Goal: Task Accomplishment & Management: Manage account settings

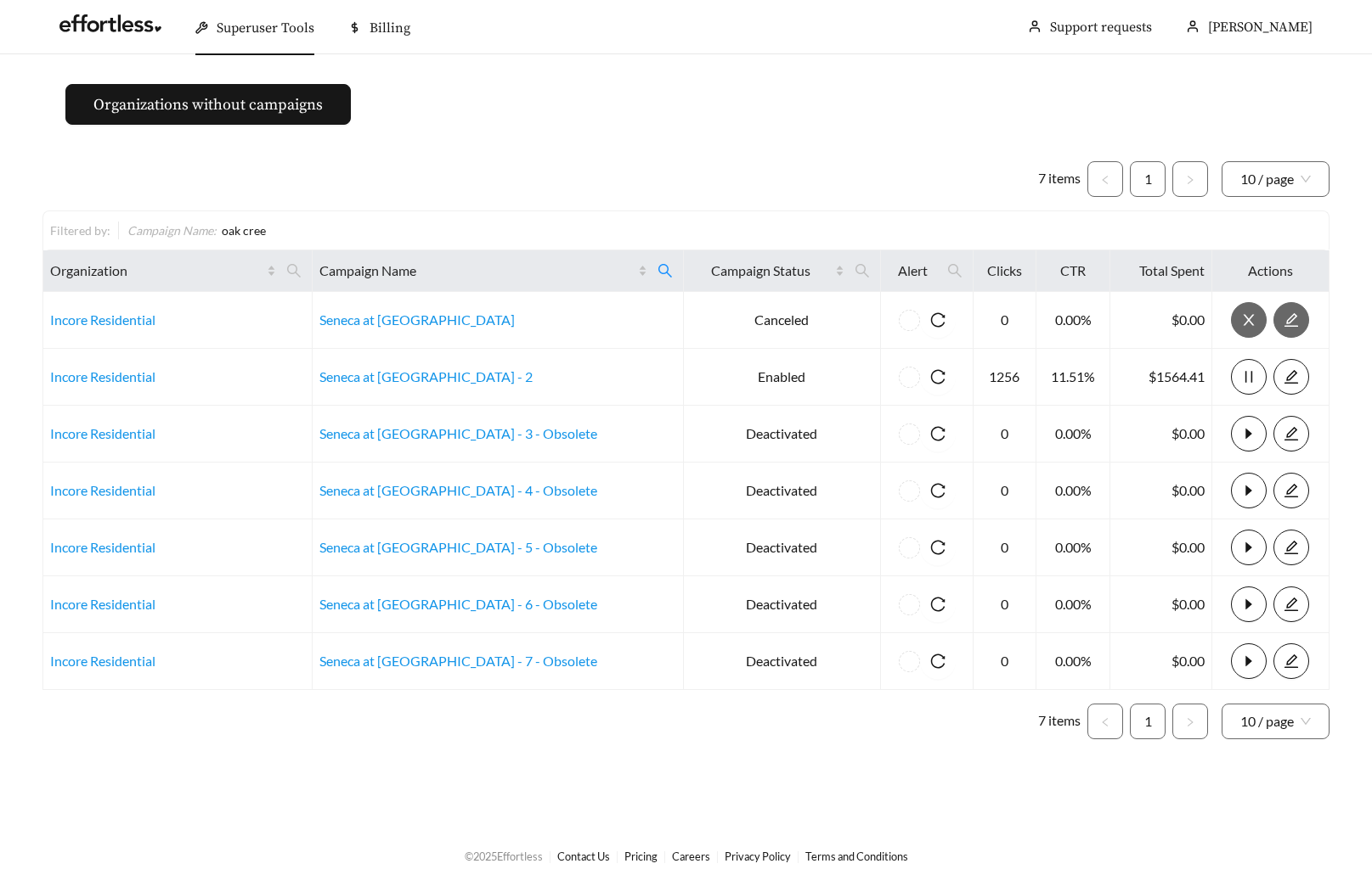
click at [517, 113] on main "Organizations without campaigns 7 items 1 10 / page Filtered by: Campaign Name …" at bounding box center [686, 439] width 1372 height 771
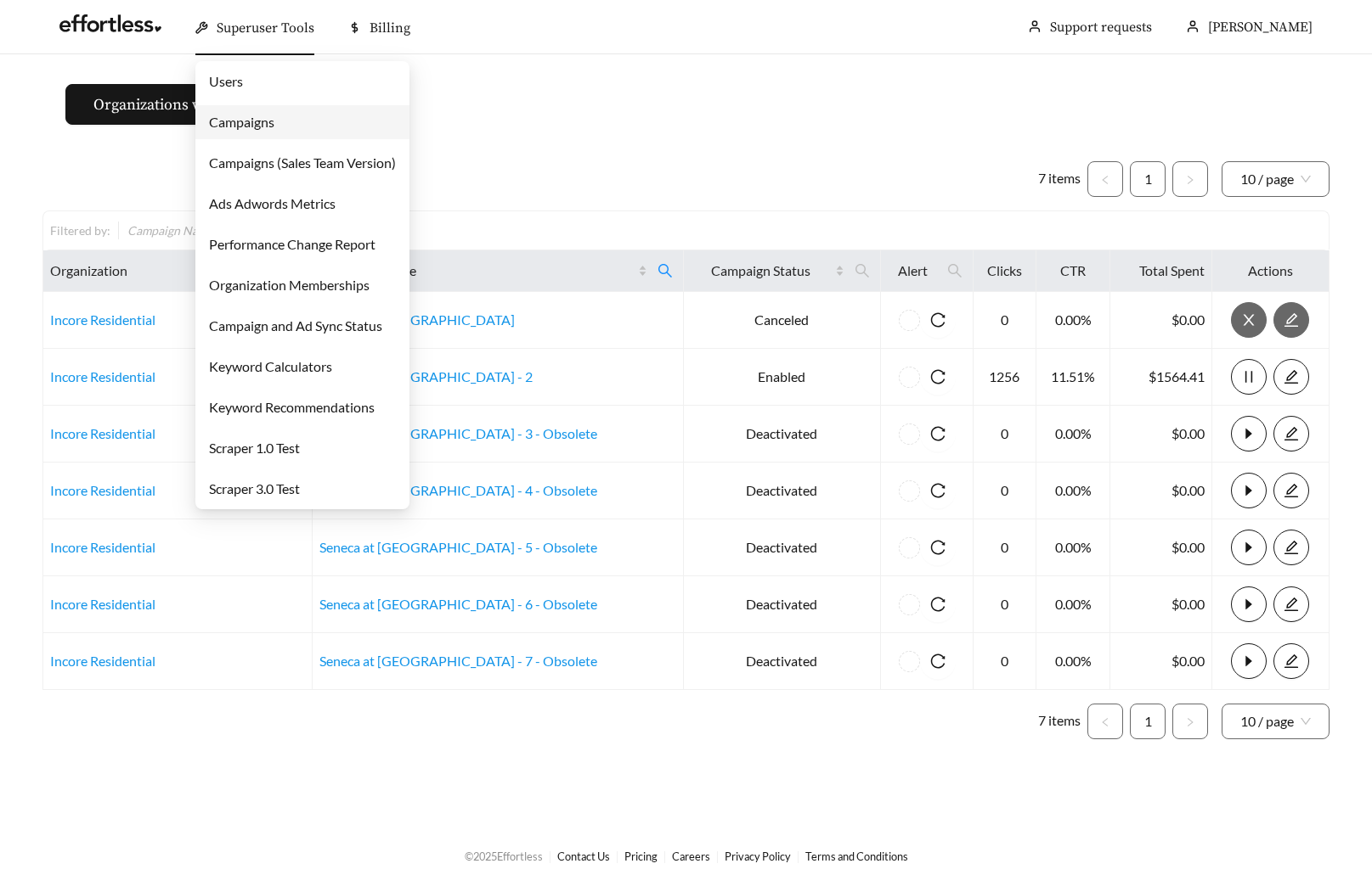
click at [554, 182] on ul "7 items 1 10 / page" at bounding box center [686, 179] width 1287 height 35
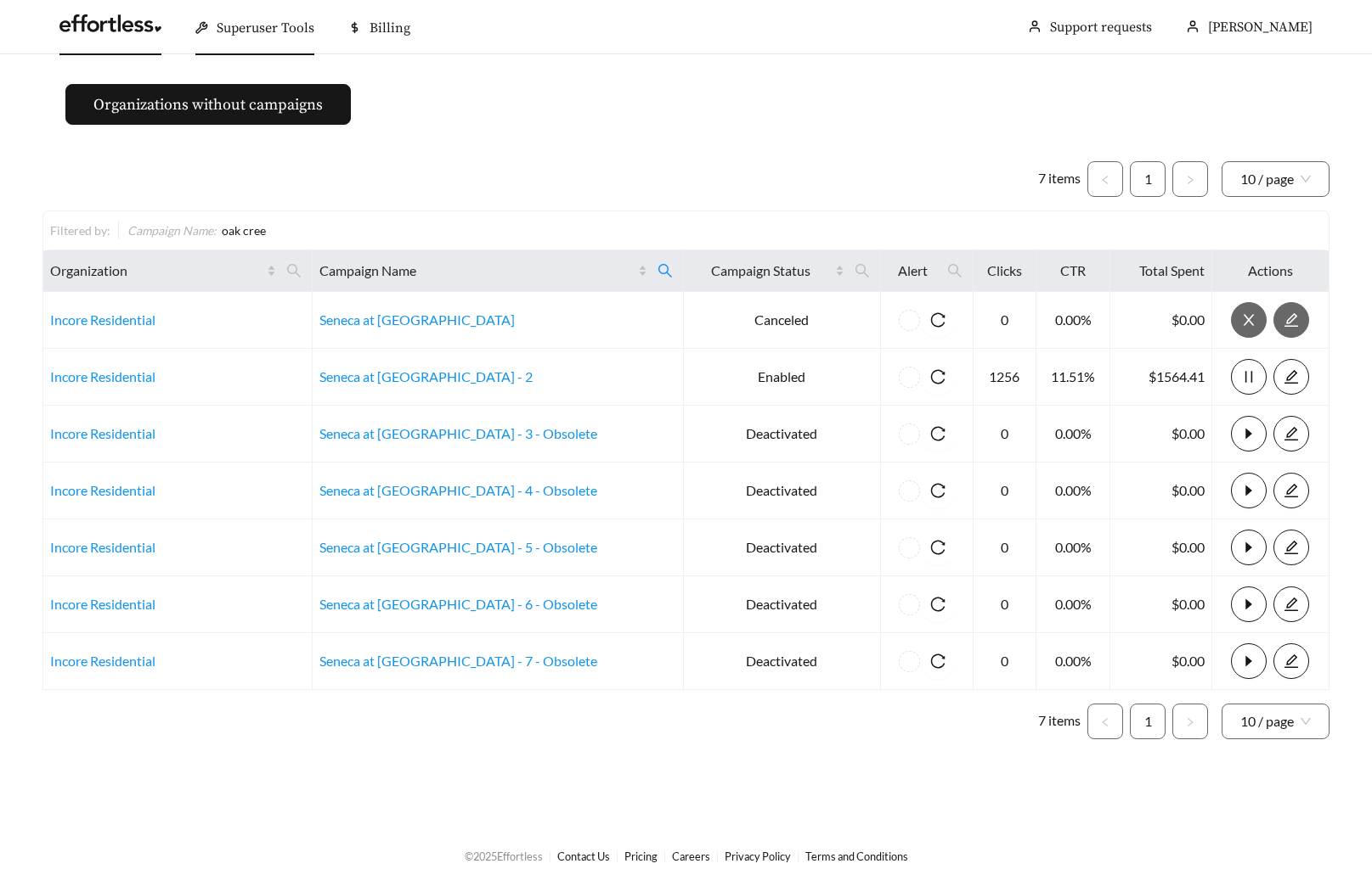
click at [97, 30] on link at bounding box center [110, 28] width 102 height 17
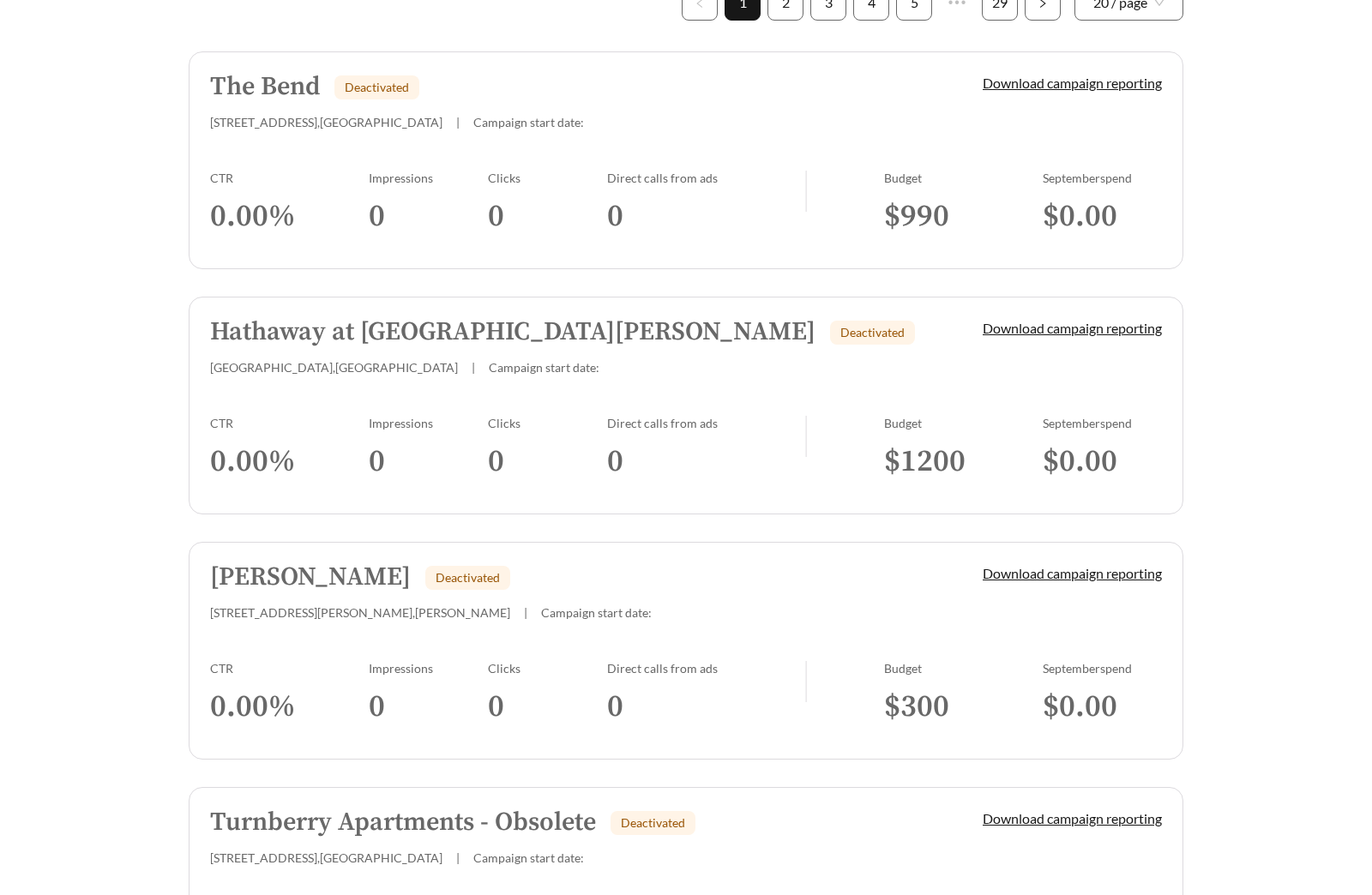
scroll to position [541, 0]
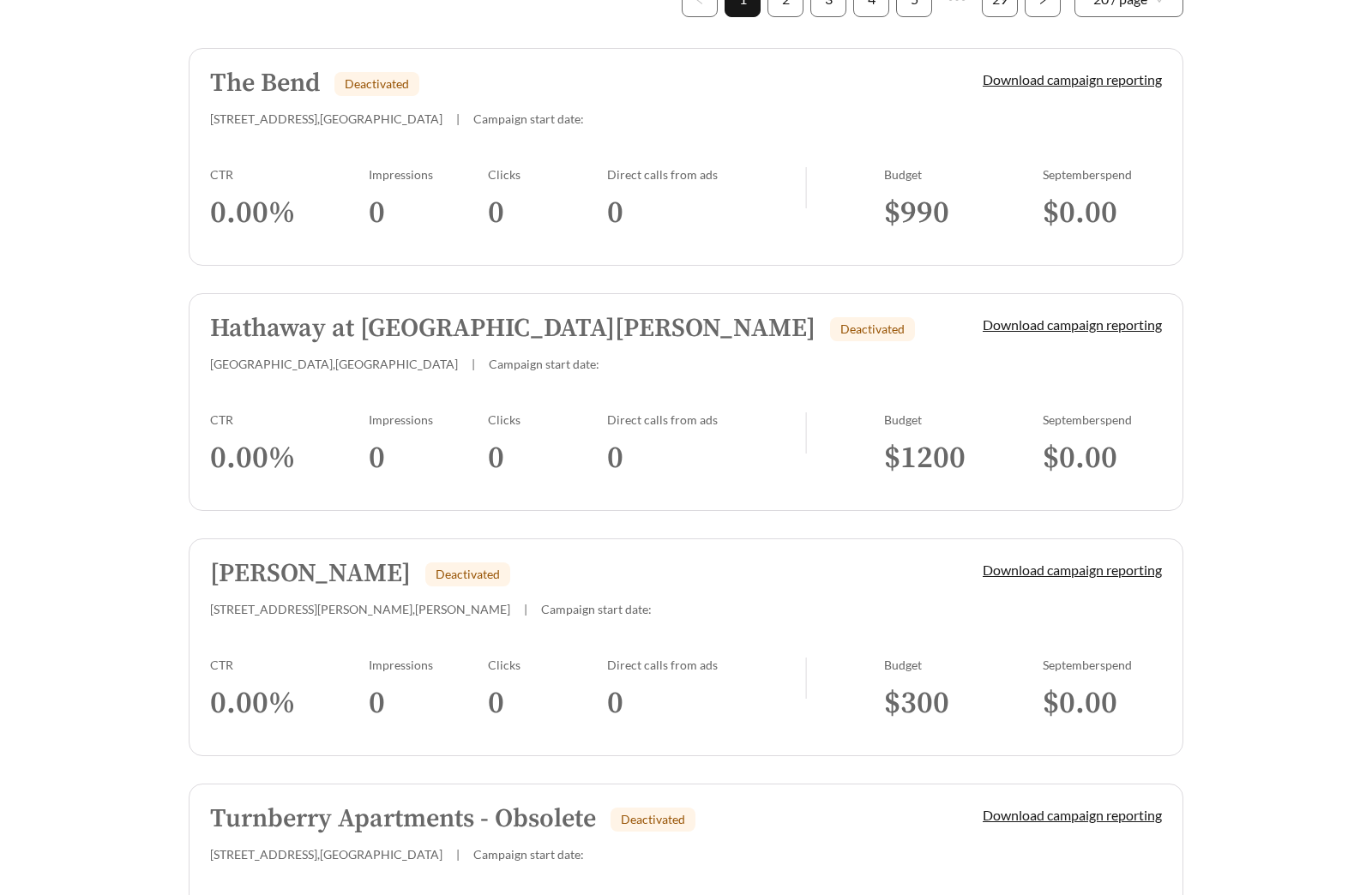
click at [345, 228] on h3 "0.00 %" at bounding box center [289, 213] width 159 height 39
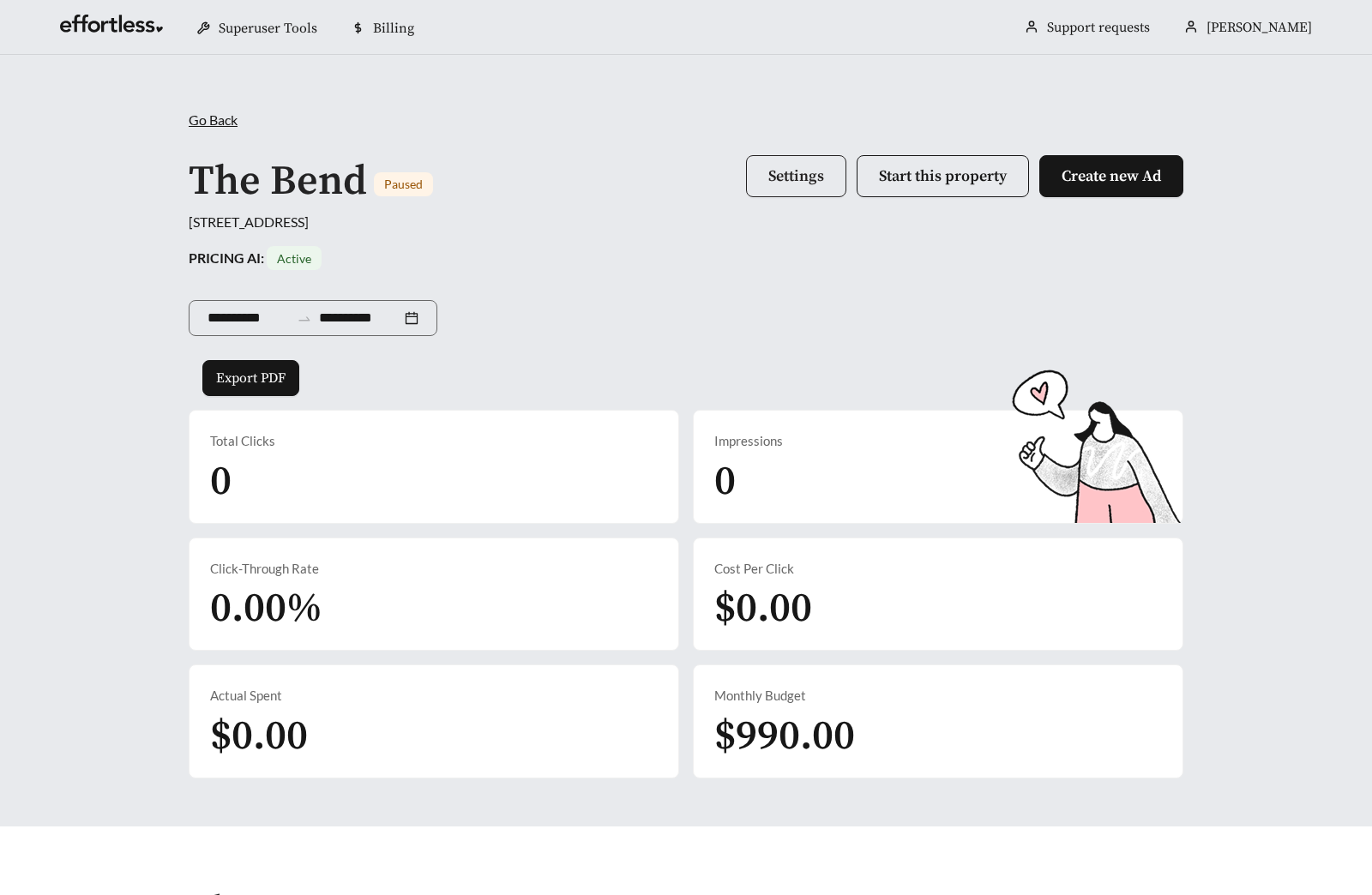
click at [769, 174] on span "Settings" at bounding box center [796, 176] width 56 height 20
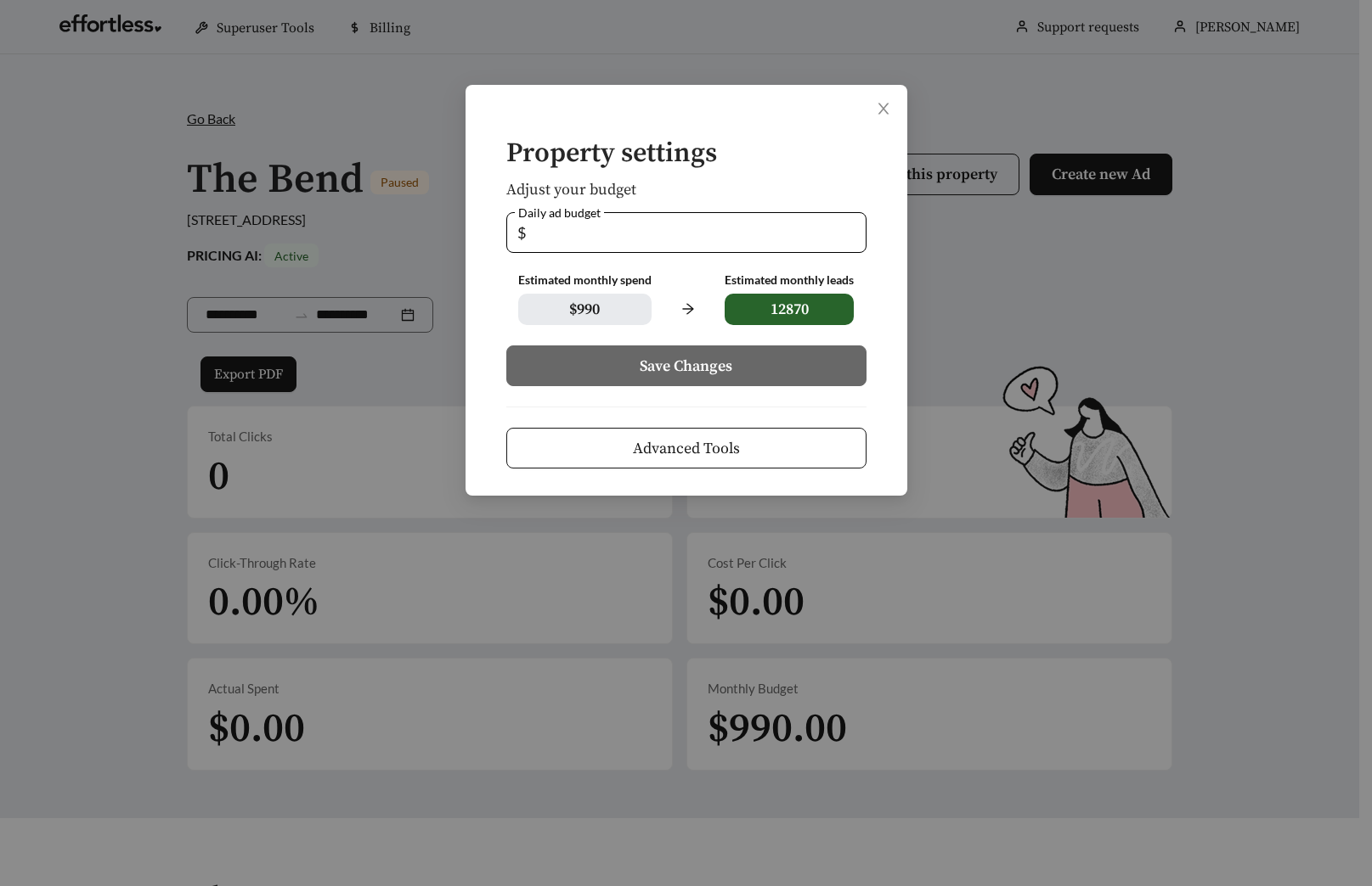
click at [766, 435] on button "Advanced Tools" at bounding box center [686, 448] width 360 height 40
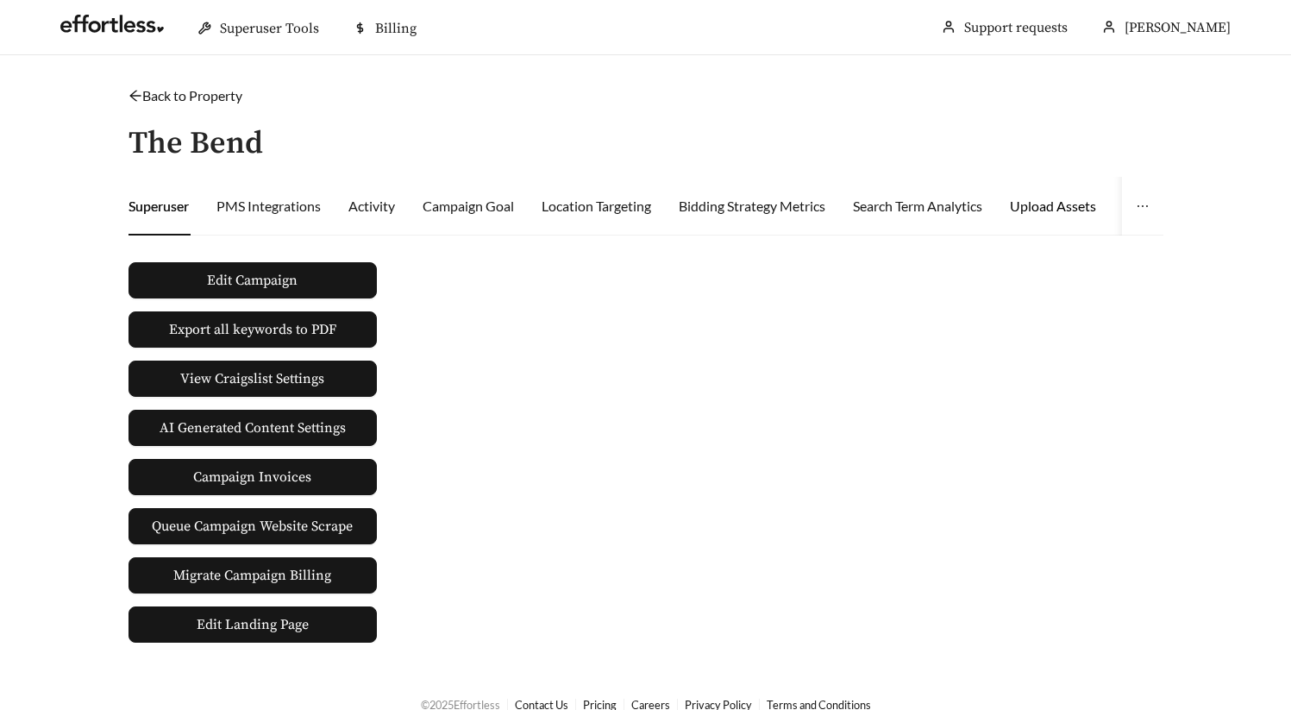
click at [1058, 206] on div "Upload Assets" at bounding box center [1053, 206] width 86 height 21
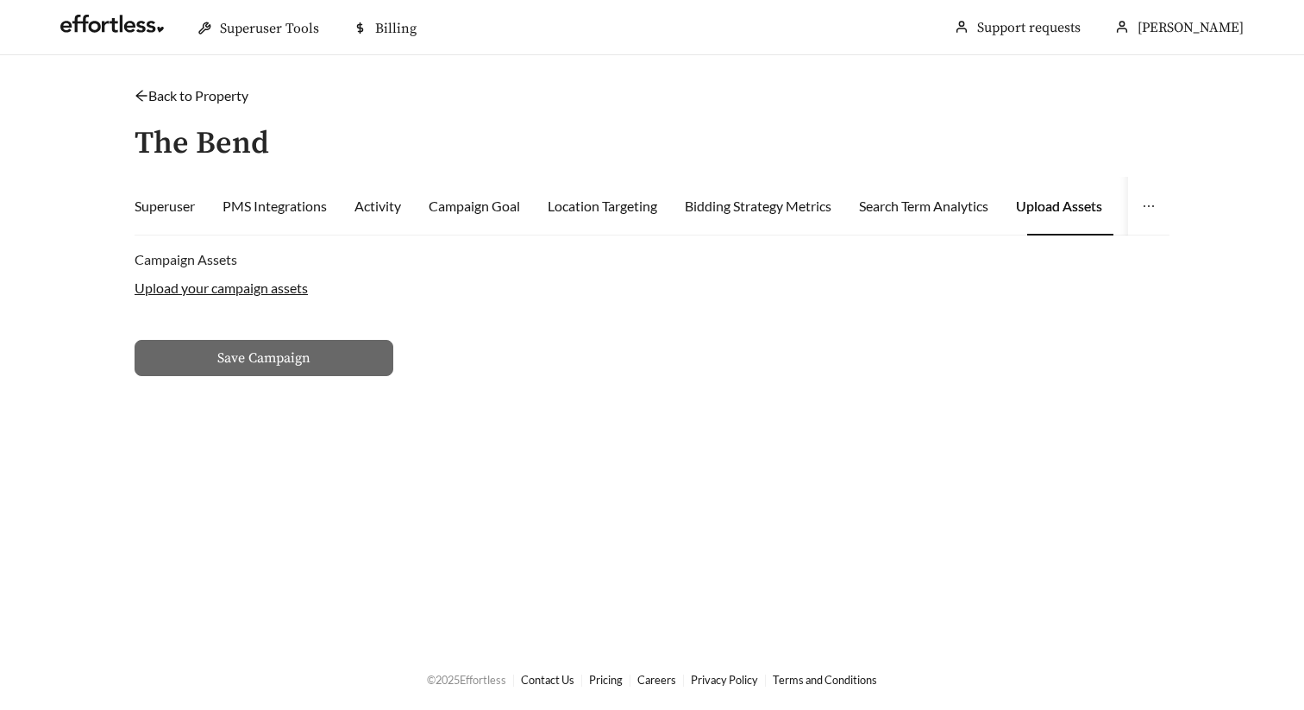
click at [191, 291] on label "Upload your campaign assets" at bounding box center [221, 287] width 173 height 16
click at [0, 0] on input "Upload your campaign assets" at bounding box center [0, 0] width 0 height 0
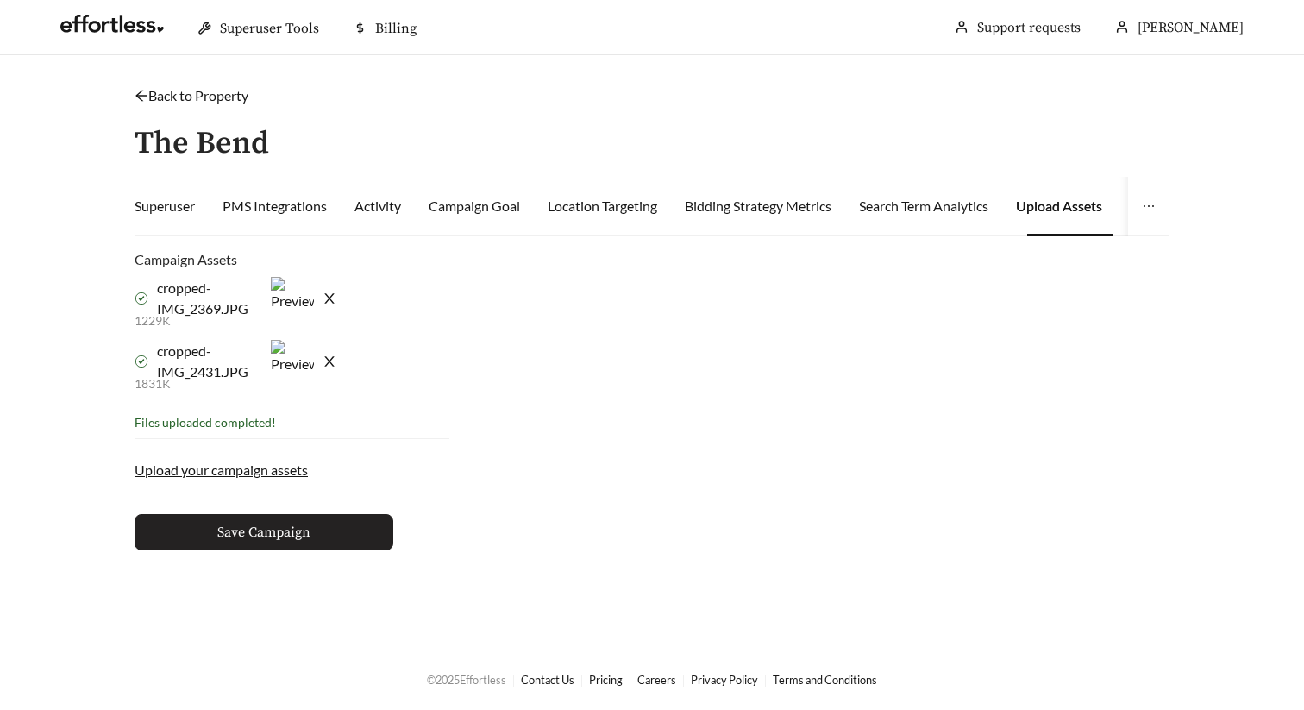
click at [271, 531] on span "Save Campaign" at bounding box center [263, 532] width 93 height 21
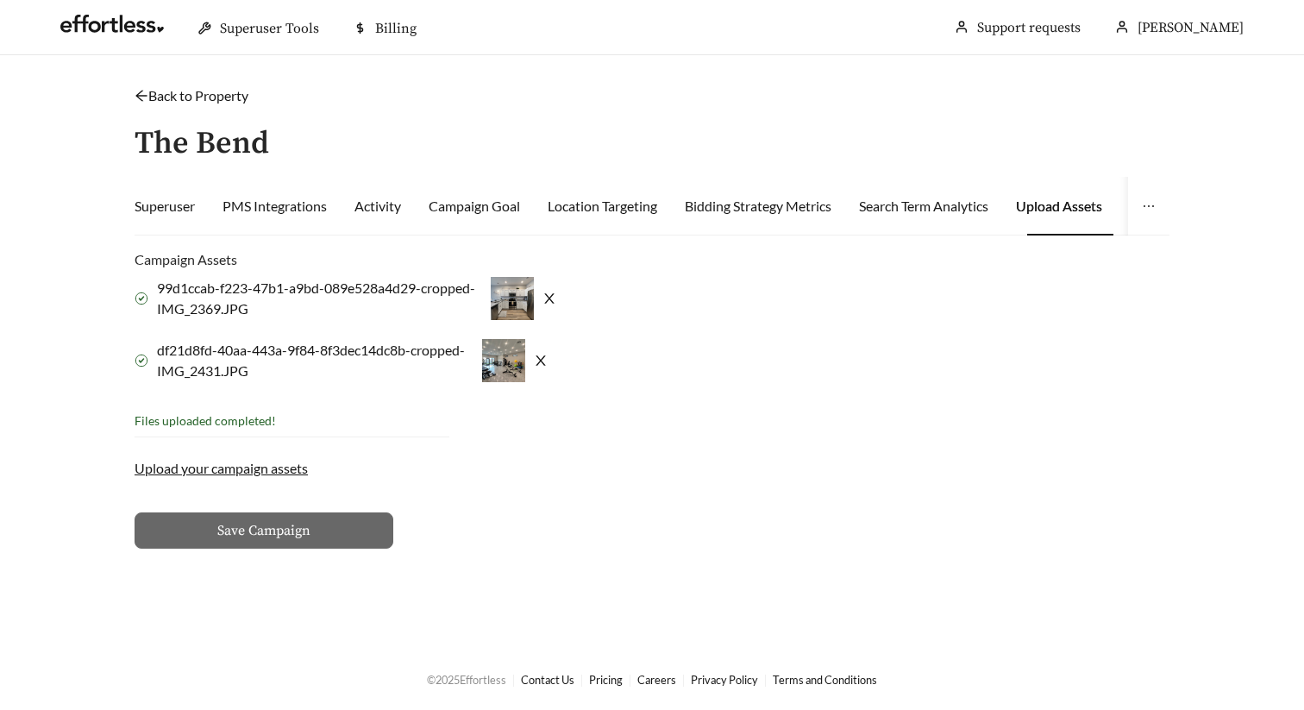
click at [237, 304] on span "99d1ccab-f223-47b1-a9bd-089e528a4d29-cropped-IMG_2369.JPG" at bounding box center [319, 298] width 325 height 41
drag, startPoint x: 229, startPoint y: 309, endPoint x: 263, endPoint y: 309, distance: 34.5
click at [263, 309] on span "99d1ccab-f223-47b1-a9bd-089e528a4d29-cropped-IMG_2369.JPG" at bounding box center [319, 298] width 325 height 41
click at [264, 314] on span "99d1ccab-f223-47b1-a9bd-089e528a4d29-cropped-IMG_2369.JPG" at bounding box center [319, 298] width 325 height 41
drag, startPoint x: 223, startPoint y: 314, endPoint x: 249, endPoint y: 317, distance: 26.0
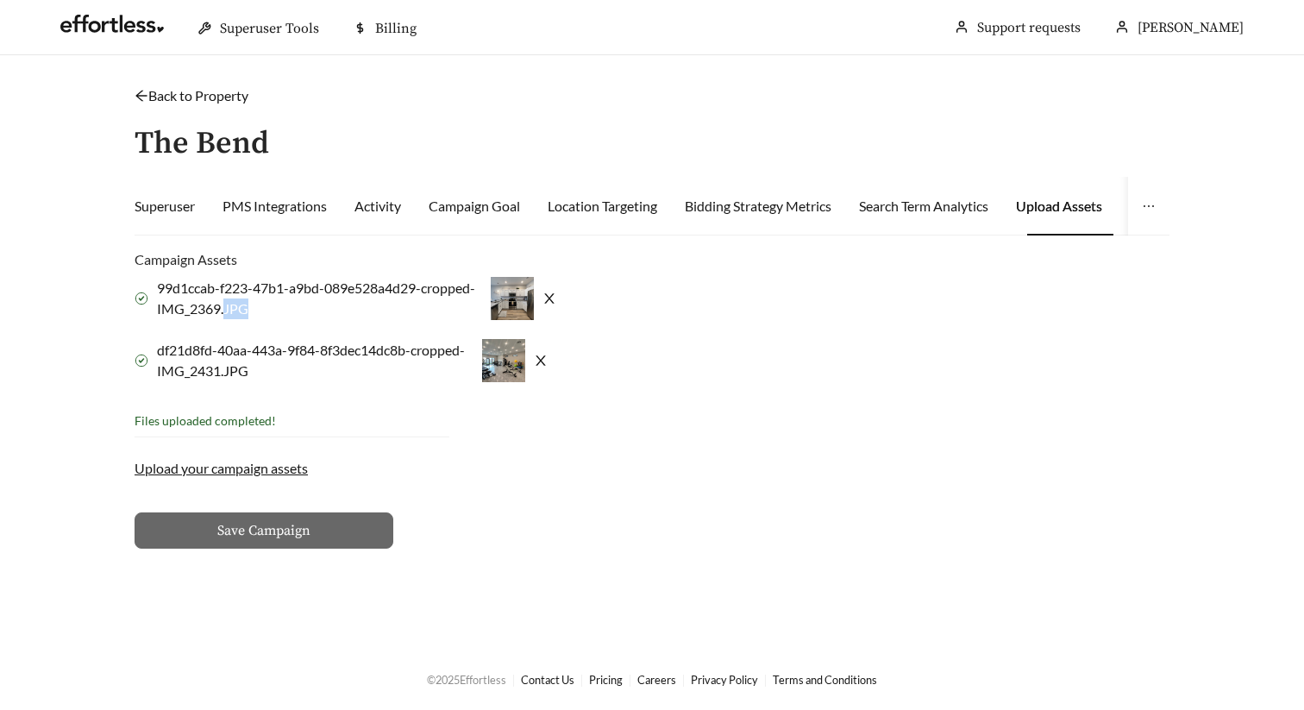
click at [249, 317] on span "99d1ccab-f223-47b1-a9bd-089e528a4d29-cropped-IMG_2369.JPG" at bounding box center [319, 298] width 325 height 41
click at [284, 318] on div "99d1ccab-f223-47b1-a9bd-089e528a4d29-cropped-IMG_2369.JPG" at bounding box center [346, 298] width 422 height 43
click at [231, 304] on span "99d1ccab-f223-47b1-a9bd-089e528a4d29-cropped-IMG_2369.JPG" at bounding box center [319, 298] width 325 height 41
drag, startPoint x: 227, startPoint y: 311, endPoint x: 249, endPoint y: 311, distance: 22.4
click at [249, 311] on span "99d1ccab-f223-47b1-a9bd-089e528a4d29-cropped-IMG_2369.JPG" at bounding box center [319, 298] width 325 height 41
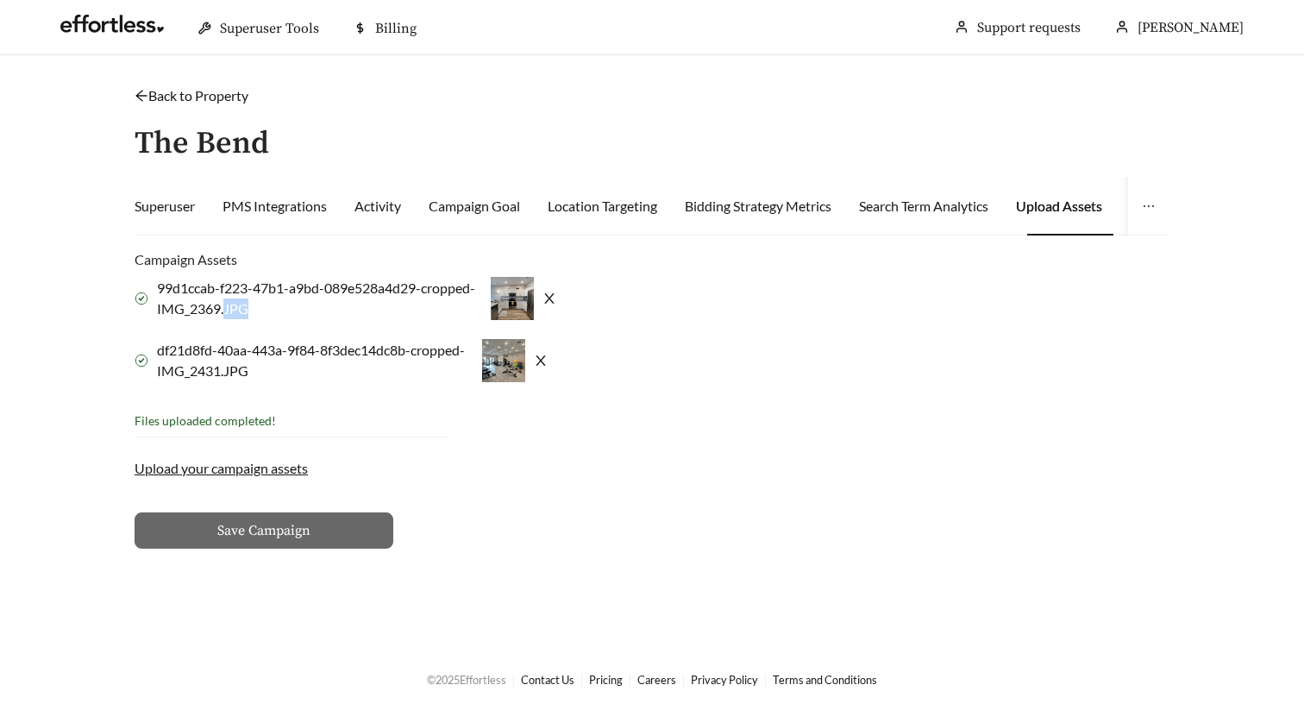
click at [257, 314] on span "99d1ccab-f223-47b1-a9bd-089e528a4d29-cropped-IMG_2369.JPG" at bounding box center [319, 298] width 325 height 41
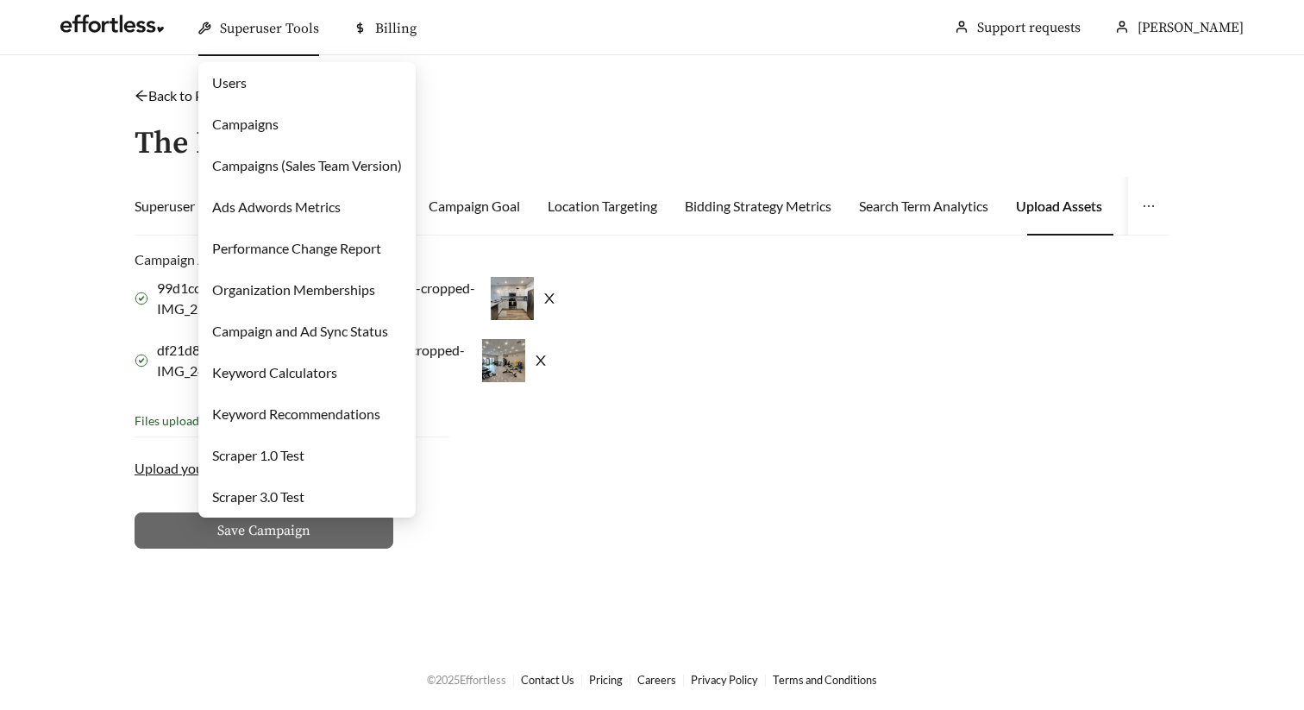
click at [279, 126] on link "Campaigns" at bounding box center [245, 124] width 66 height 16
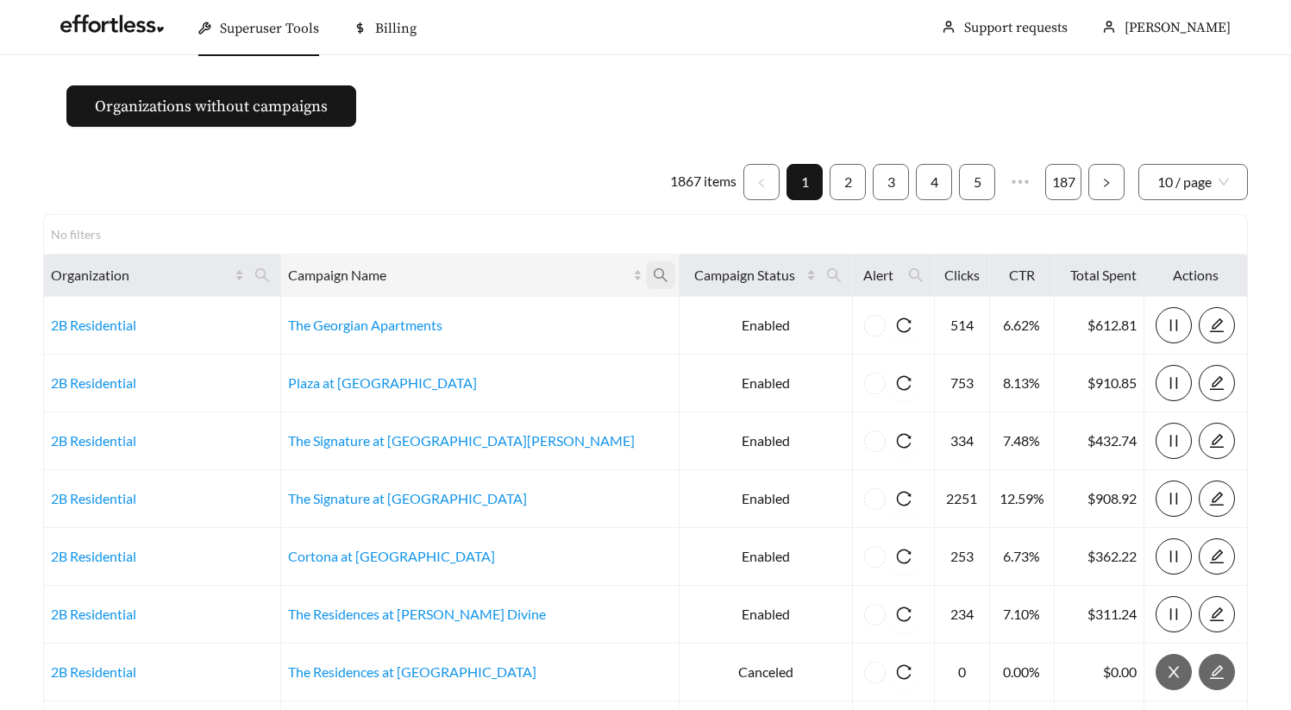
click at [653, 278] on icon "search" at bounding box center [661, 275] width 16 height 16
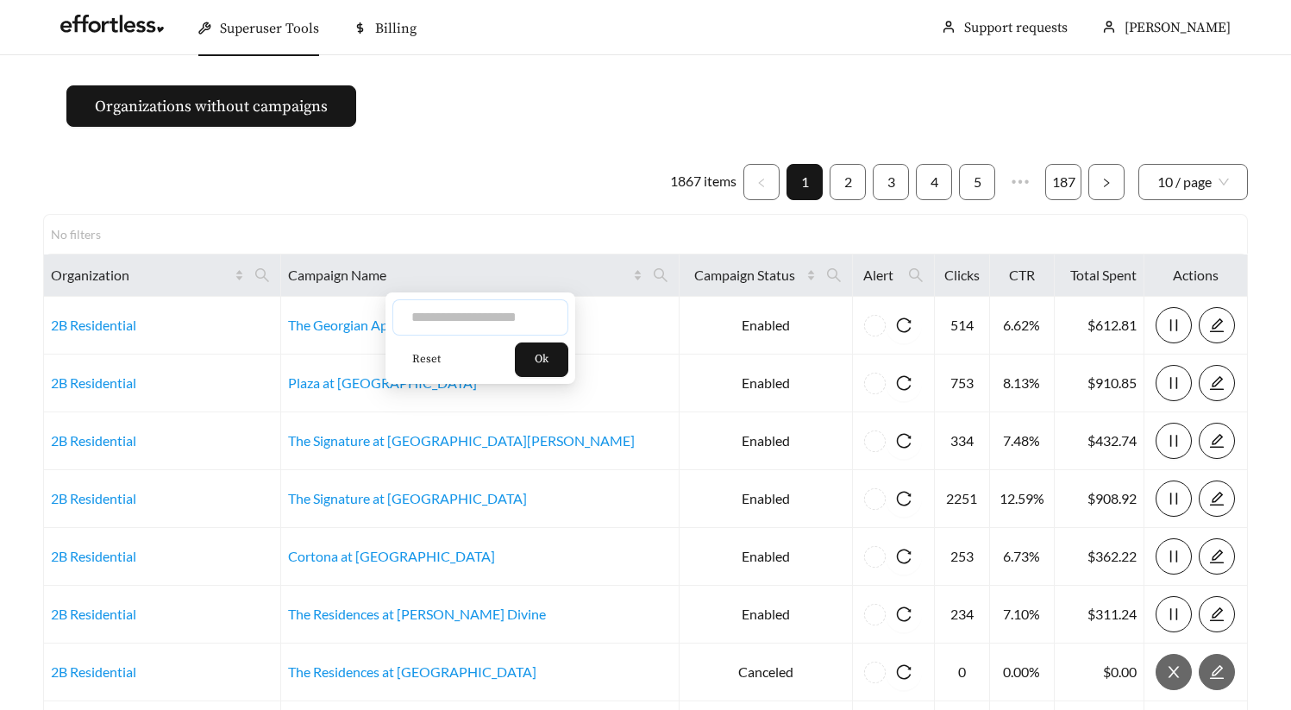
click at [514, 313] on input "text" at bounding box center [480, 317] width 176 height 36
type input "******"
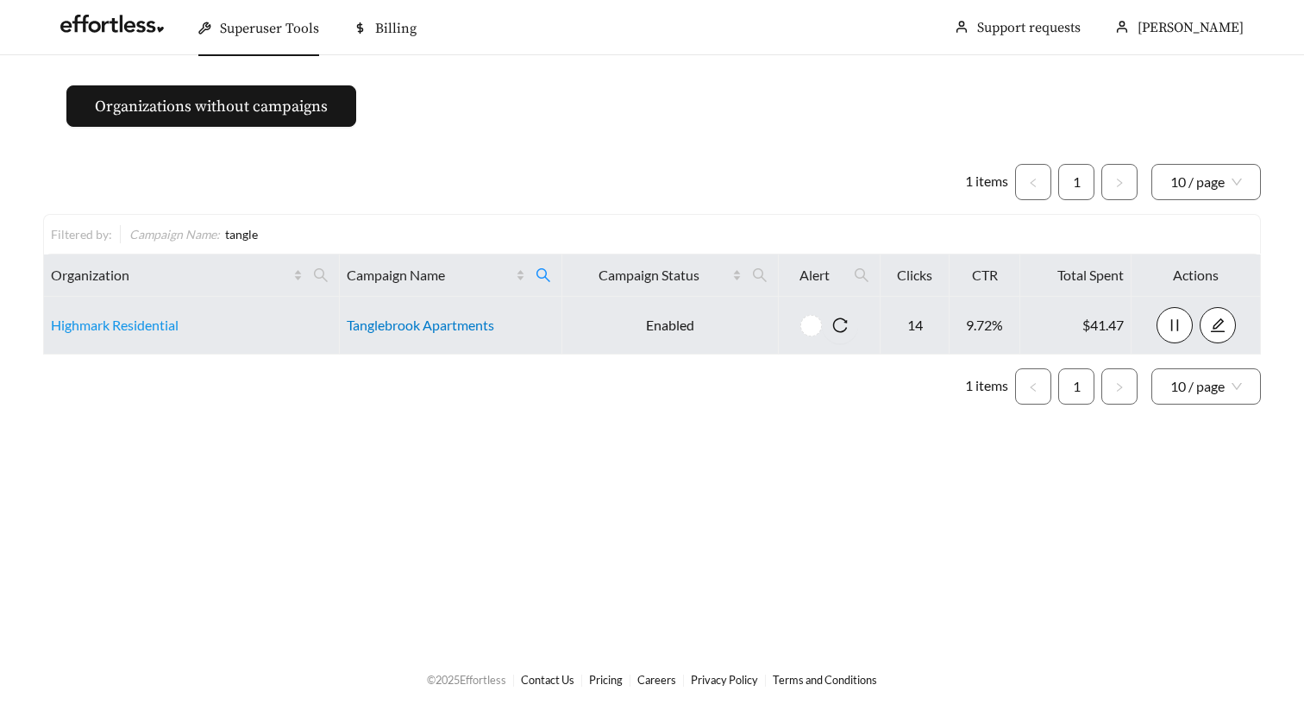
click at [454, 332] on link "Tanglebrook Apartments" at bounding box center [420, 325] width 147 height 16
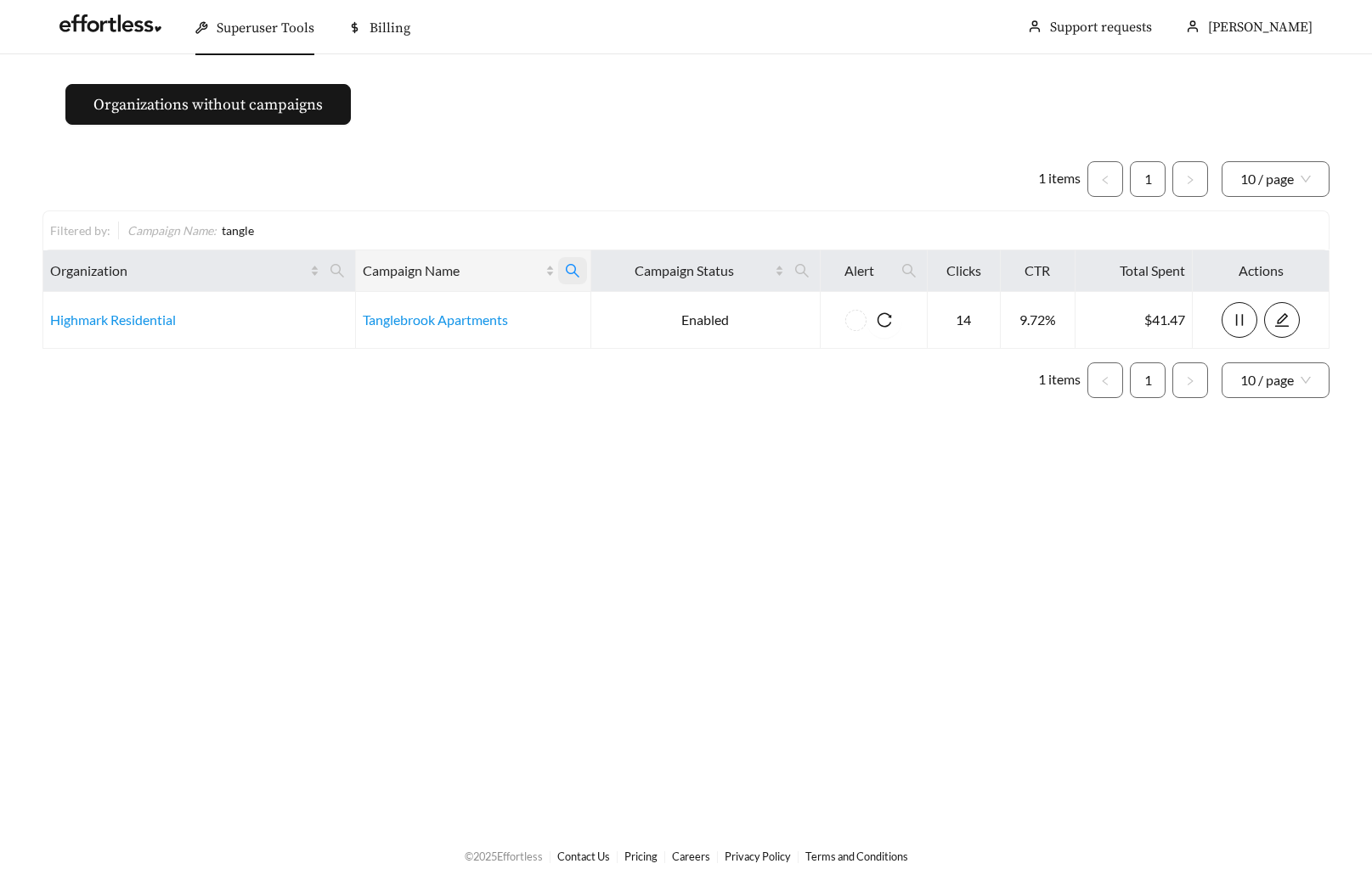
click at [580, 265] on span at bounding box center [572, 271] width 29 height 28
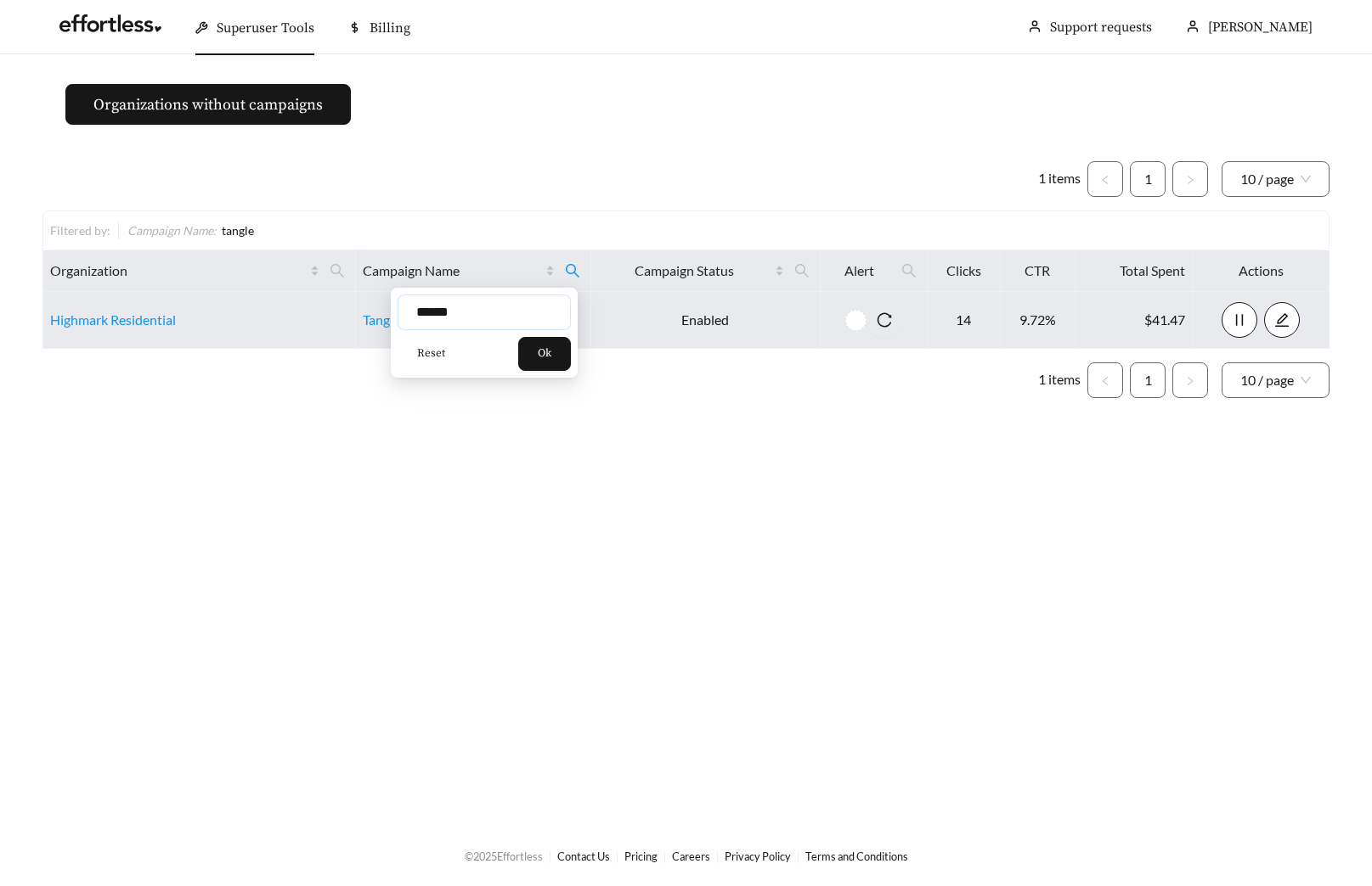
drag, startPoint x: 486, startPoint y: 318, endPoint x: 333, endPoint y: 327, distance: 153.3
click at [391, 325] on div "****** Reset Ok" at bounding box center [485, 332] width 187 height 90
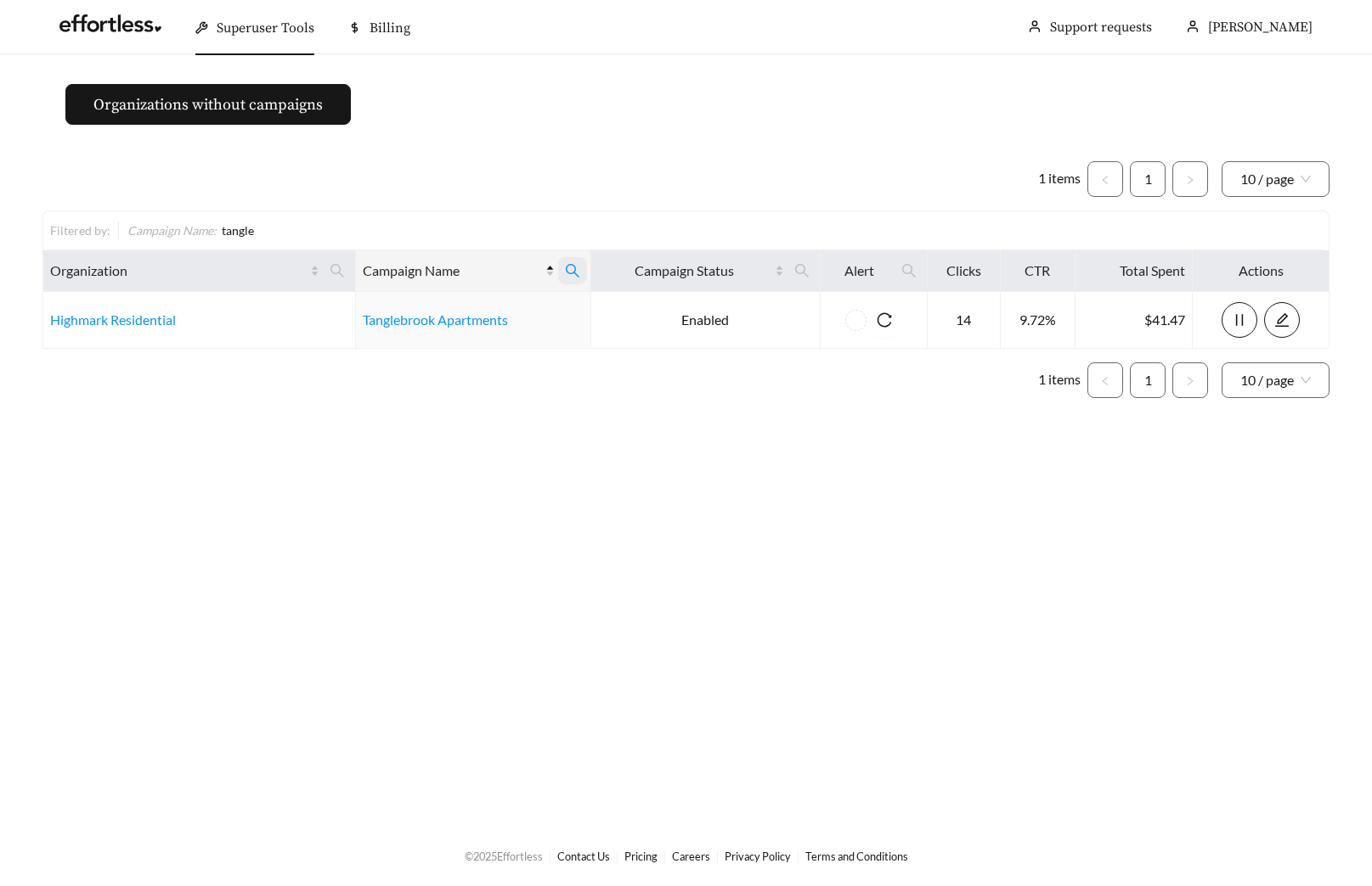
click at [572, 270] on icon "search" at bounding box center [573, 271] width 16 height 16
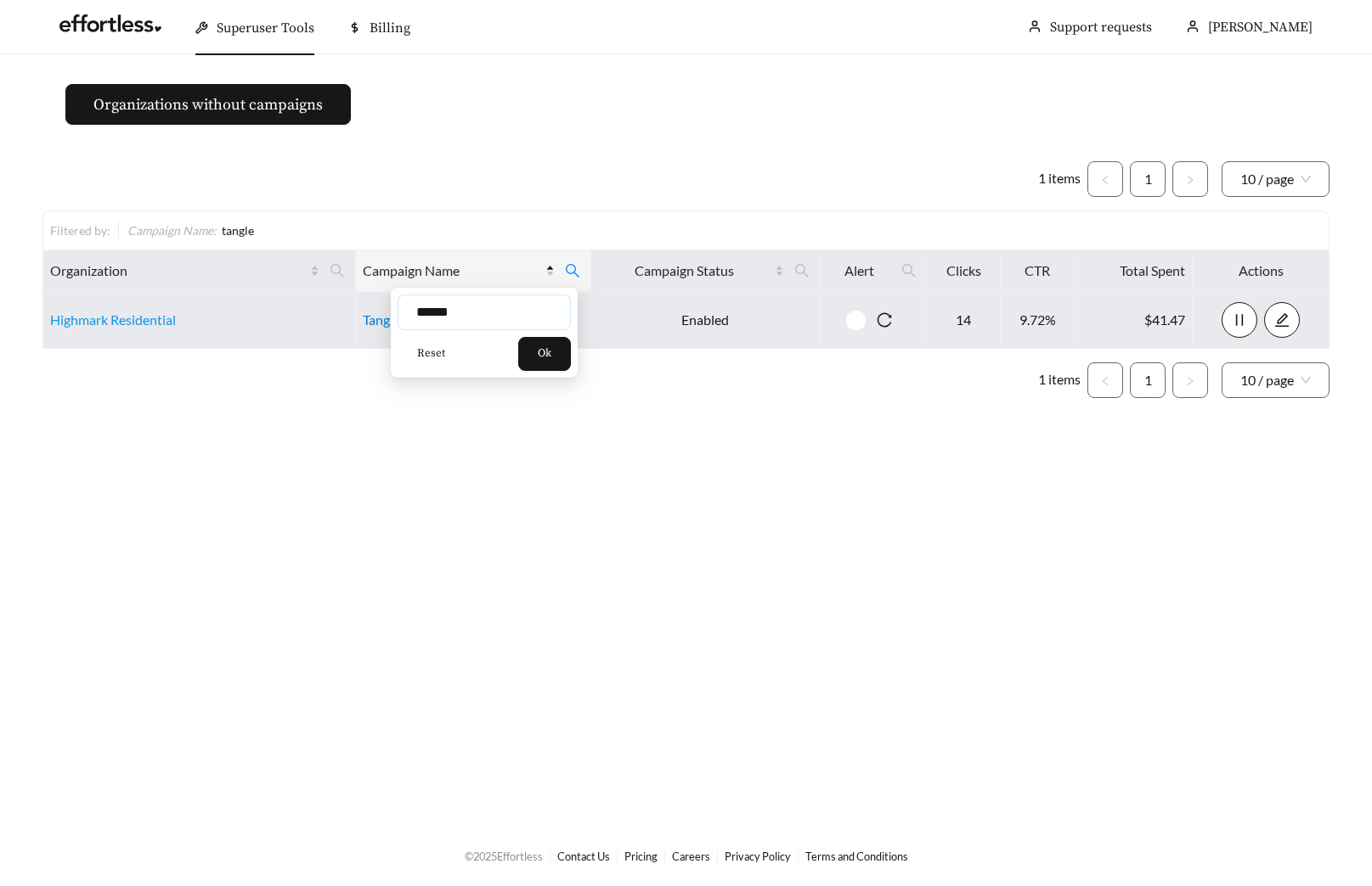
drag, startPoint x: 465, startPoint y: 309, endPoint x: 362, endPoint y: 312, distance: 103.0
click at [402, 312] on input "******" at bounding box center [485, 312] width 173 height 35
type input "********"
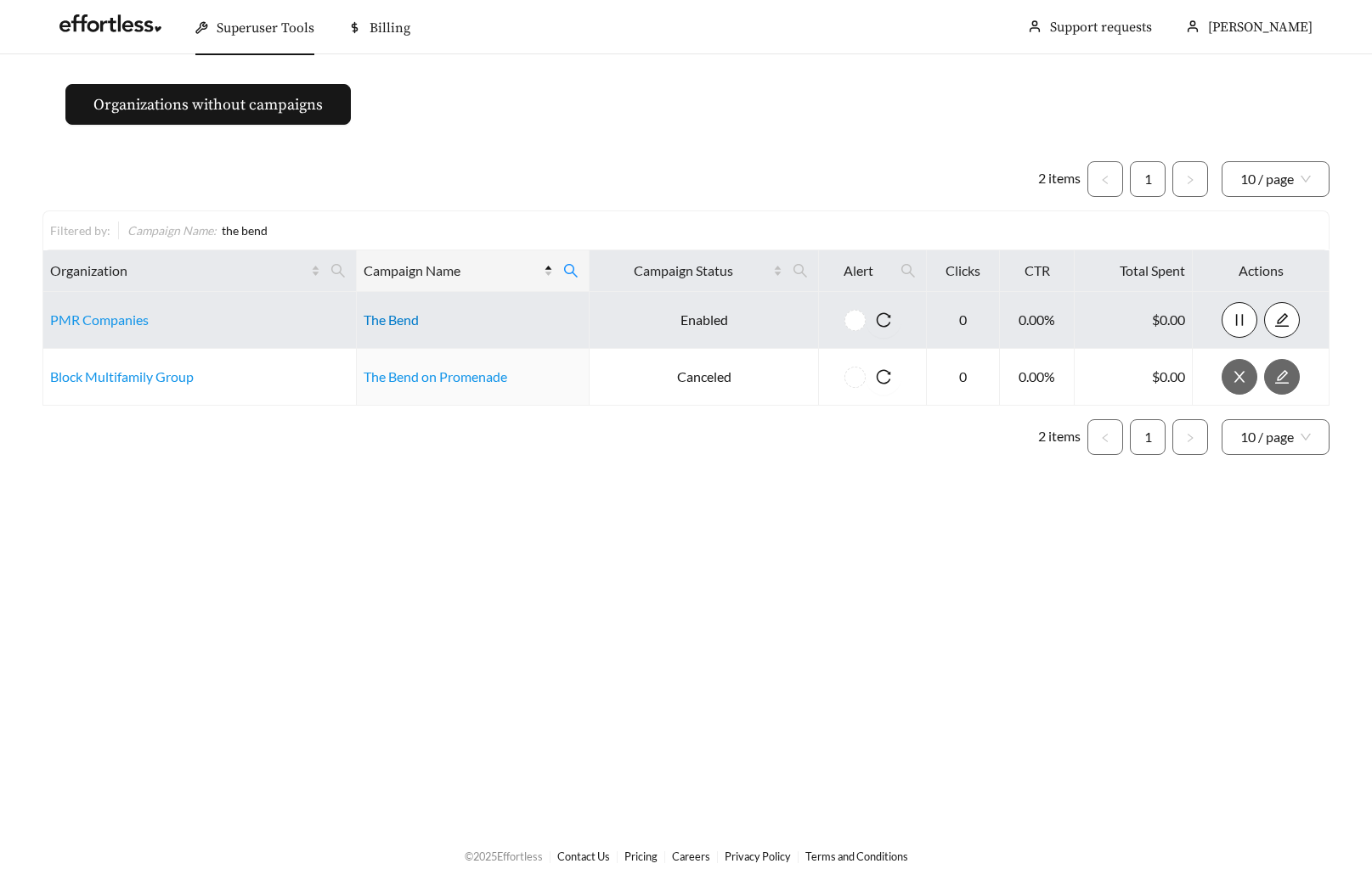
click at [396, 314] on link "The Bend" at bounding box center [391, 320] width 55 height 16
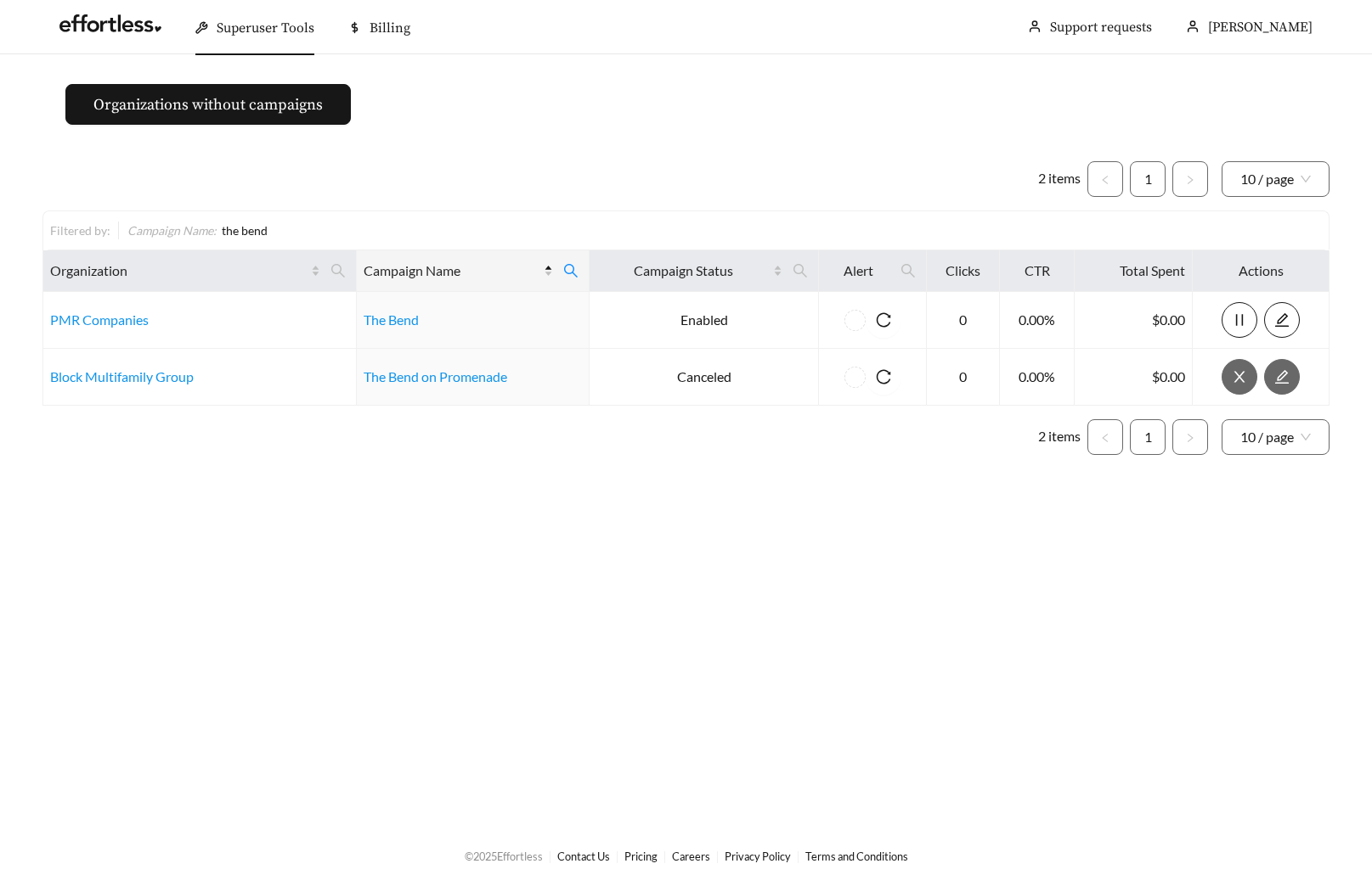
click at [616, 98] on main "Organizations without campaigns 2 items 1 10 / page Filtered by: Campaign Name …" at bounding box center [686, 439] width 1372 height 771
click at [577, 271] on icon "search" at bounding box center [571, 271] width 16 height 16
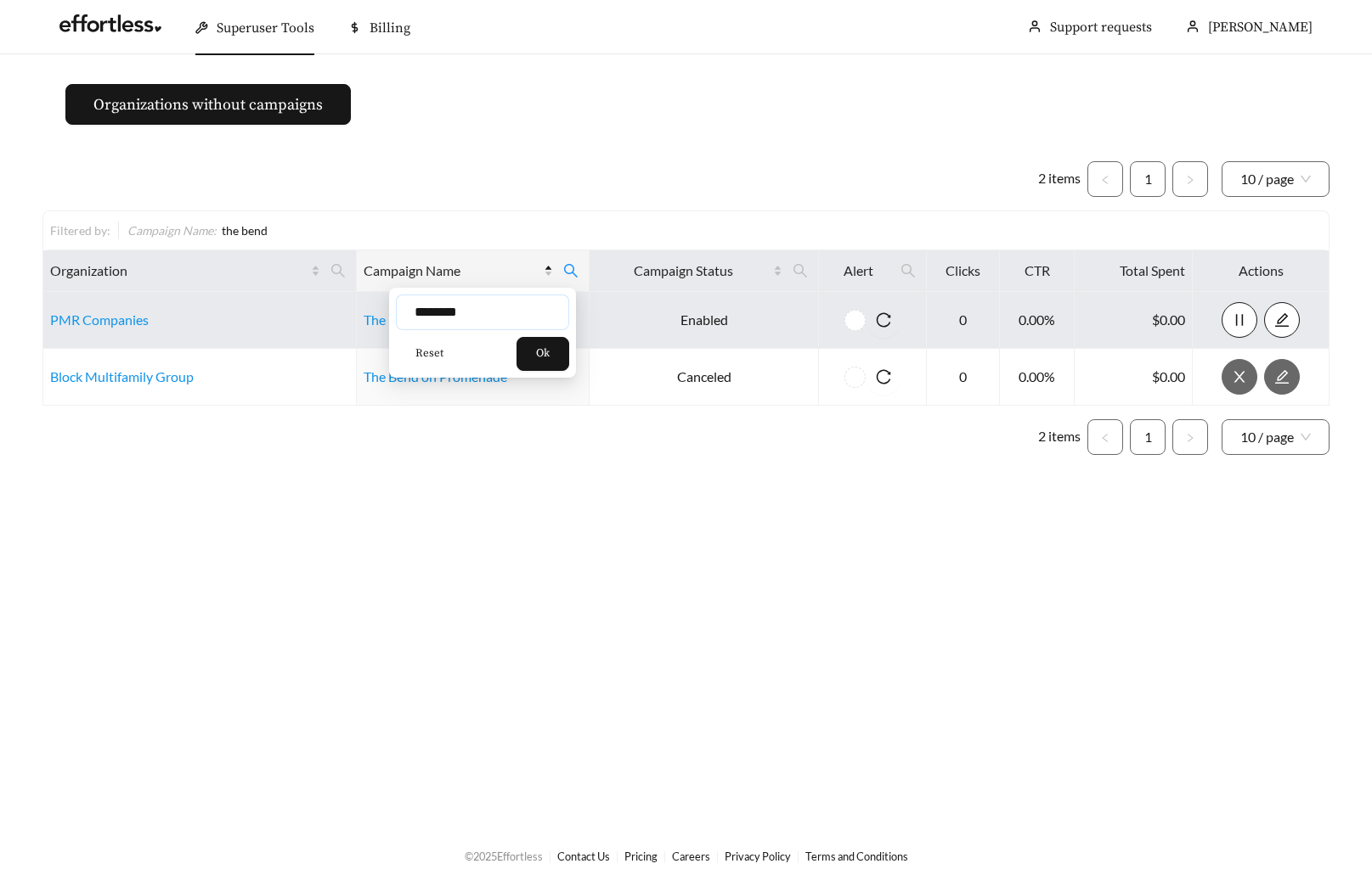
drag, startPoint x: 377, startPoint y: 318, endPoint x: 359, endPoint y: 318, distance: 18.0
click at [364, 318] on body "Superuser Tools Billing Maddi Herrick-Foster Support requests More Organization…" at bounding box center [686, 443] width 1372 height 886
type input "*********"
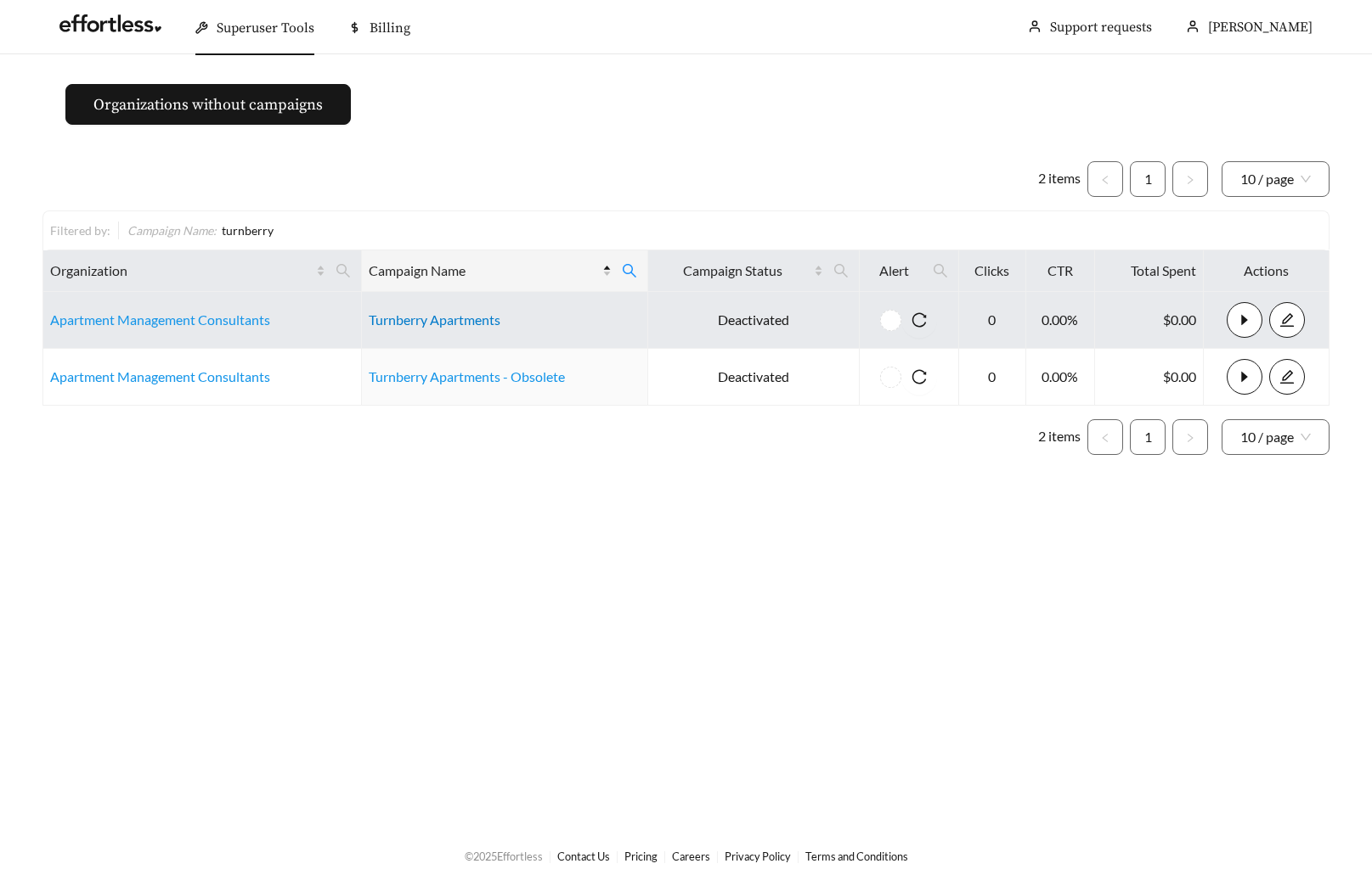
click at [417, 322] on link "Turnberry Apartments" at bounding box center [434, 320] width 132 height 16
click at [135, 324] on link "Apartment Management Consultants" at bounding box center [160, 320] width 220 height 16
click at [562, 145] on main "Organizations without campaigns 2 items 1 10 / page Filtered by: Campaign Name …" at bounding box center [686, 439] width 1372 height 771
click at [433, 314] on link "Turnberry Apartments" at bounding box center [434, 320] width 132 height 16
click at [137, 323] on link "Apartment Management Consultants" at bounding box center [160, 320] width 220 height 16
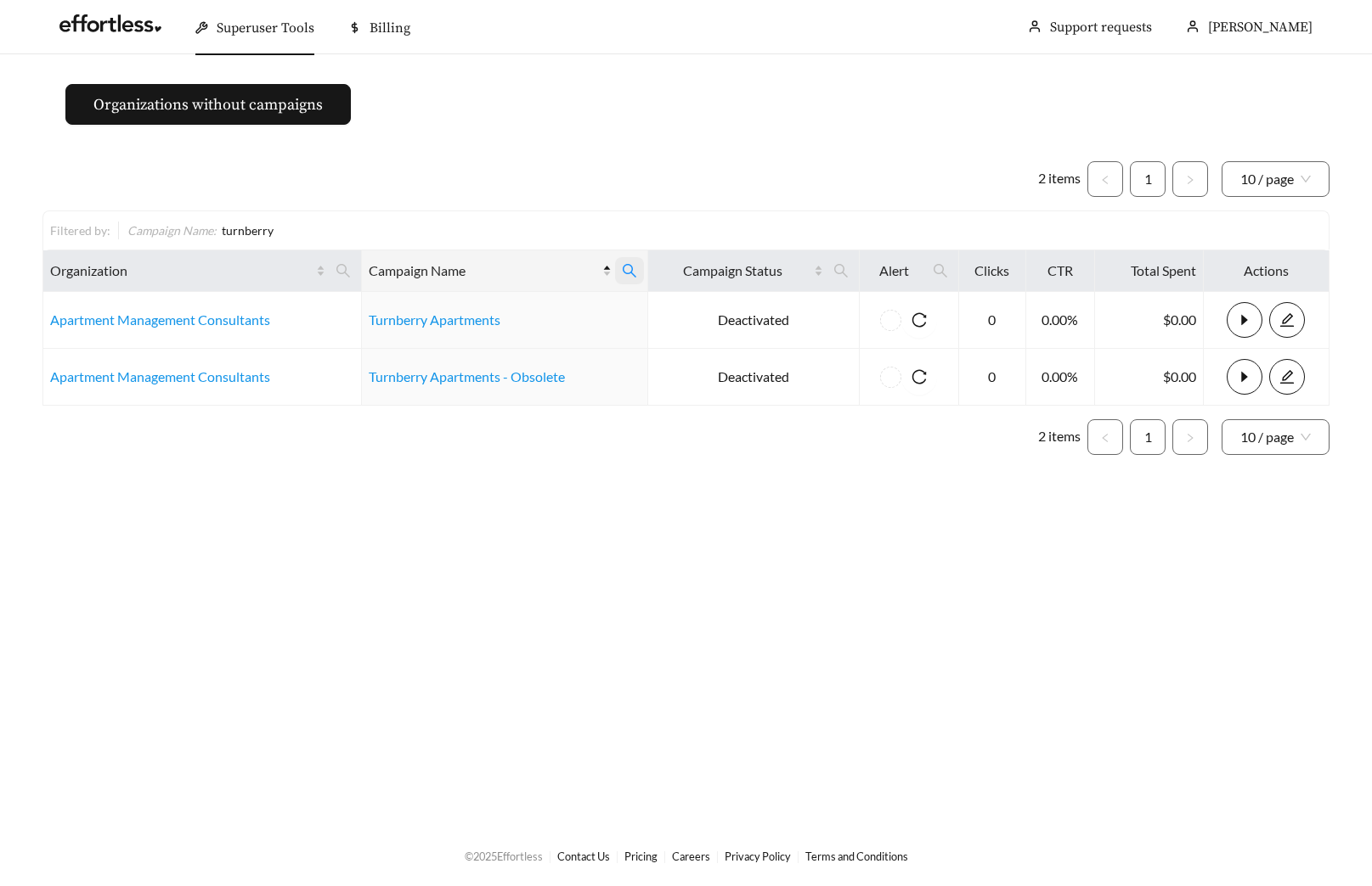
click at [627, 274] on icon "search" at bounding box center [629, 271] width 14 height 14
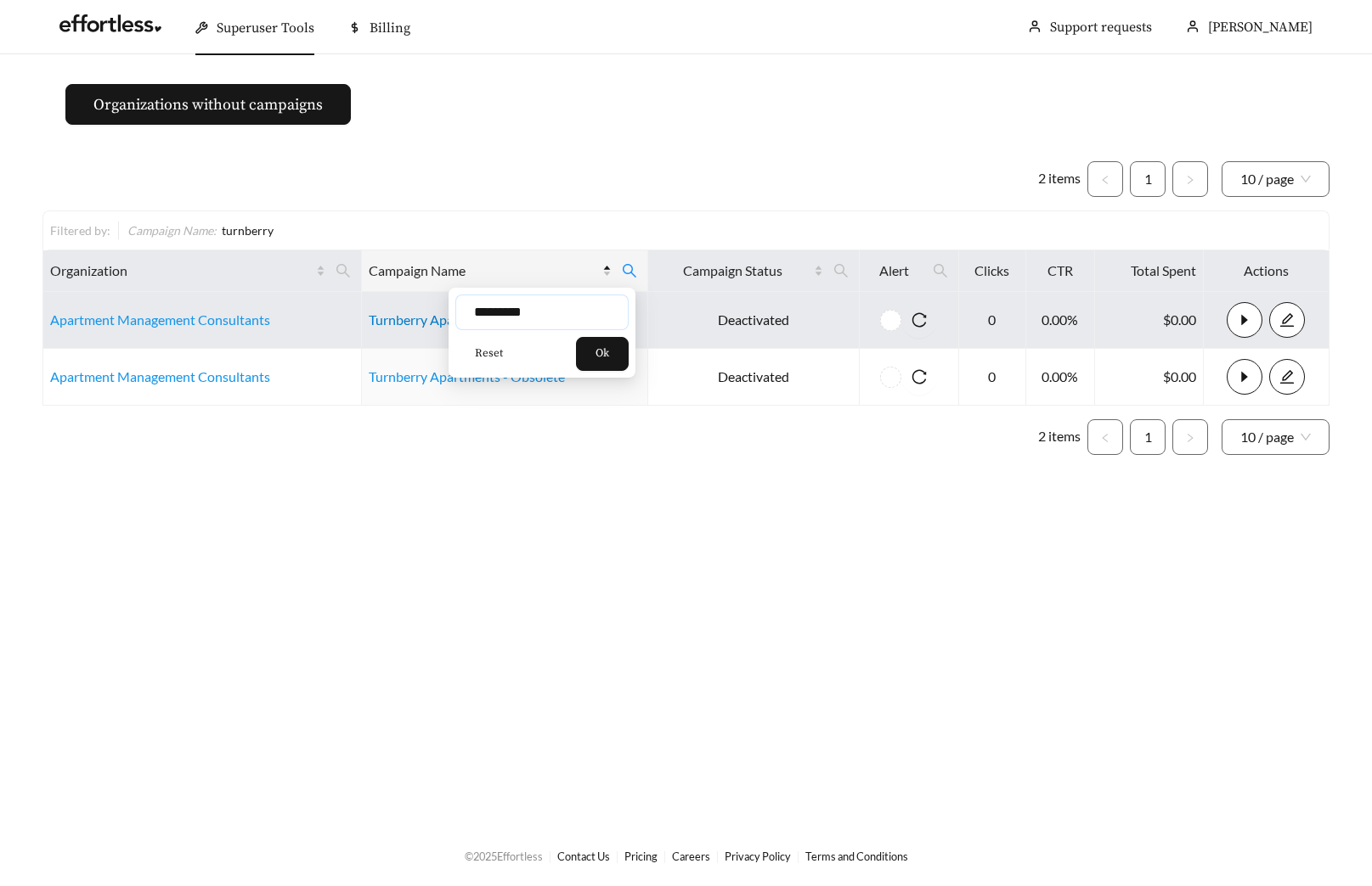
drag, startPoint x: 558, startPoint y: 315, endPoint x: 421, endPoint y: 324, distance: 137.3
click at [429, 324] on body "Superuser Tools Billing Maddi Herrick-Foster Support requests More Organization…" at bounding box center [686, 443] width 1372 height 886
drag, startPoint x: 555, startPoint y: 301, endPoint x: 408, endPoint y: 306, distance: 147.1
click at [408, 306] on body "Superuser Tools Billing Maddi Herrick-Foster Support requests More Organization…" at bounding box center [686, 443] width 1372 height 886
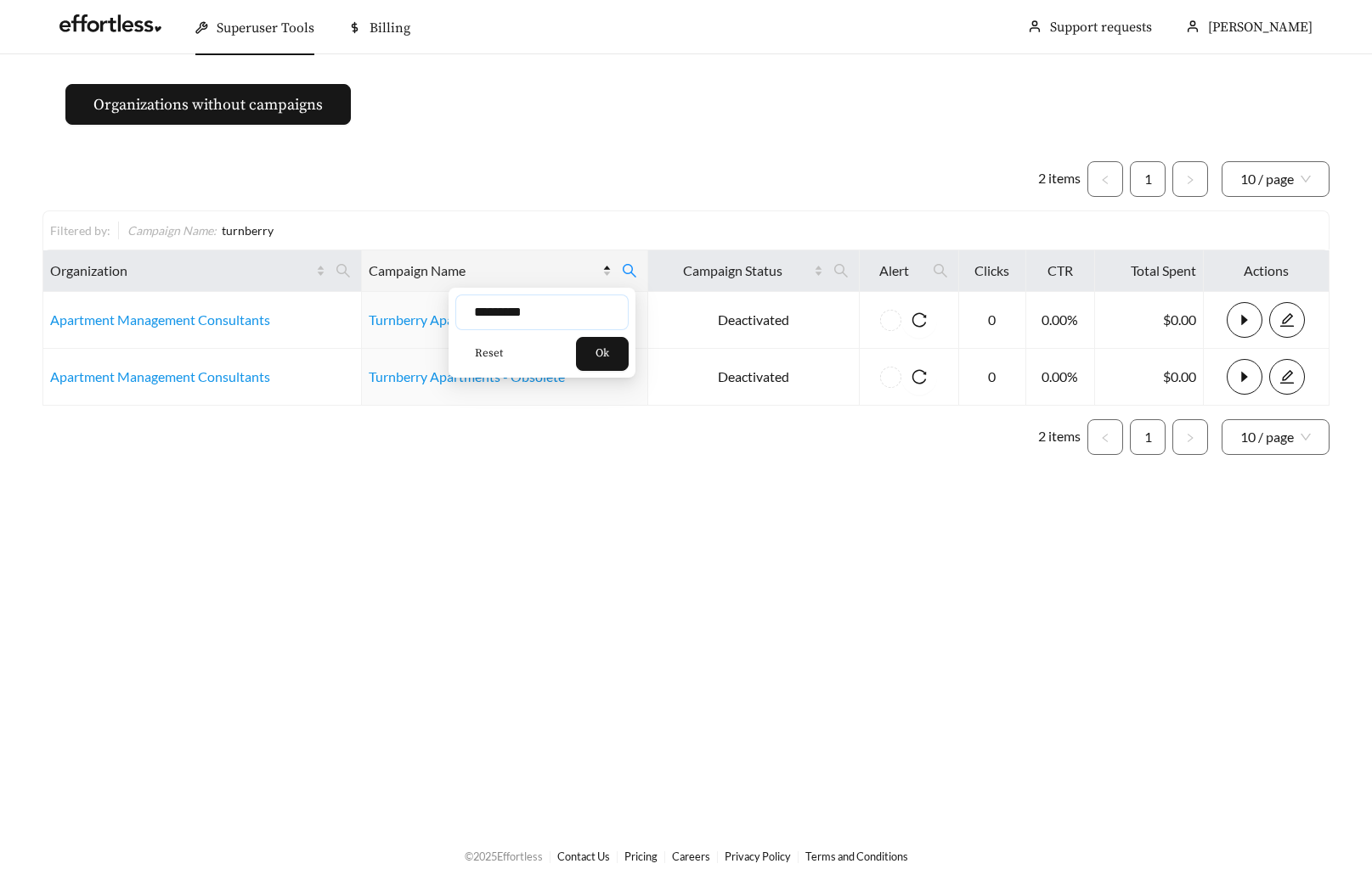
drag, startPoint x: 510, startPoint y: 316, endPoint x: 462, endPoint y: 318, distance: 48.0
click at [462, 318] on input "*********" at bounding box center [542, 312] width 173 height 35
type input "*"
type input "*****"
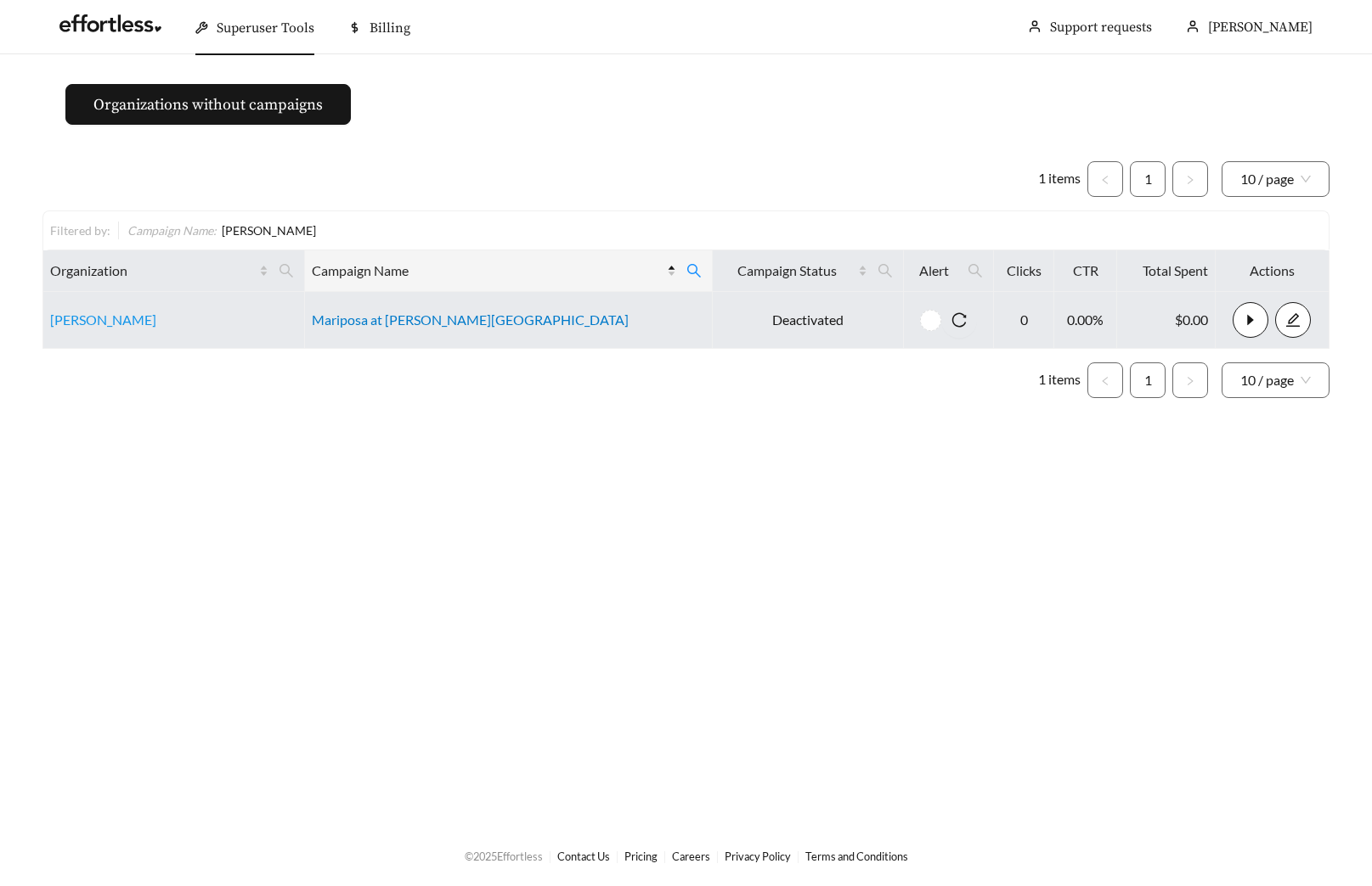
click at [447, 324] on link "Mariposa at Jason Avenue" at bounding box center [471, 320] width 317 height 16
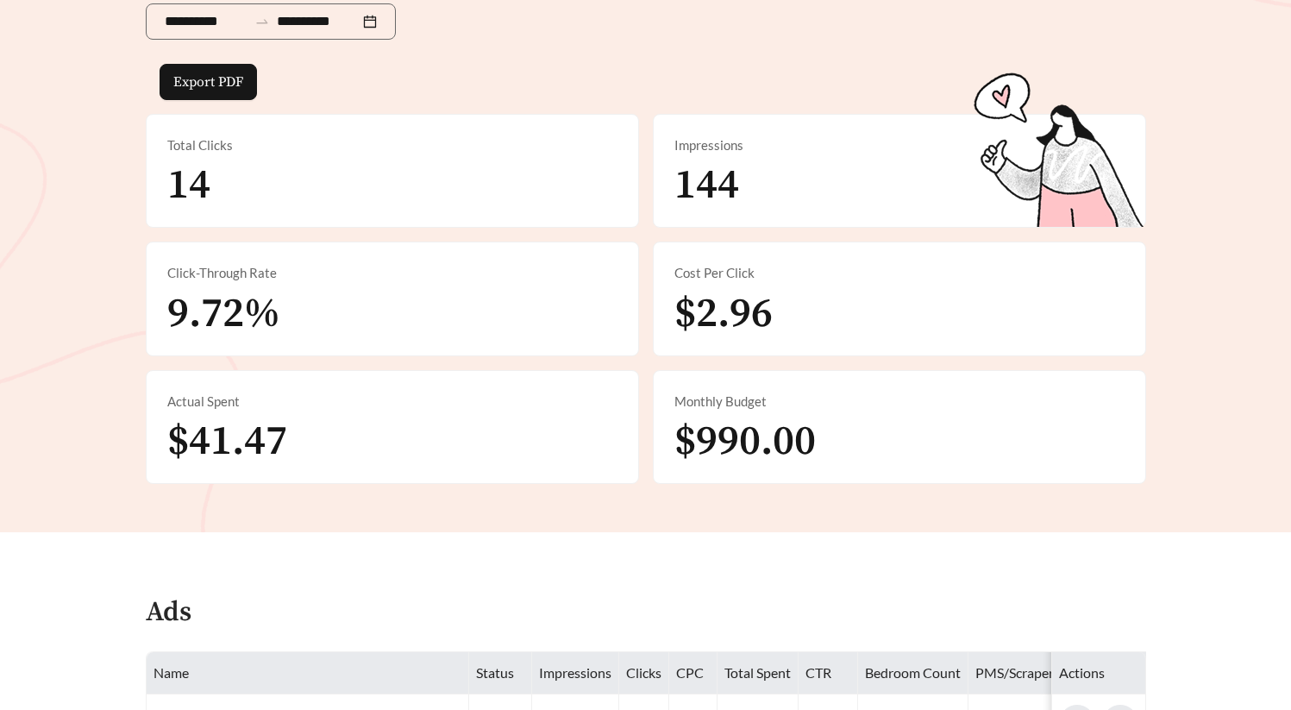
scroll to position [927, 0]
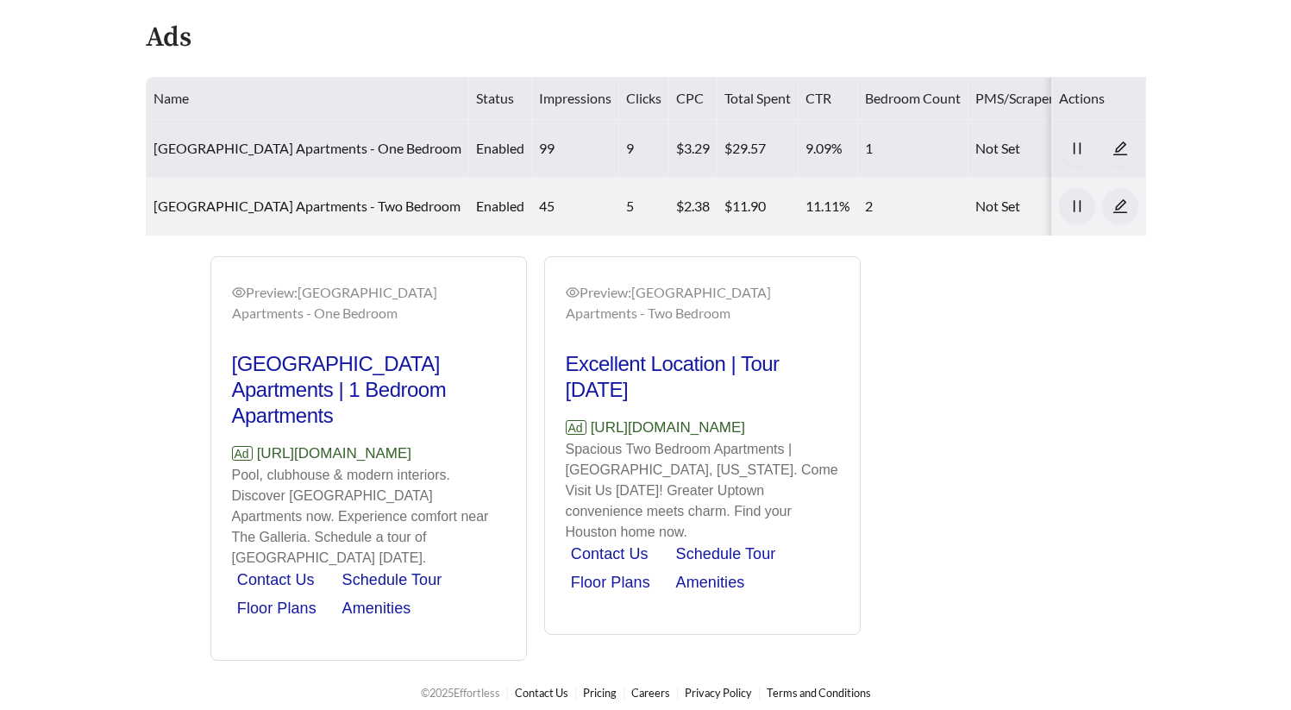
click at [295, 159] on td "Tanglebrook Apartments - One Bedroom" at bounding box center [308, 149] width 323 height 58
click at [298, 151] on link "Tanglebrook Apartments - One Bedroom" at bounding box center [308, 148] width 308 height 16
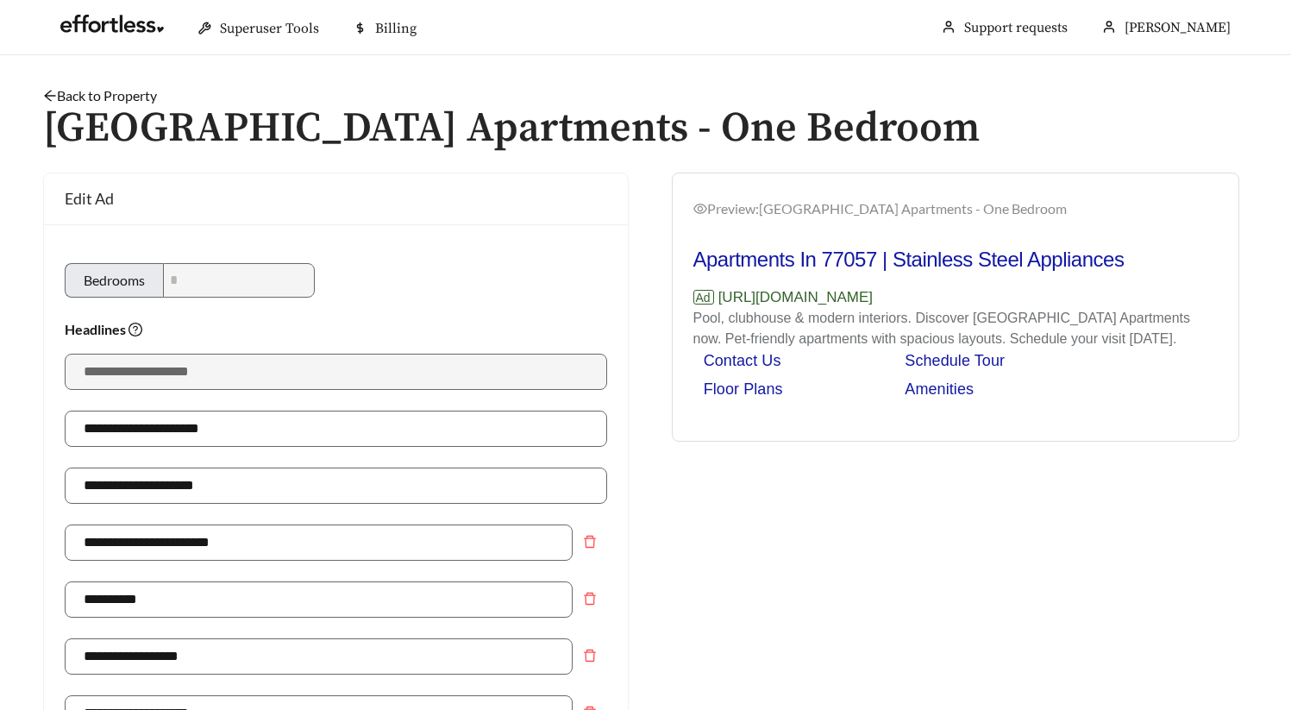
click at [114, 90] on link "Back to Property" at bounding box center [100, 95] width 114 height 16
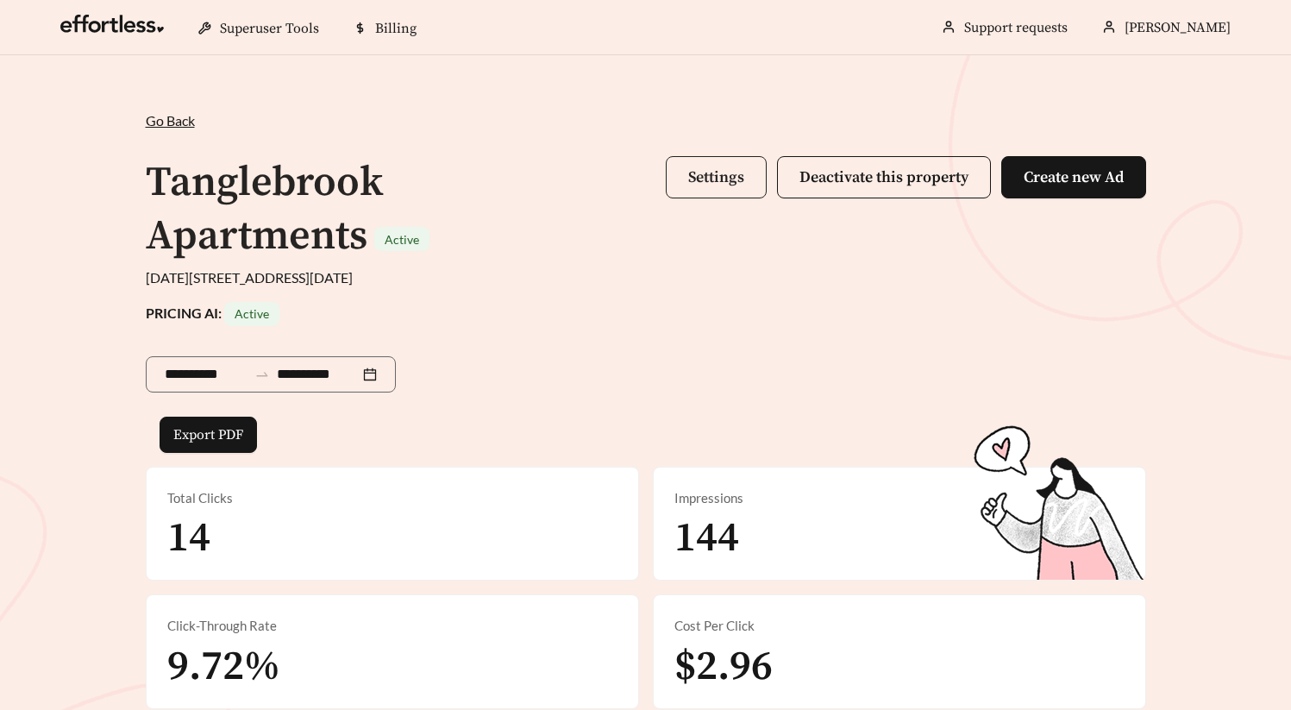
click at [714, 168] on span "Settings" at bounding box center [716, 177] width 56 height 20
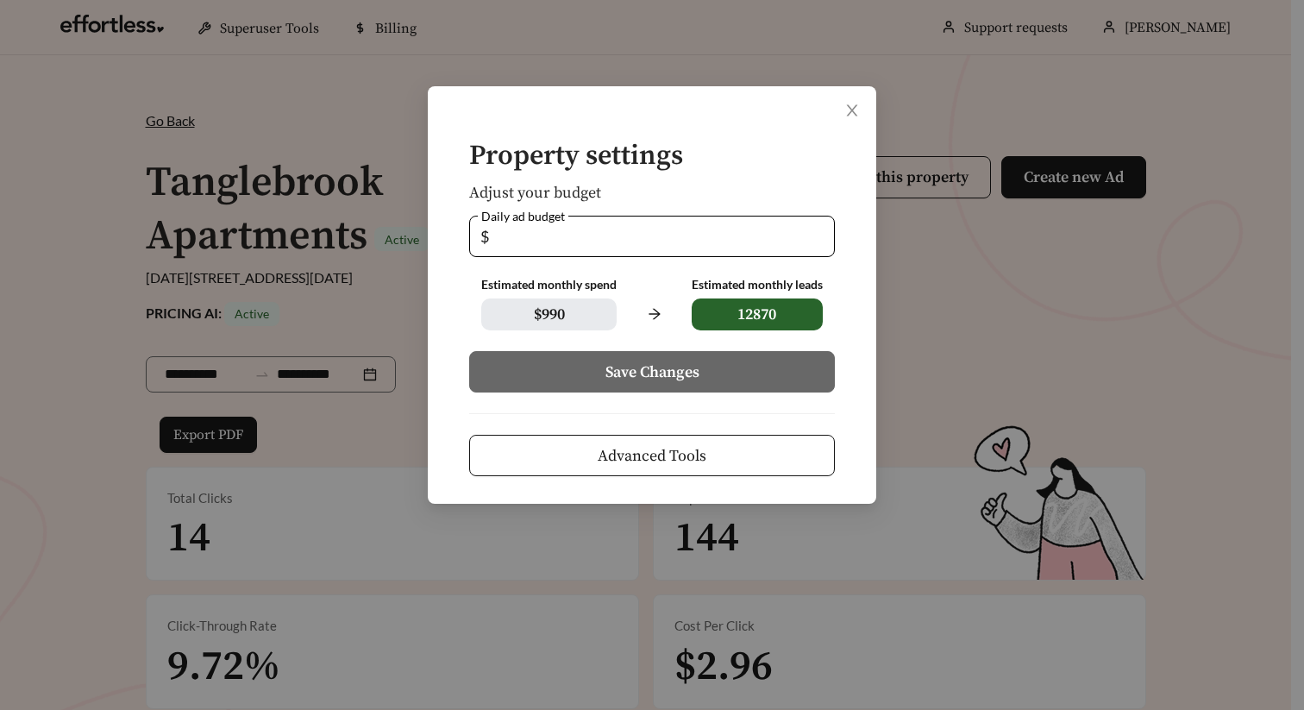
click at [639, 459] on span "Advanced Tools" at bounding box center [652, 455] width 109 height 23
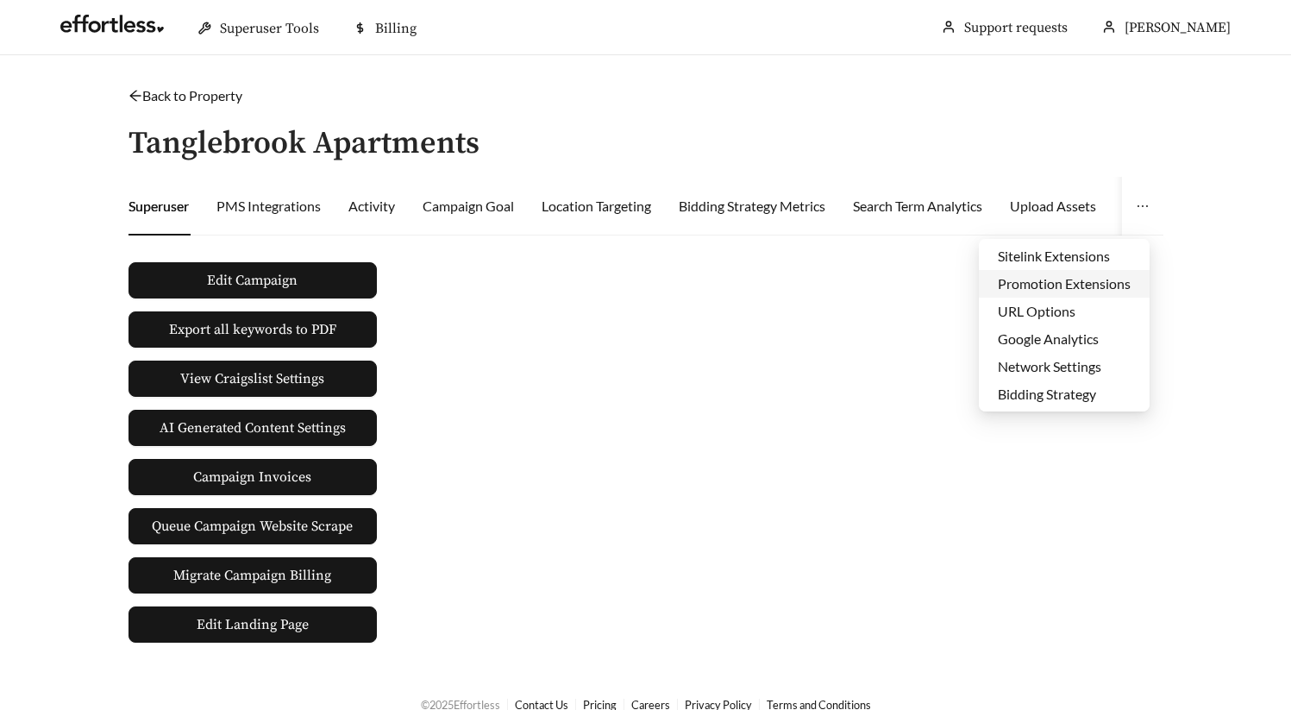
click at [1073, 285] on li "Promotion Extensions" at bounding box center [1064, 284] width 171 height 28
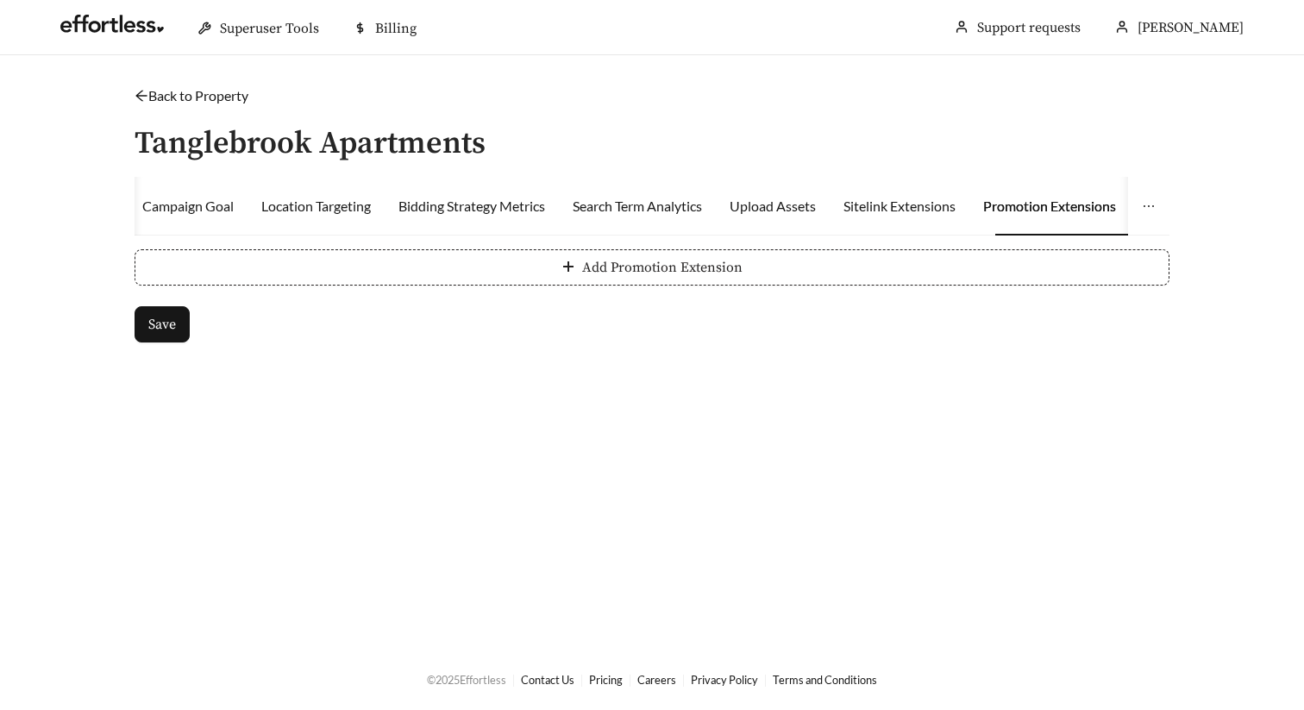
click at [1001, 269] on button "Add Promotion Extension" at bounding box center [652, 267] width 1035 height 36
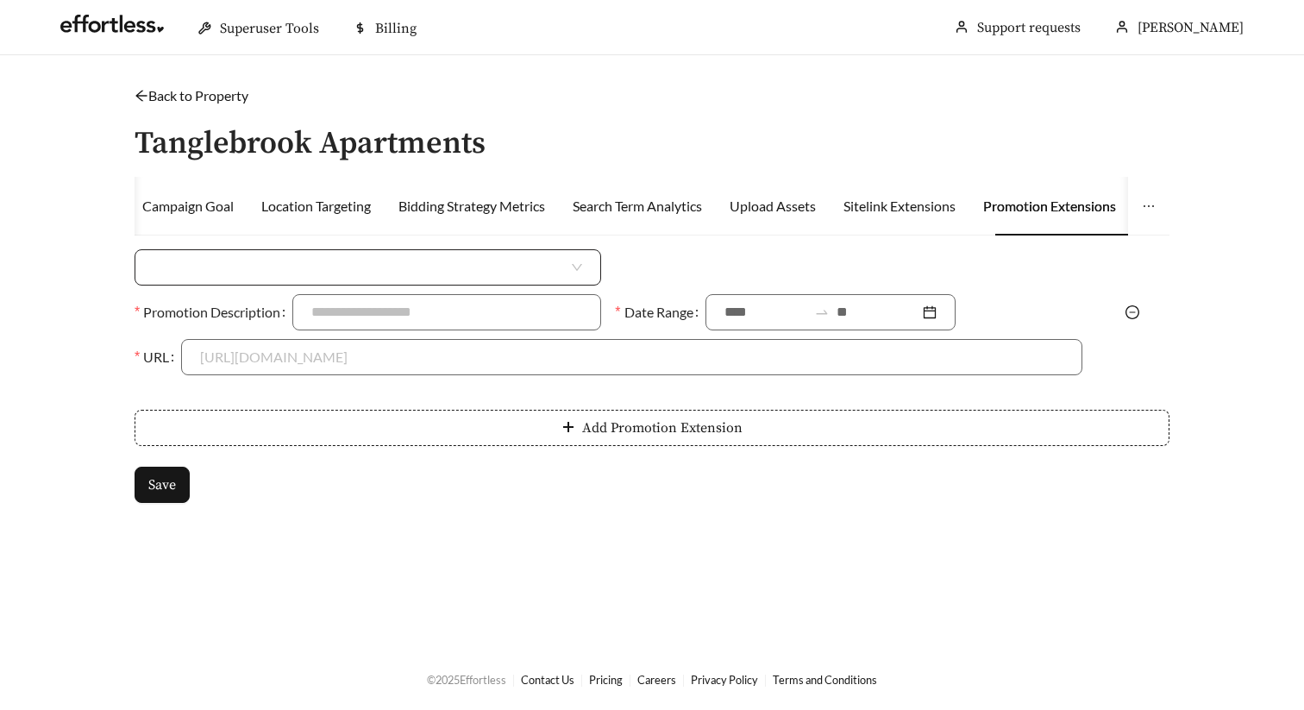
click at [431, 261] on input "search" at bounding box center [361, 267] width 415 height 35
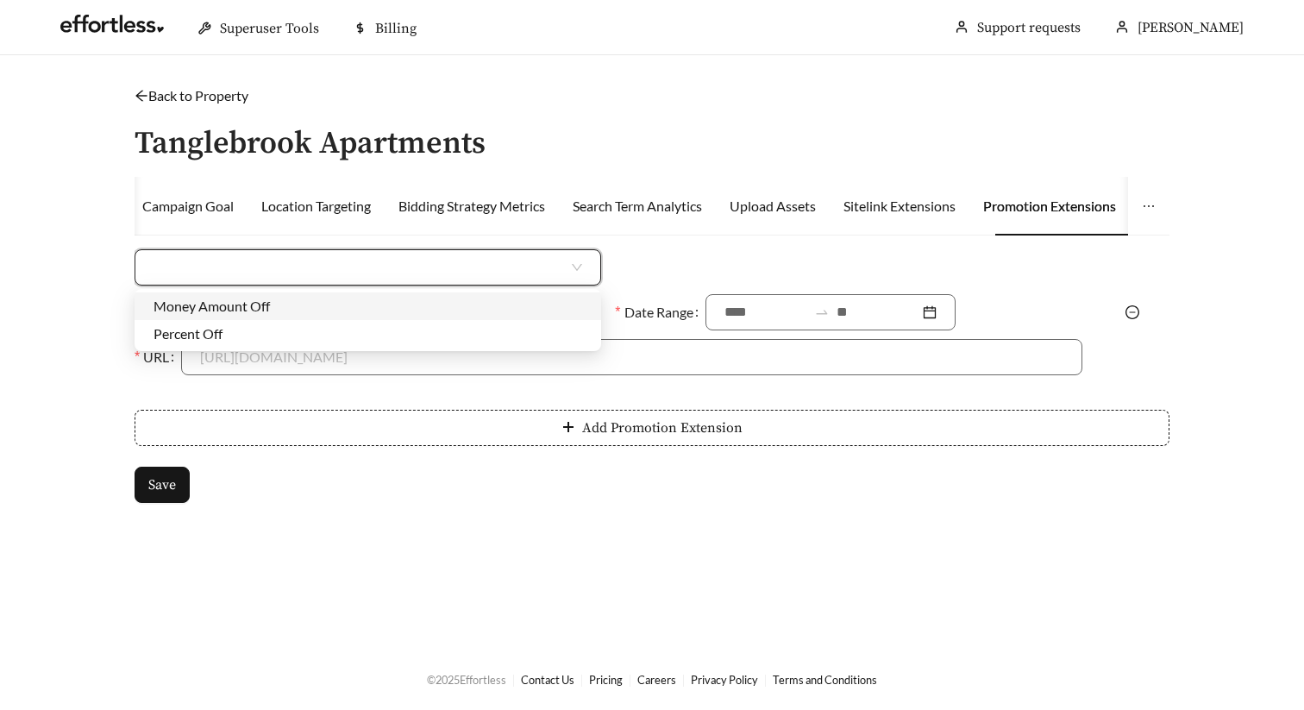
click at [305, 304] on div "Money Amount Off" at bounding box center [368, 306] width 429 height 19
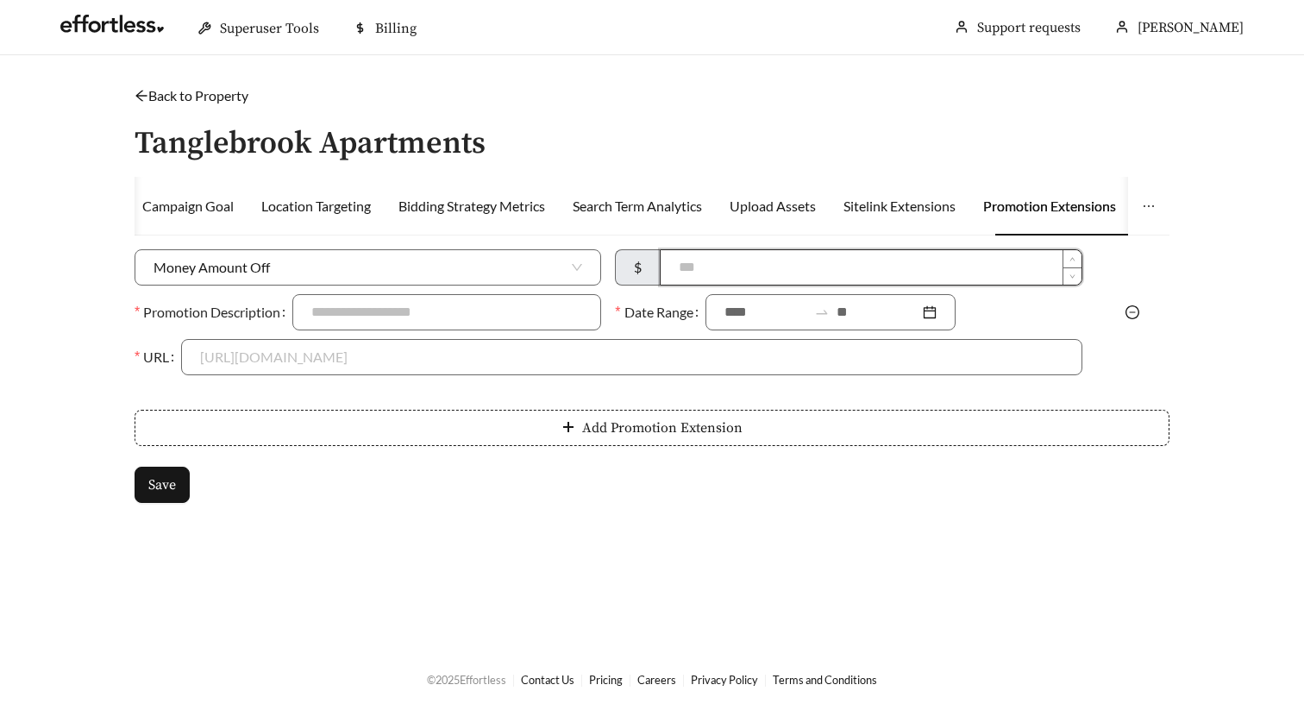
click at [877, 278] on input at bounding box center [871, 267] width 420 height 35
type input "***"
type input "**********"
click at [757, 300] on div at bounding box center [831, 312] width 250 height 36
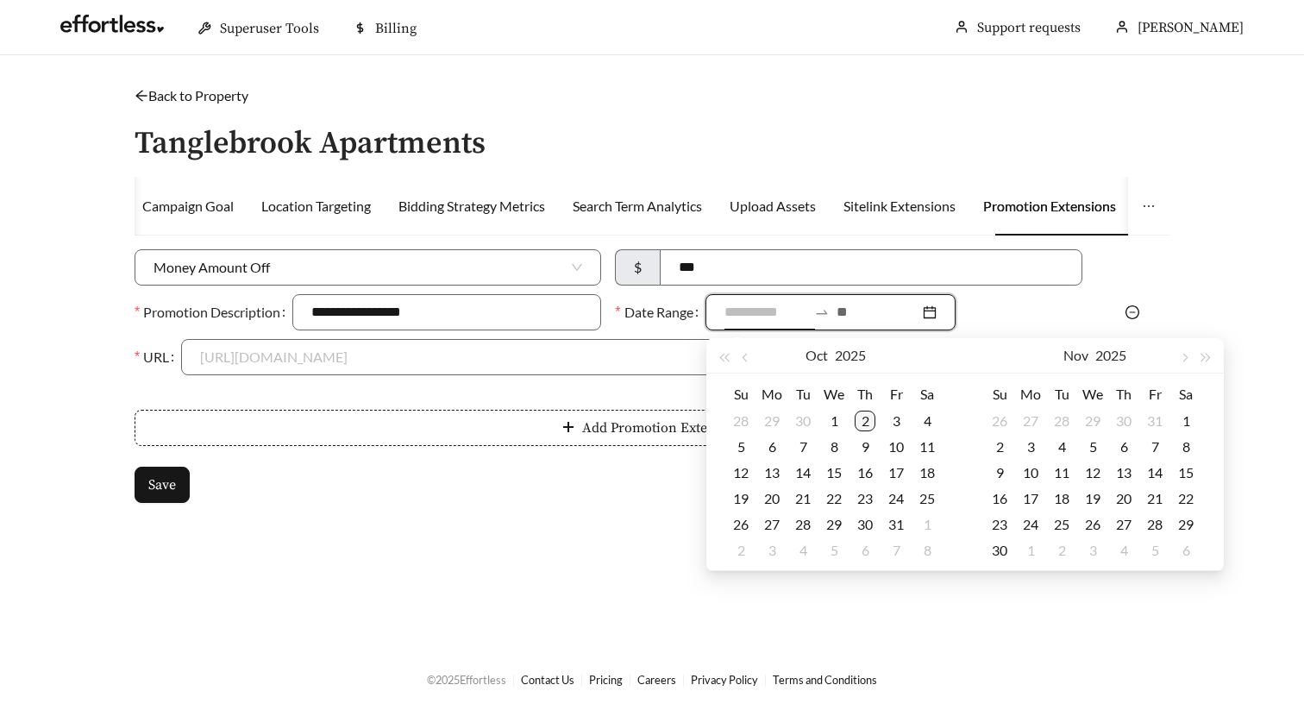
type input "**********"
click at [863, 419] on div "2" at bounding box center [865, 421] width 21 height 21
type input "**********"
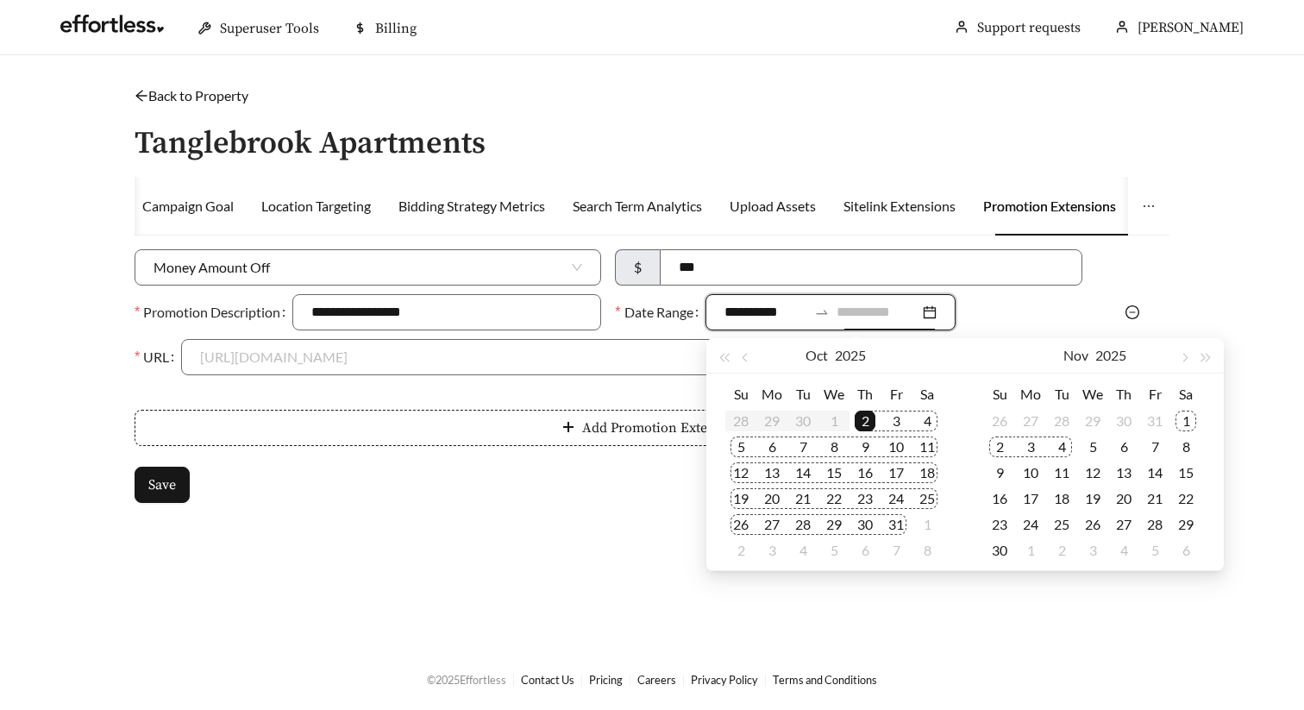
type input "**********"
click at [1190, 418] on div "1" at bounding box center [1186, 421] width 21 height 21
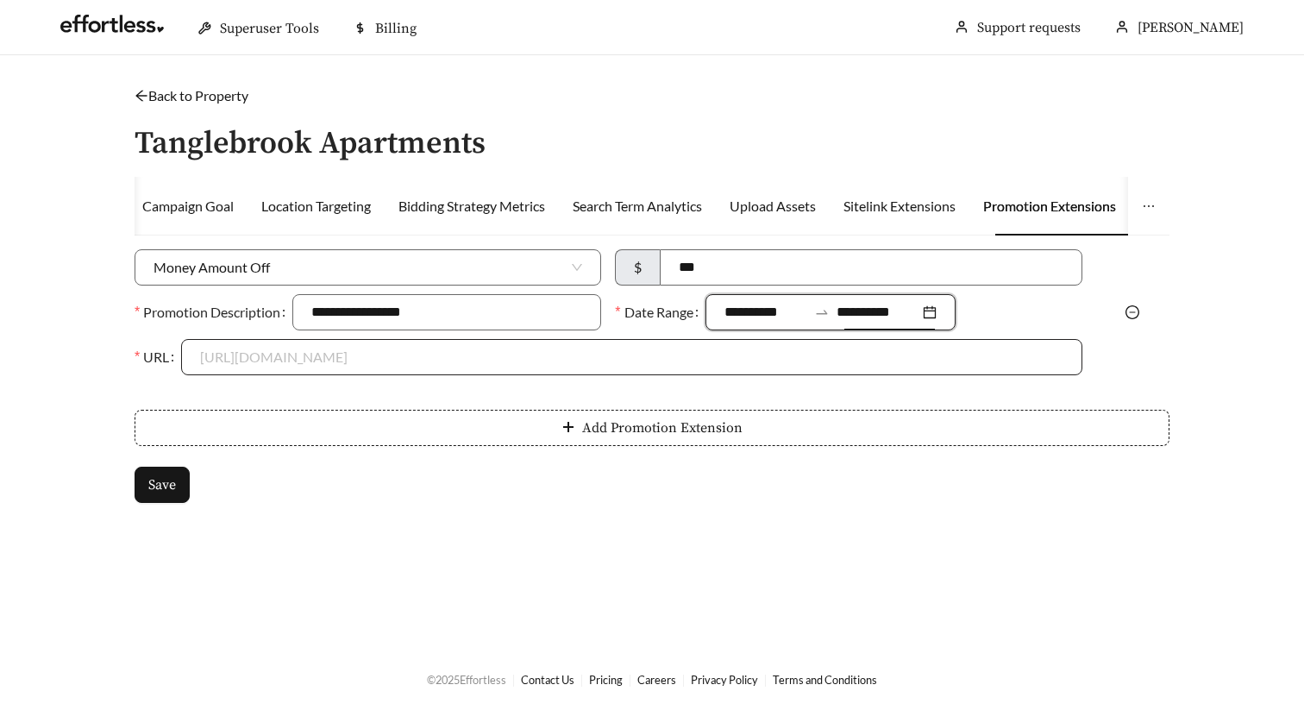
click at [531, 369] on input "URL" at bounding box center [631, 357] width 863 height 35
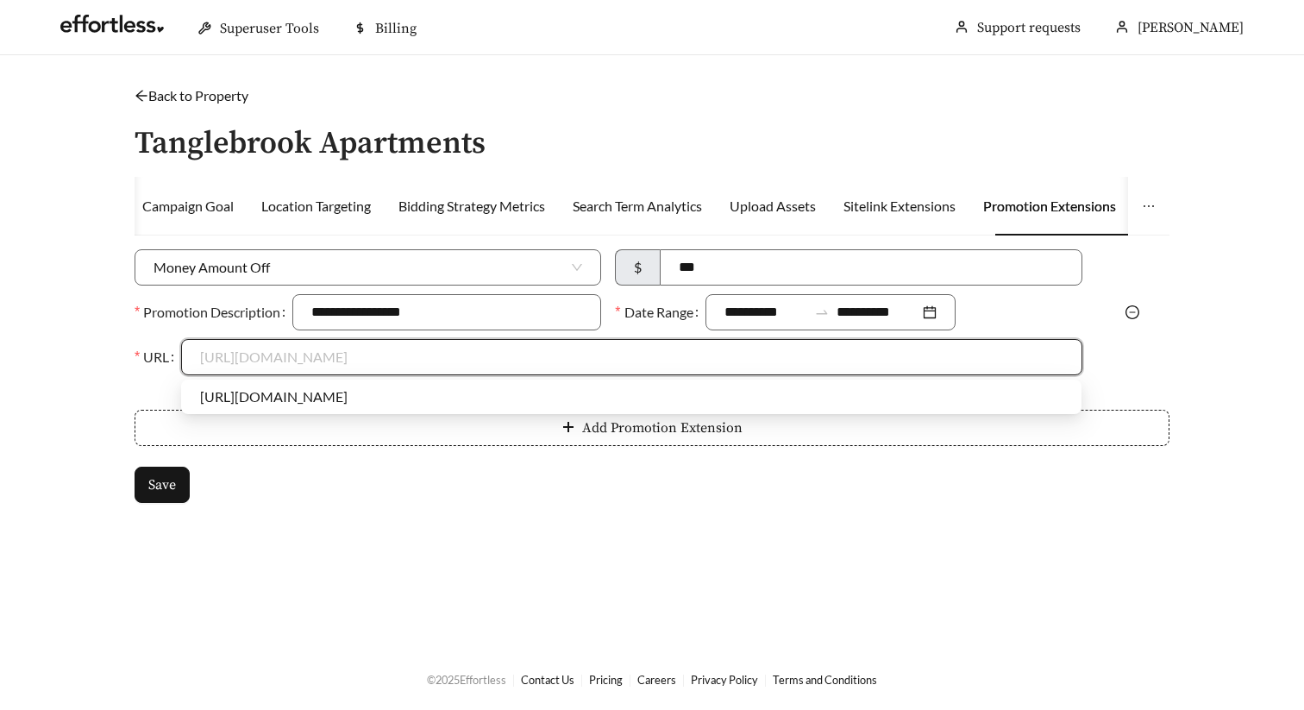
click at [388, 391] on div "https://www.tanglebrookapartments.com" at bounding box center [631, 396] width 863 height 19
type input "**********"
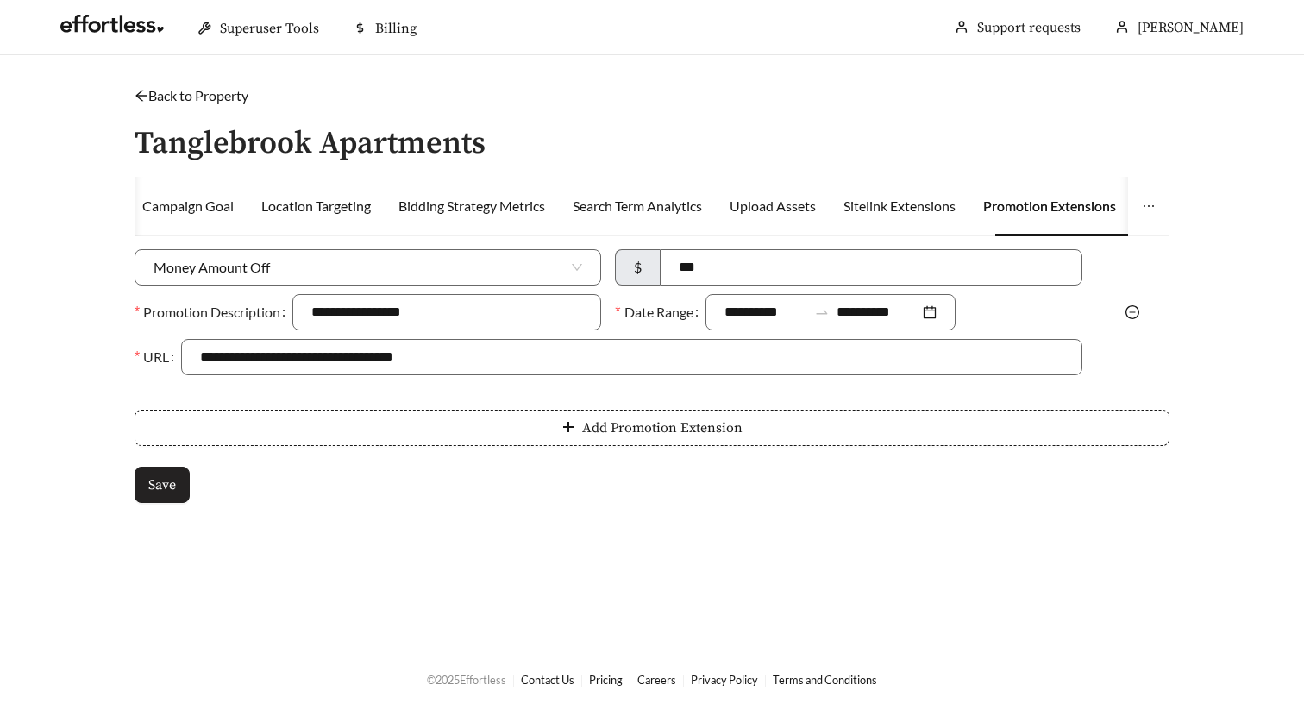
click at [136, 478] on button "Save" at bounding box center [162, 485] width 55 height 36
click at [165, 491] on span "Save" at bounding box center [162, 484] width 28 height 21
click at [147, 97] on link "Back to Property" at bounding box center [192, 95] width 114 height 16
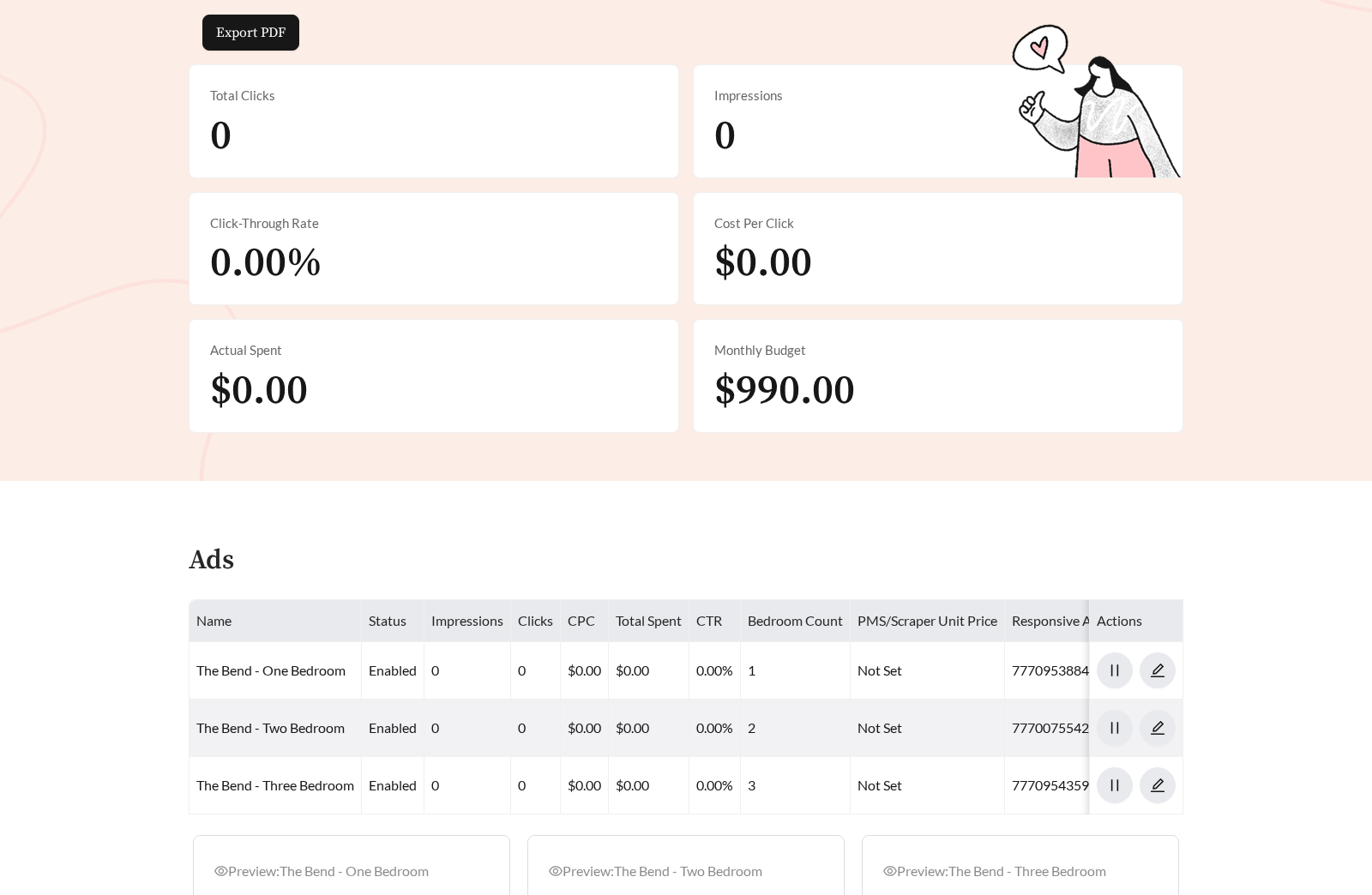
scroll to position [858, 0]
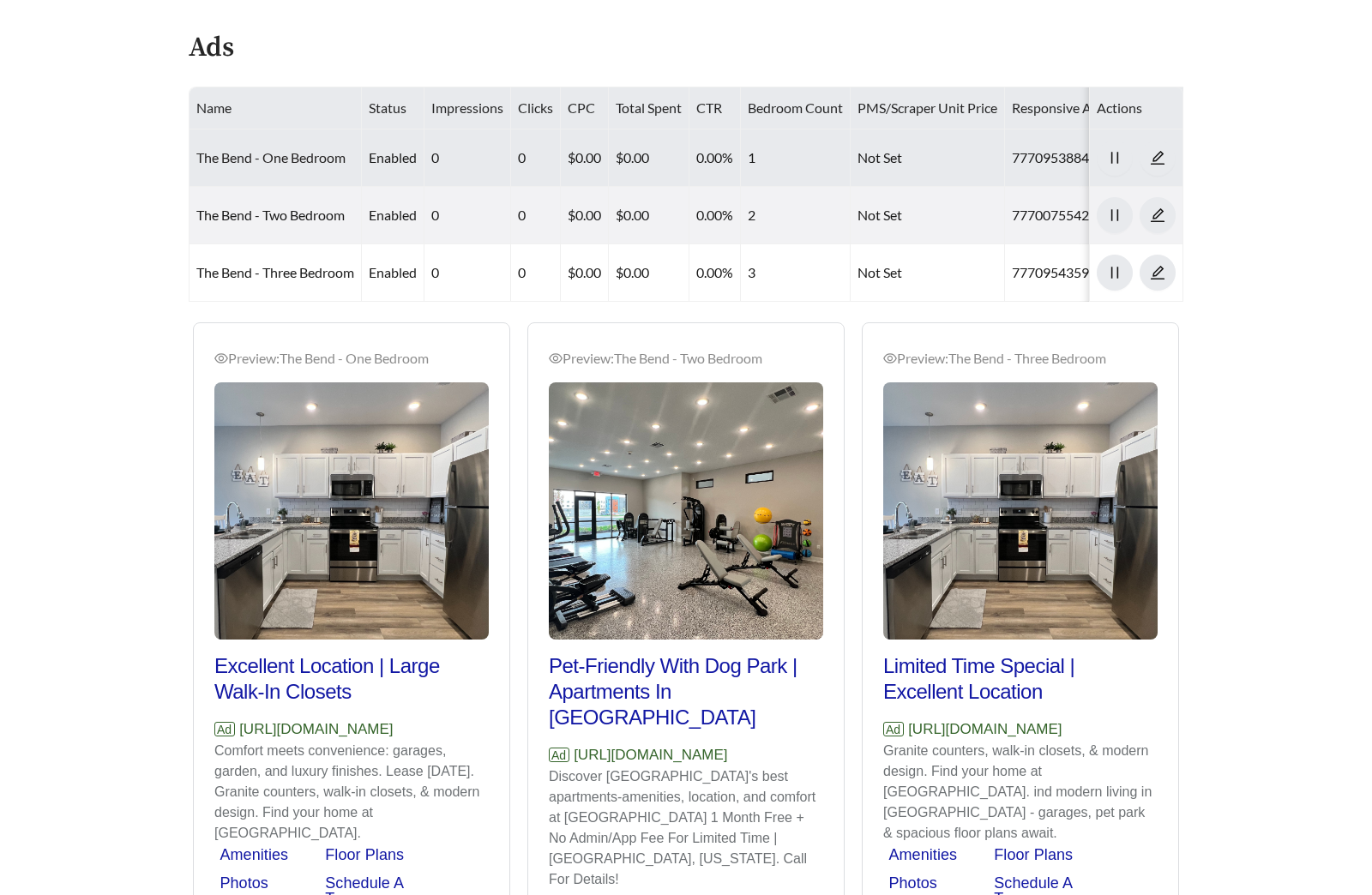
click at [306, 155] on link "The Bend - One Bedroom" at bounding box center [271, 157] width 149 height 16
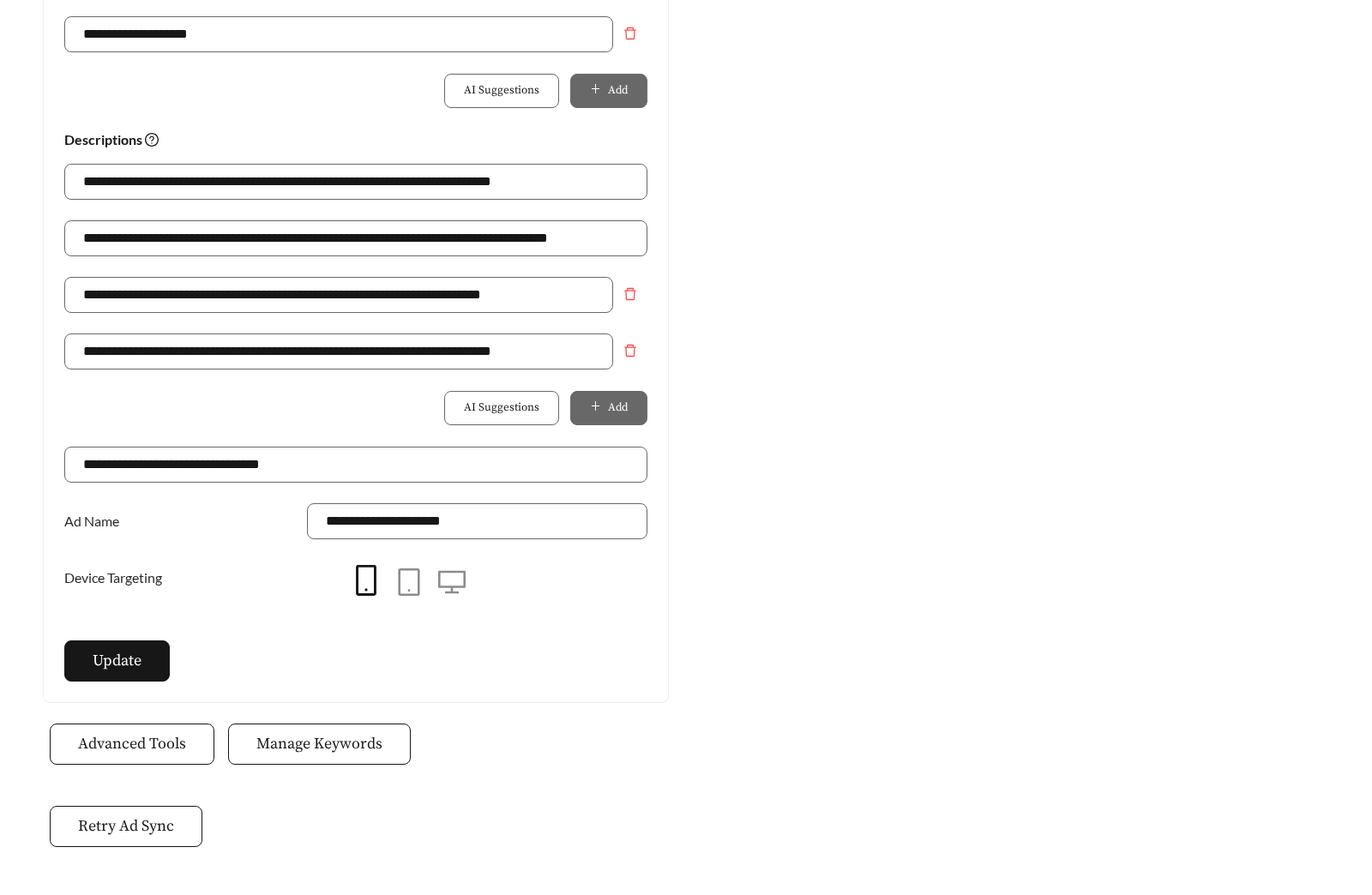
scroll to position [1139, 0]
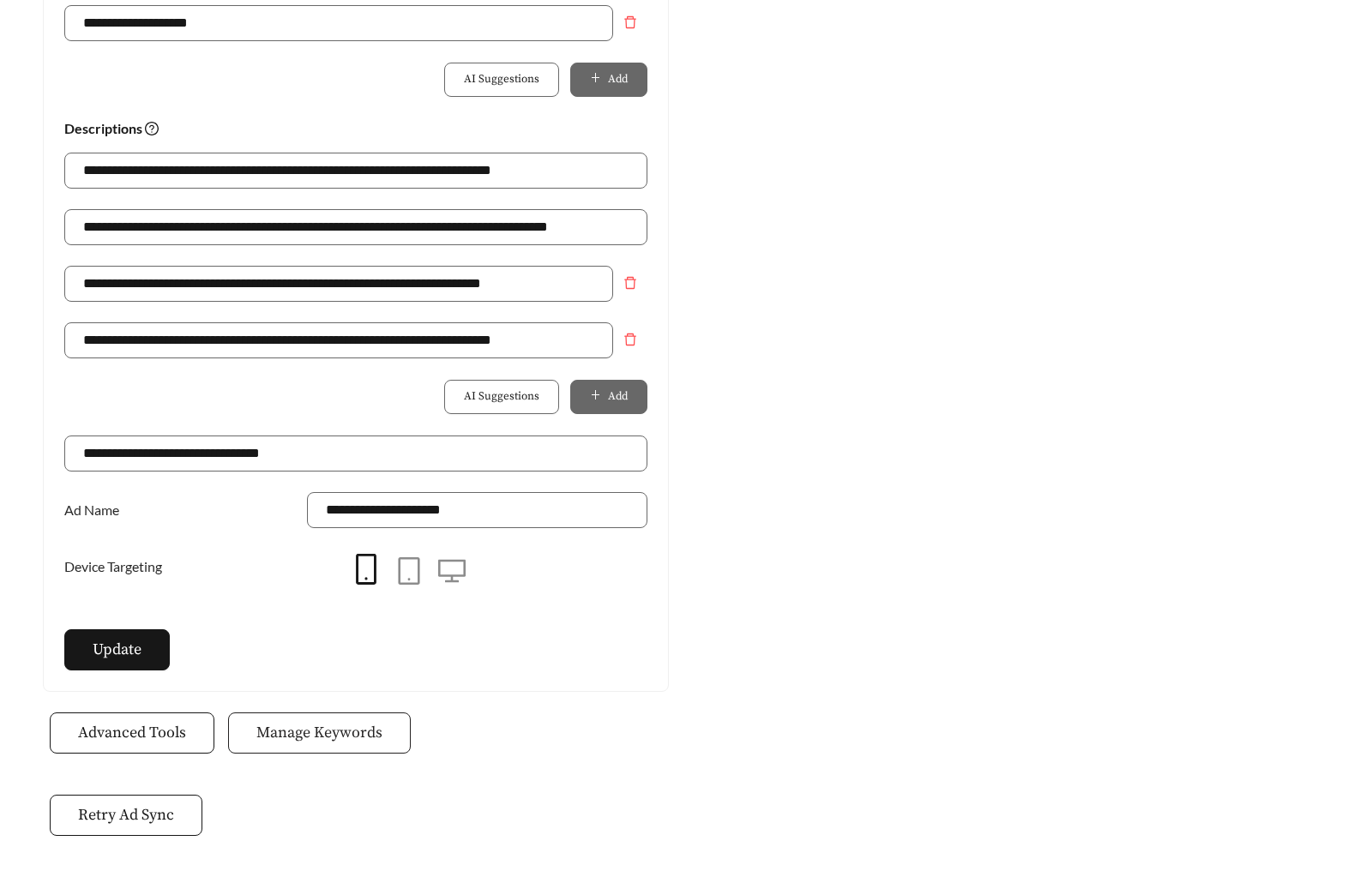
click at [273, 729] on span "Manage Keywords" at bounding box center [319, 732] width 126 height 23
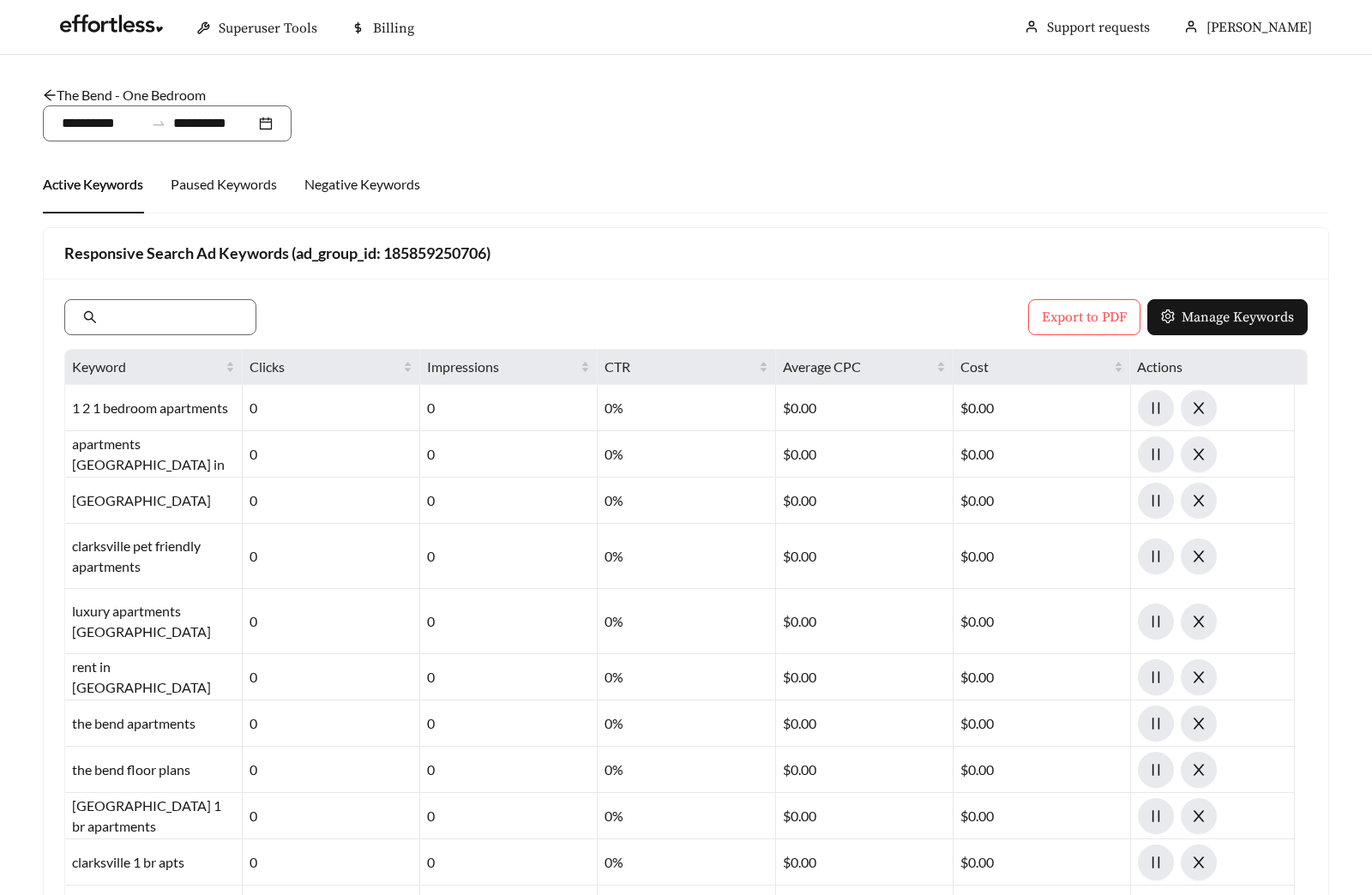
click at [153, 91] on link "The Bend - One Bedroom" at bounding box center [124, 94] width 163 height 16
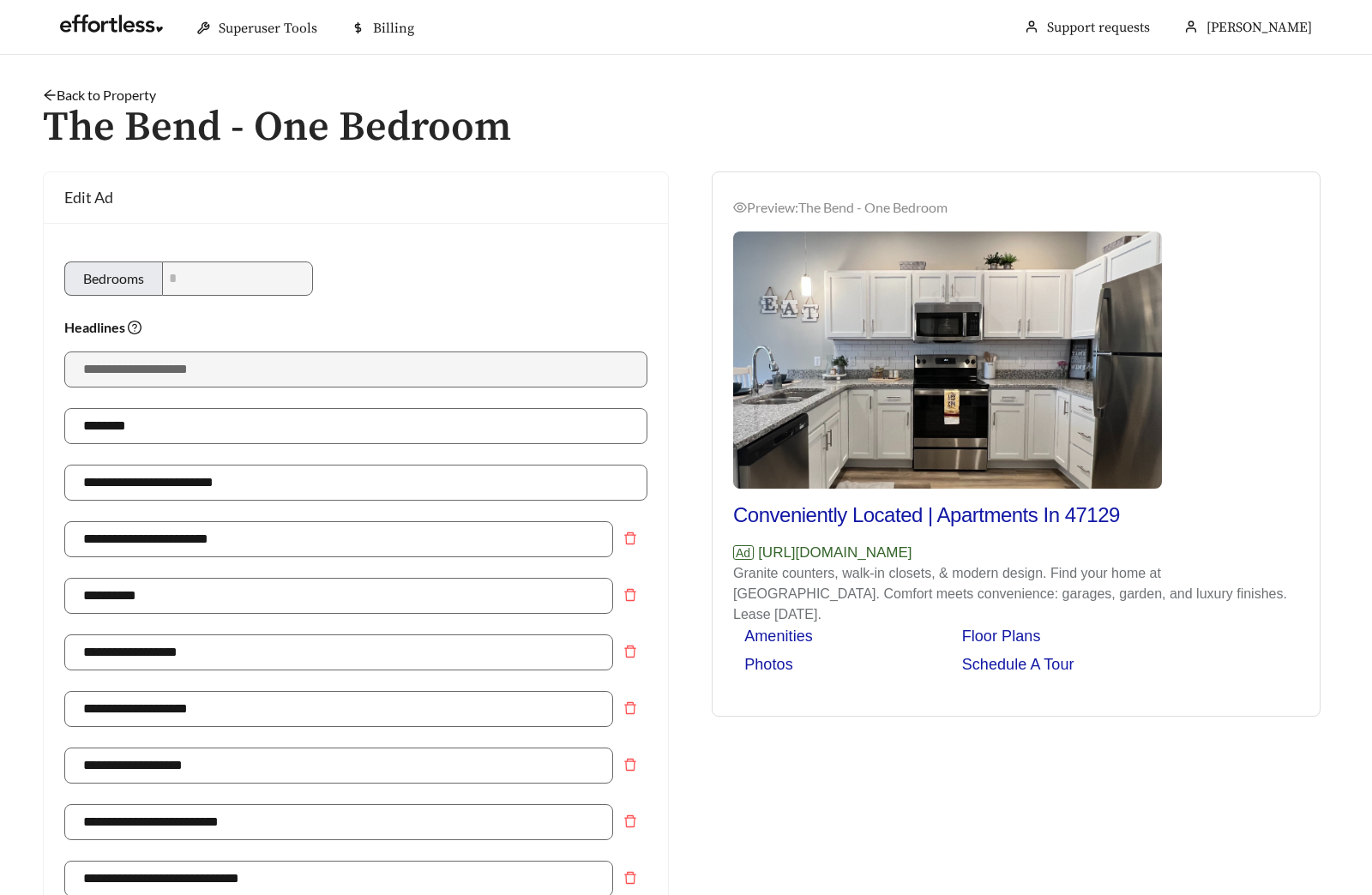
click at [91, 96] on link "Back to Property" at bounding box center [99, 94] width 113 height 16
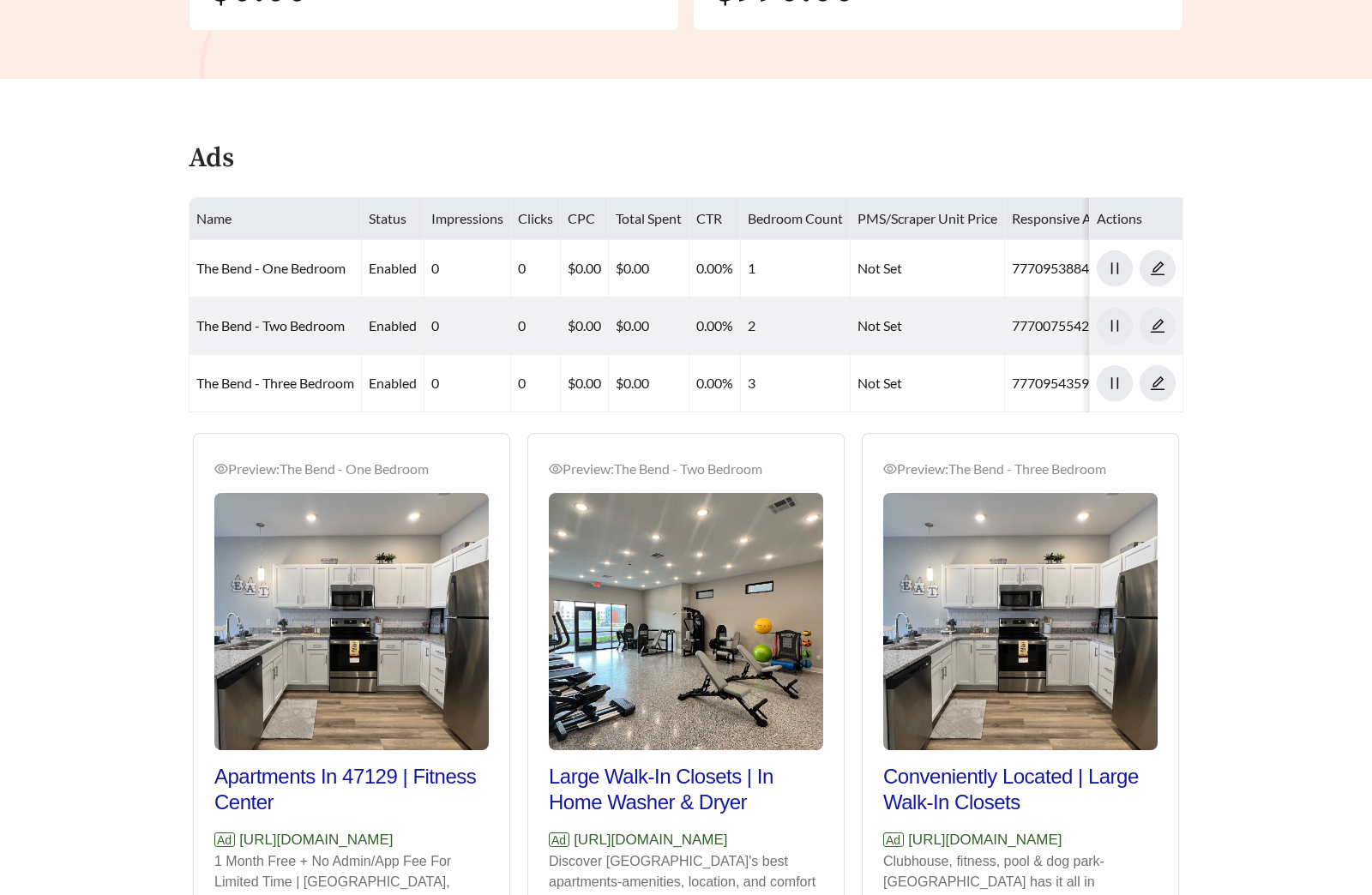
scroll to position [853, 0]
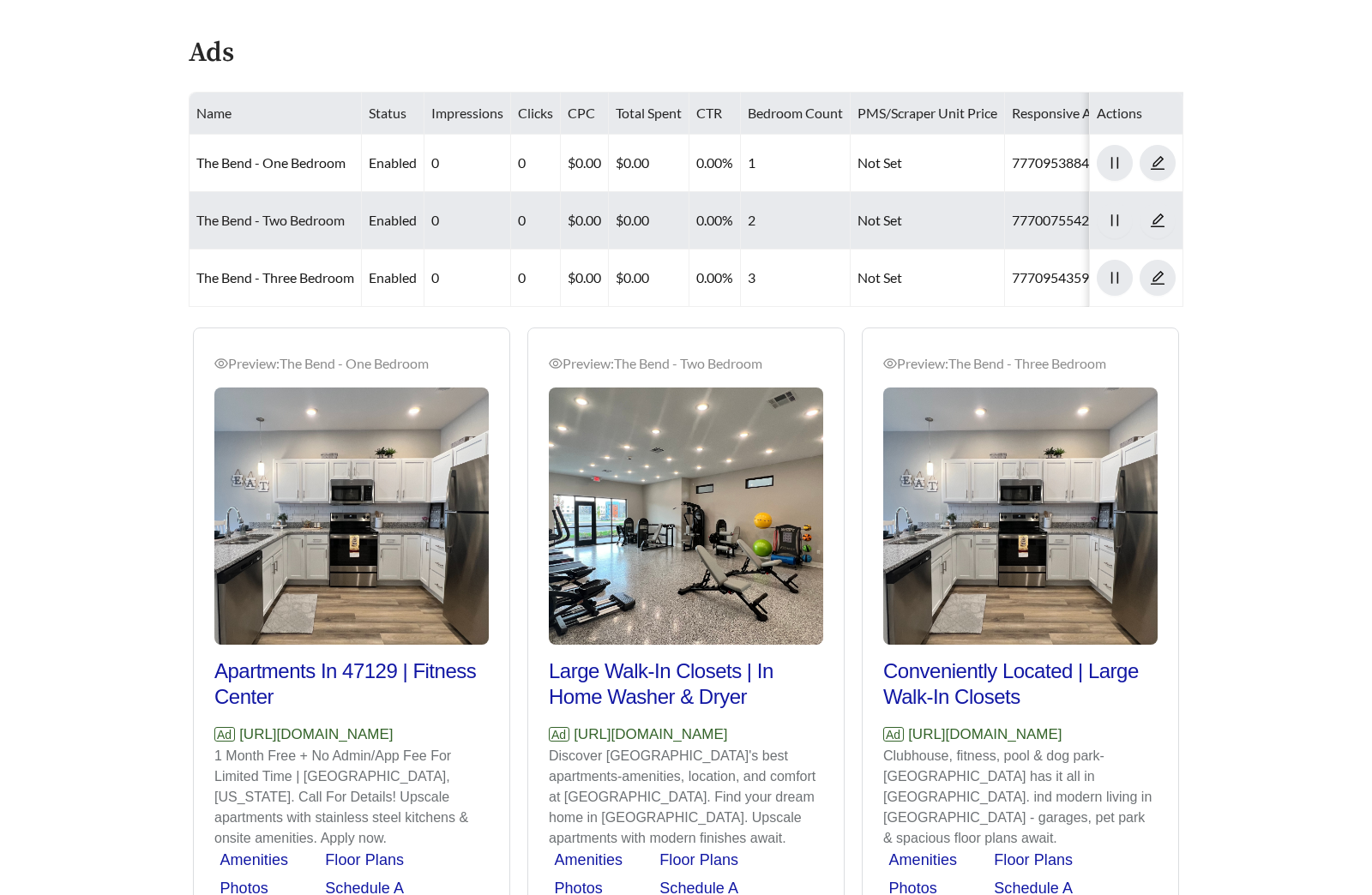
click at [271, 222] on link "The Bend - Two Bedroom" at bounding box center [270, 220] width 148 height 16
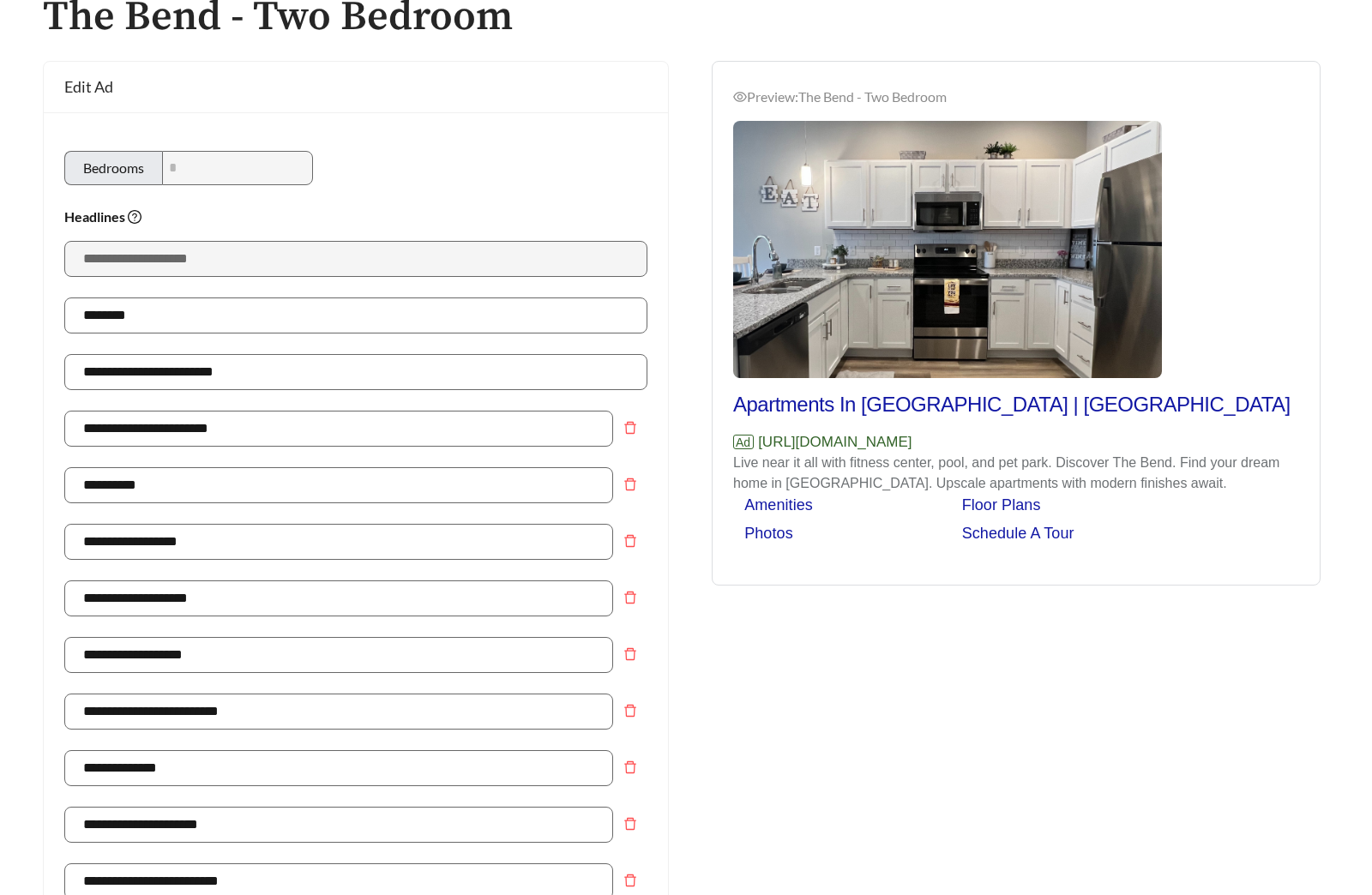
scroll to position [1192, 0]
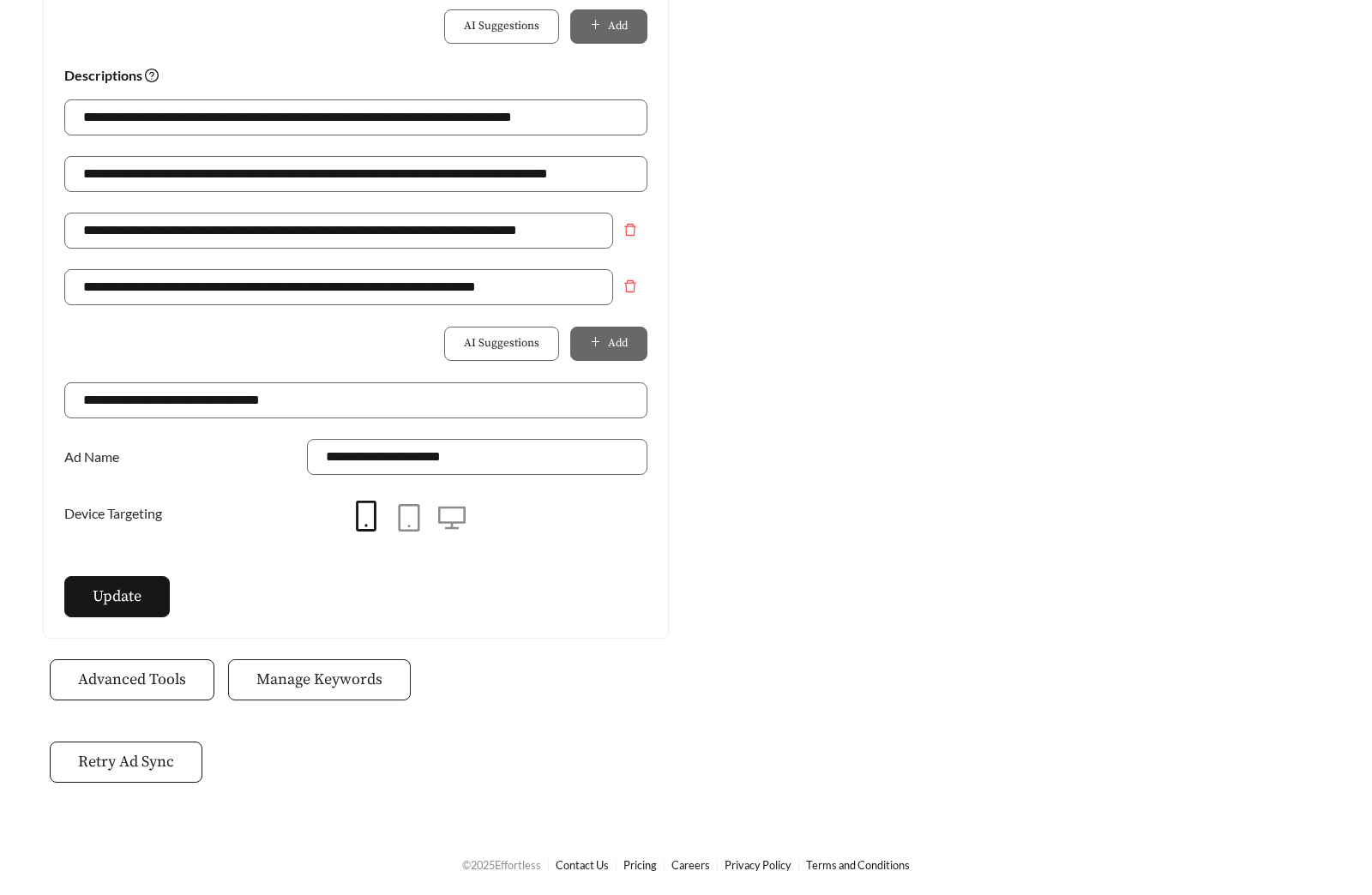
click at [300, 677] on span "Manage Keywords" at bounding box center [319, 679] width 126 height 23
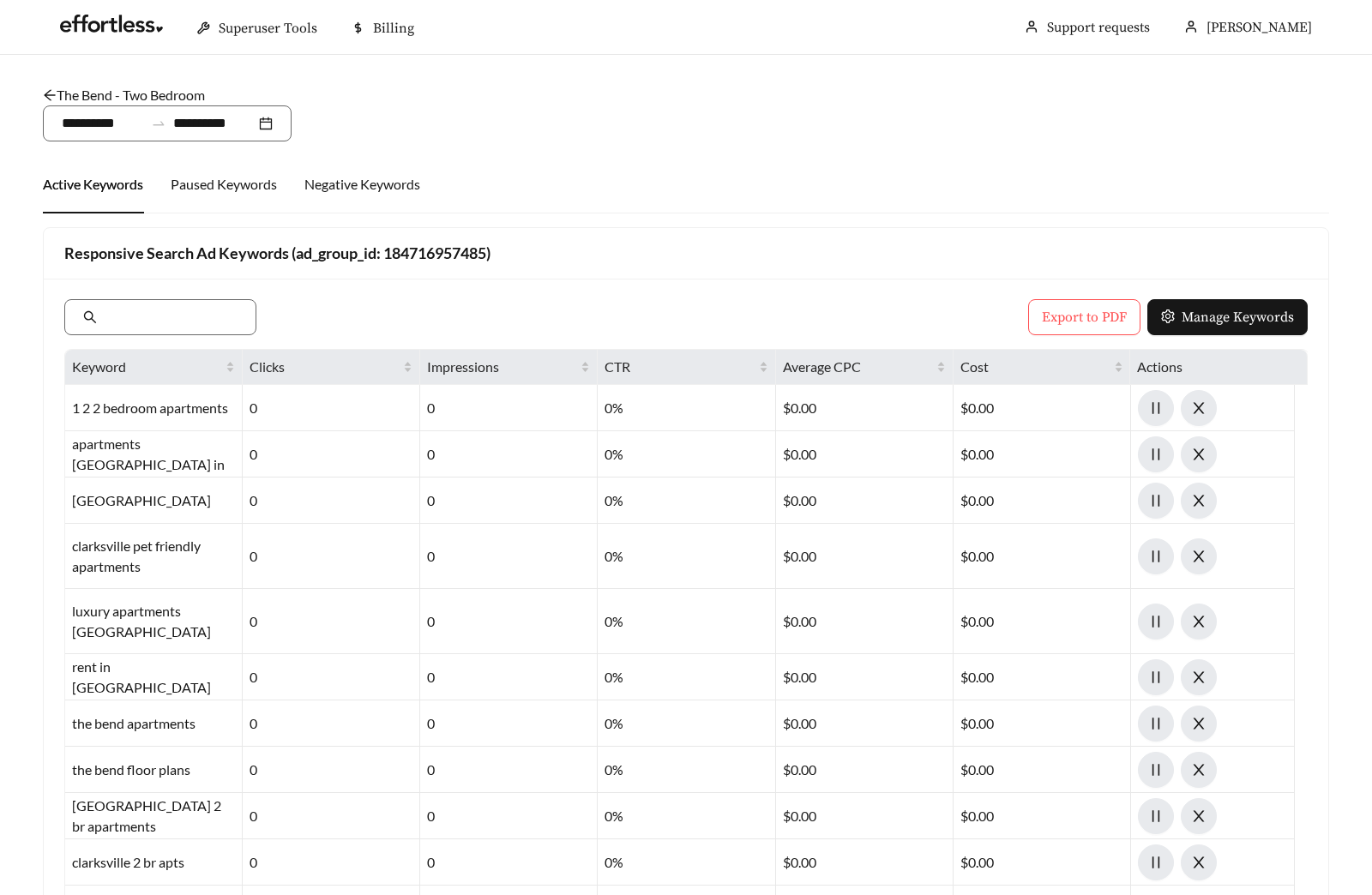
click at [134, 90] on link "The Bend - Two Bedroom" at bounding box center [123, 94] width 162 height 16
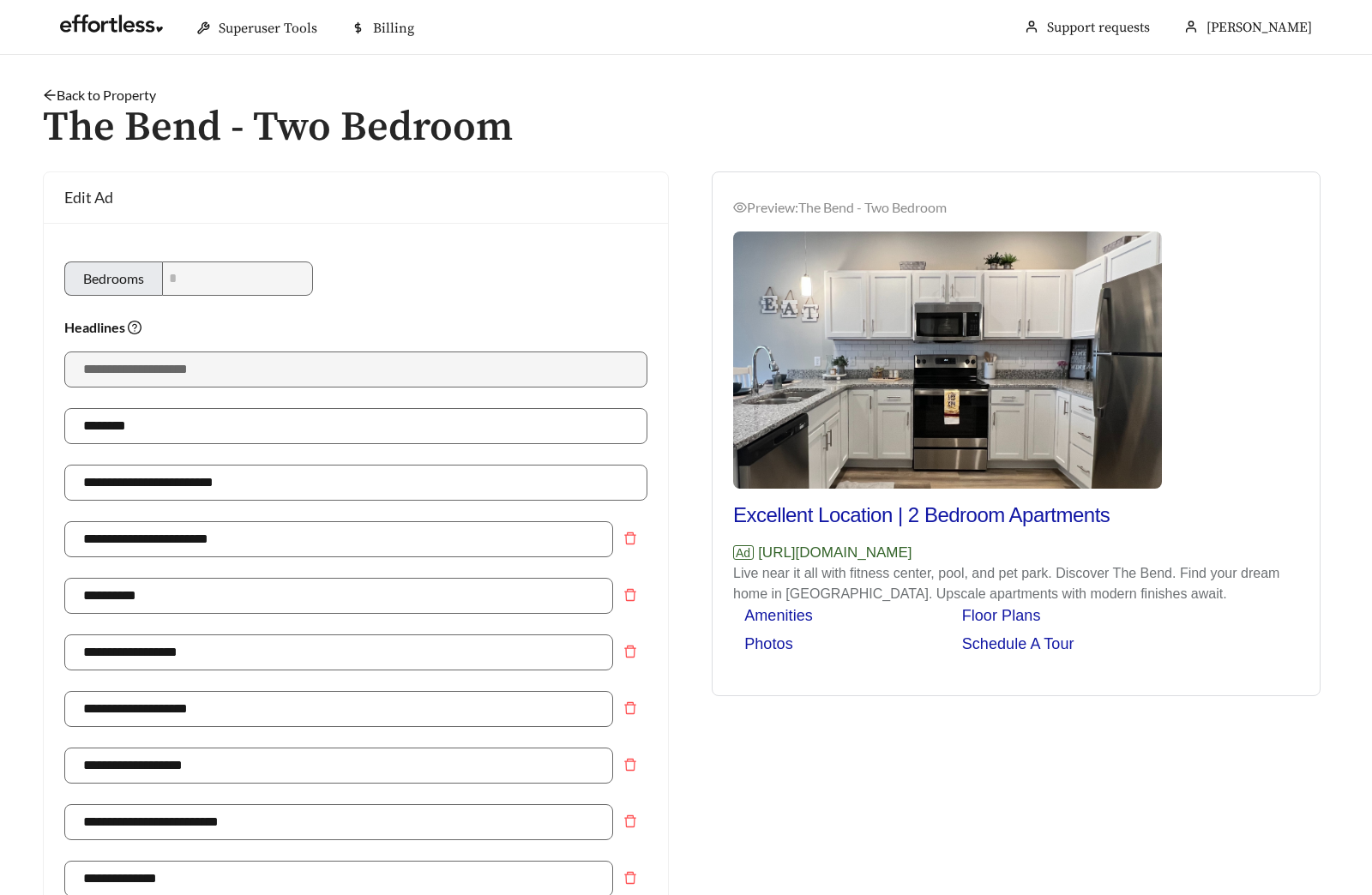
click at [72, 90] on link "Back to Property" at bounding box center [99, 94] width 113 height 16
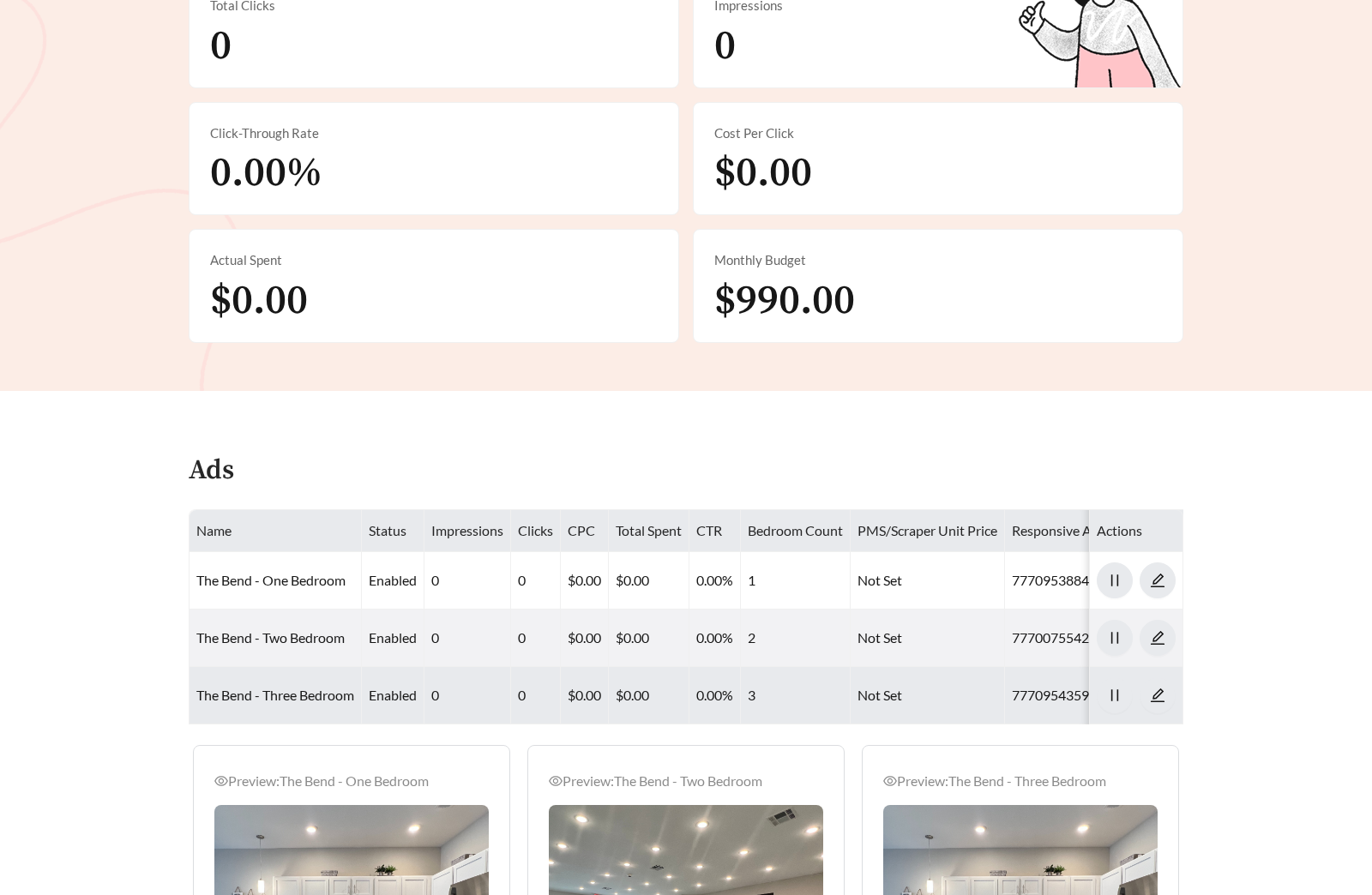
scroll to position [865, 0]
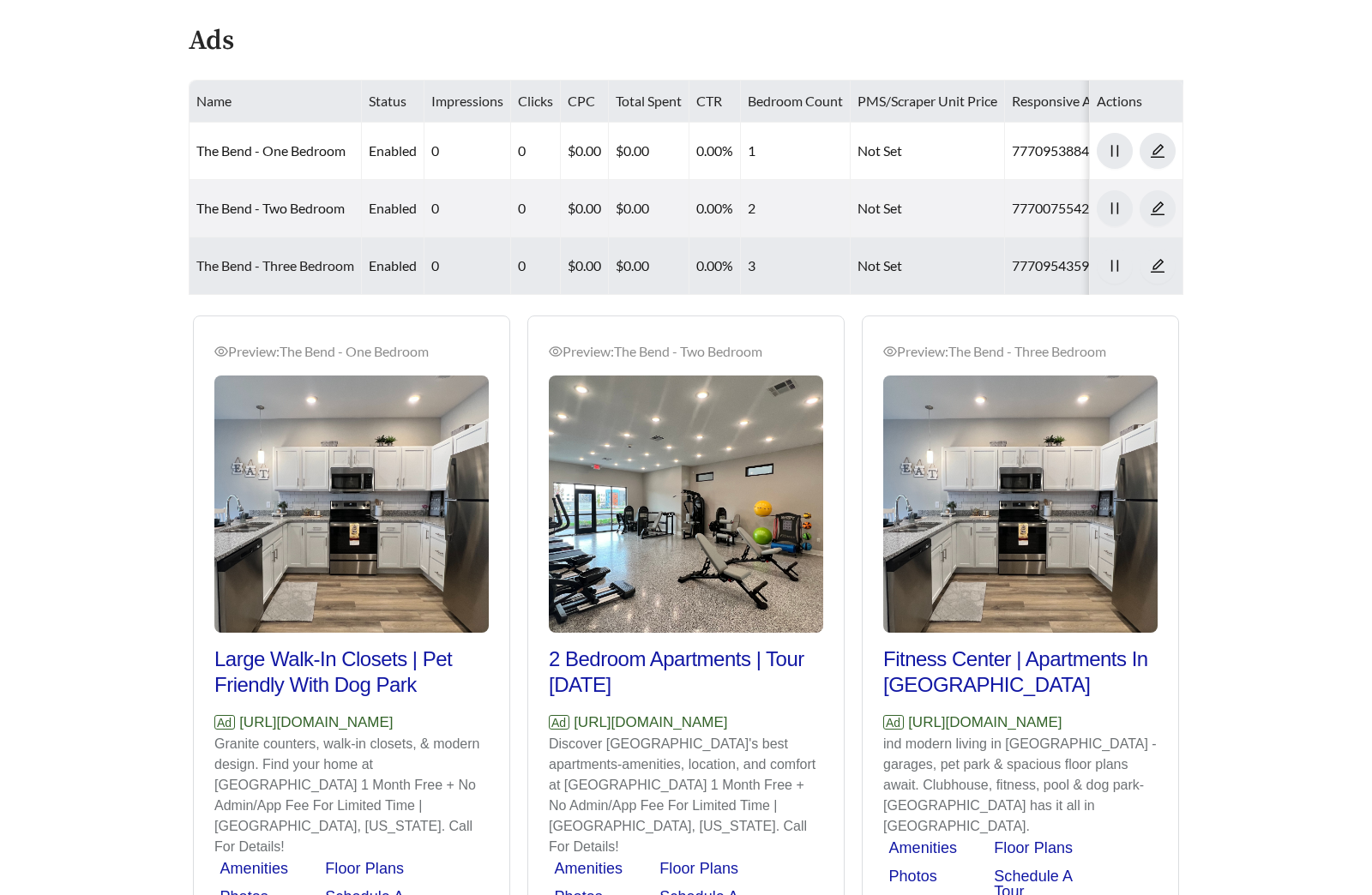
click at [277, 266] on link "The Bend - Three Bedroom" at bounding box center [275, 266] width 158 height 16
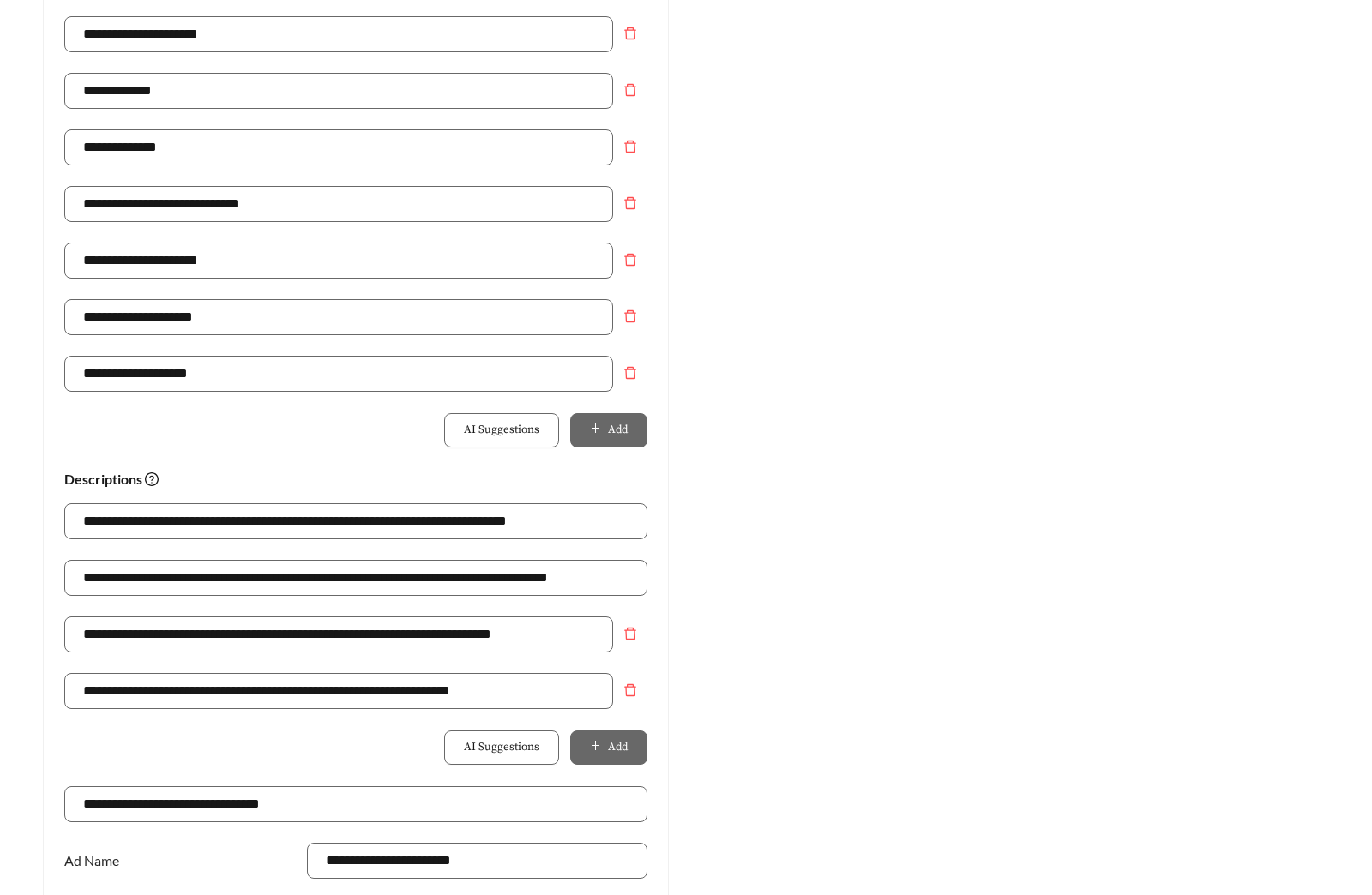
scroll to position [10, 0]
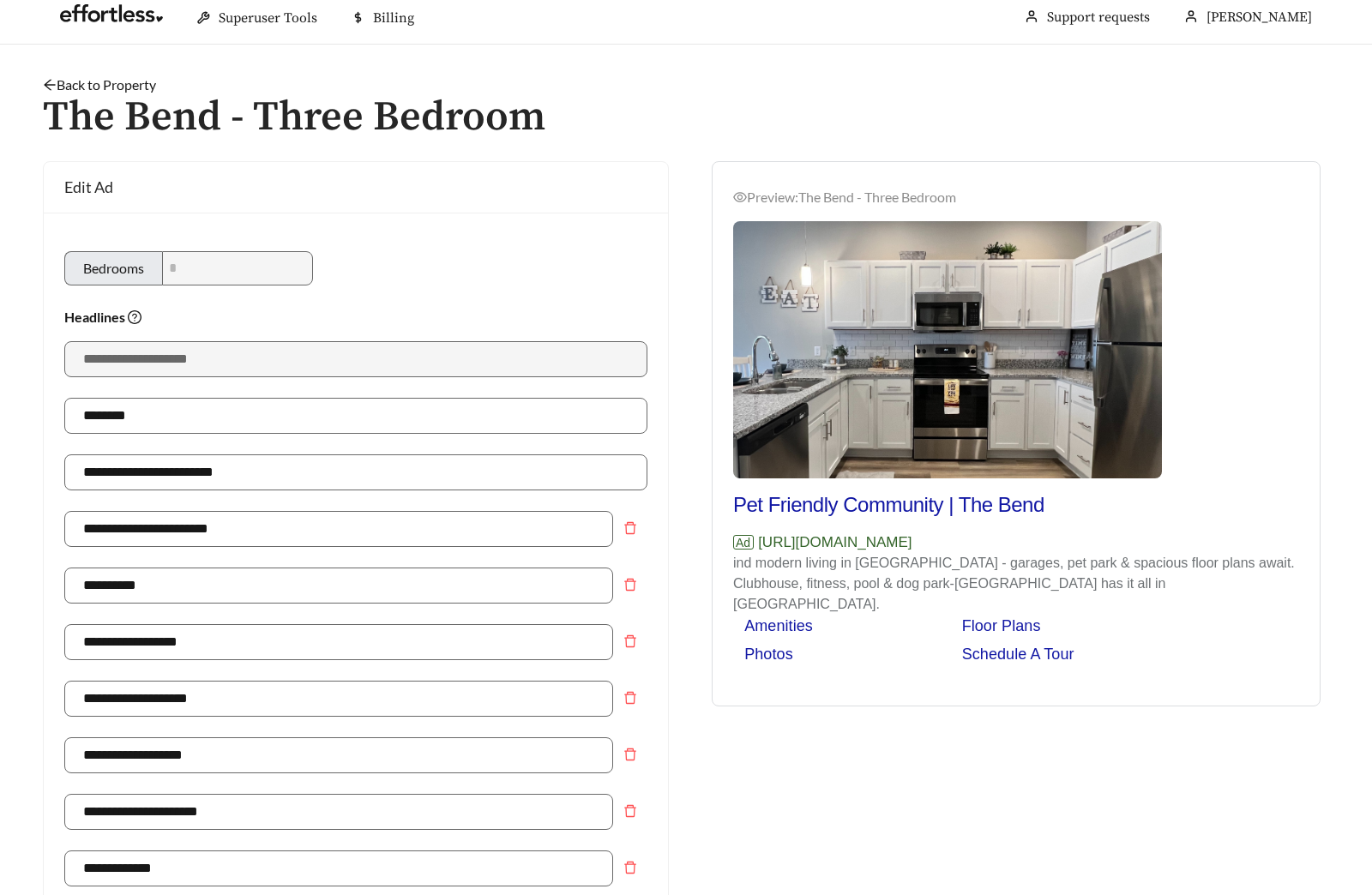
click at [133, 86] on link "Back to Property" at bounding box center [99, 85] width 113 height 16
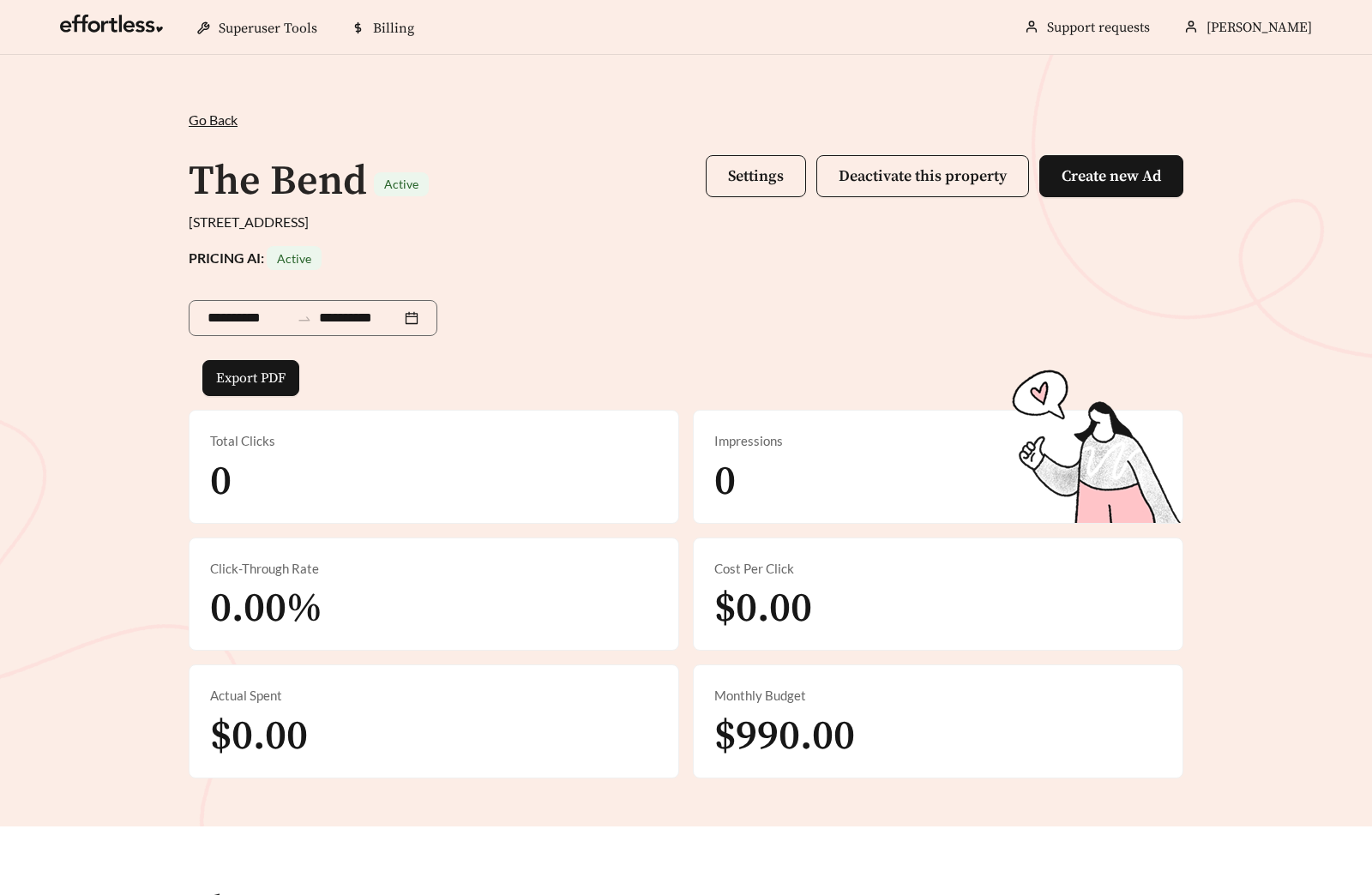
click at [51, 86] on div "**********" at bounding box center [686, 441] width 1372 height 772
click at [696, 318] on div "**********" at bounding box center [686, 315] width 995 height 90
click at [751, 168] on span "Settings" at bounding box center [756, 176] width 56 height 20
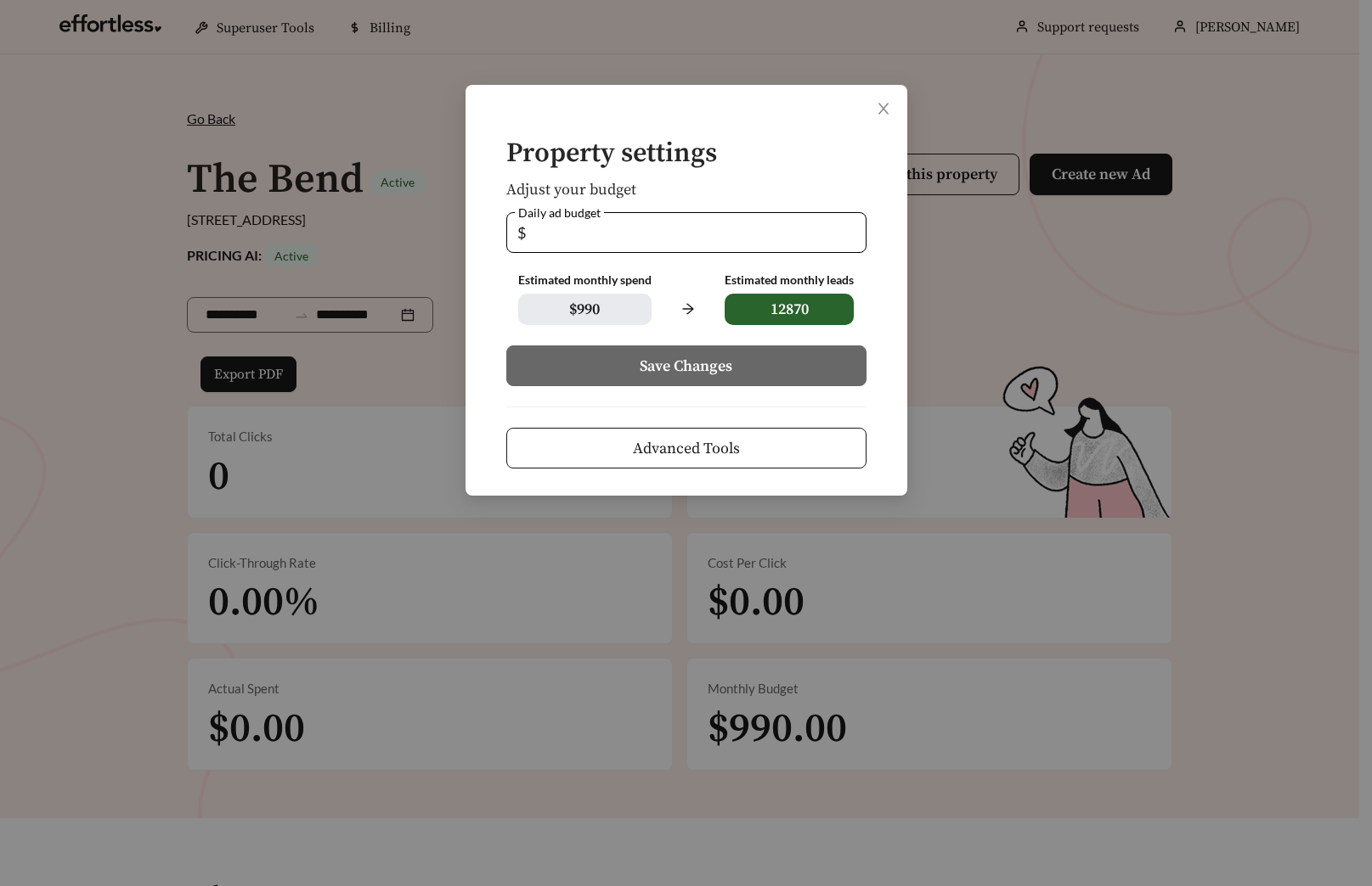
click at [713, 423] on form "Property settings Adjust your budget Daily ad budget $ ** Estimated monthly spe…" at bounding box center [686, 303] width 387 height 330
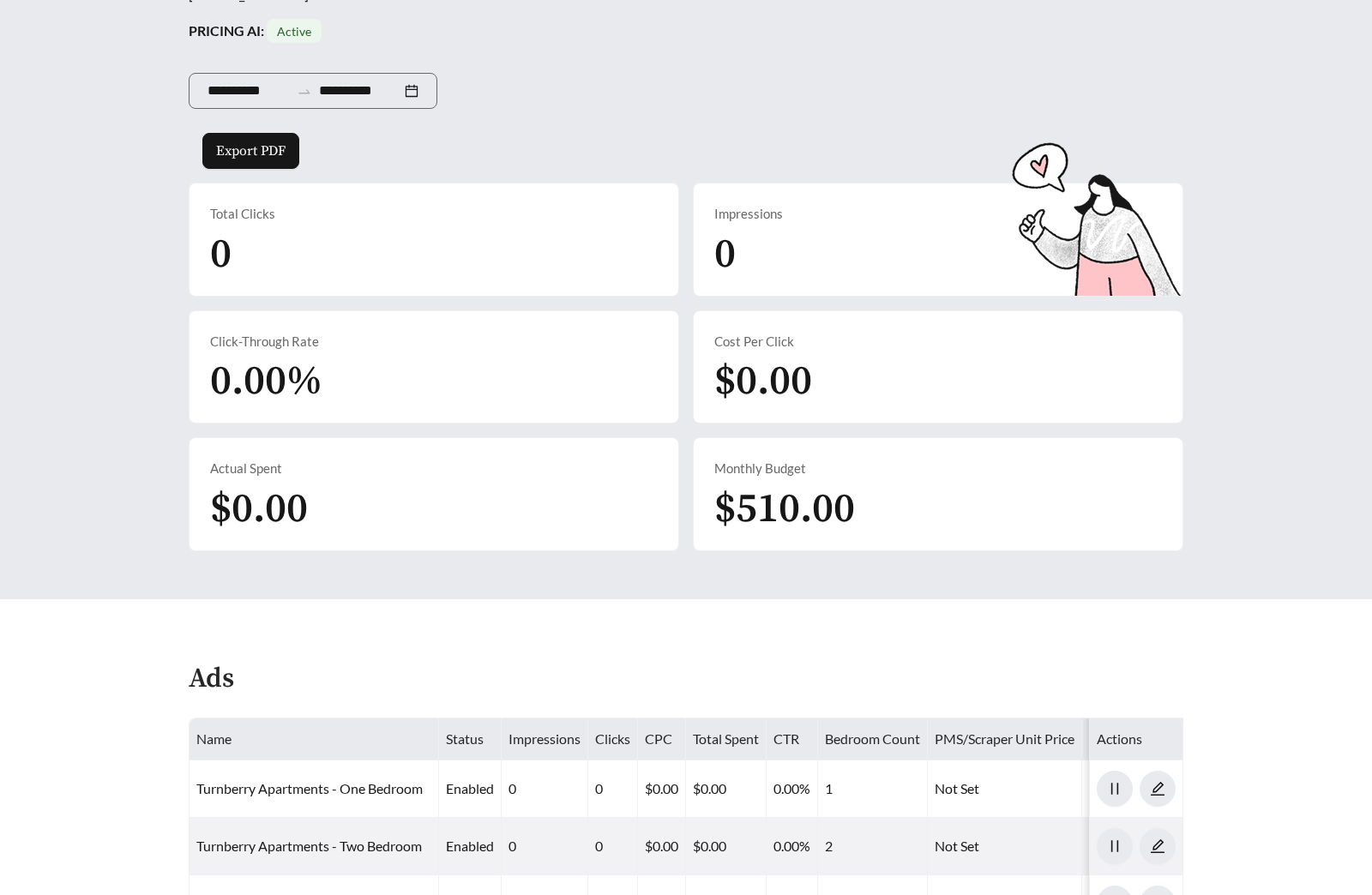
scroll to position [716, 0]
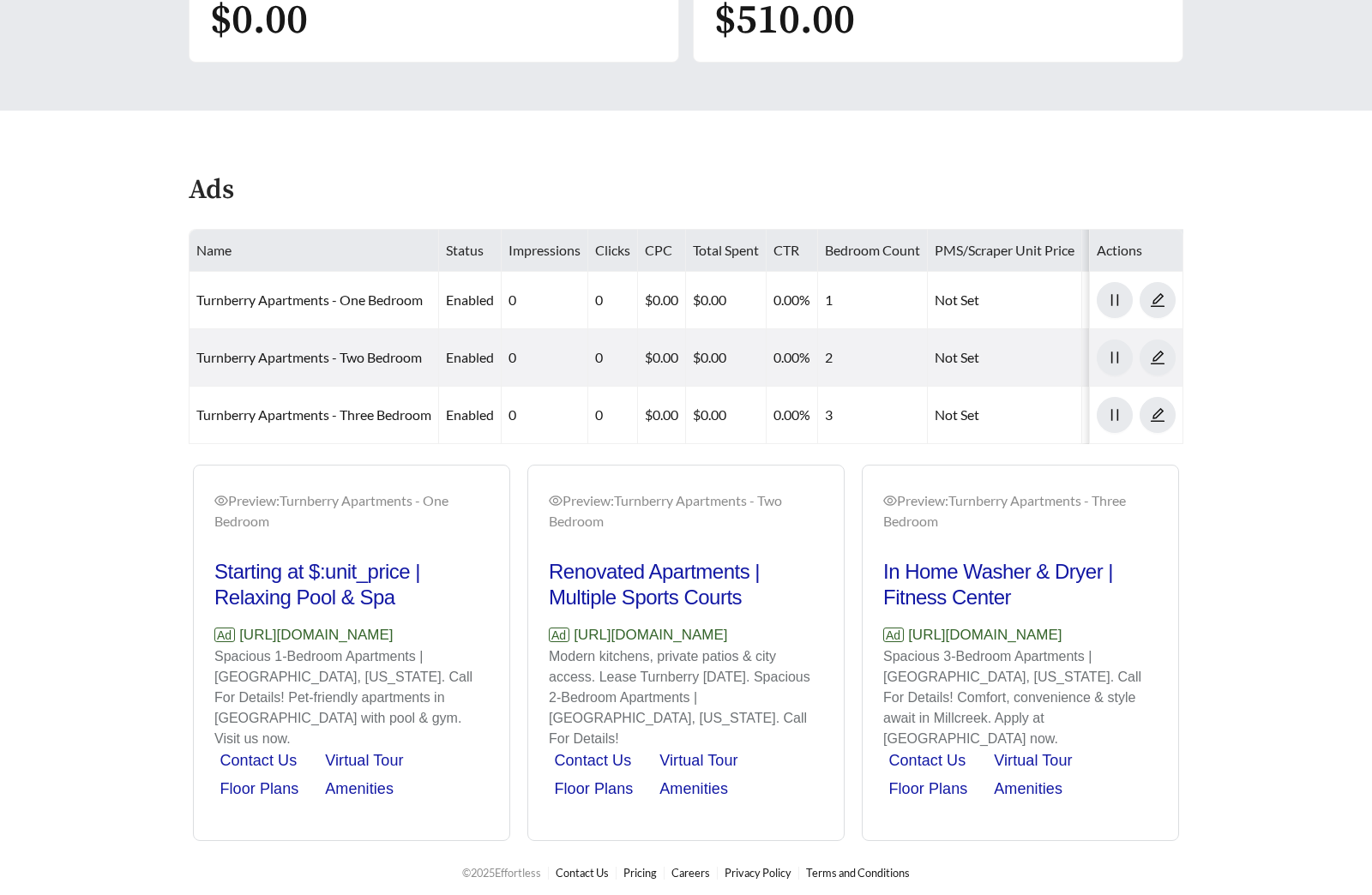
drag, startPoint x: 449, startPoint y: 648, endPoint x: 243, endPoint y: 647, distance: 206.0
click at [243, 646] on p "Ad https://www.turnberryapts.com" at bounding box center [352, 635] width 274 height 22
copy p "https://www.turnberryapts.com"
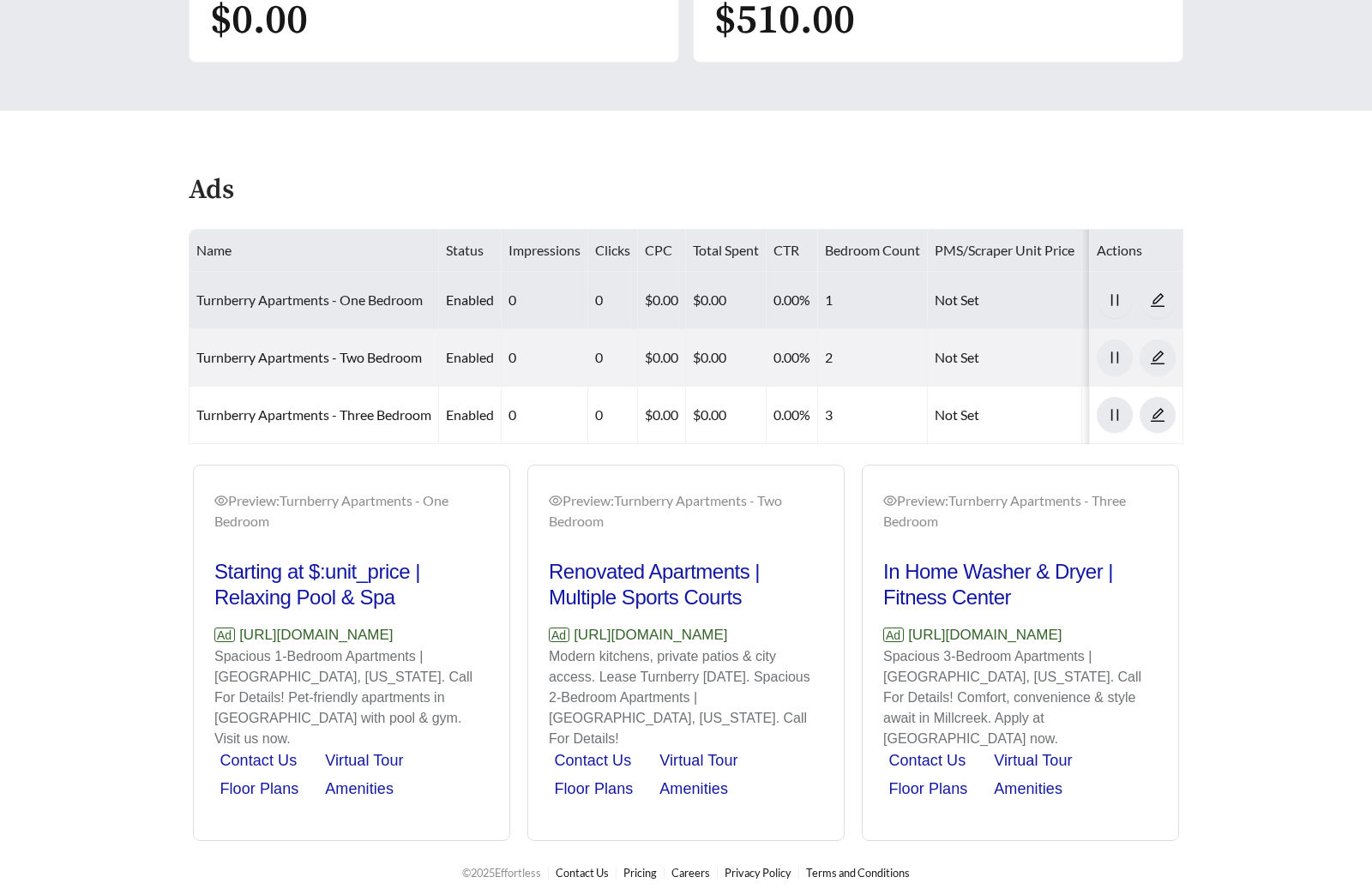
click at [359, 299] on link "Turnberry Apartments - One Bedroom" at bounding box center [310, 299] width 227 height 16
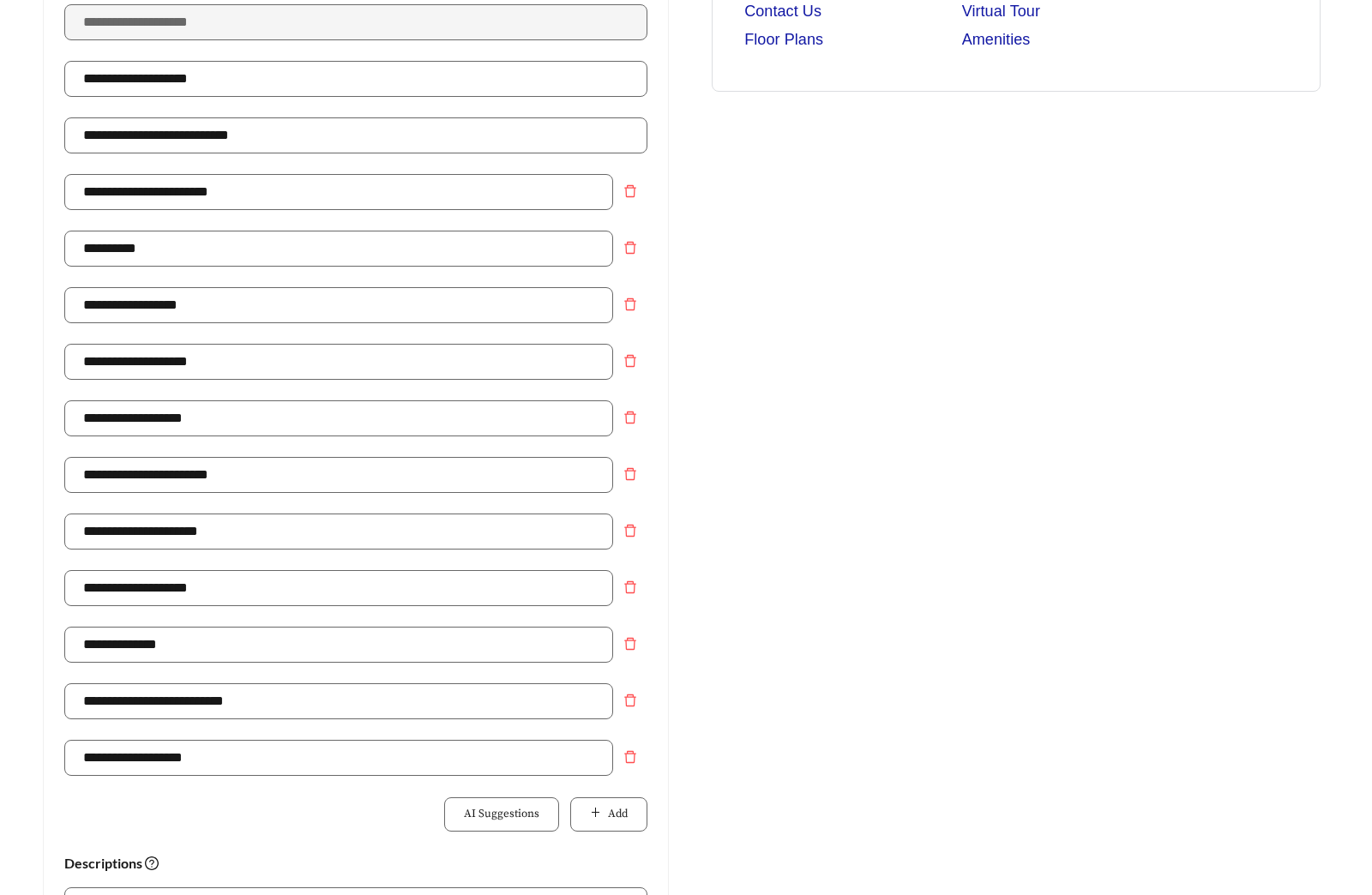
scroll to position [733, 0]
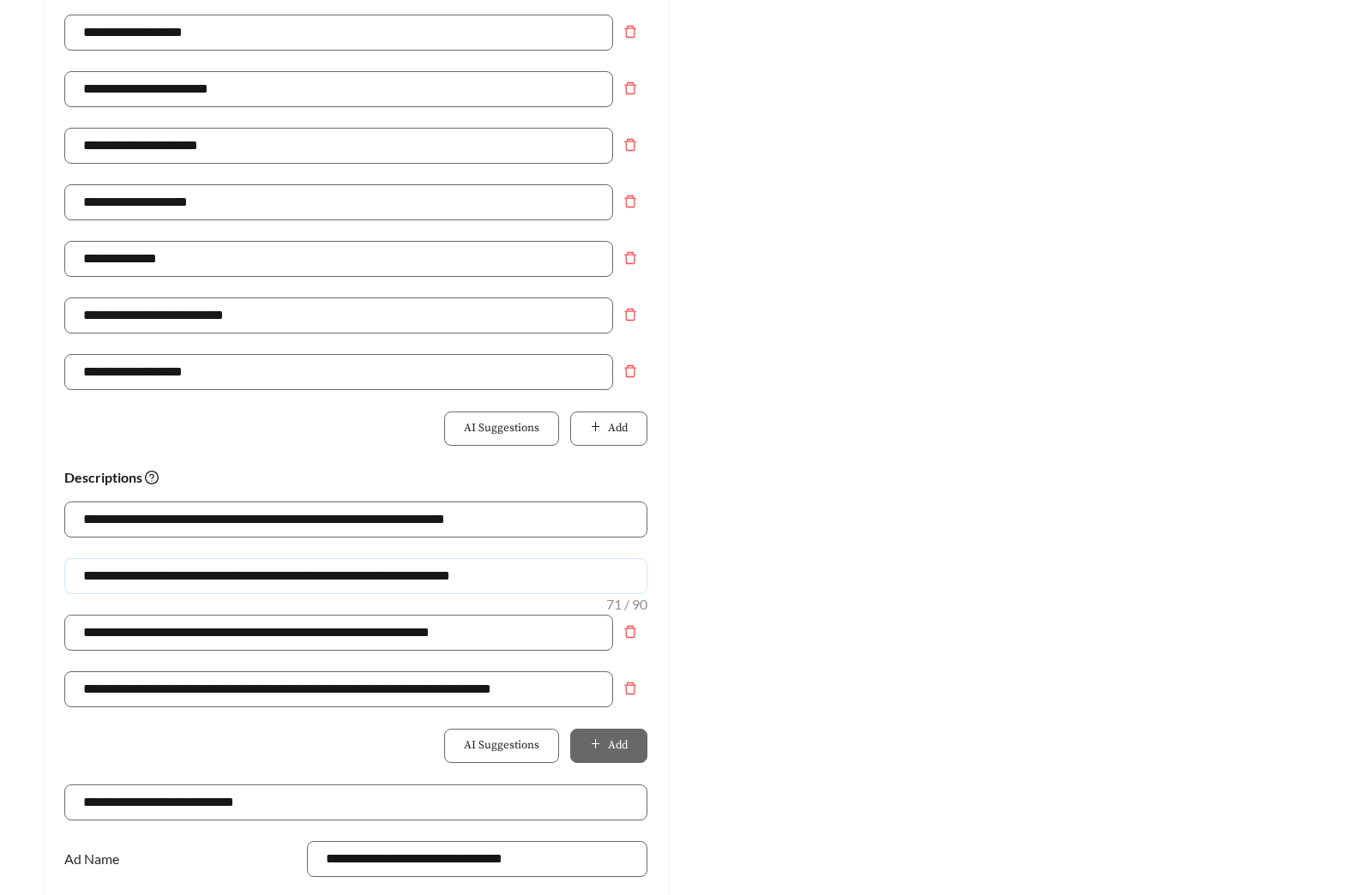
drag, startPoint x: 279, startPoint y: 575, endPoint x: 37, endPoint y: 573, distance: 242.0
click at [37, 573] on div "**********" at bounding box center [356, 248] width 660 height 1620
type input "**********"
click at [620, 444] on button "Add" at bounding box center [609, 429] width 78 height 35
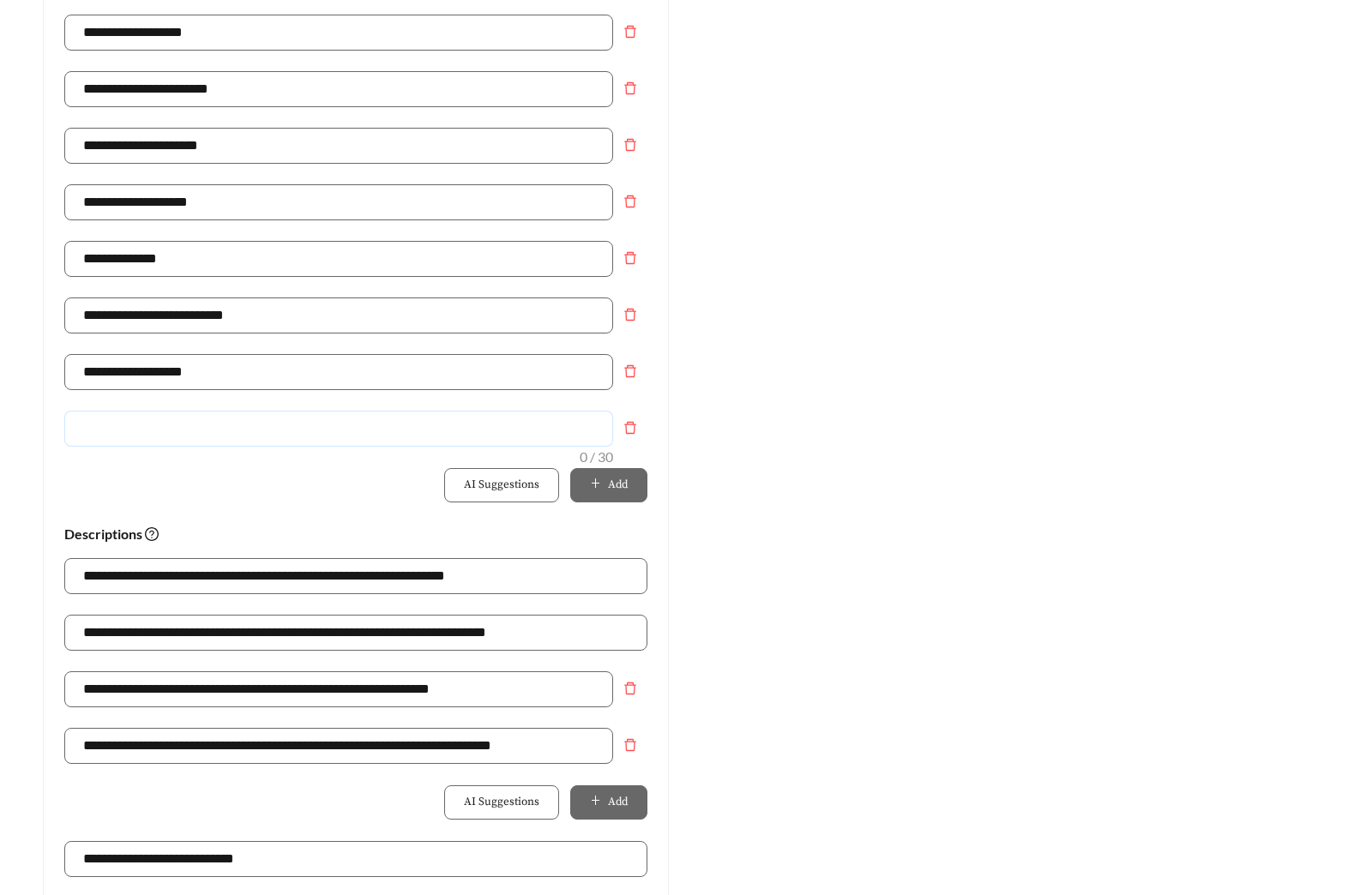
click at [471, 434] on input "text" at bounding box center [339, 429] width 549 height 36
type input "**********"
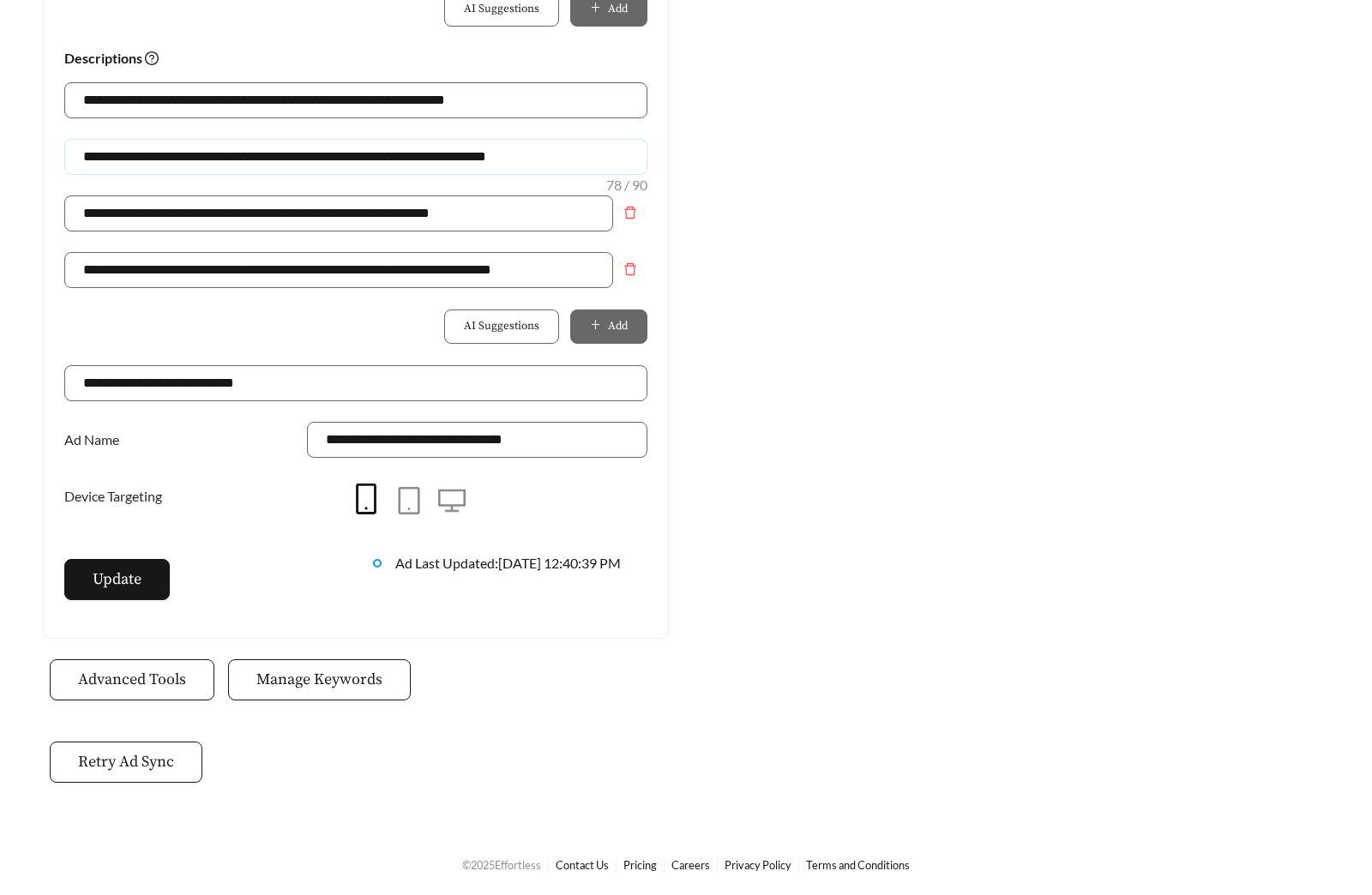
drag, startPoint x: 552, startPoint y: 153, endPoint x: -203, endPoint y: 141, distance: 755.1
click at [112, 587] on span "Update" at bounding box center [116, 579] width 49 height 23
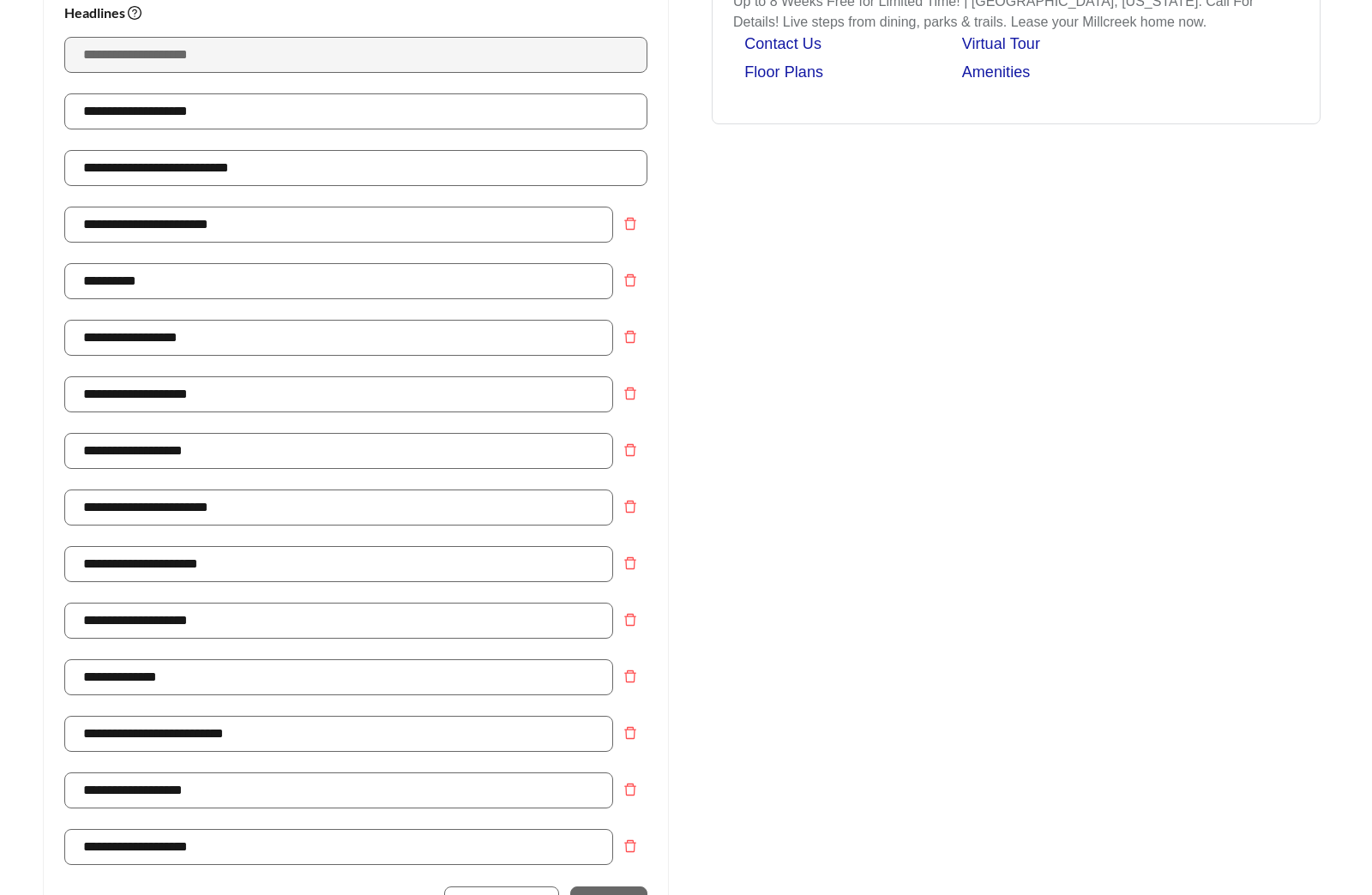
scroll to position [0, 0]
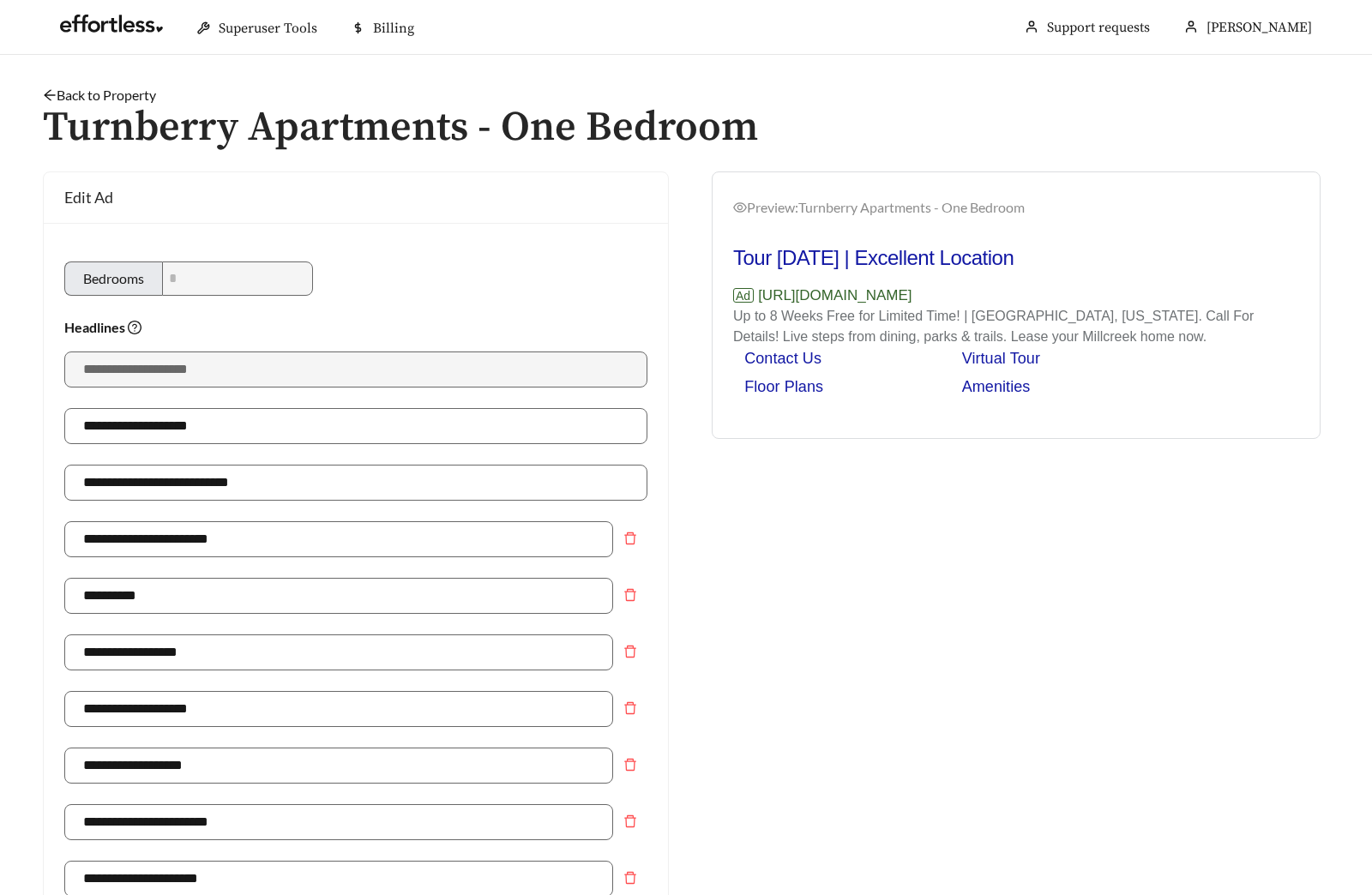
click at [115, 91] on link "Back to Property" at bounding box center [99, 94] width 113 height 16
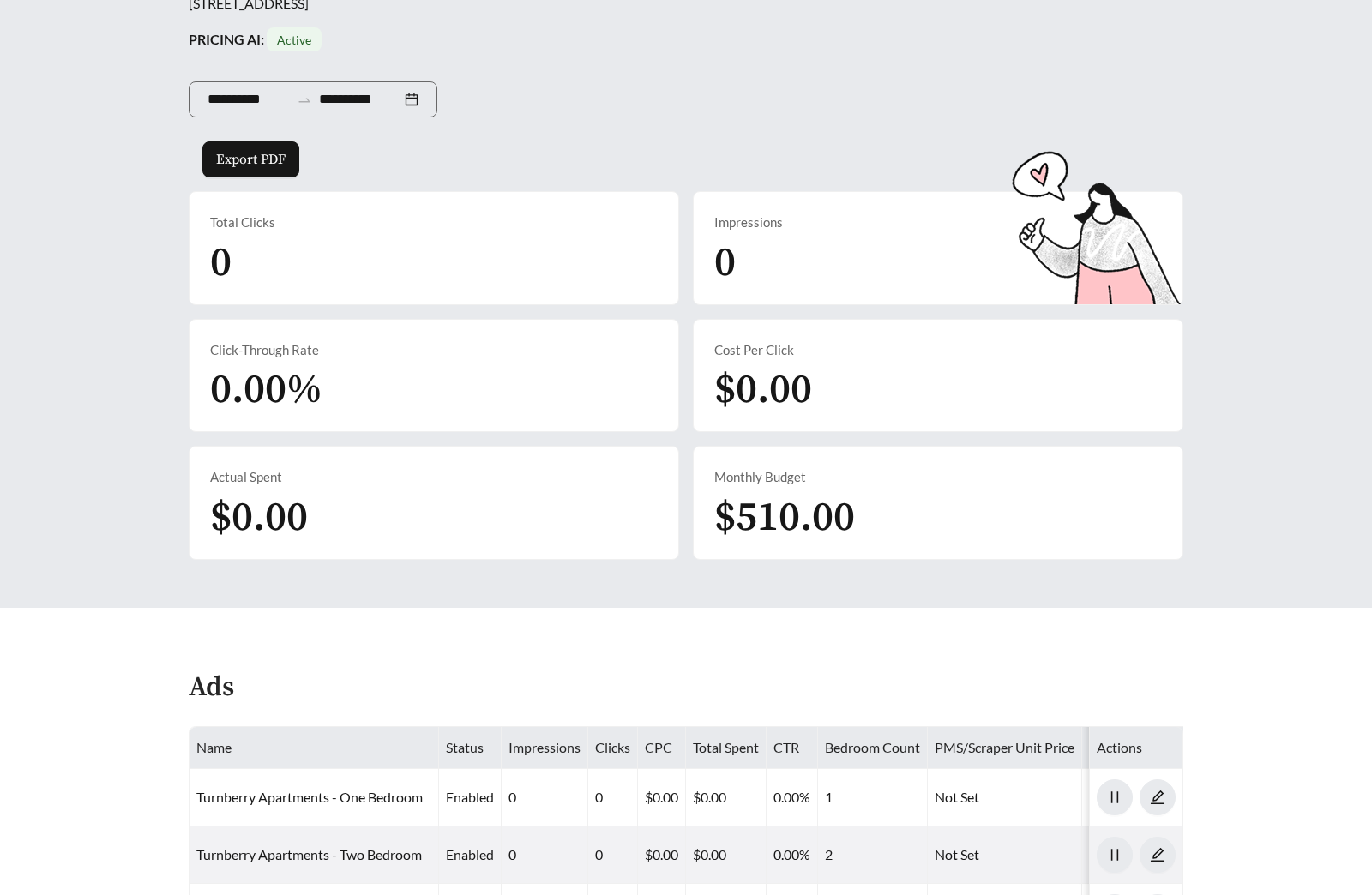
scroll to position [716, 0]
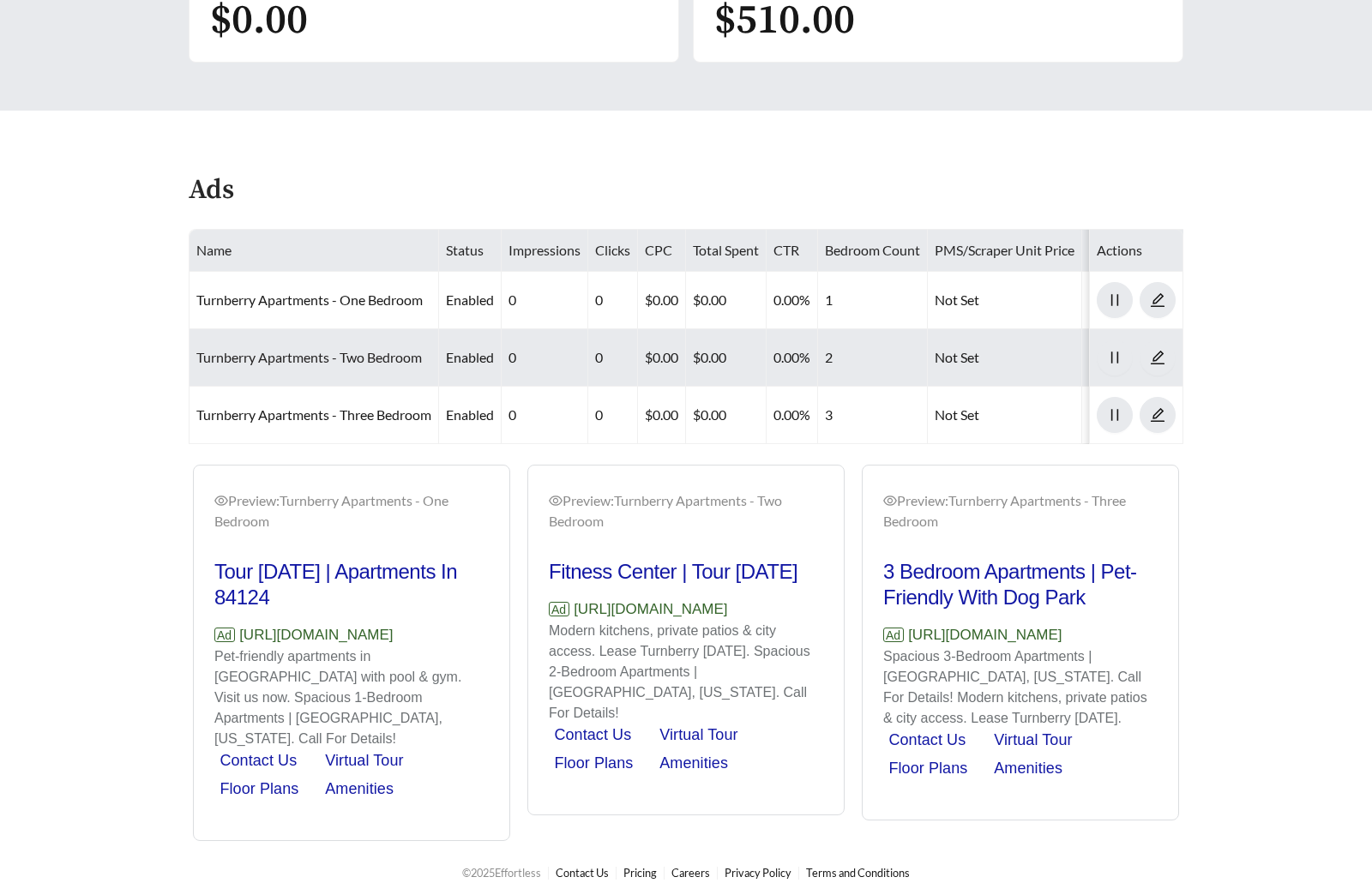
click at [354, 362] on link "Turnberry Apartments - Two Bedroom" at bounding box center [309, 357] width 226 height 16
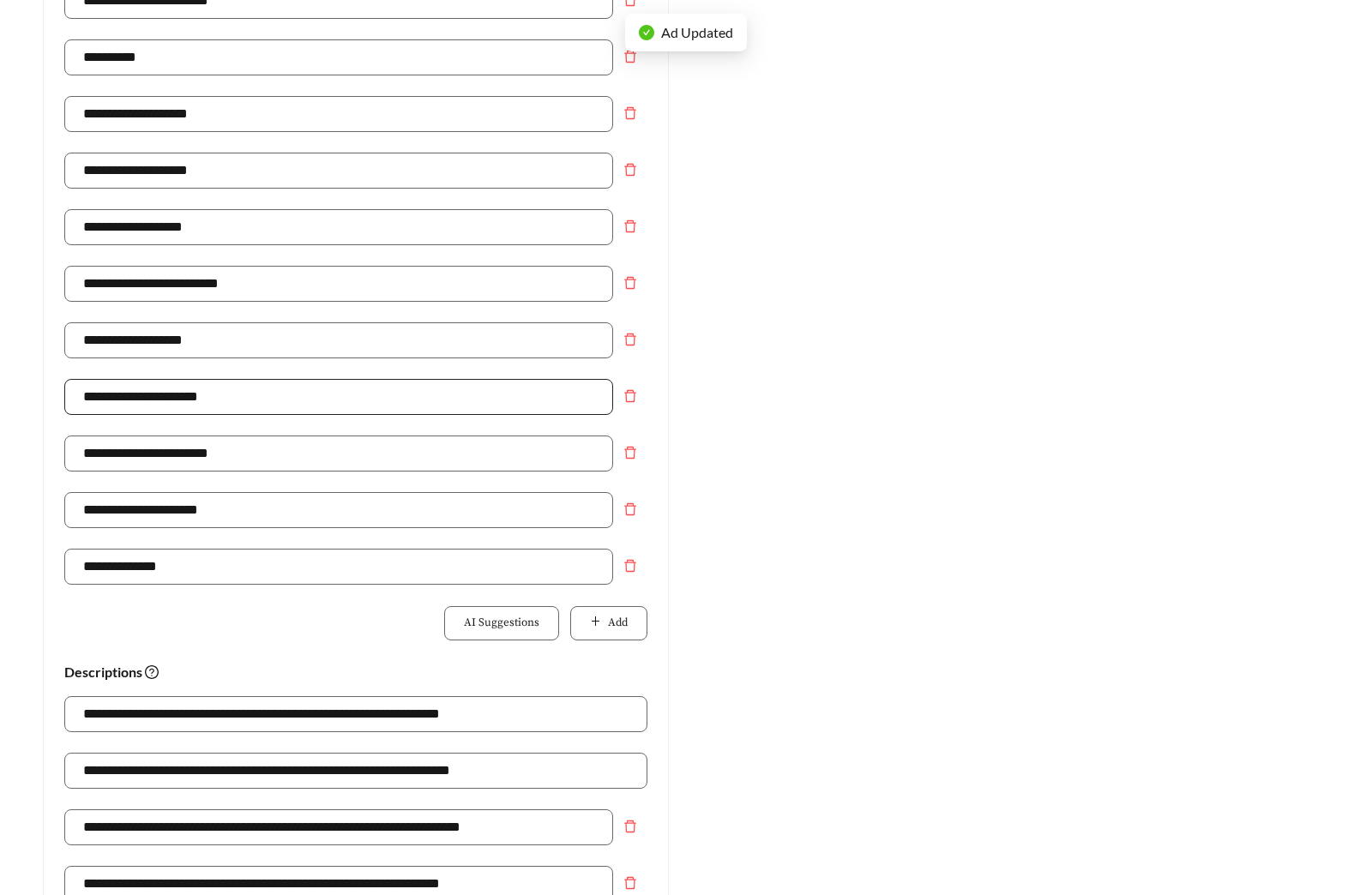
scroll to position [732, 0]
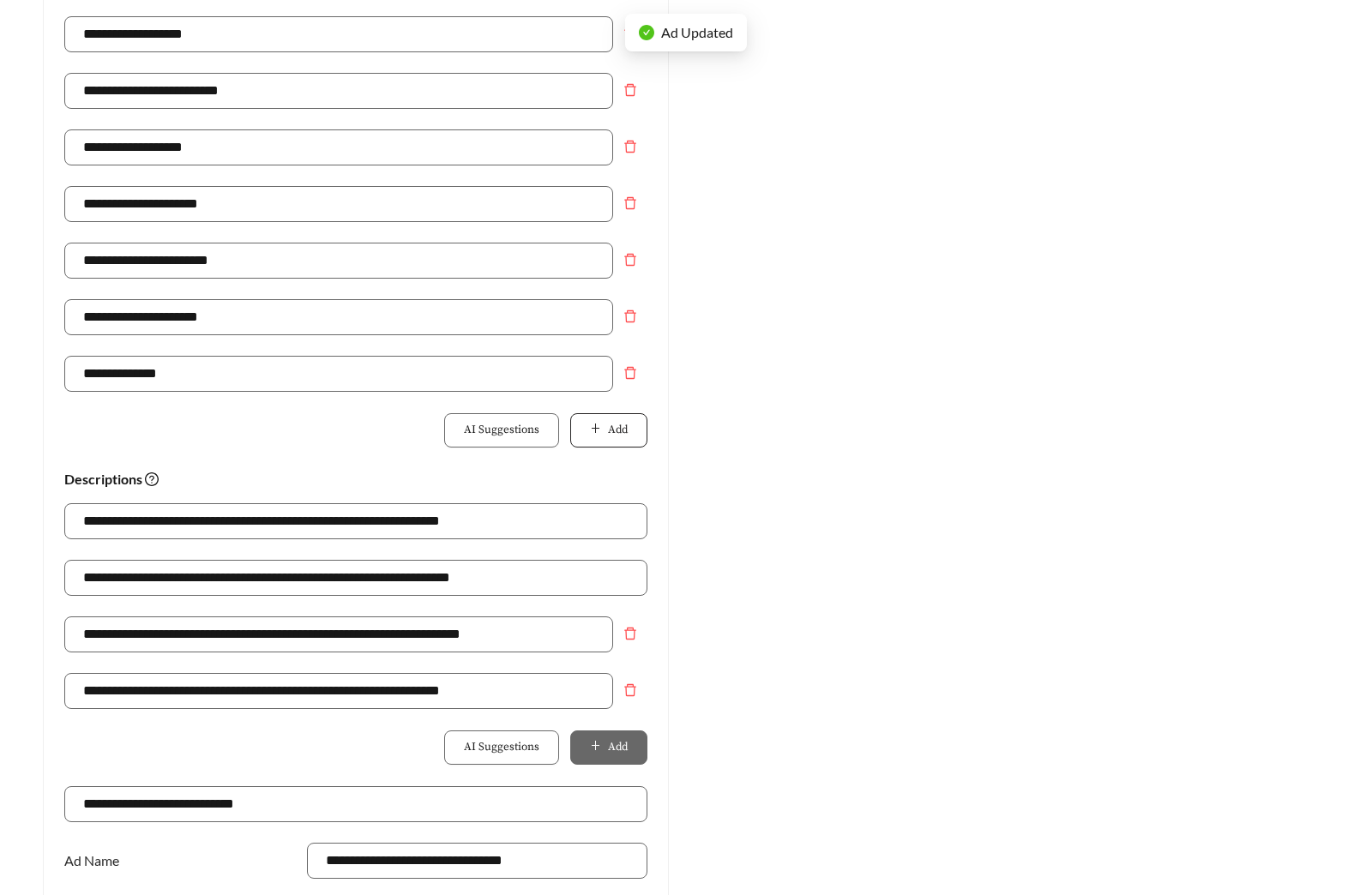
click at [585, 429] on button "Add" at bounding box center [609, 431] width 78 height 35
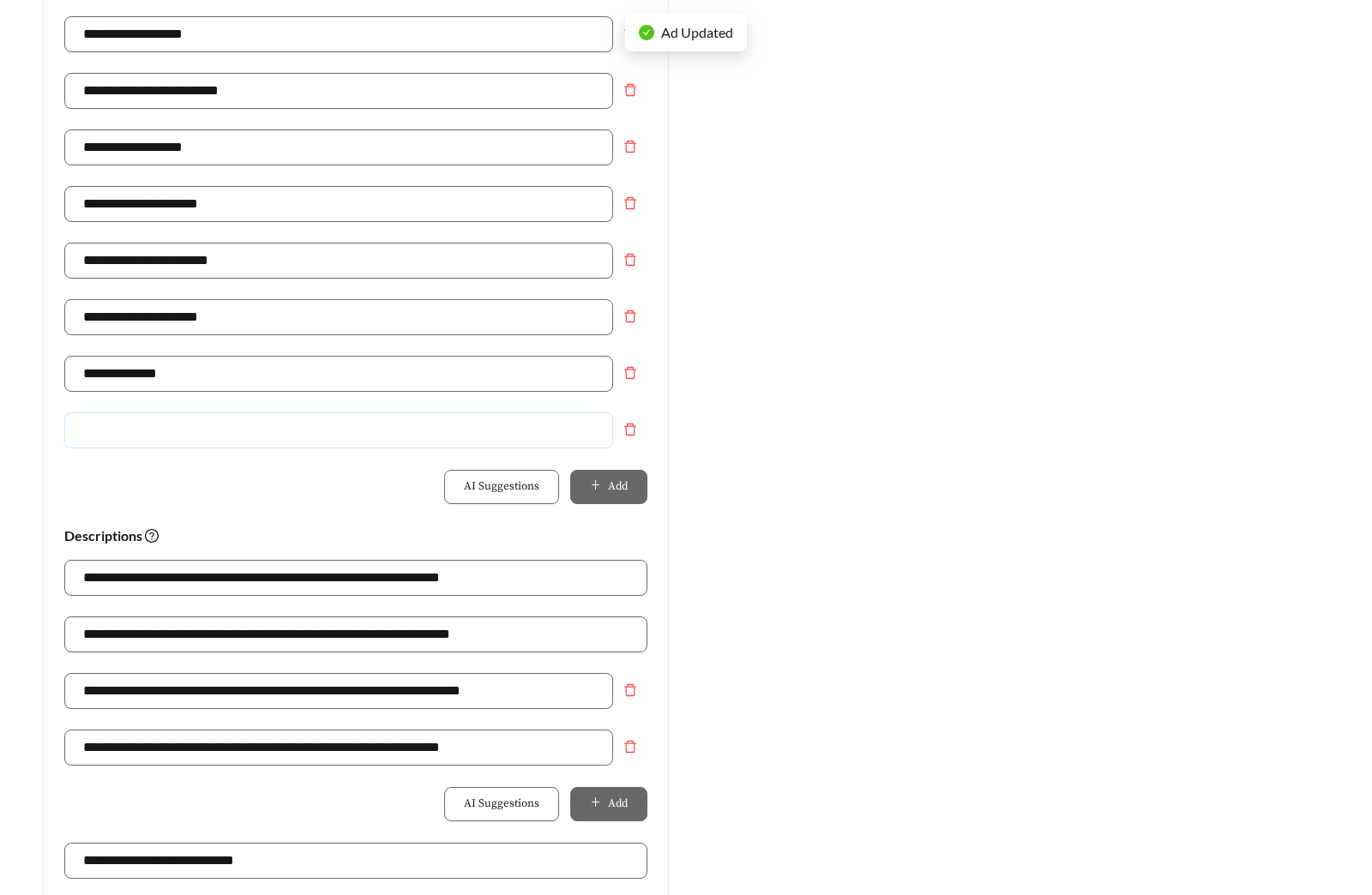
click at [395, 427] on input "text" at bounding box center [339, 431] width 549 height 36
type input "**********"
drag, startPoint x: 521, startPoint y: 629, endPoint x: -69, endPoint y: 620, distance: 590.1
paste input "*******"
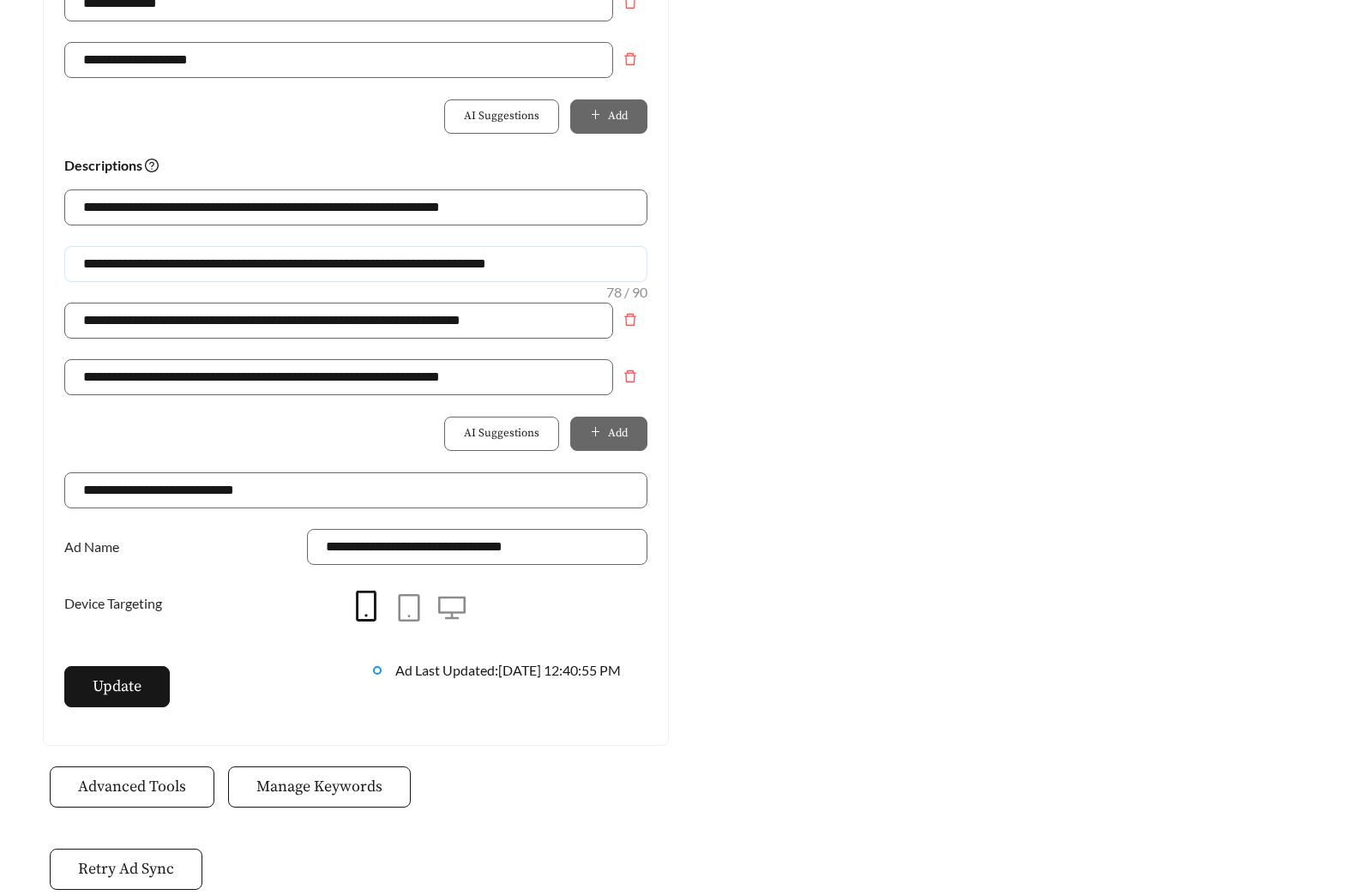
scroll to position [1209, 0]
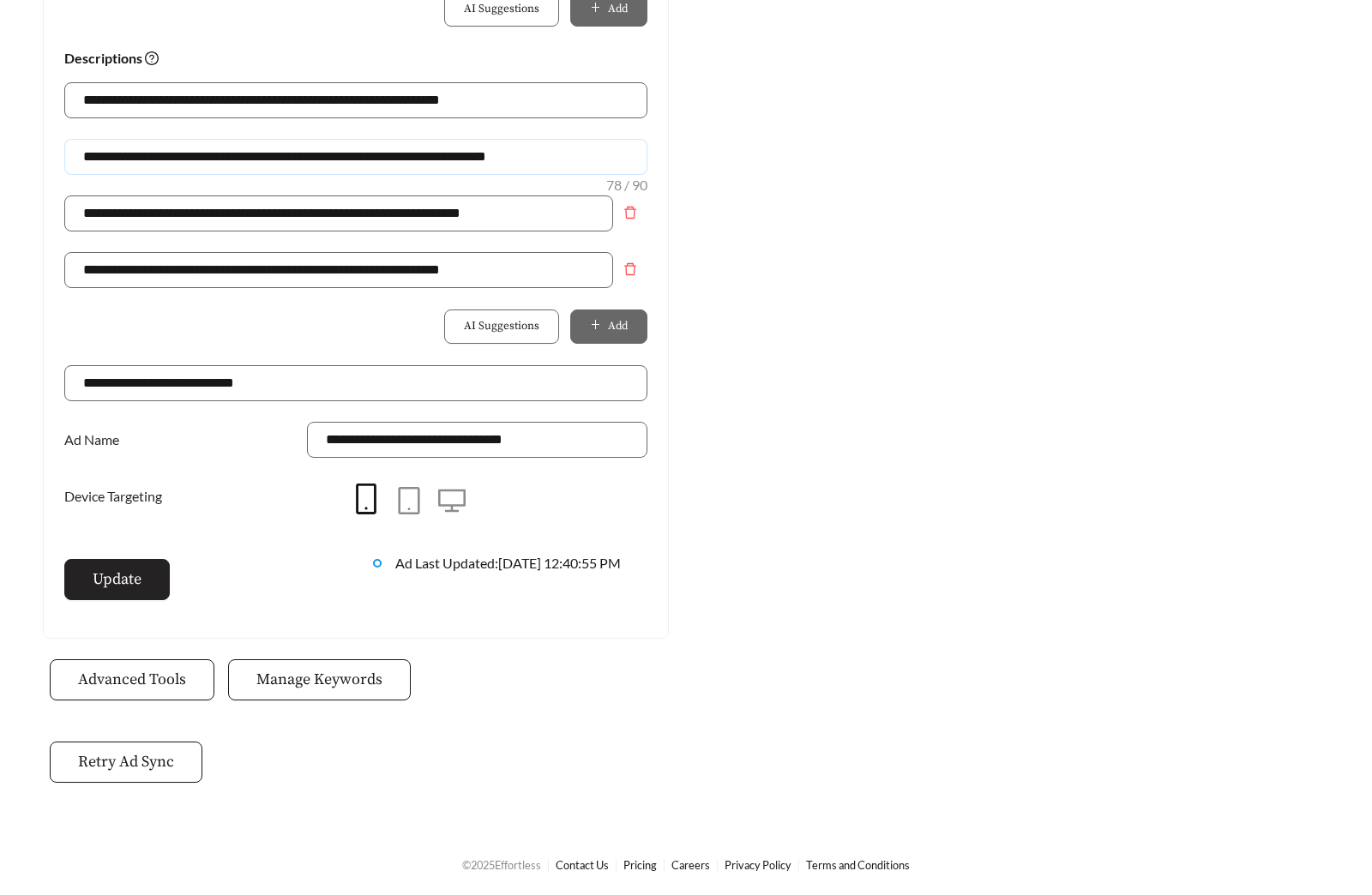
type input "**********"
click at [140, 596] on button "Update" at bounding box center [117, 579] width 105 height 41
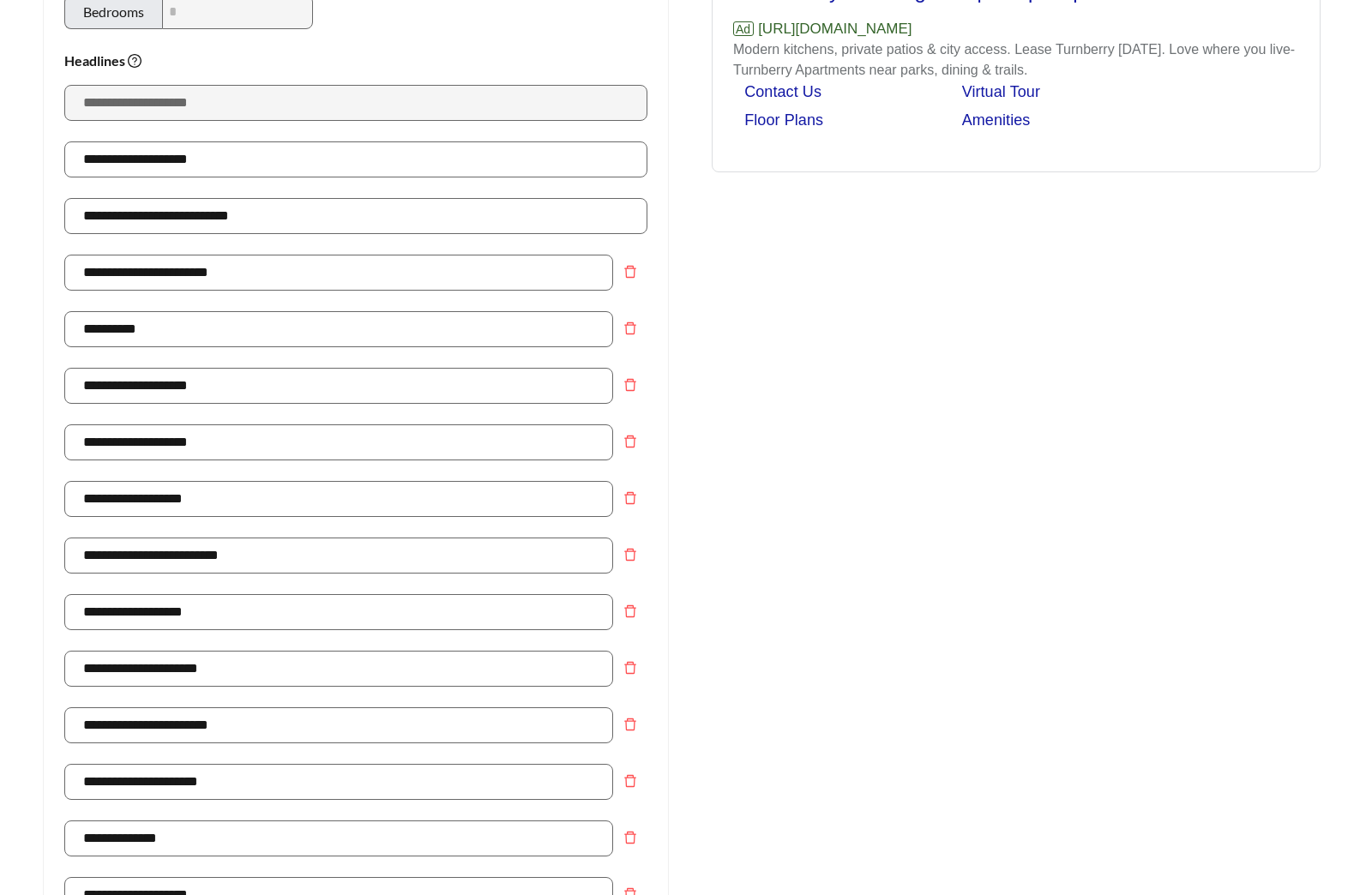
scroll to position [0, 0]
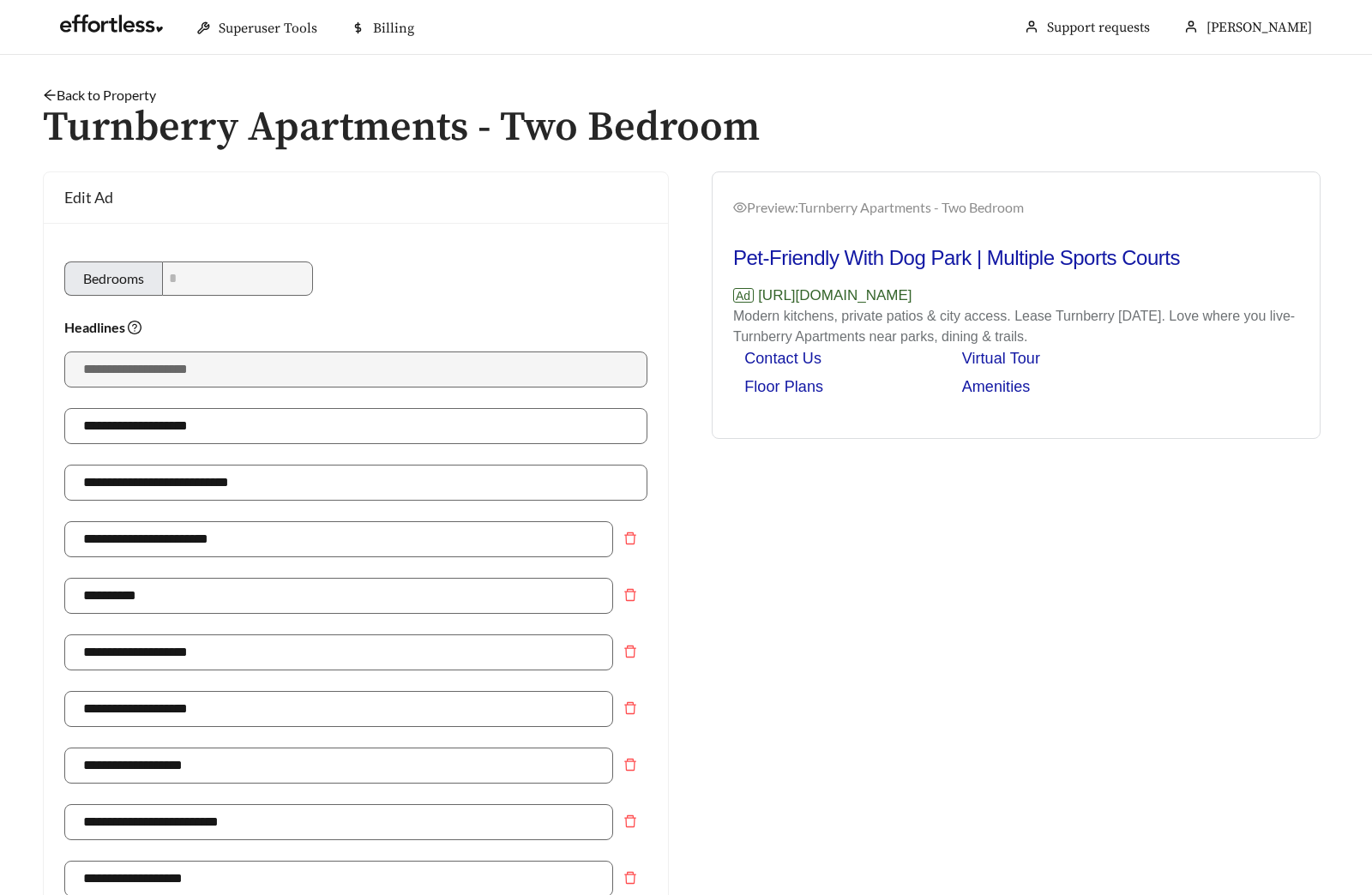
click at [125, 90] on link "Back to Property" at bounding box center [99, 94] width 113 height 16
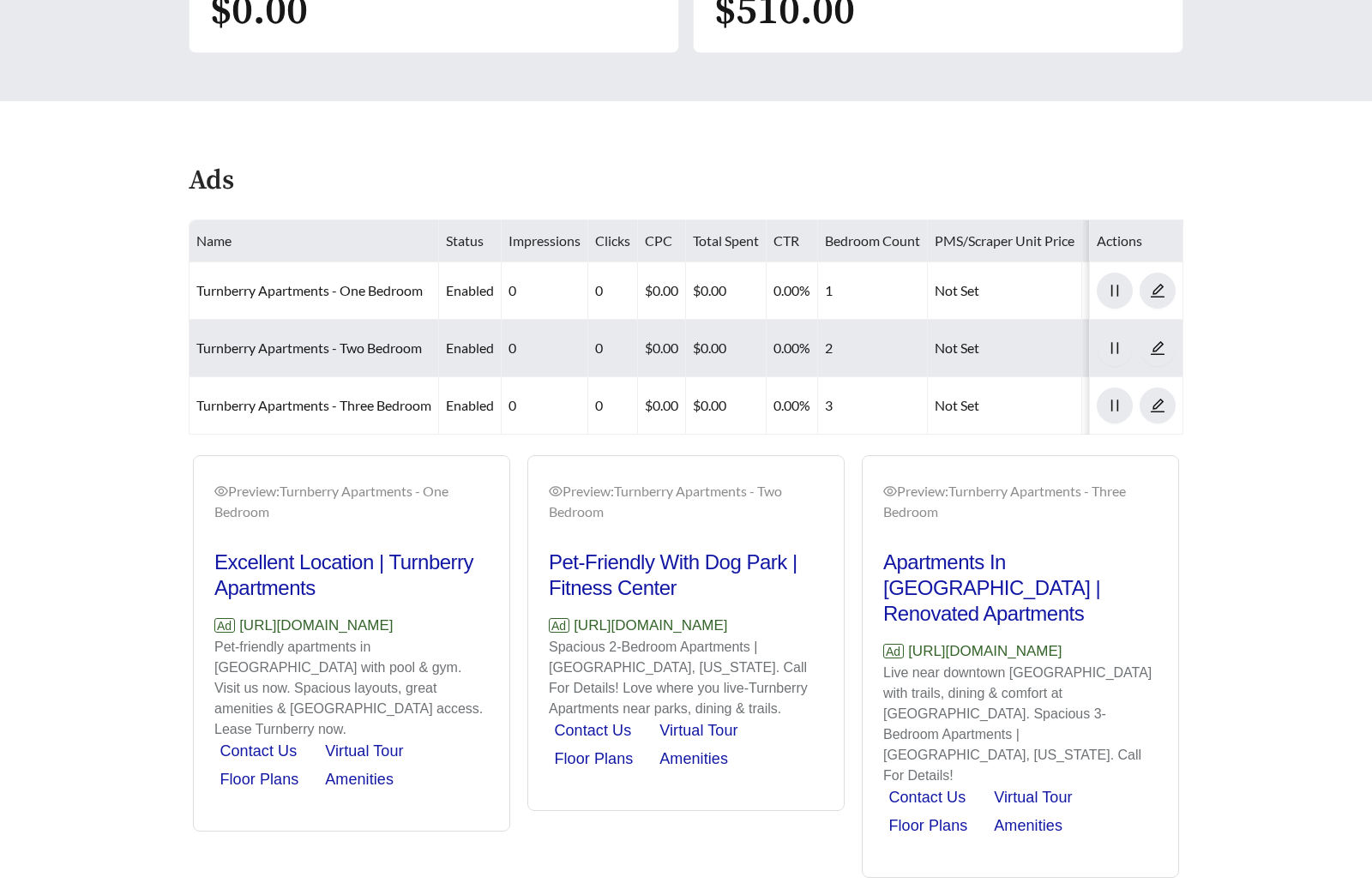
scroll to position [737, 0]
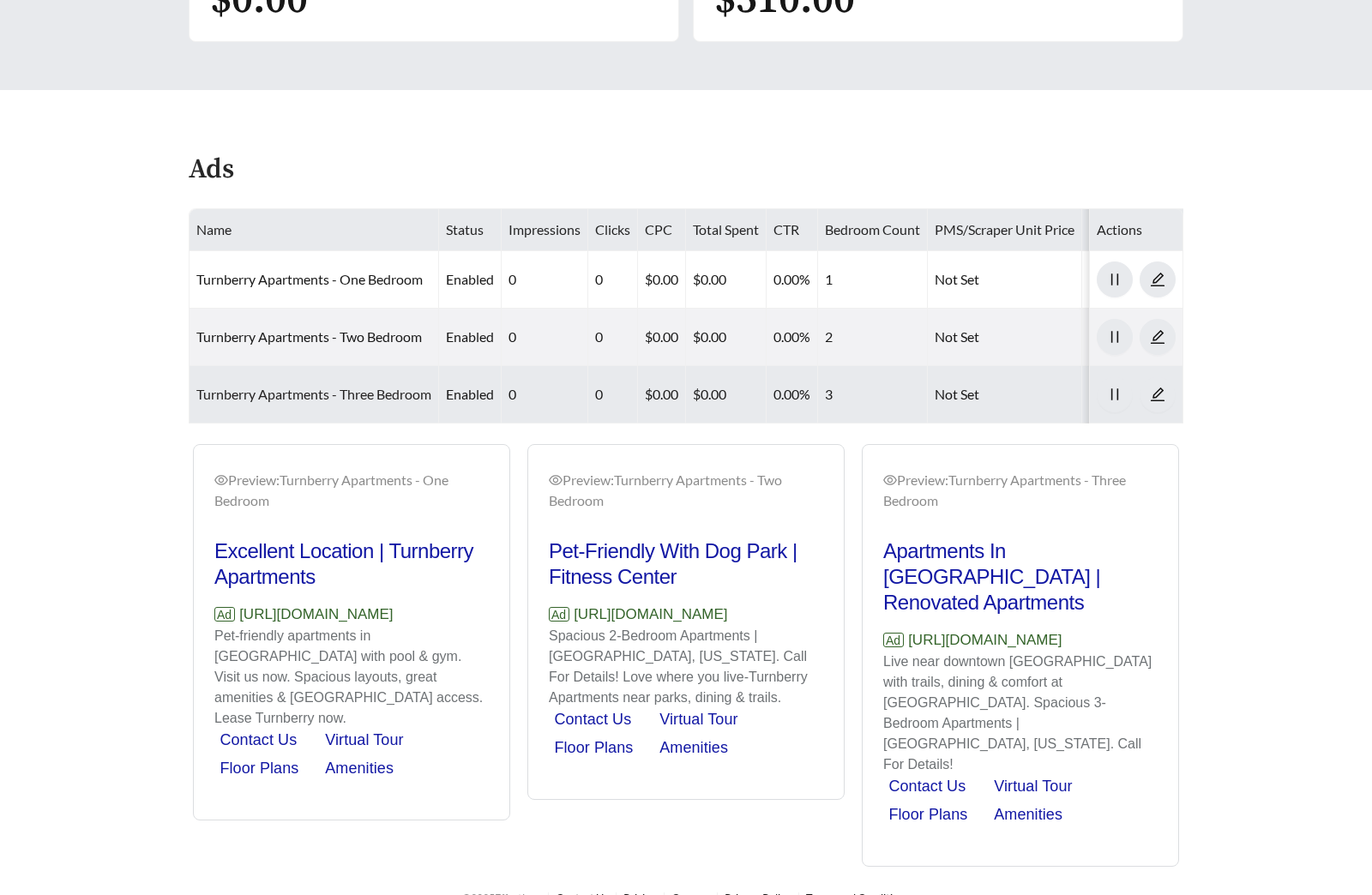
click at [327, 394] on link "Turnberry Apartments - Three Bedroom" at bounding box center [314, 394] width 235 height 16
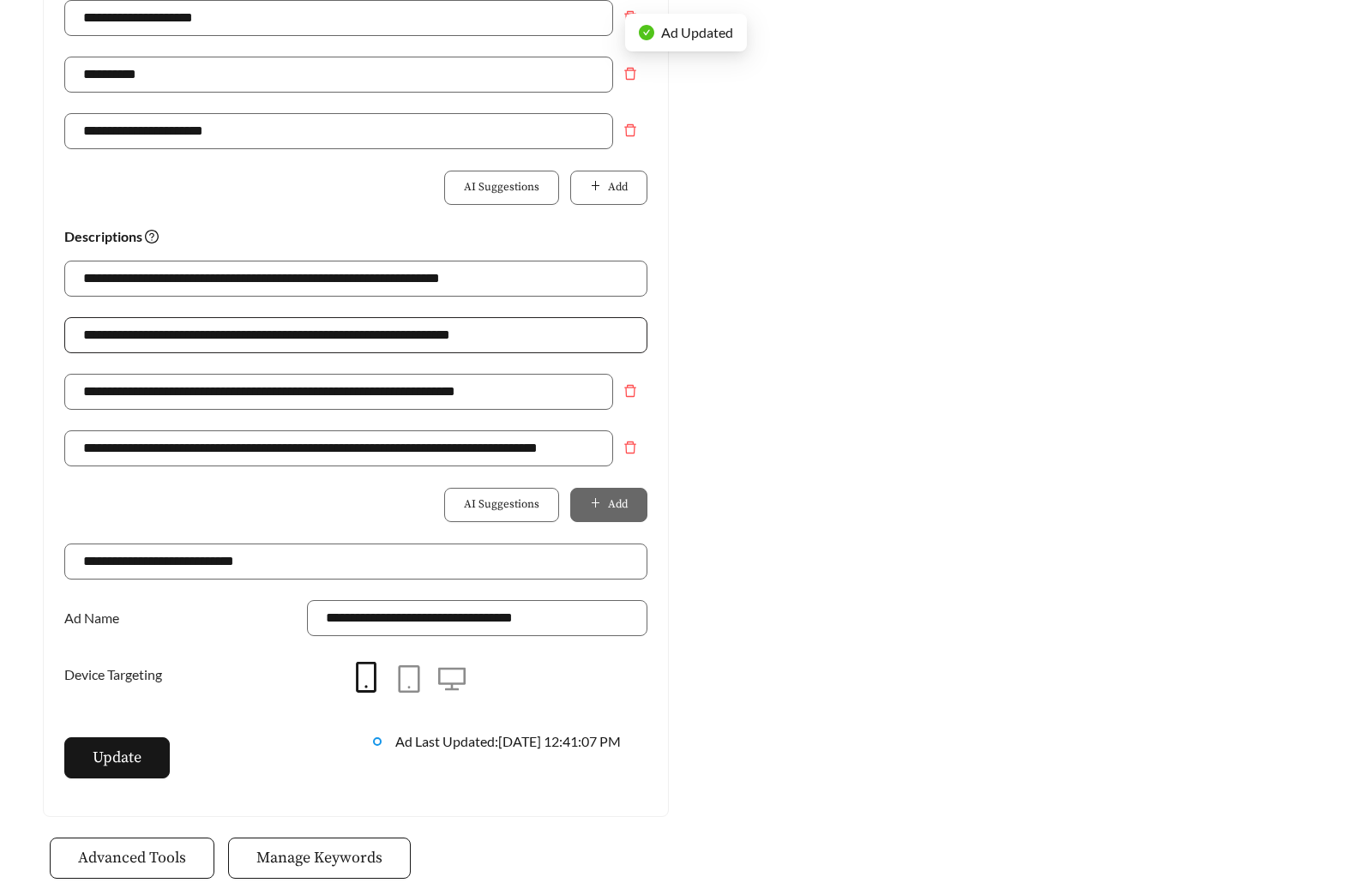
scroll to position [966, 0]
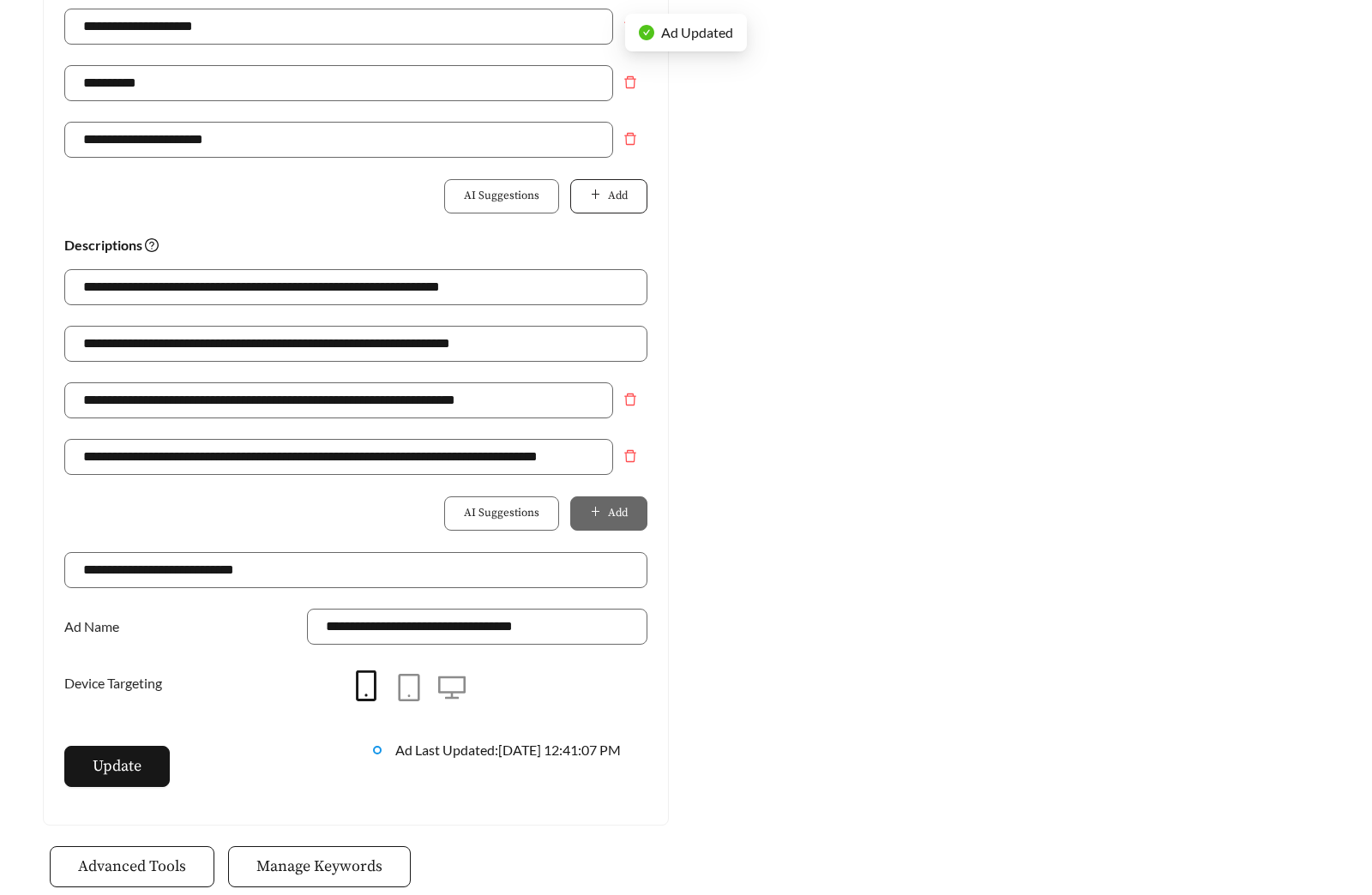
click at [608, 190] on span "Add" at bounding box center [618, 196] width 20 height 17
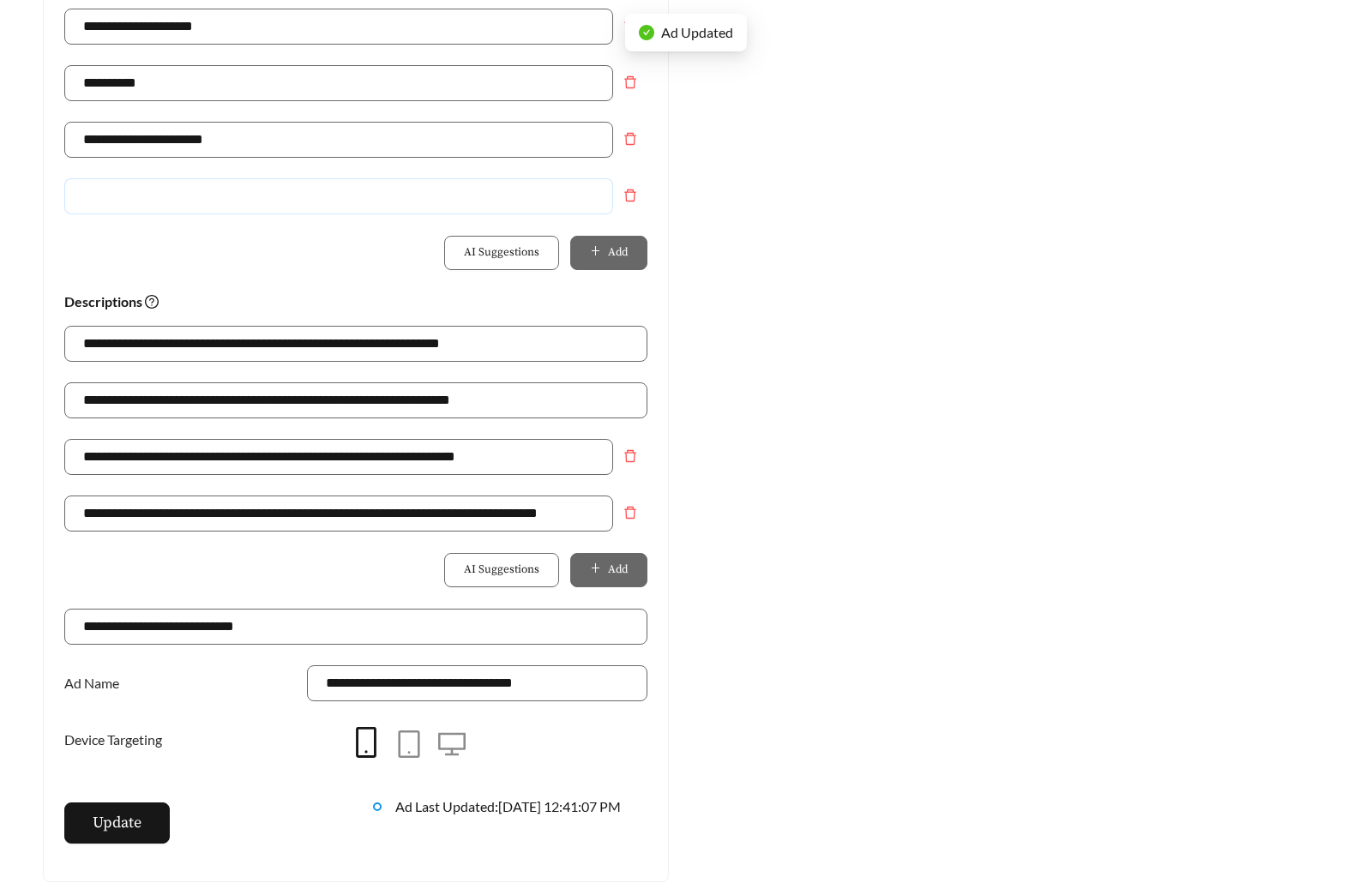
click at [296, 194] on input "text" at bounding box center [339, 196] width 549 height 36
type input "**********"
drag, startPoint x: 532, startPoint y: 408, endPoint x: -62, endPoint y: 409, distance: 594.0
paste input "*******"
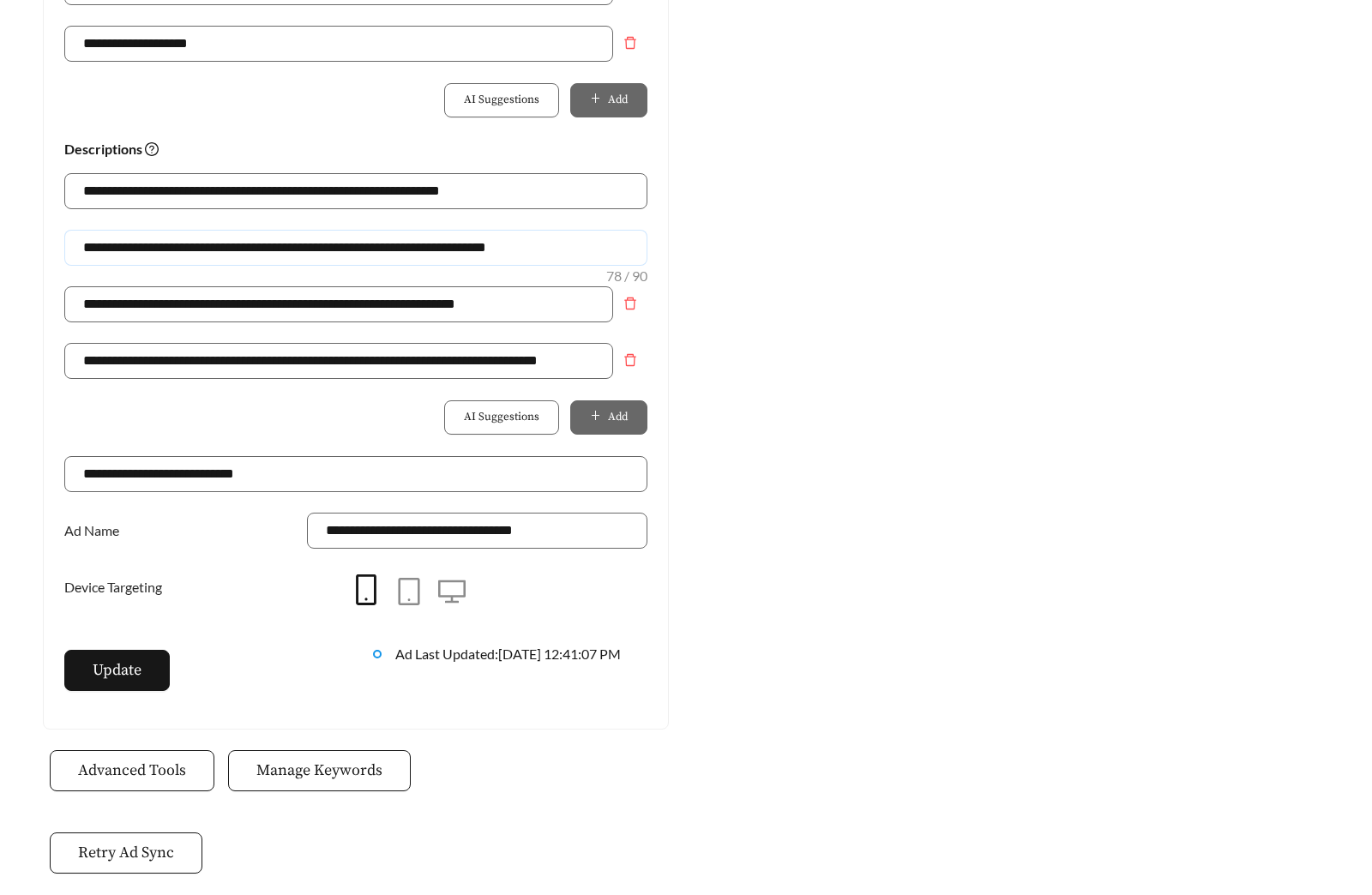
scroll to position [1131, 0]
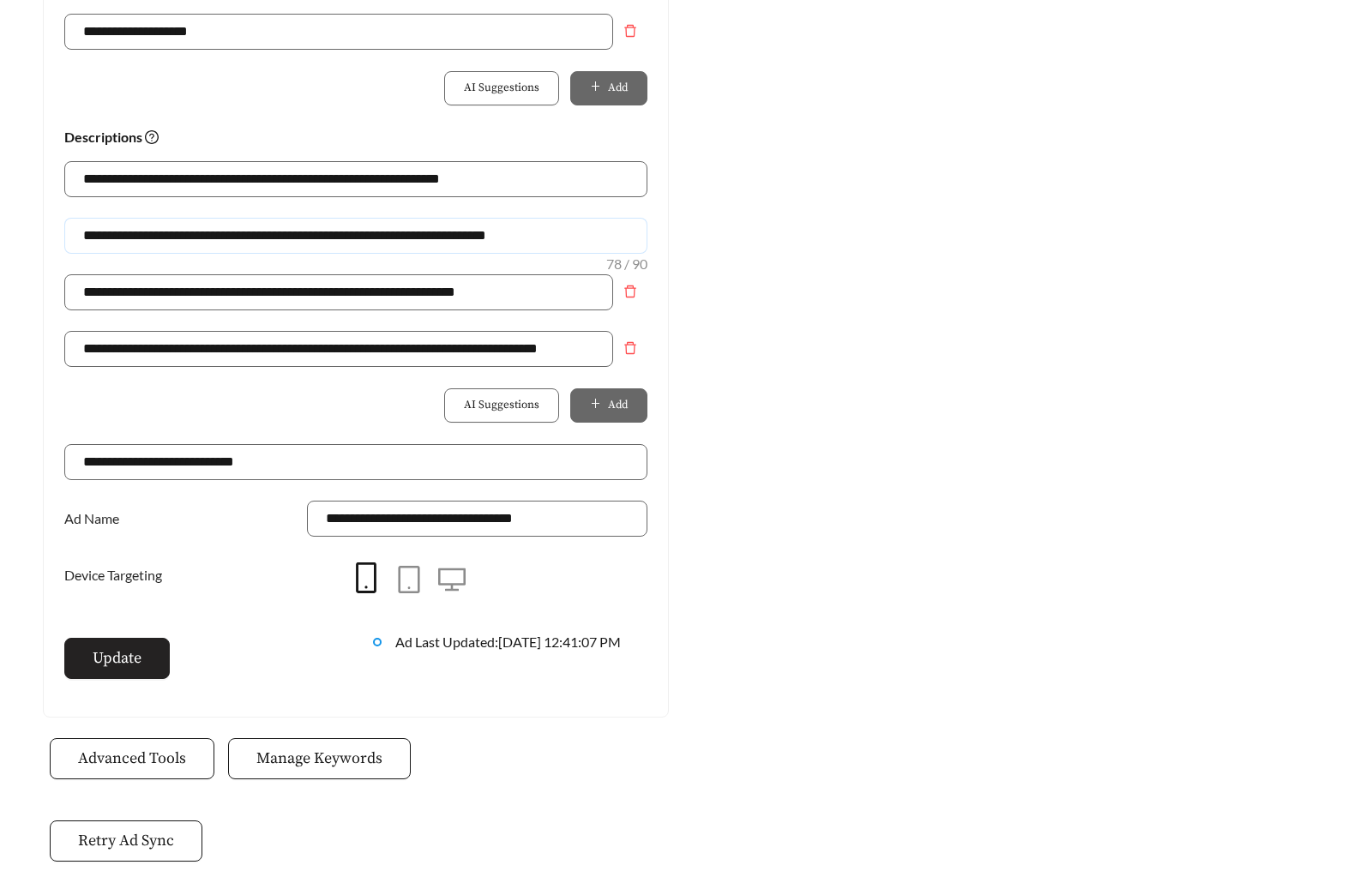
type input "**********"
click at [102, 670] on button "Update" at bounding box center [117, 658] width 105 height 41
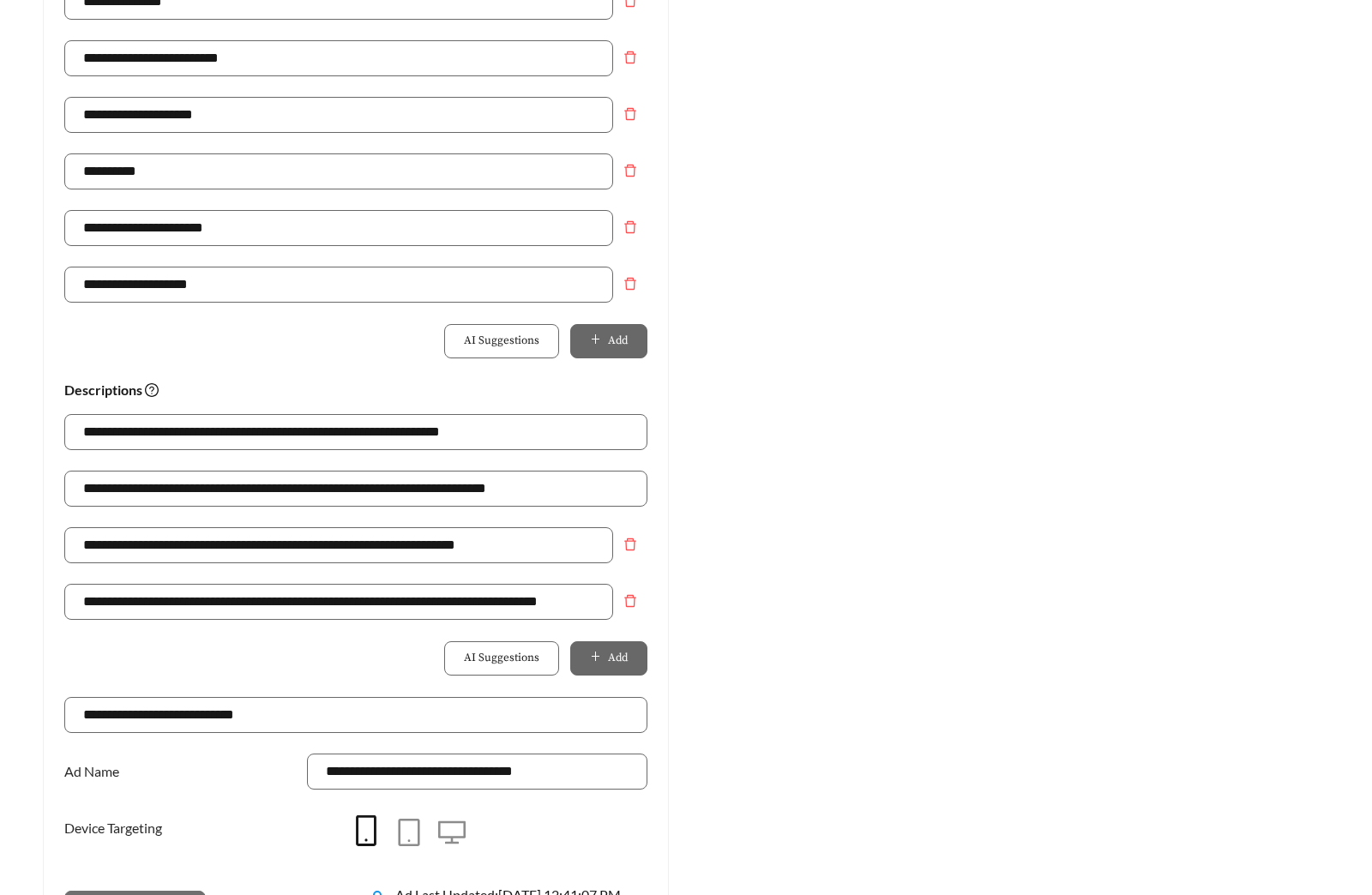
scroll to position [0, 0]
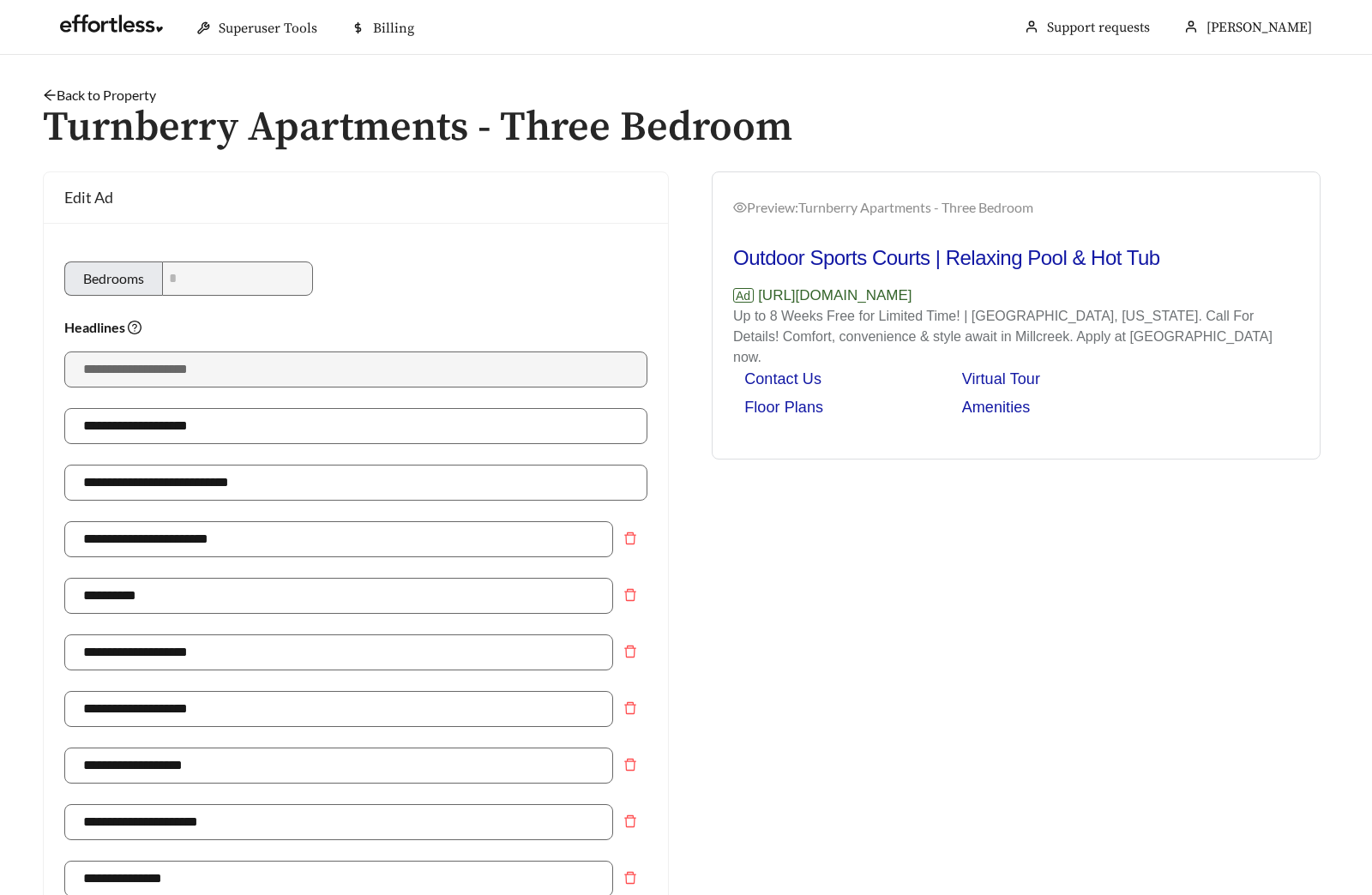
click at [128, 95] on link "Back to Property" at bounding box center [99, 94] width 113 height 16
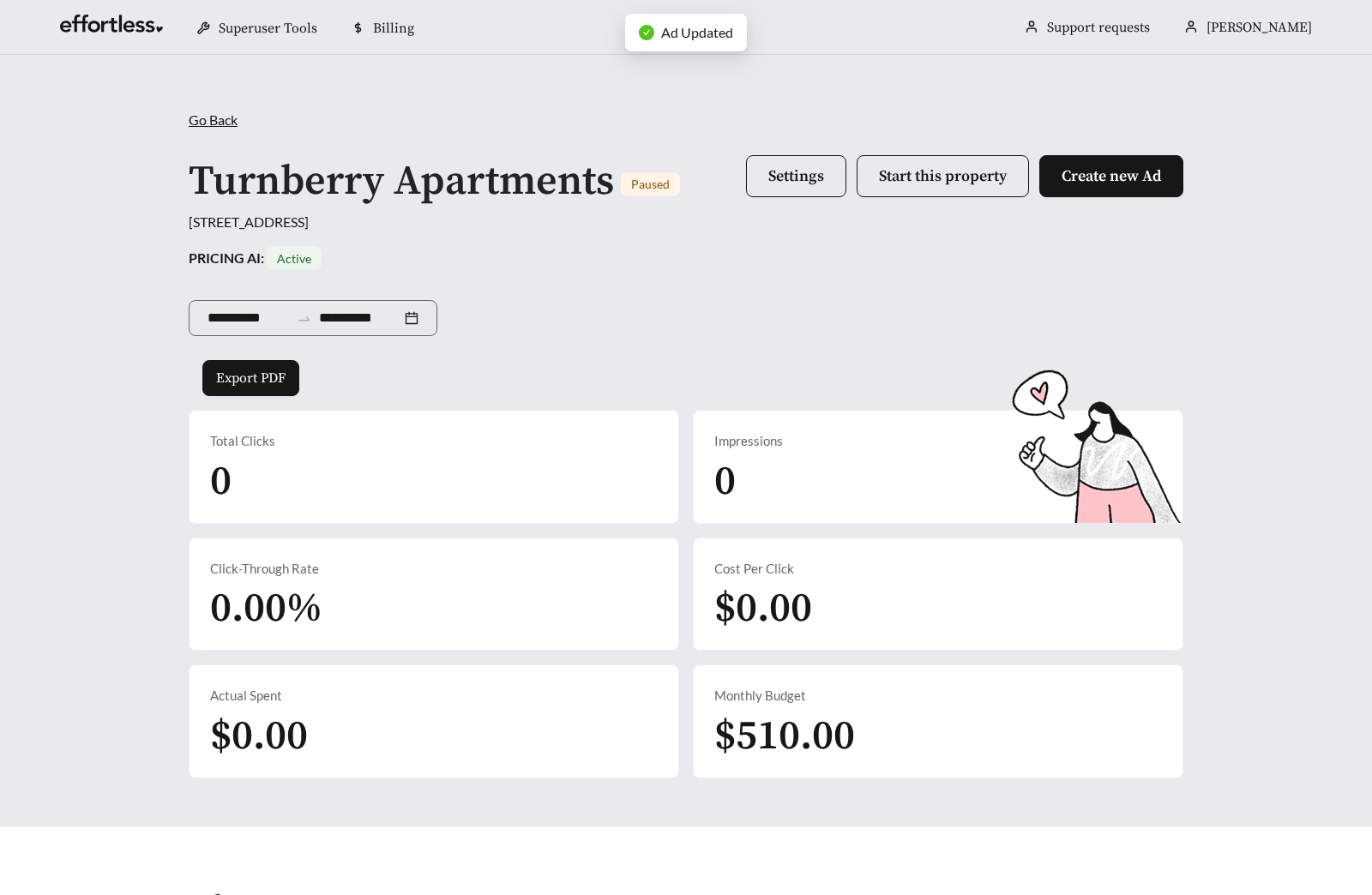
click at [631, 356] on div "**********" at bounding box center [686, 315] width 995 height 90
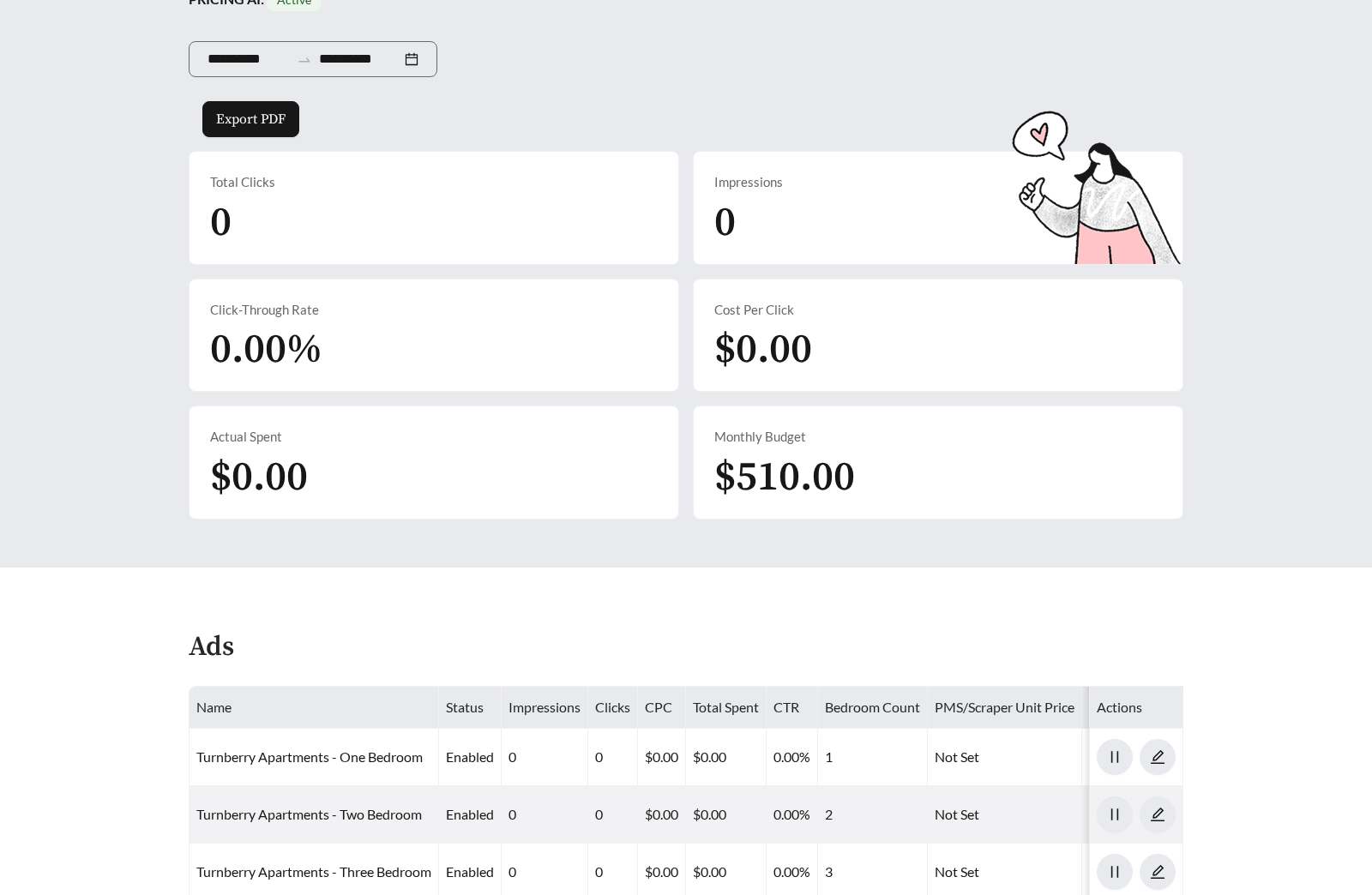
scroll to position [561, 0]
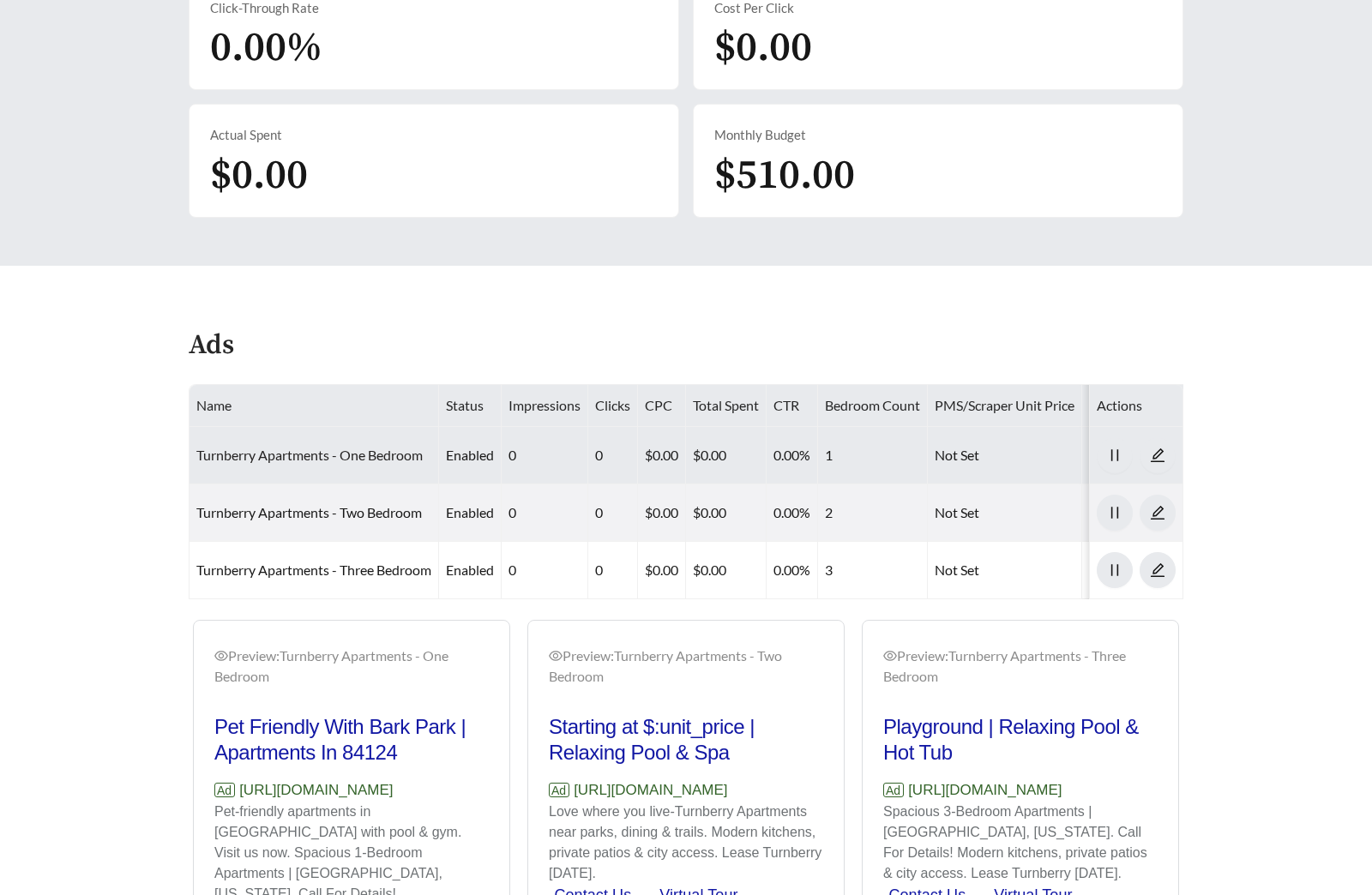
click at [297, 458] on link "Turnberry Apartments - One Bedroom" at bounding box center [310, 454] width 227 height 16
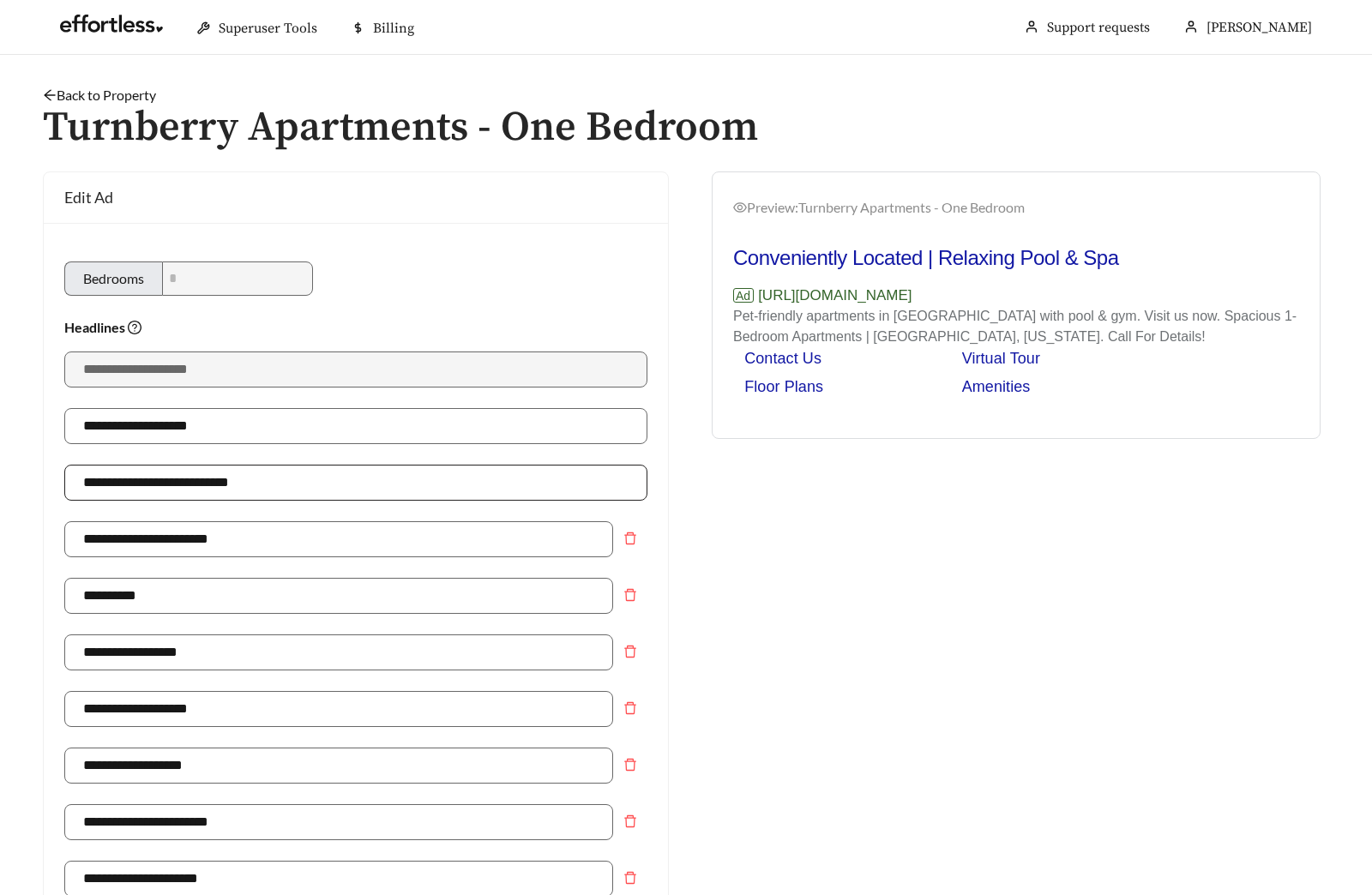
type input "**********"
click at [132, 100] on link "Back to Property" at bounding box center [99, 94] width 113 height 16
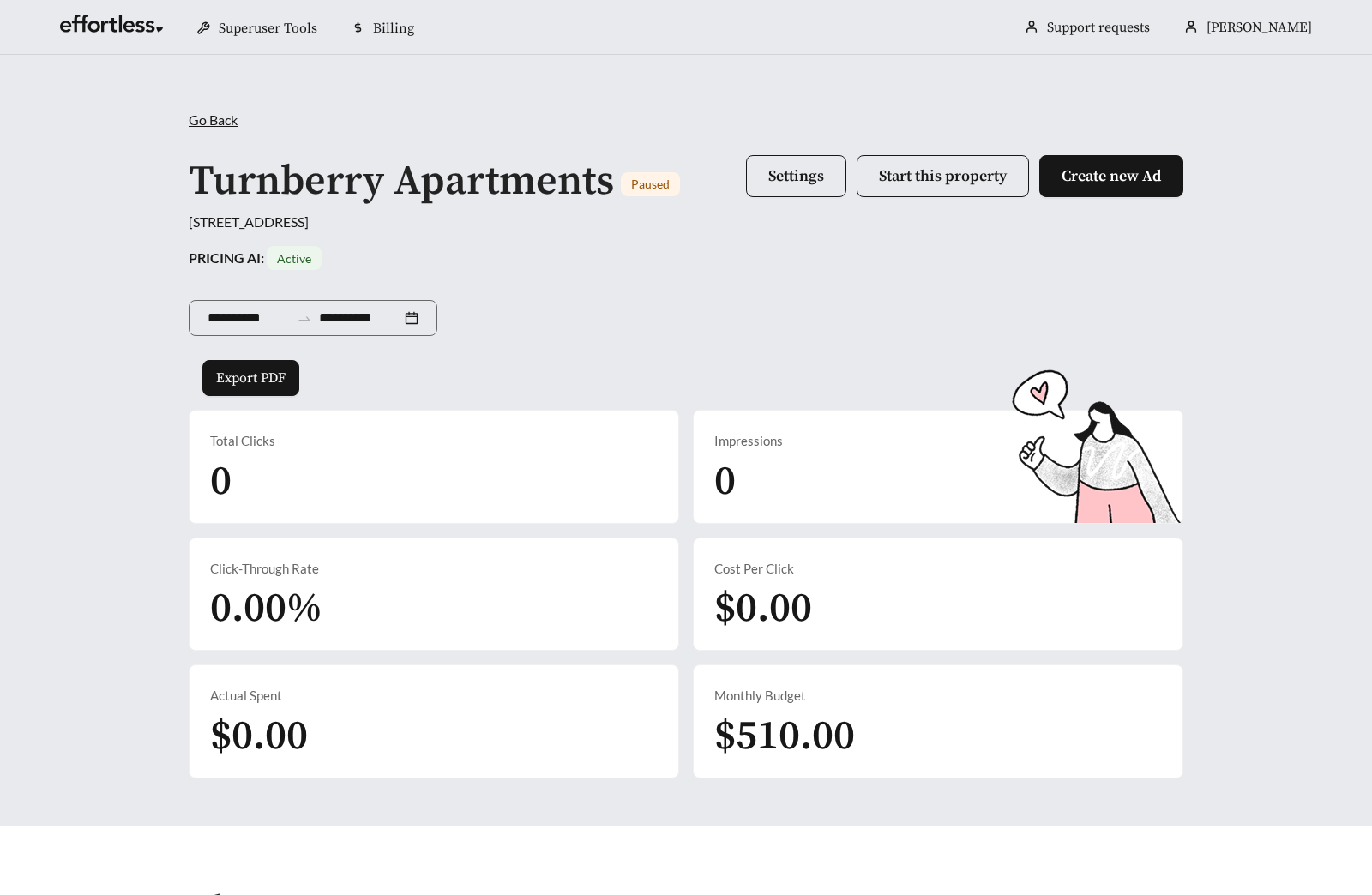
scroll to position [585, 0]
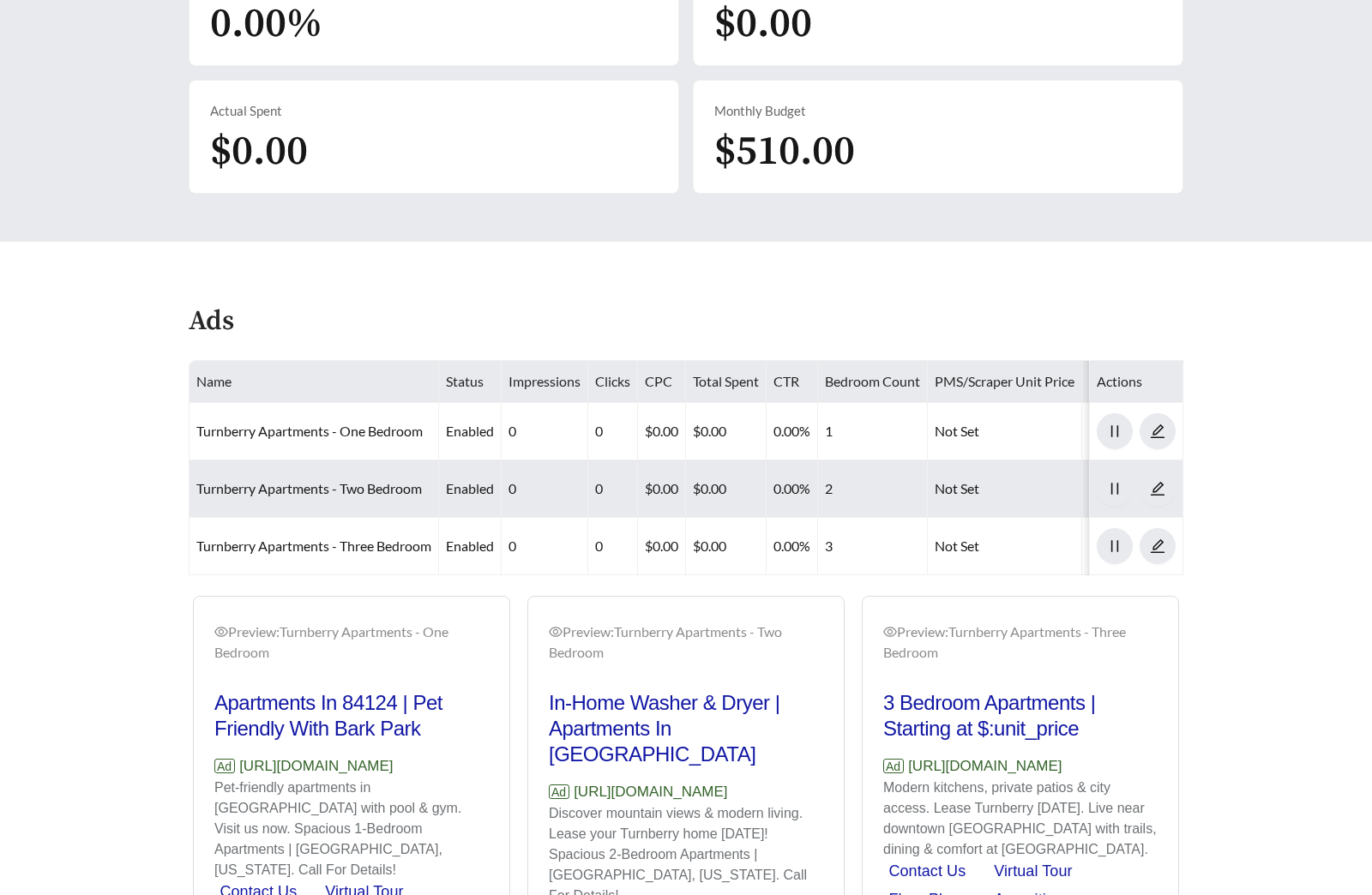
click at [313, 474] on td "Turnberry Apartments - Two Bedroom" at bounding box center [314, 489] width 250 height 58
click at [301, 488] on link "Turnberry Apartments - Two Bedroom" at bounding box center [309, 488] width 226 height 16
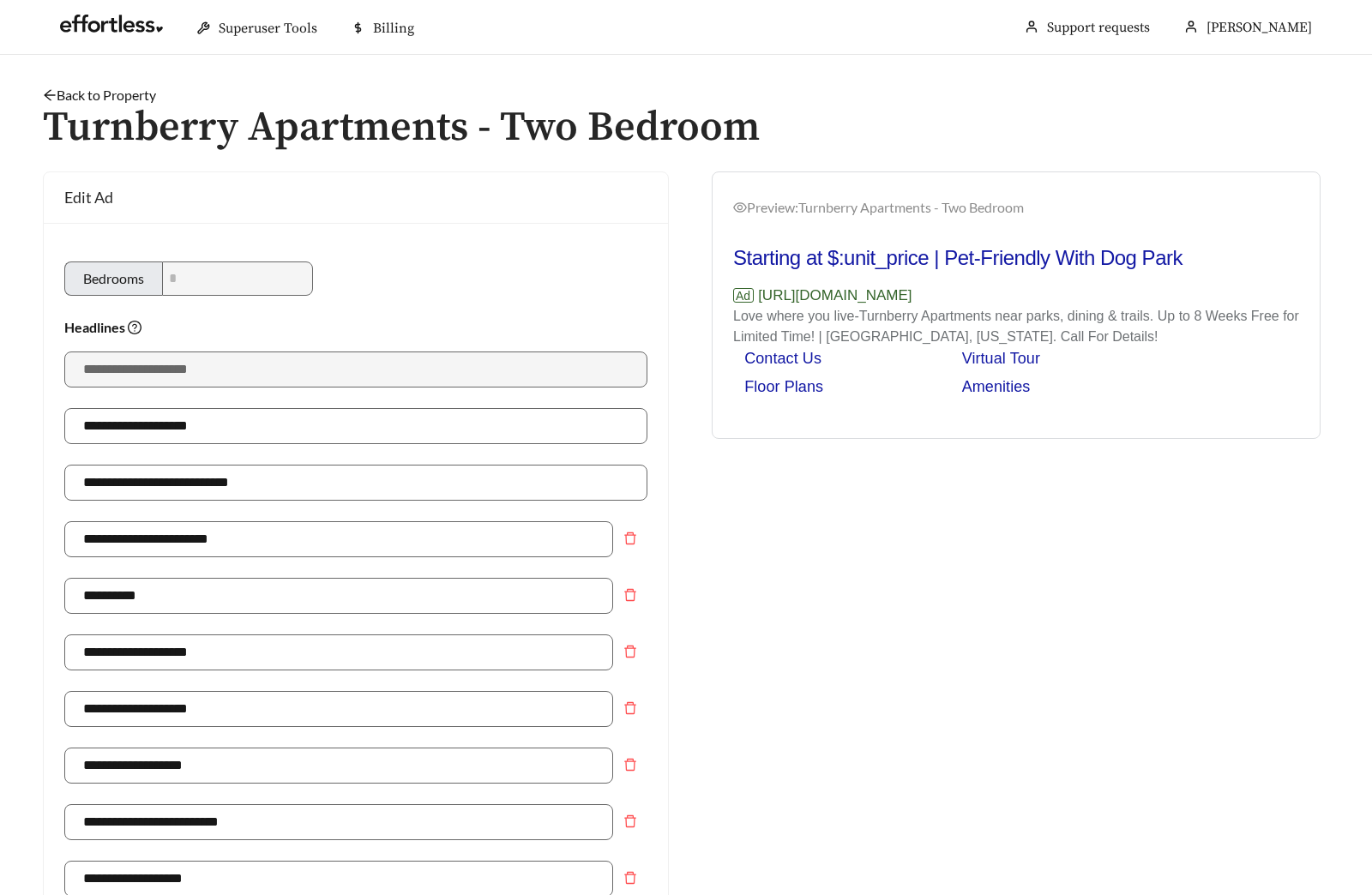
click at [114, 97] on link "Back to Property" at bounding box center [99, 94] width 113 height 16
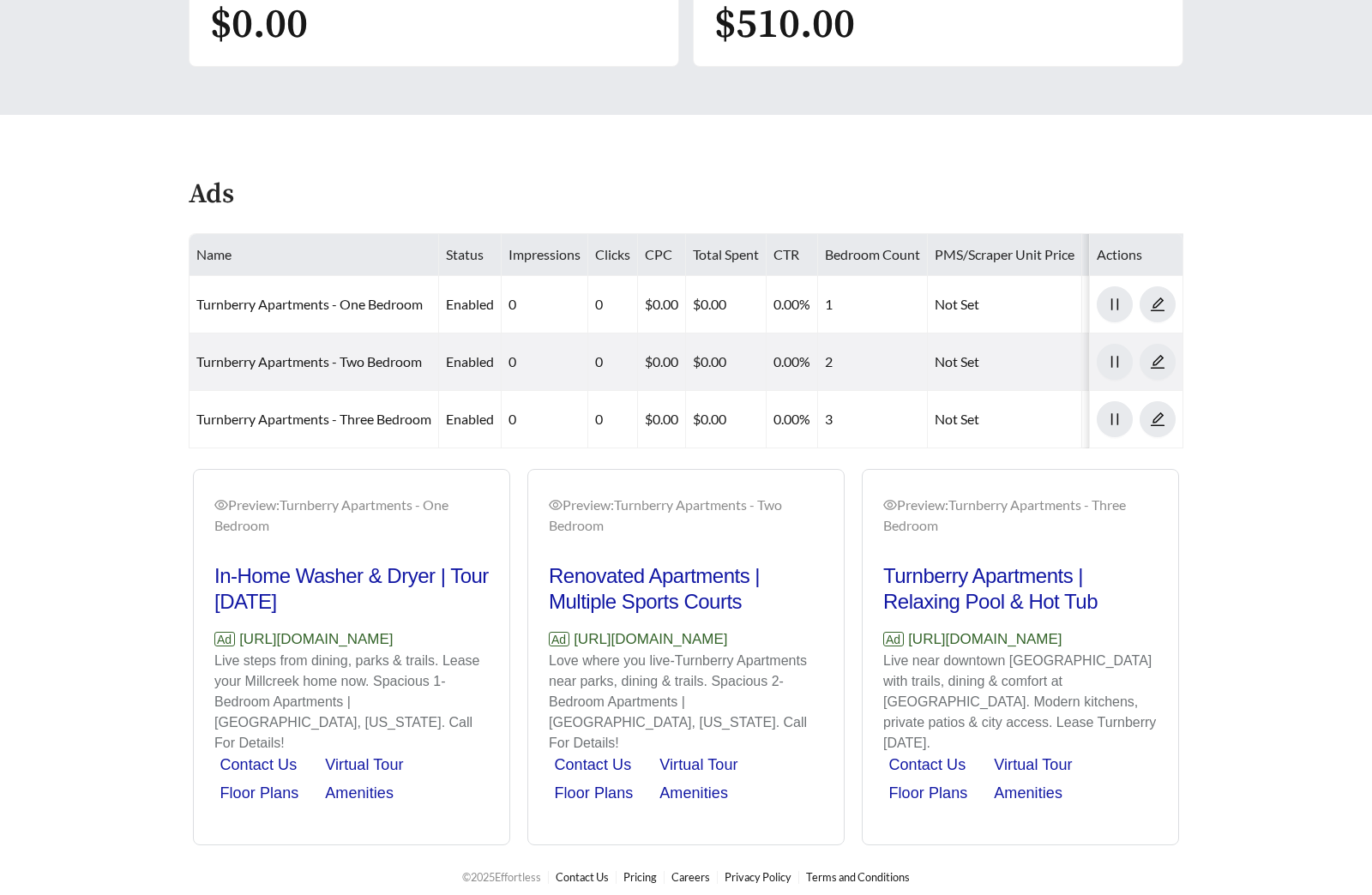
scroll to position [716, 0]
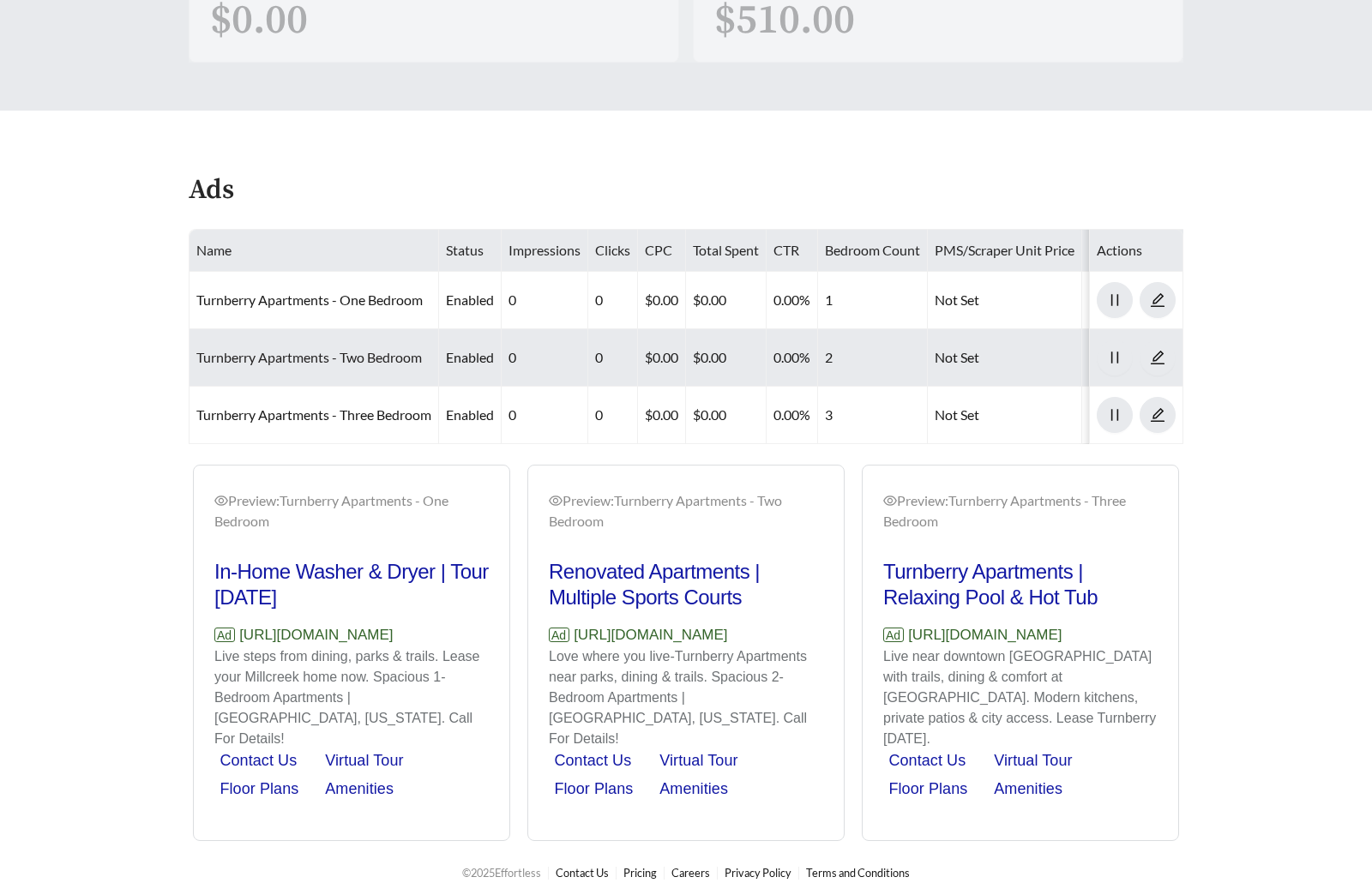
click at [309, 361] on link "Turnberry Apartments - Two Bedroom" at bounding box center [309, 357] width 226 height 16
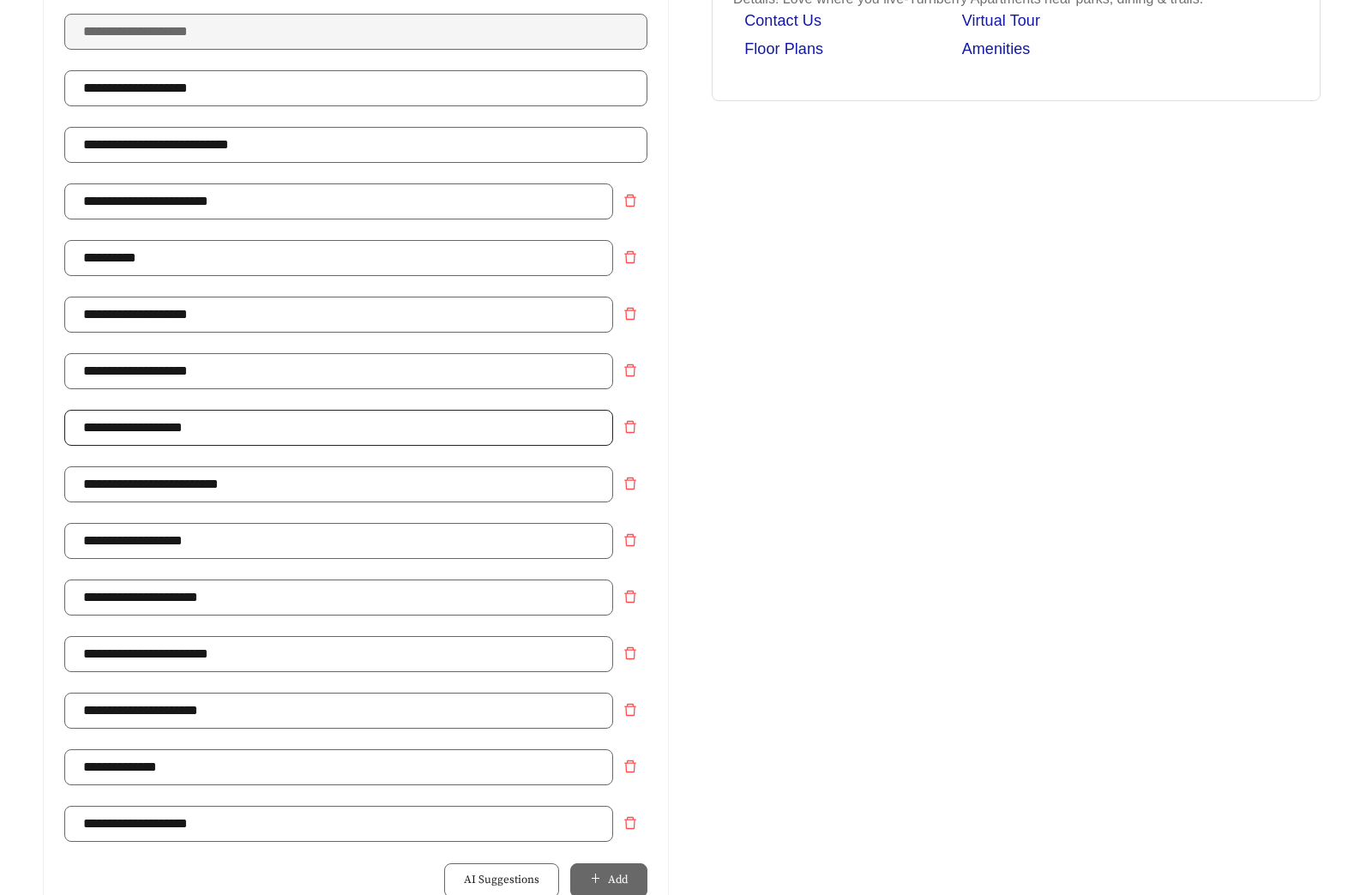
scroll to position [340, 0]
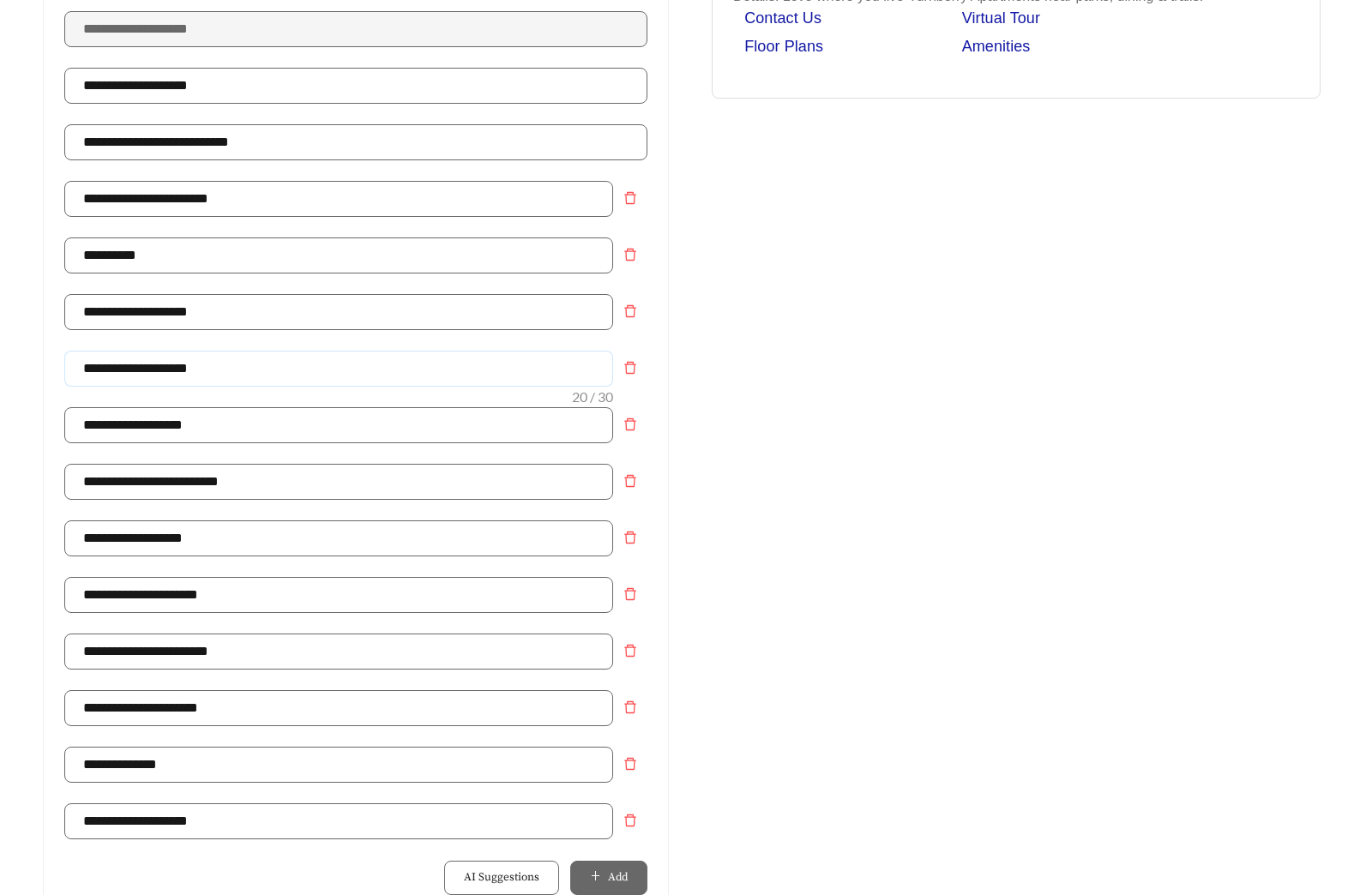
drag, startPoint x: 228, startPoint y: 366, endPoint x: -10, endPoint y: 366, distance: 238.0
click at [0, 366] on html "**********" at bounding box center [686, 107] width 1372 height 895
drag, startPoint x: 229, startPoint y: 372, endPoint x: -75, endPoint y: 374, distance: 304.0
click at [0, 374] on html "**********" at bounding box center [686, 107] width 1372 height 895
type input "**********"
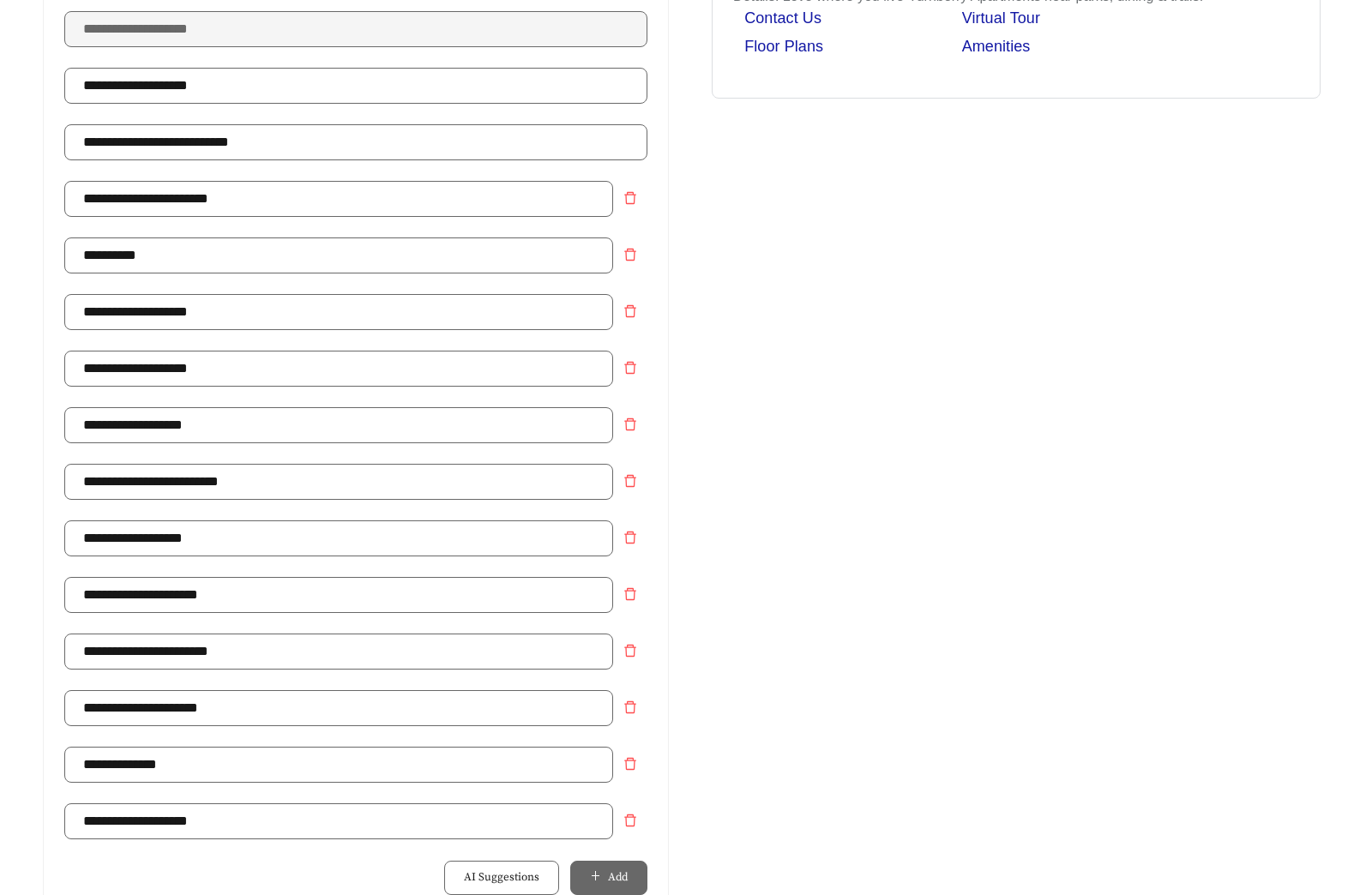
click at [830, 376] on div "Preview: Turnberry Apartments - Two Bedroom Renovated Apartments | Relaxing Poo…" at bounding box center [1016, 669] width 660 height 1677
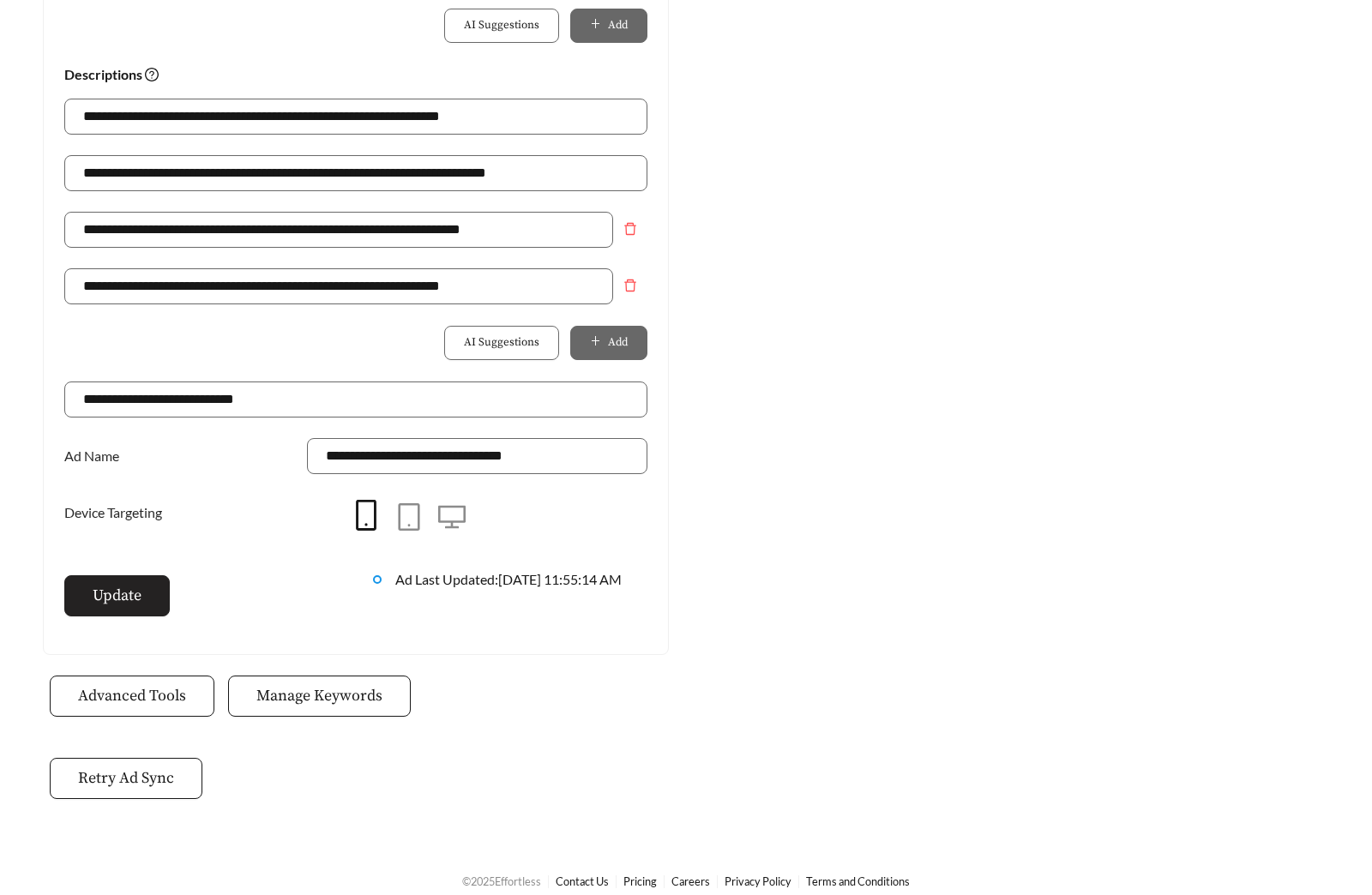
click at [140, 595] on span "Update" at bounding box center [116, 595] width 49 height 23
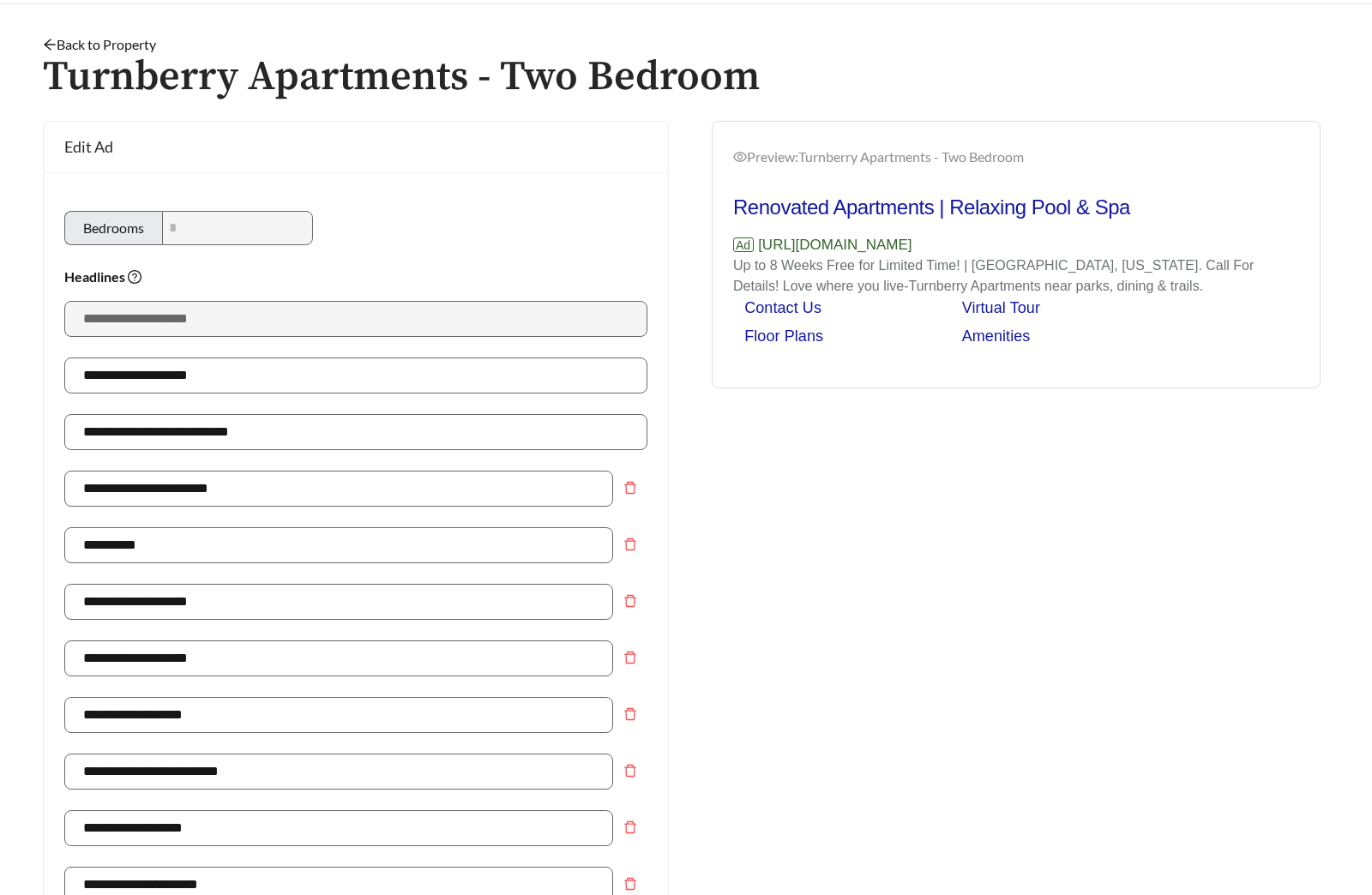
scroll to position [0, 0]
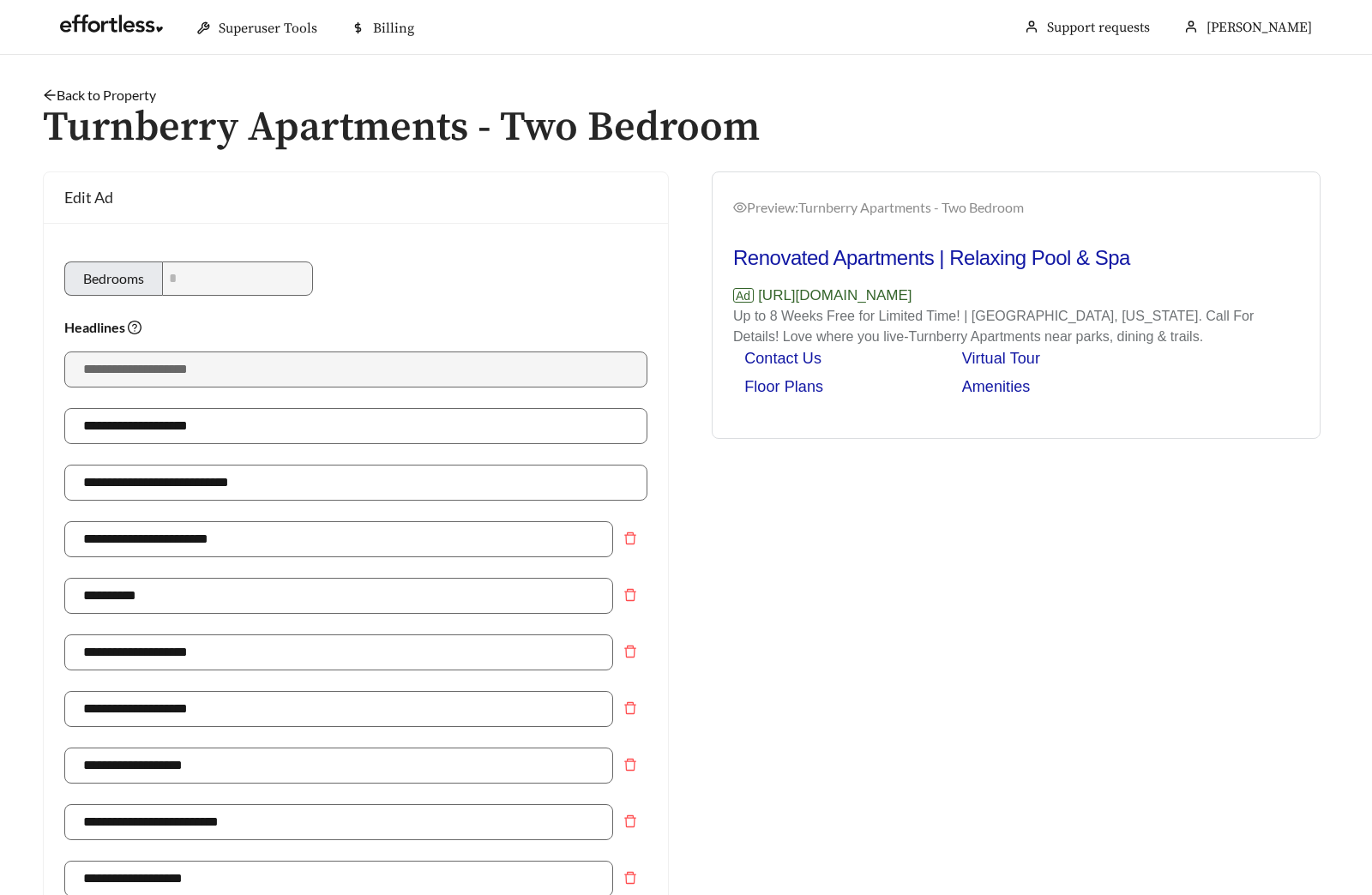
click at [114, 91] on link "Back to Property" at bounding box center [99, 94] width 113 height 16
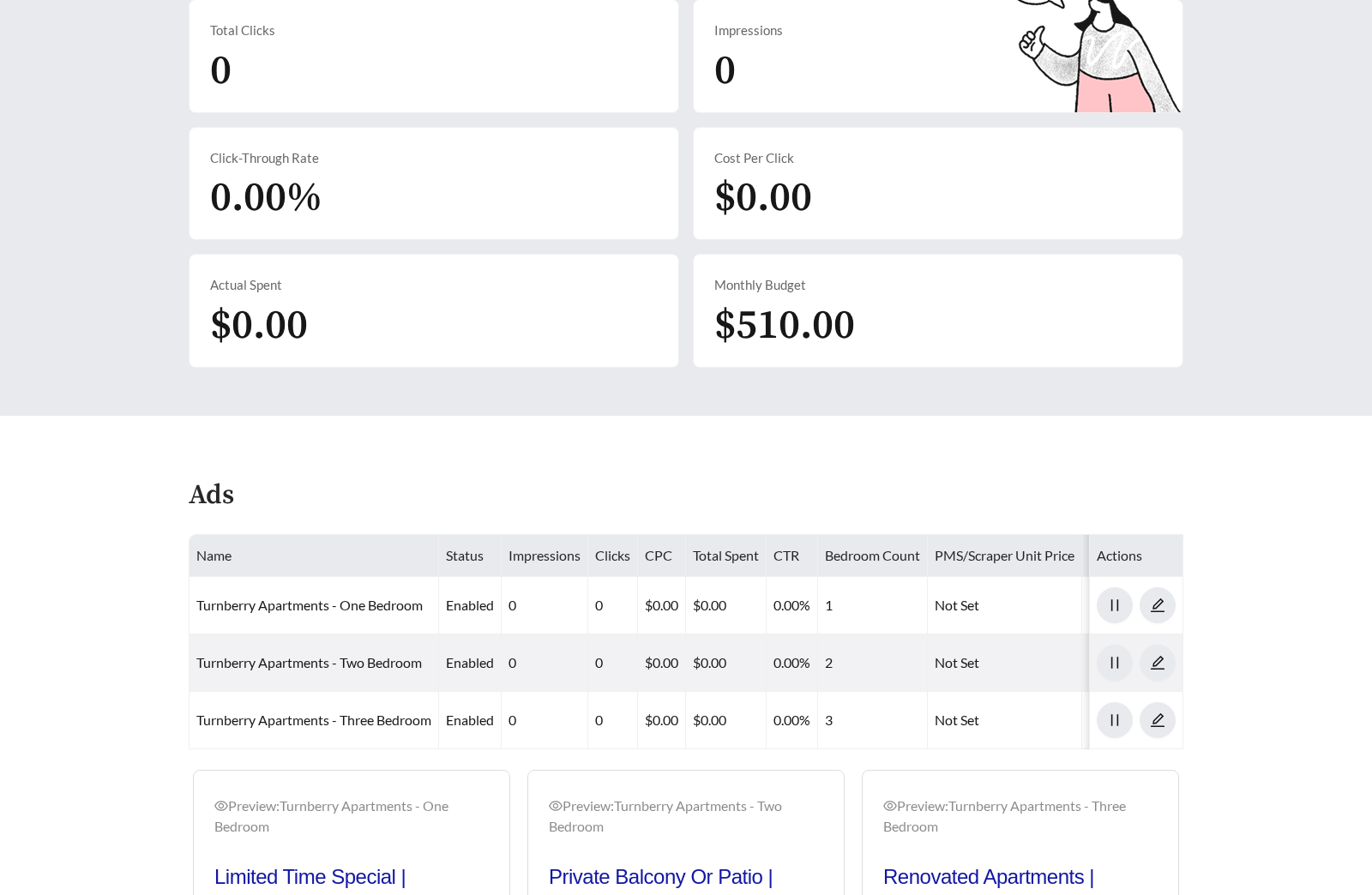
scroll to position [716, 0]
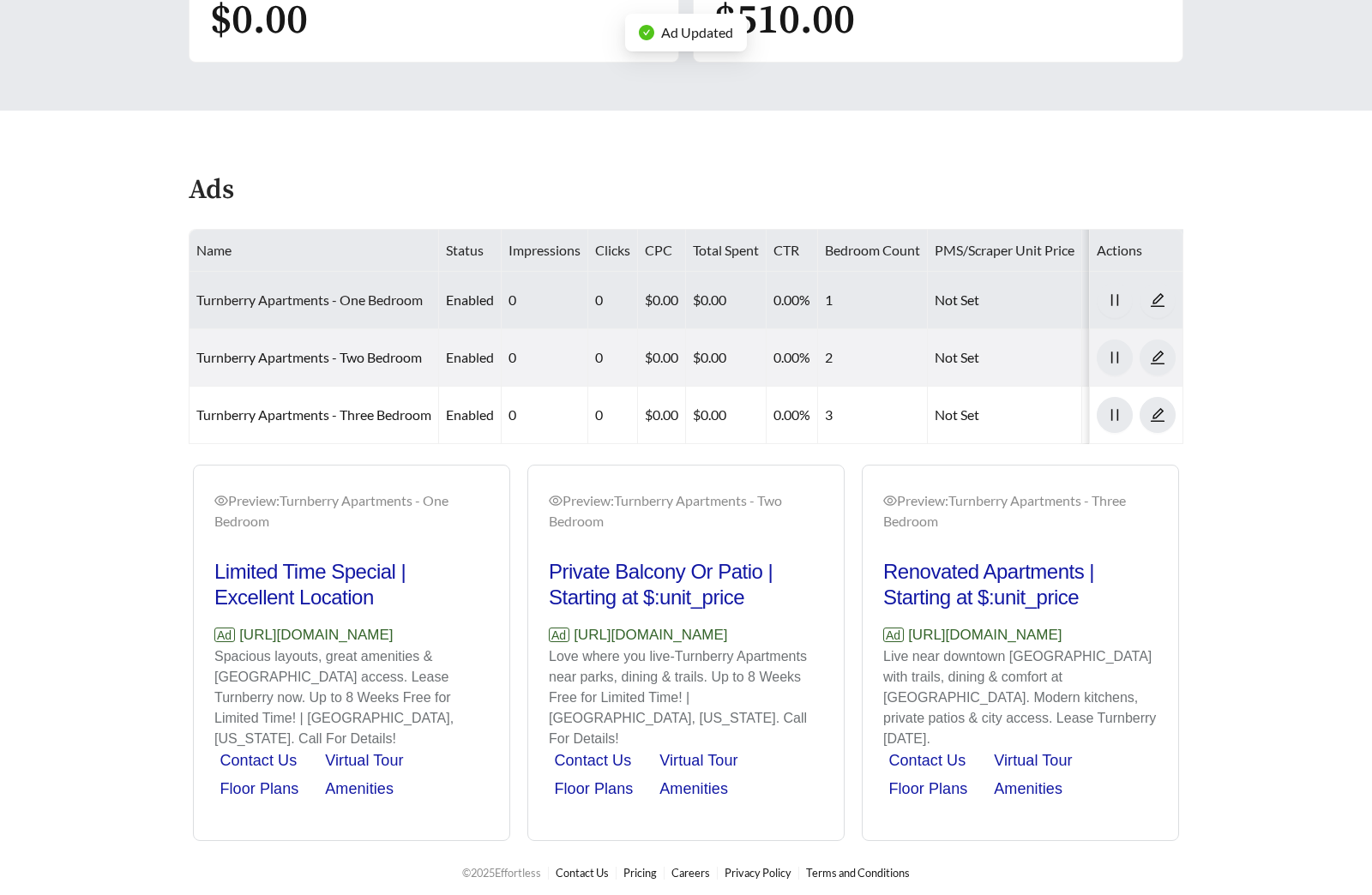
click at [358, 305] on link "Turnberry Apartments - One Bedroom" at bounding box center [310, 299] width 227 height 16
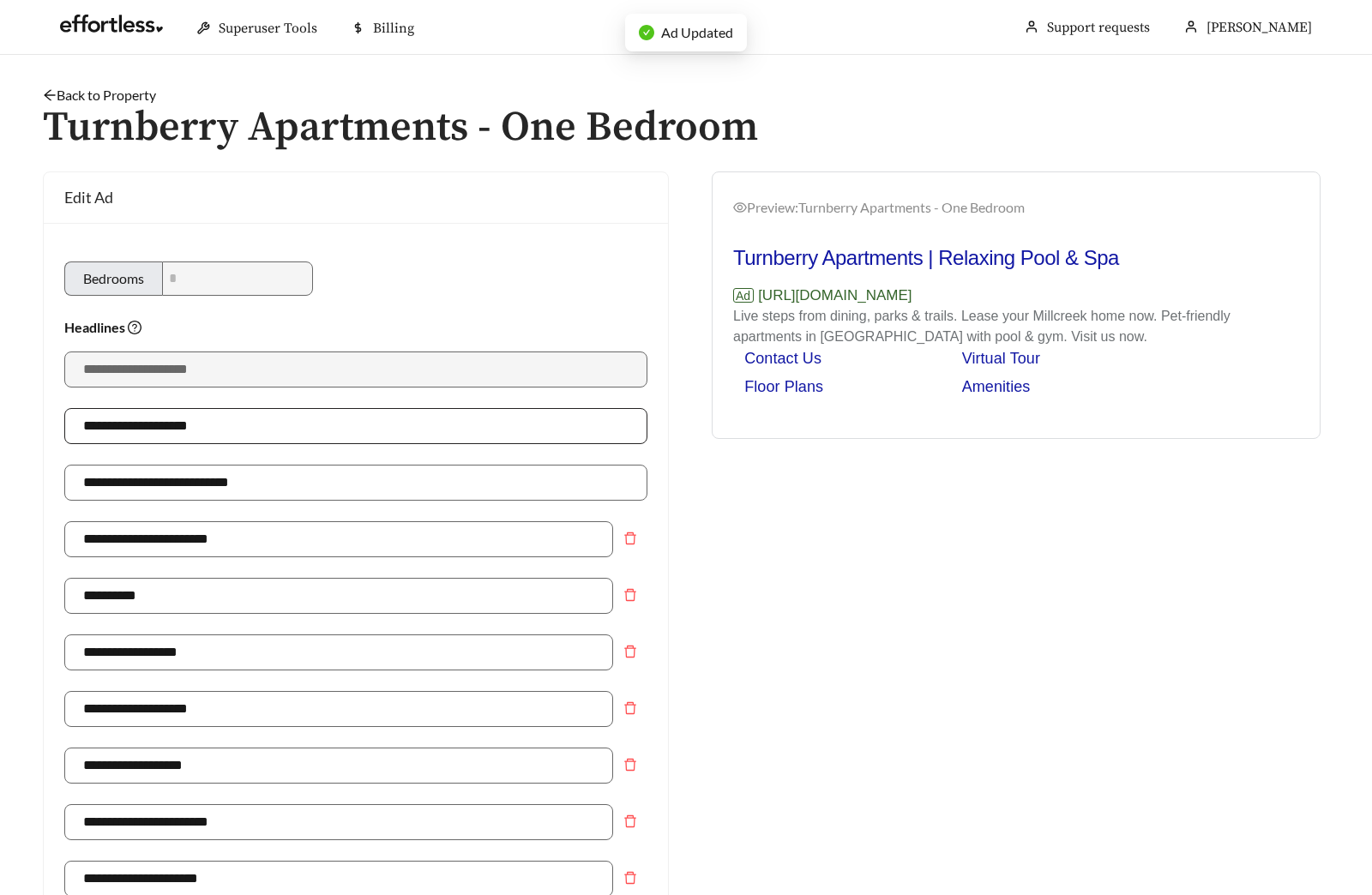
scroll to position [369, 0]
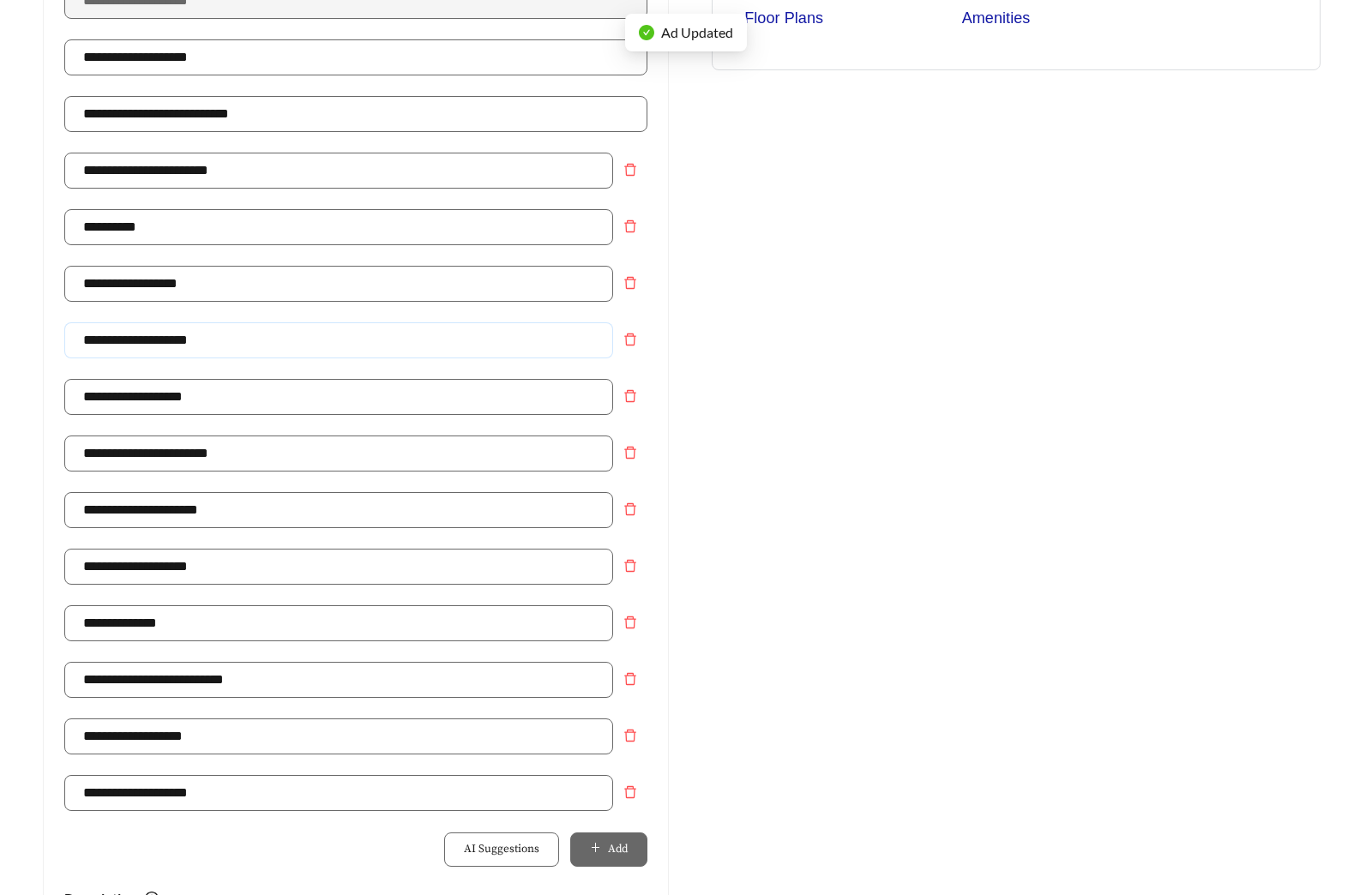
drag, startPoint x: 209, startPoint y: 341, endPoint x: -60, endPoint y: 340, distance: 269.0
click at [0, 340] on html "**********" at bounding box center [686, 79] width 1372 height 895
paste input "text"
type input "**********"
click at [932, 436] on div "Preview: Turnberry Apartments - One Bedroom Turnberry Apartments | Relaxing Poo…" at bounding box center [1016, 641] width 660 height 1677
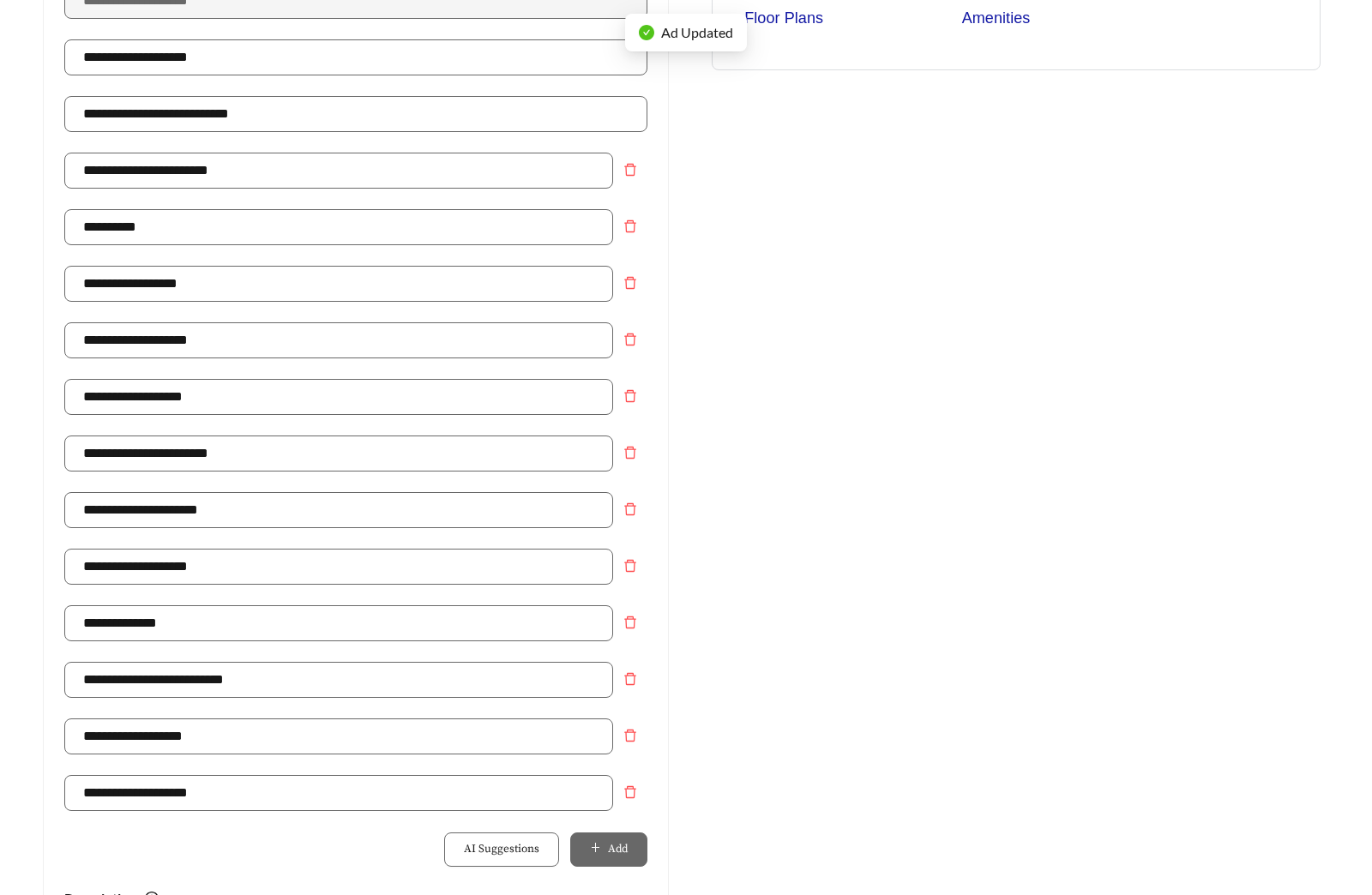
click at [932, 436] on div "Preview: Turnberry Apartments - One Bedroom Turnberry Apartments | Relaxing Poo…" at bounding box center [1016, 641] width 660 height 1677
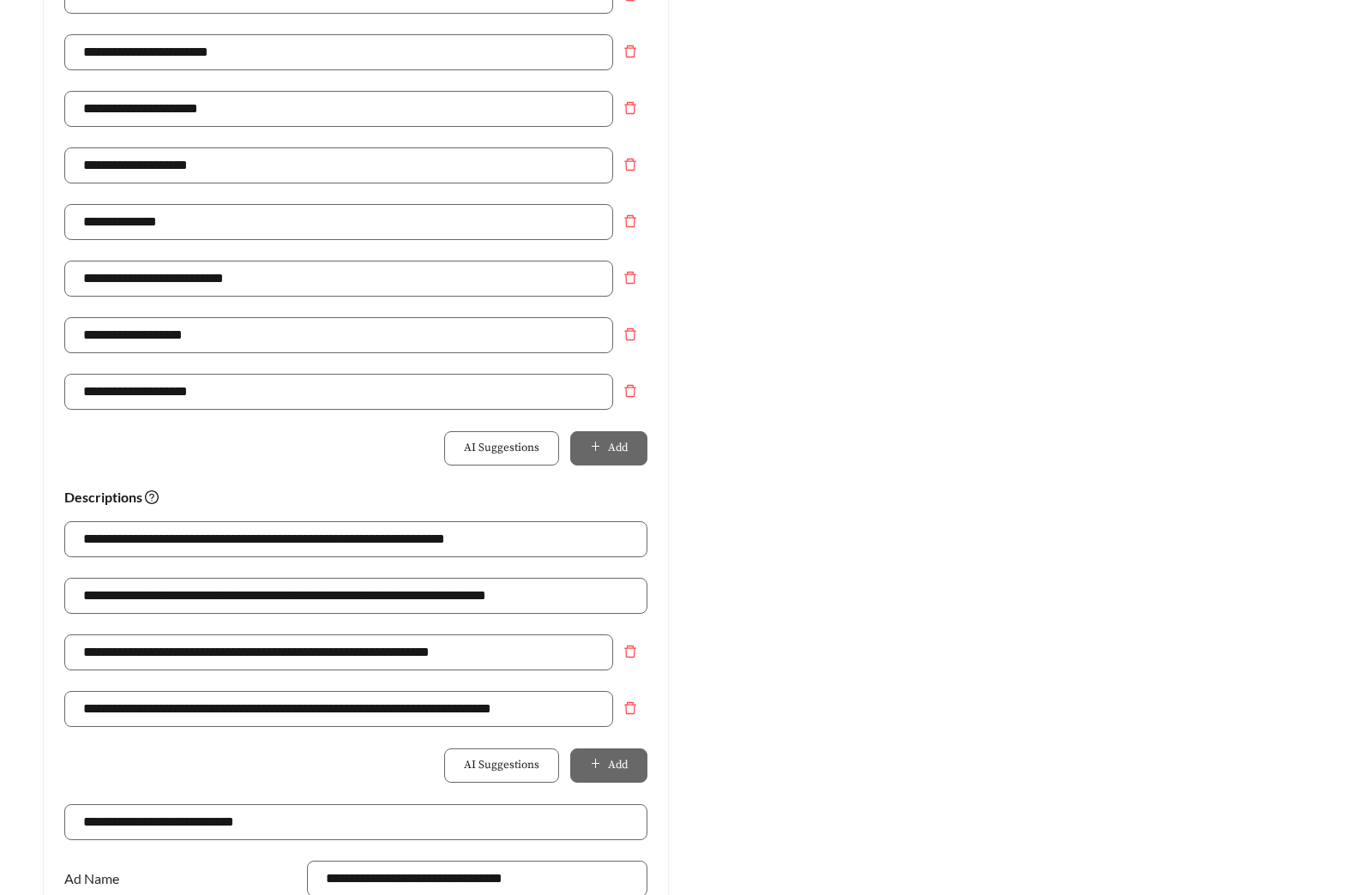
scroll to position [983, 0]
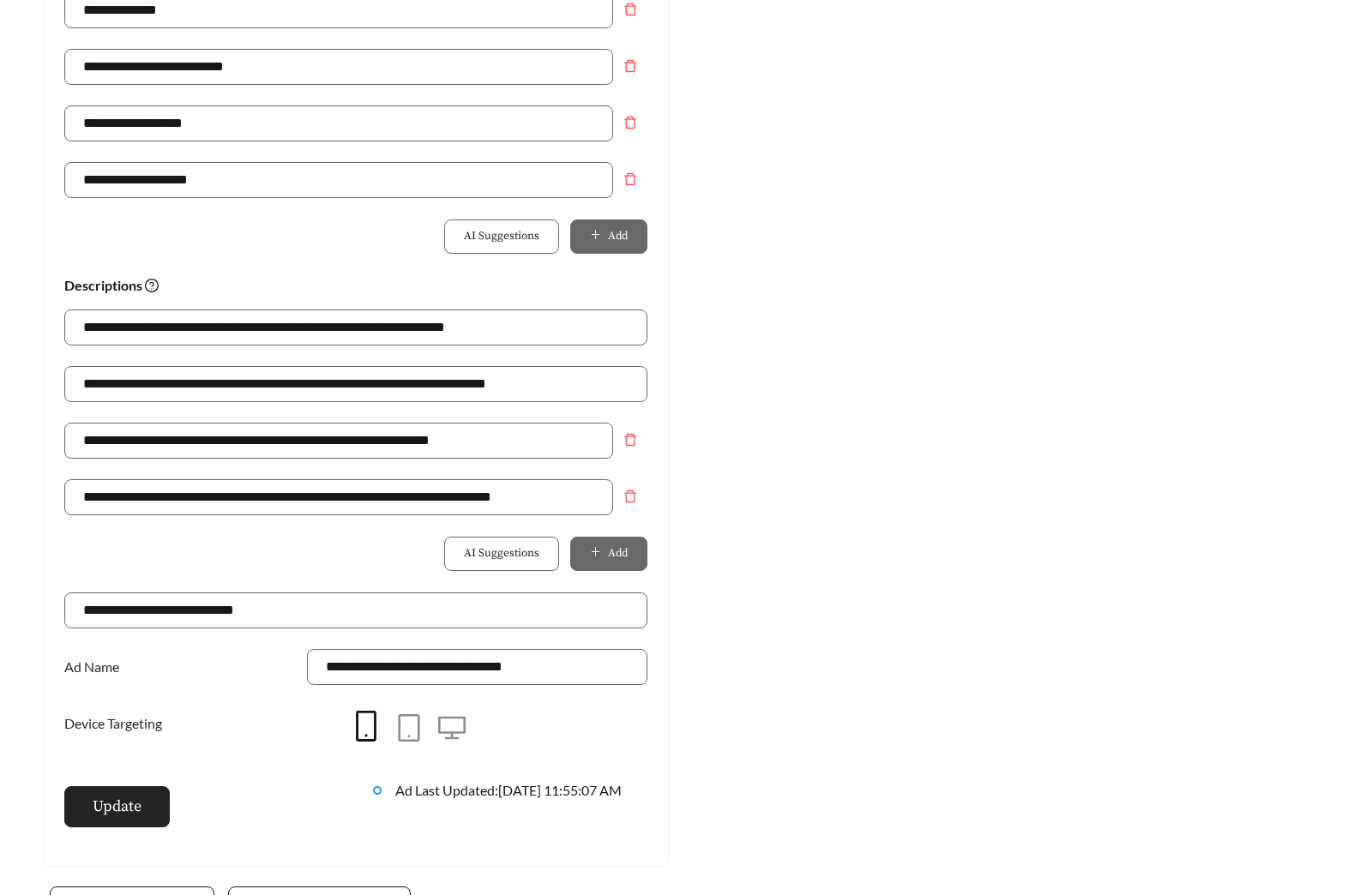
click at [105, 819] on button "Update" at bounding box center [117, 806] width 105 height 41
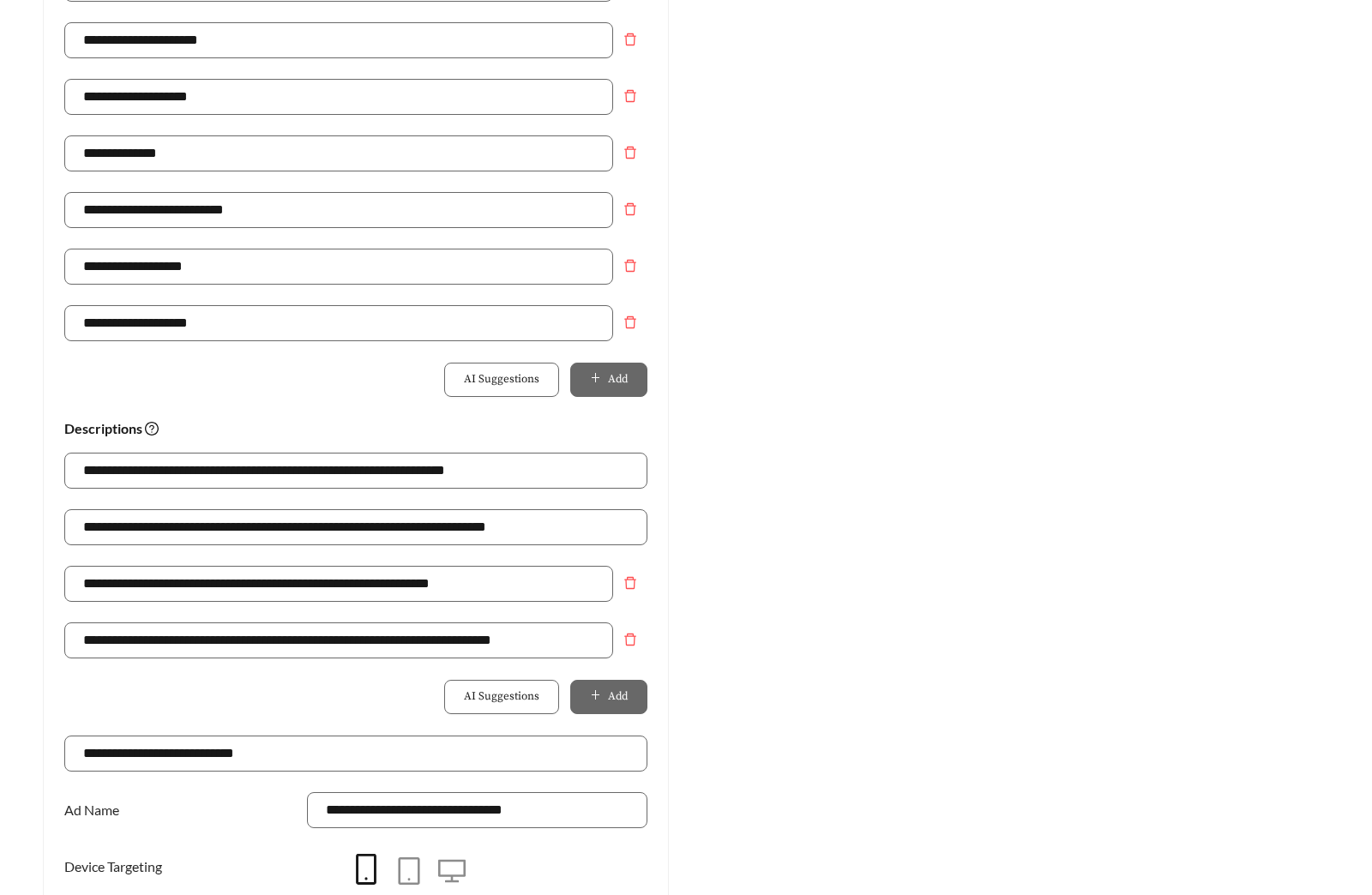
scroll to position [0, 0]
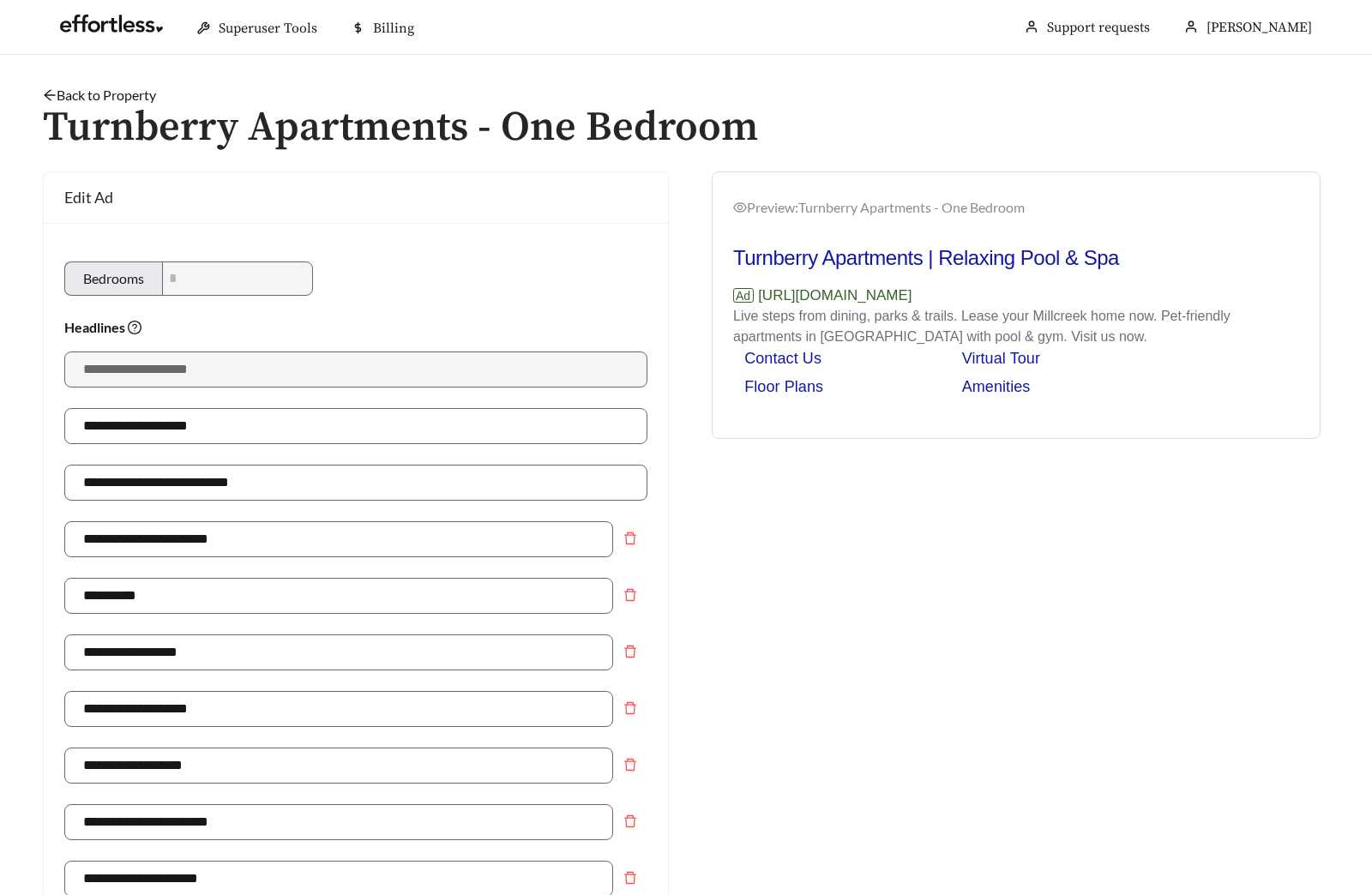
click at [140, 93] on link "Back to Property" at bounding box center [99, 94] width 113 height 16
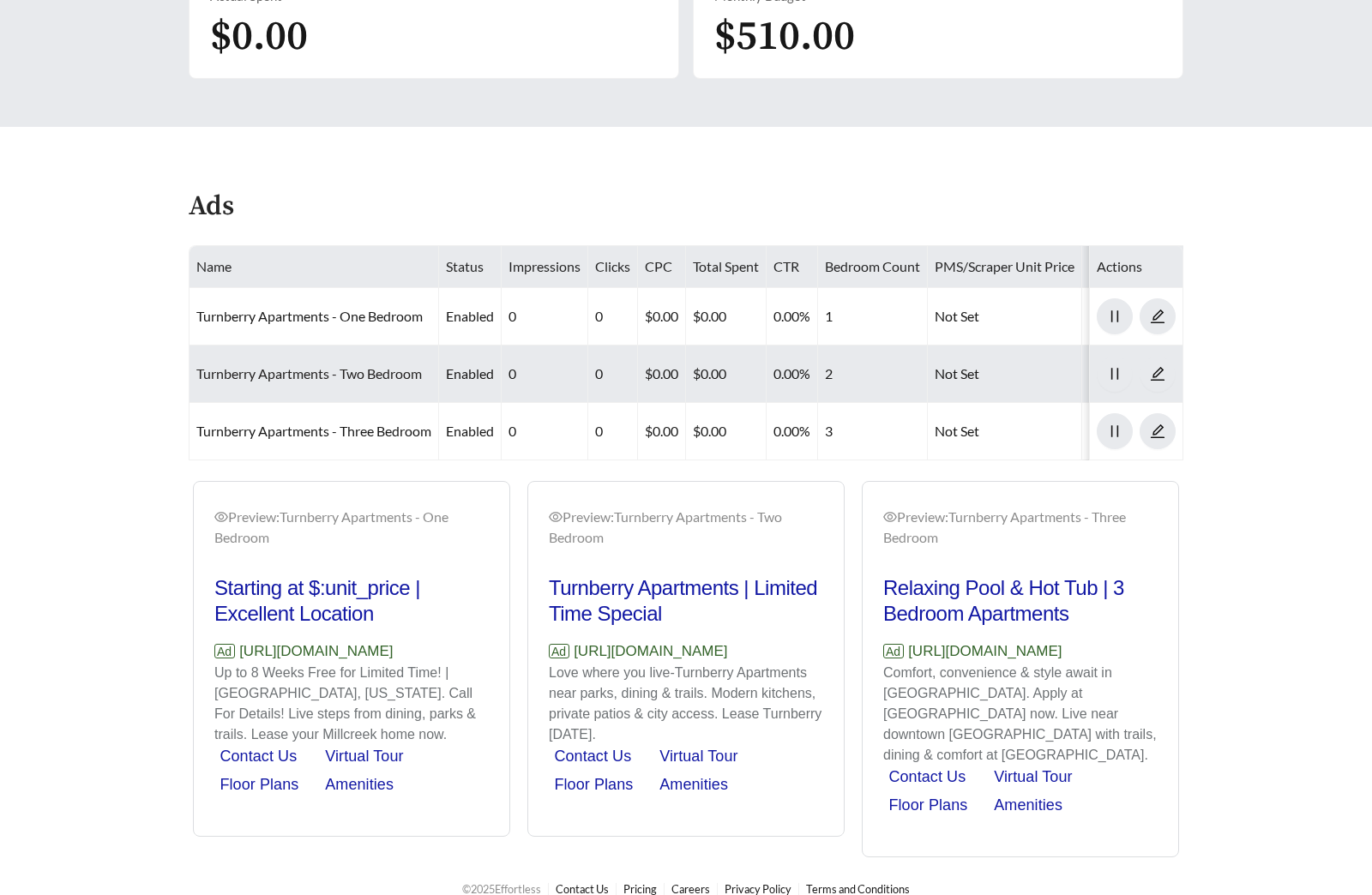
scroll to position [716, 0]
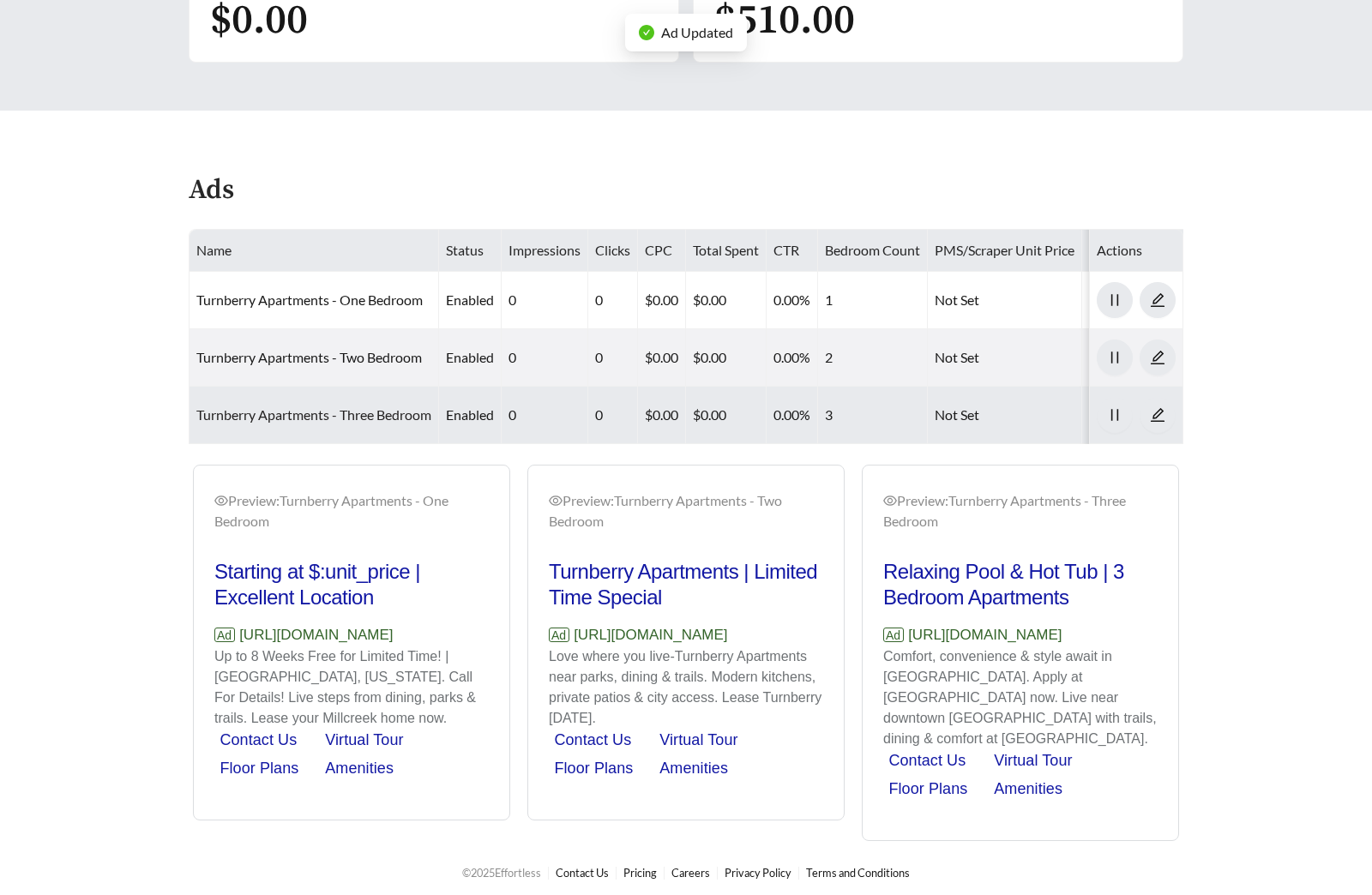
click at [358, 410] on link "Turnberry Apartments - Three Bedroom" at bounding box center [314, 415] width 235 height 16
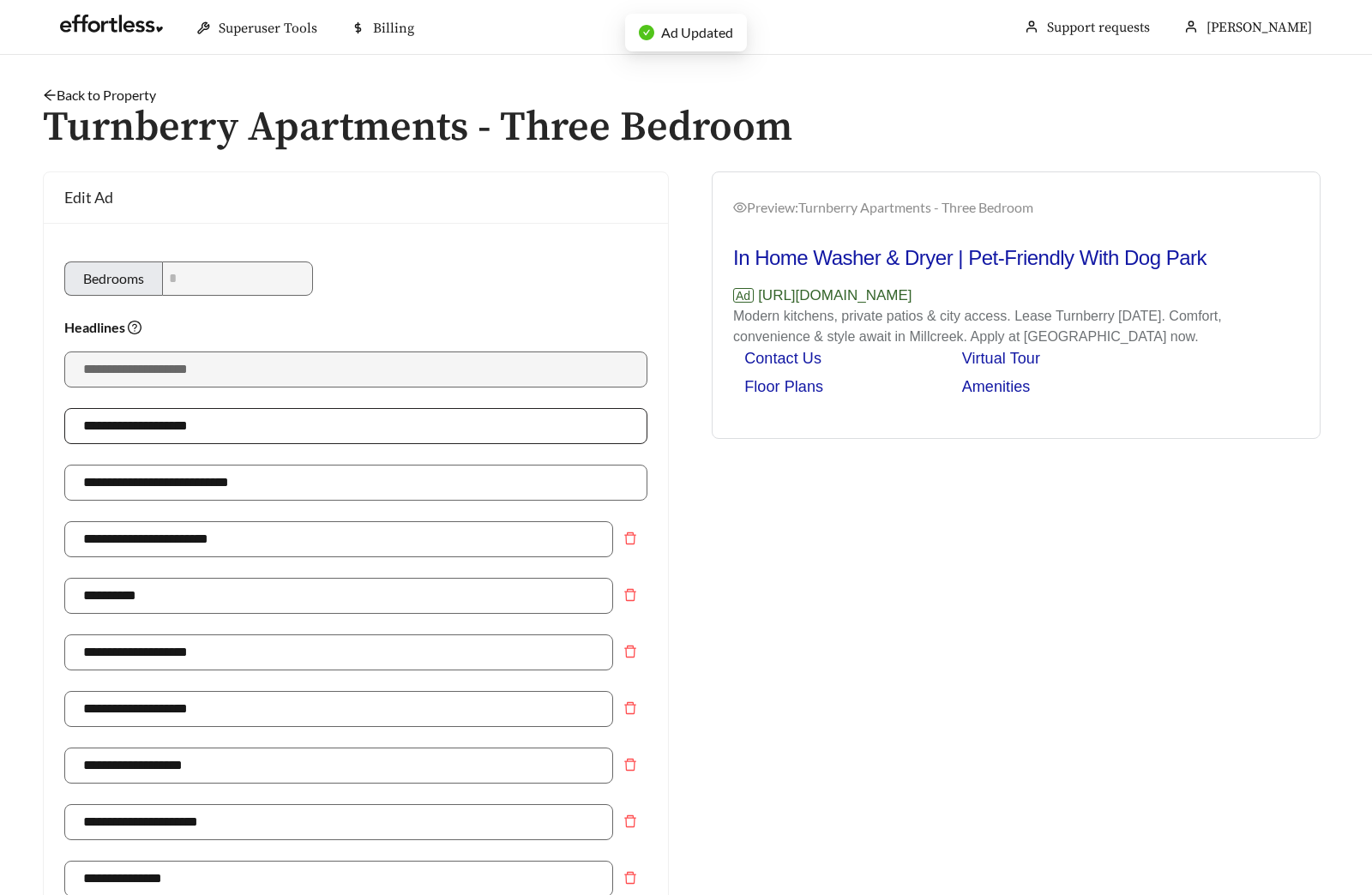
type input "**********"
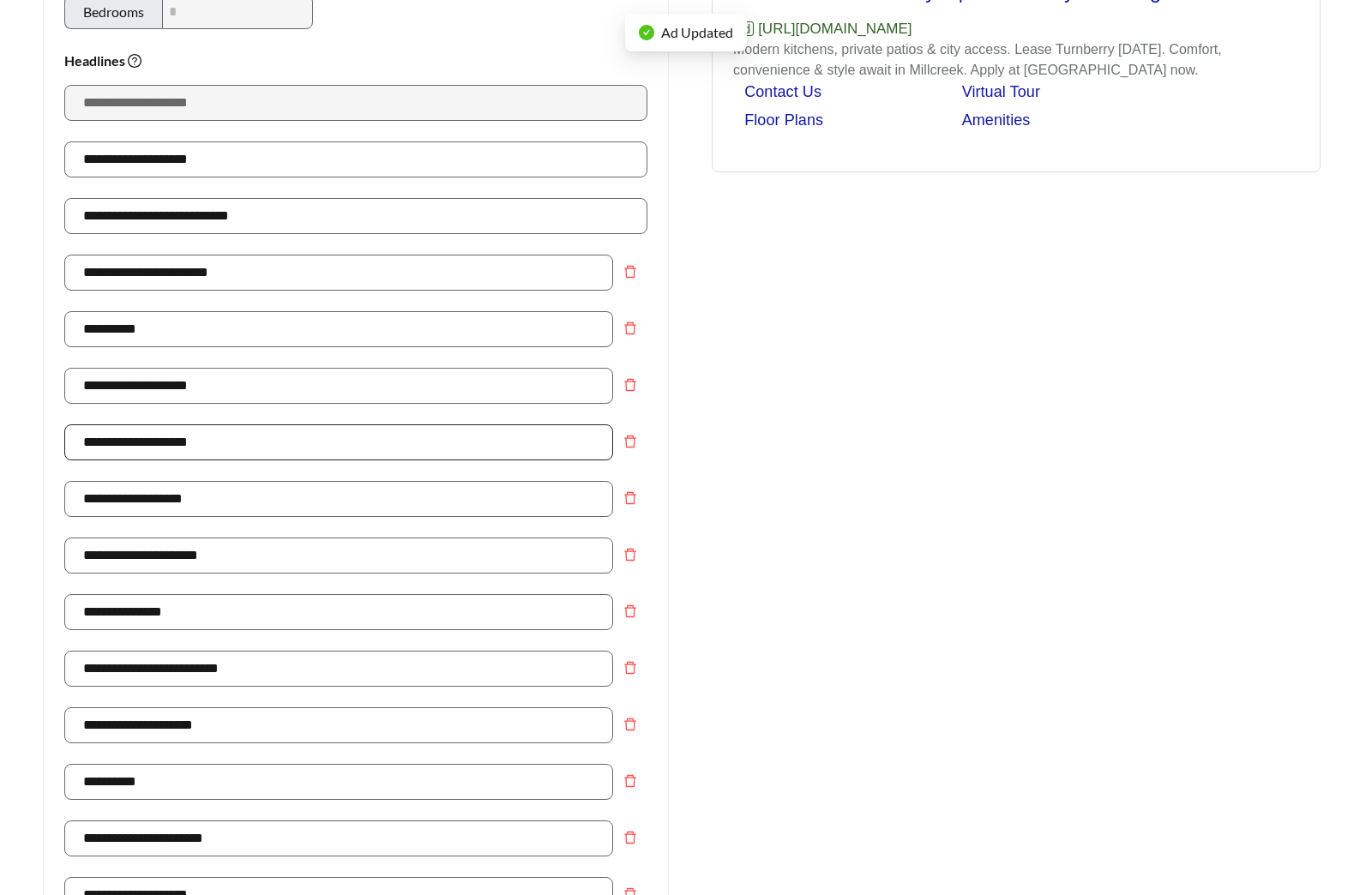
scroll to position [268, 0]
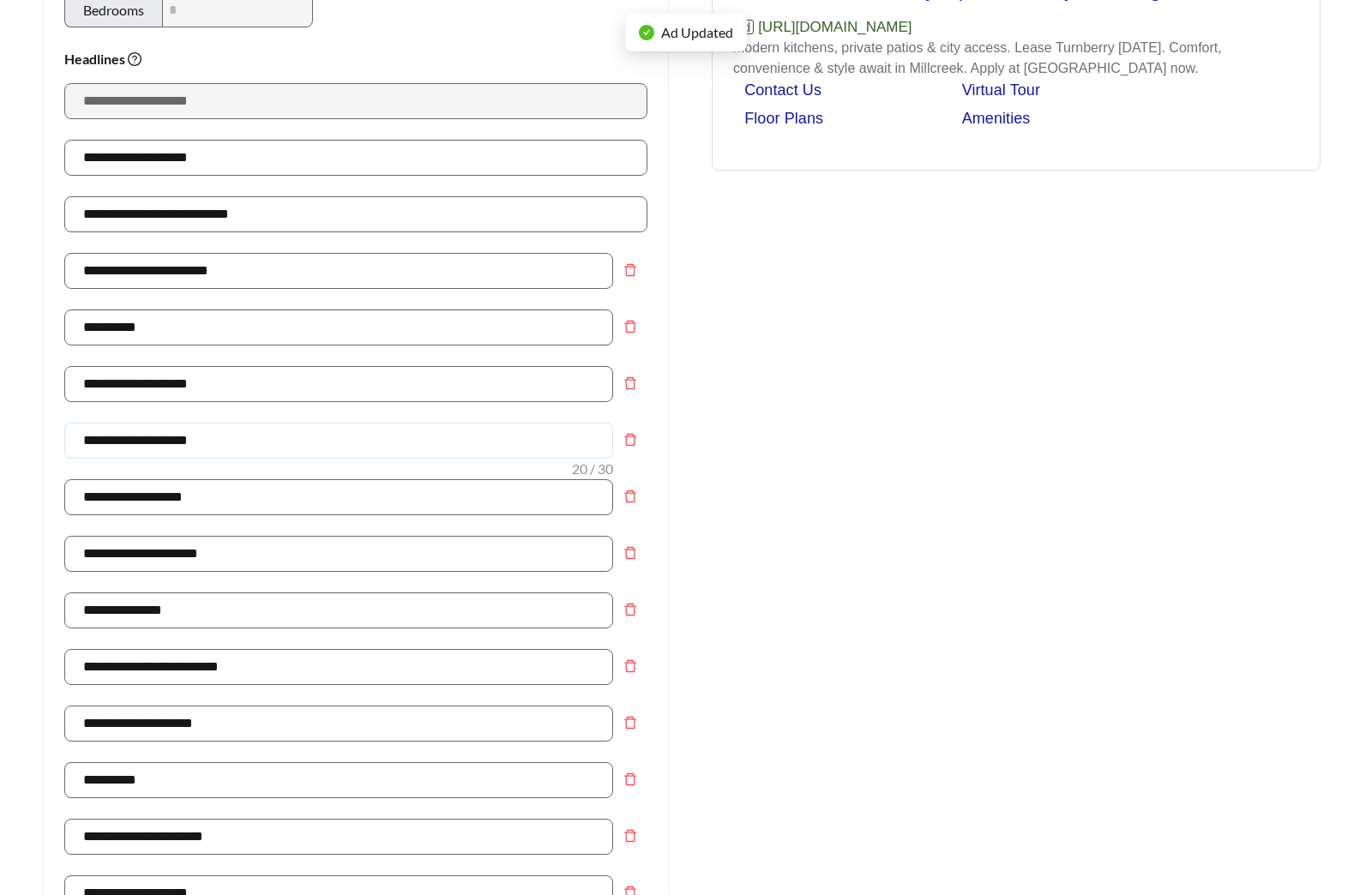
drag, startPoint x: 237, startPoint y: 448, endPoint x: -82, endPoint y: 448, distance: 319.0
click at [0, 448] on html "**********" at bounding box center [686, 179] width 1372 height 895
paste input "text"
click at [1090, 466] on div "Preview: Turnberry Apartments - Three Bedroom In Home Washer & Dryer | Pet-Frie…" at bounding box center [1016, 742] width 660 height 1677
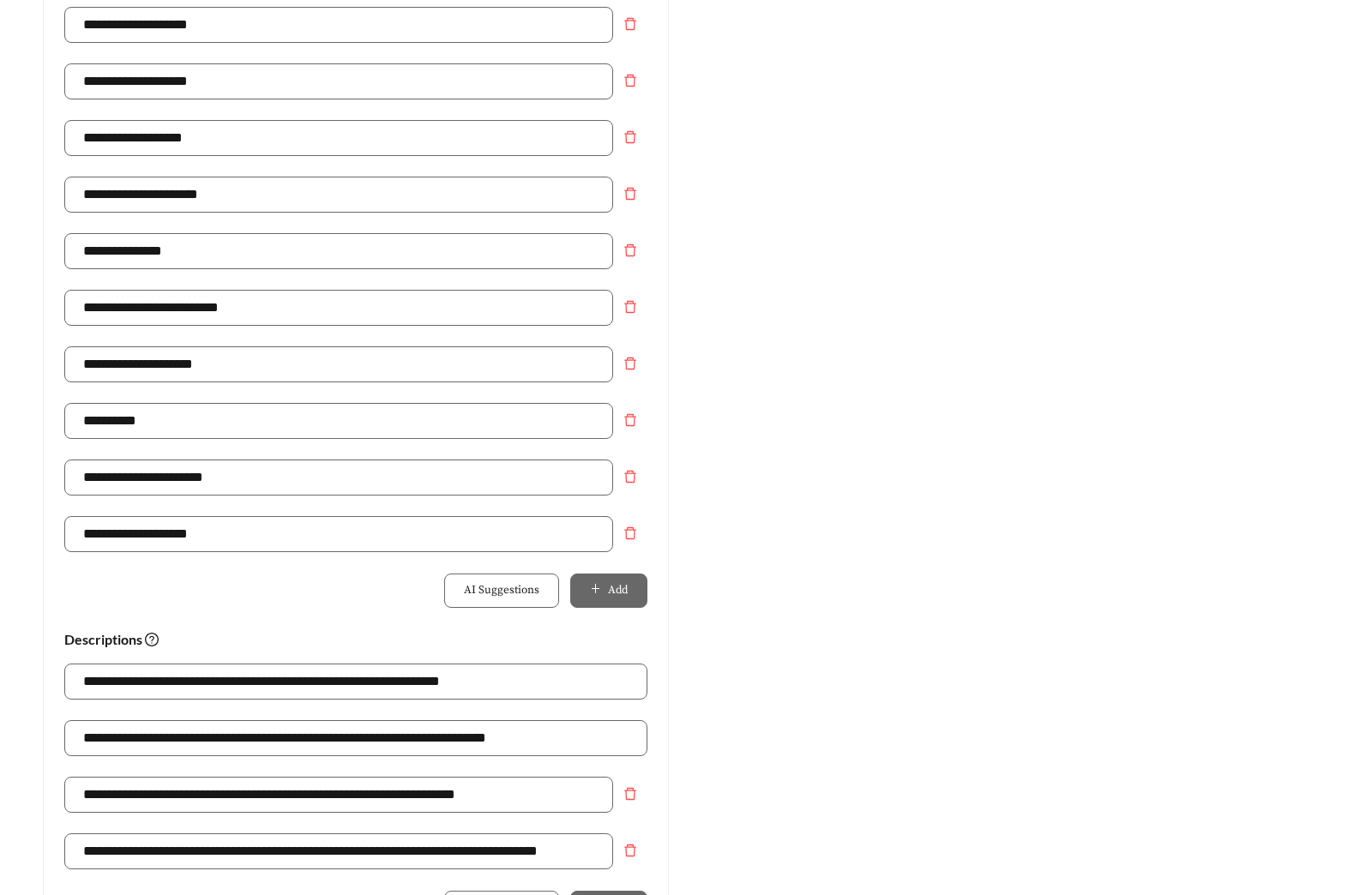
scroll to position [637, 0]
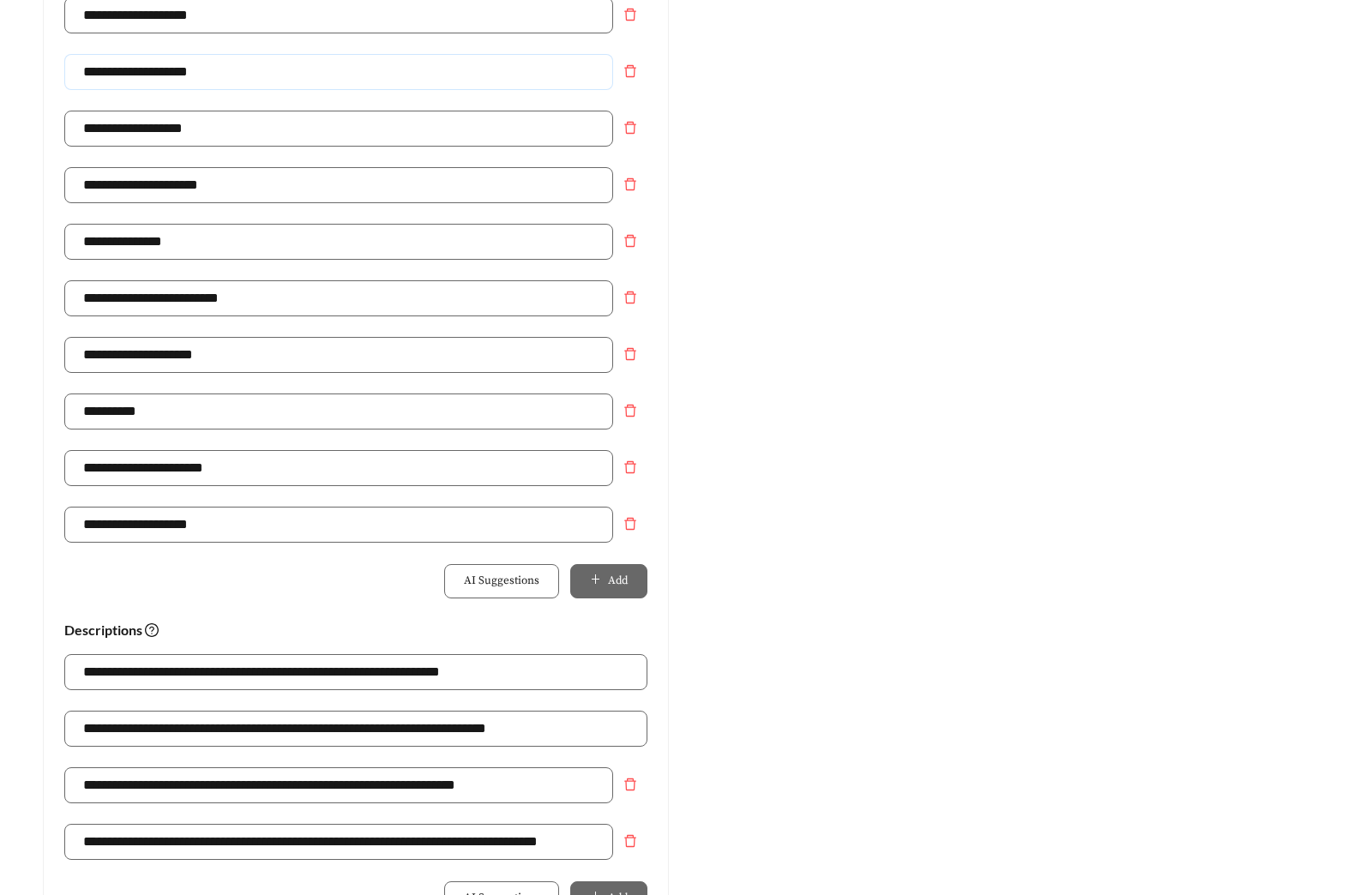
click at [222, 78] on input "**********" at bounding box center [339, 72] width 549 height 36
type input "**********"
drag, startPoint x: 188, startPoint y: 415, endPoint x: -23, endPoint y: 398, distance: 211.7
paste input "**********"
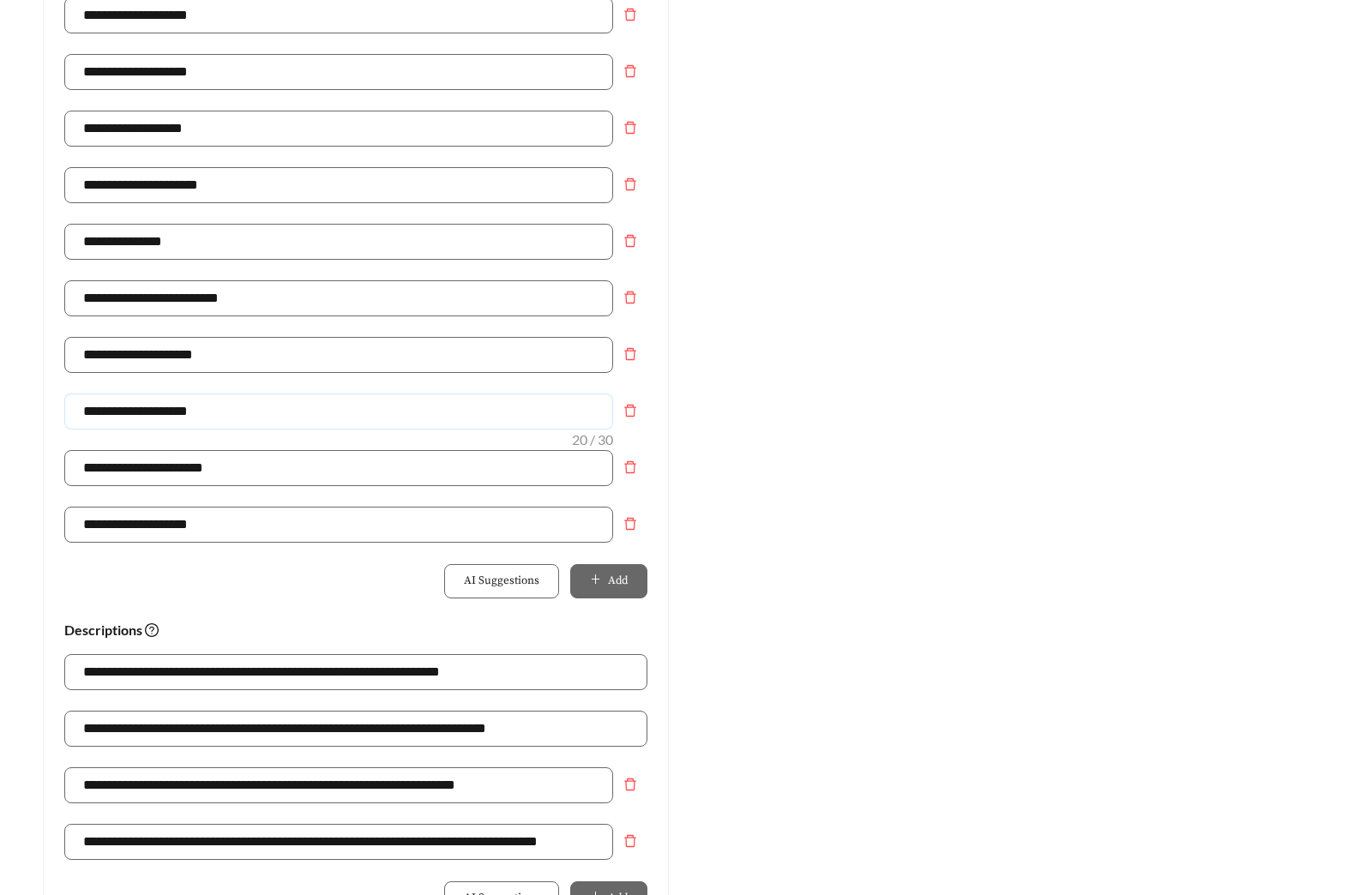
type input "**********"
click at [844, 408] on div "Preview: Turnberry Apartments - Three Bedroom In Home Washer & Dryer | Pet-Frie…" at bounding box center [1016, 373] width 660 height 1677
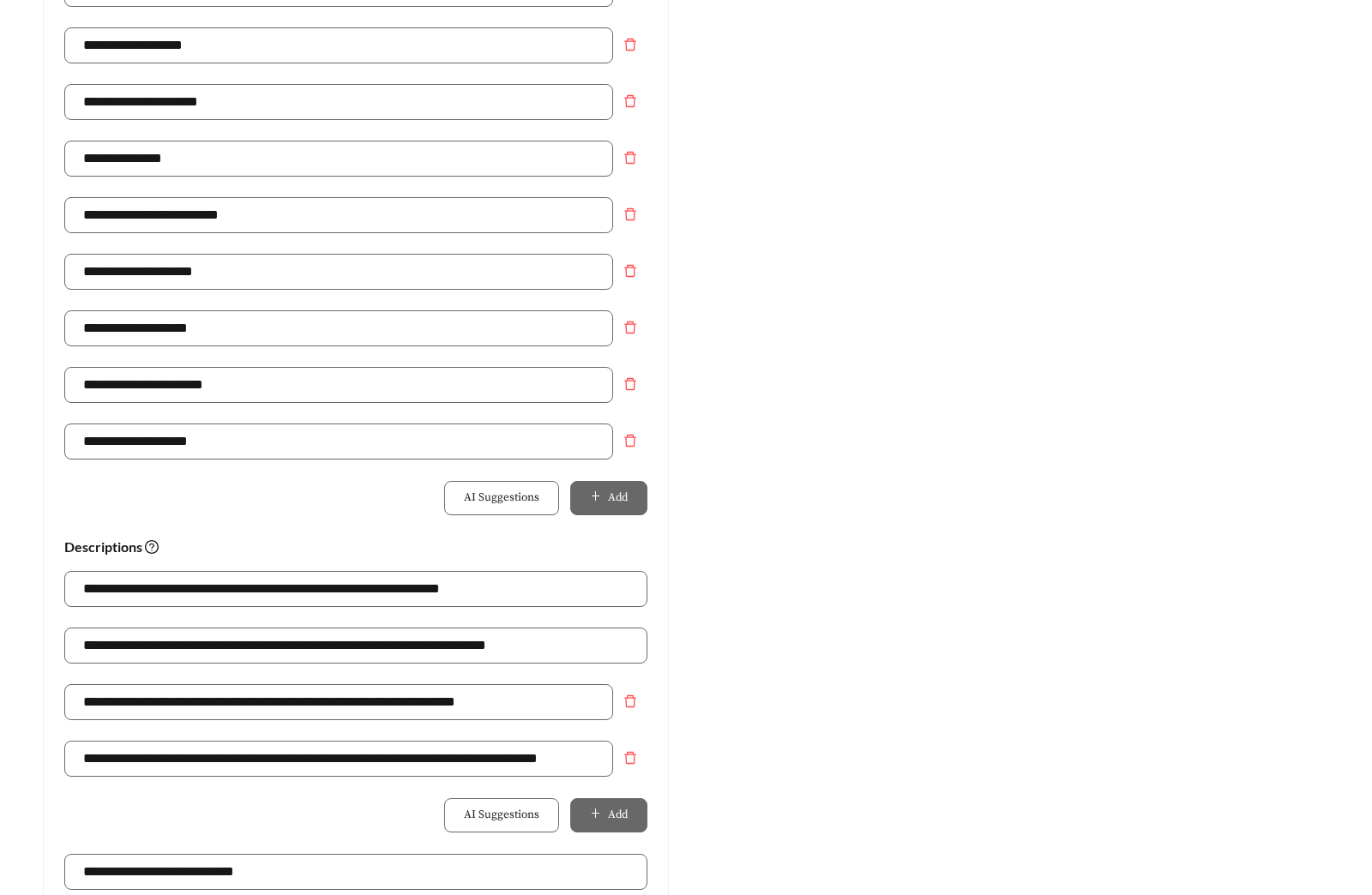
scroll to position [975, 0]
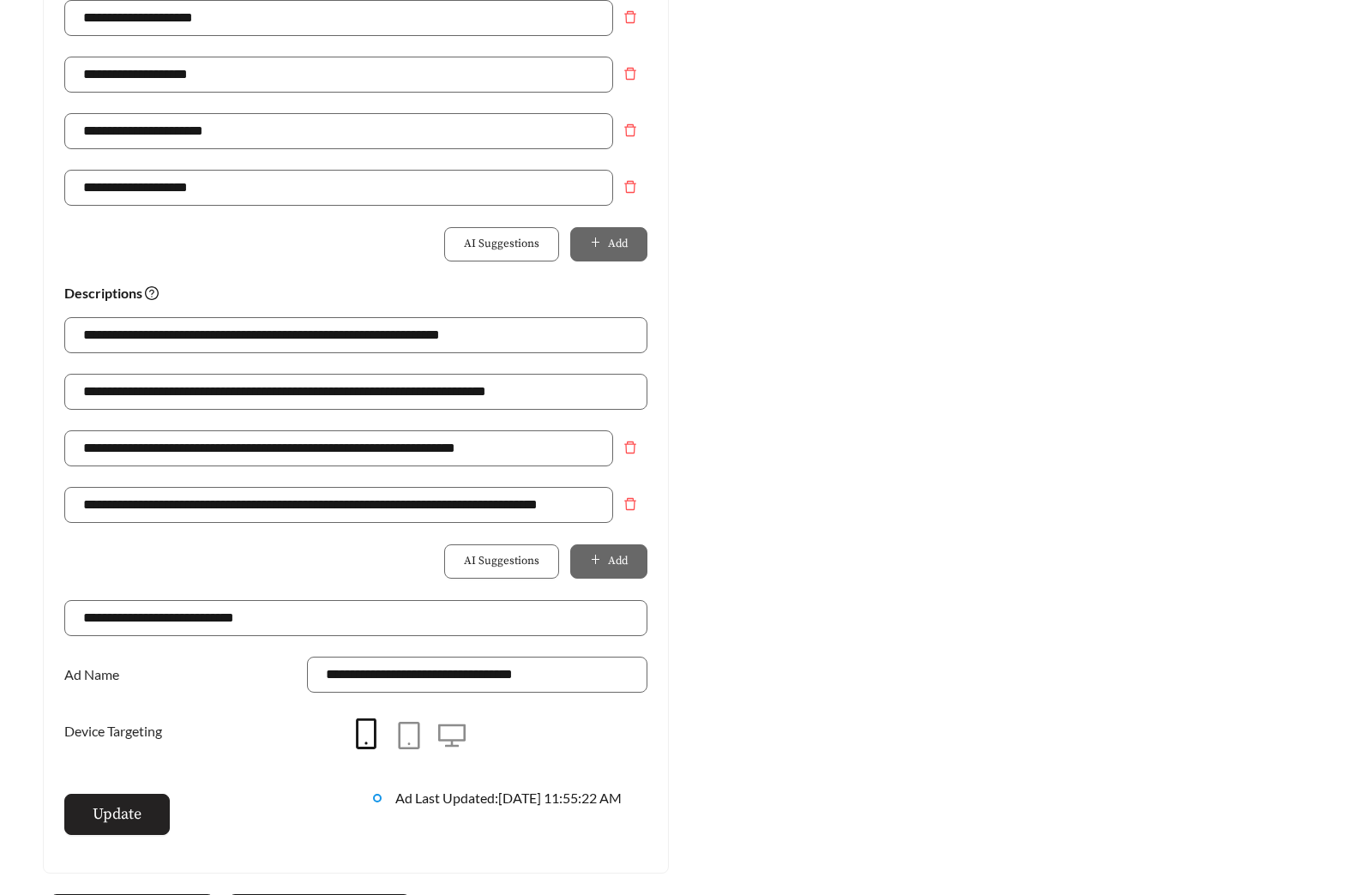
click at [108, 815] on span "Update" at bounding box center [116, 813] width 49 height 23
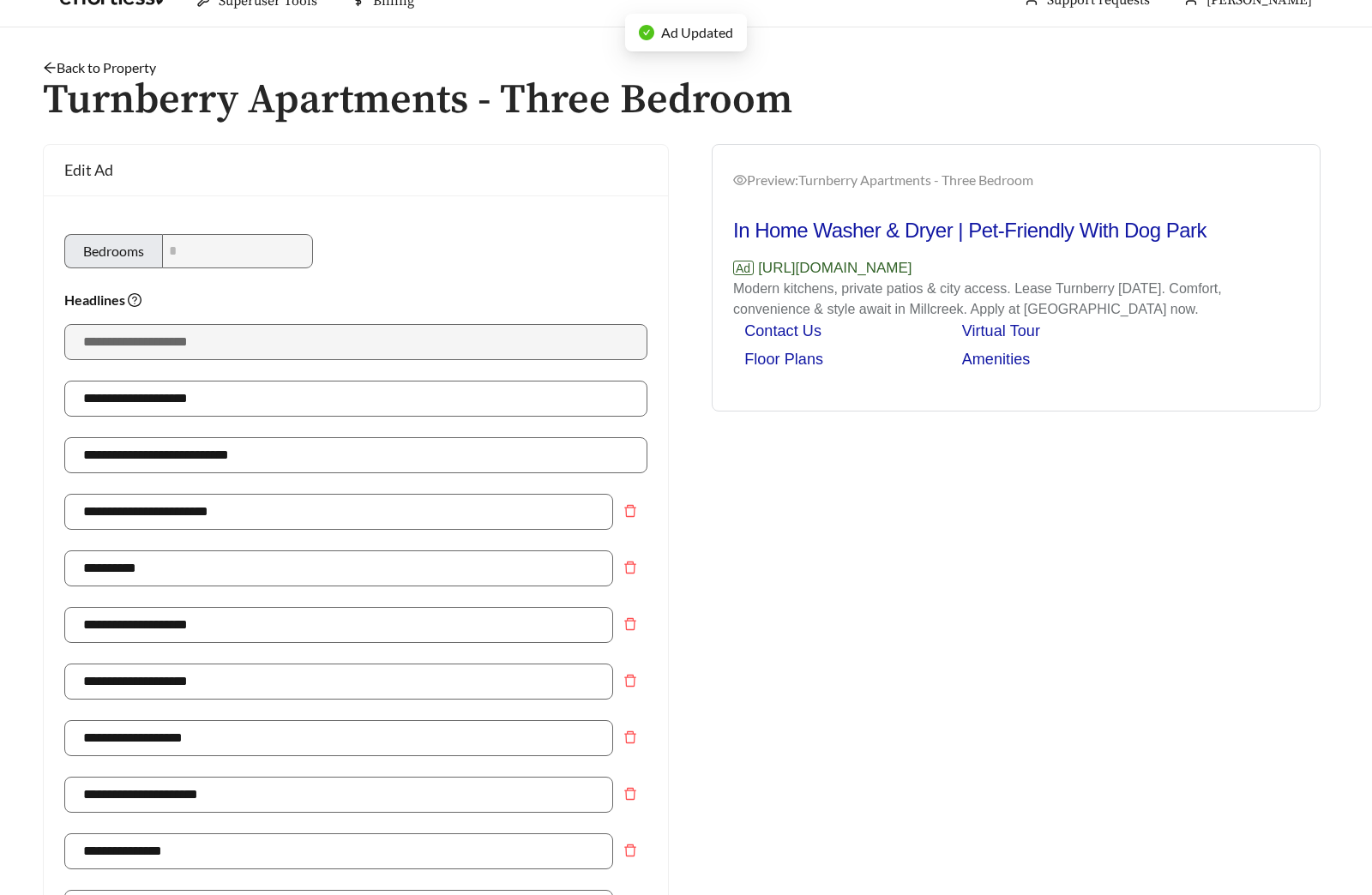
scroll to position [0, 0]
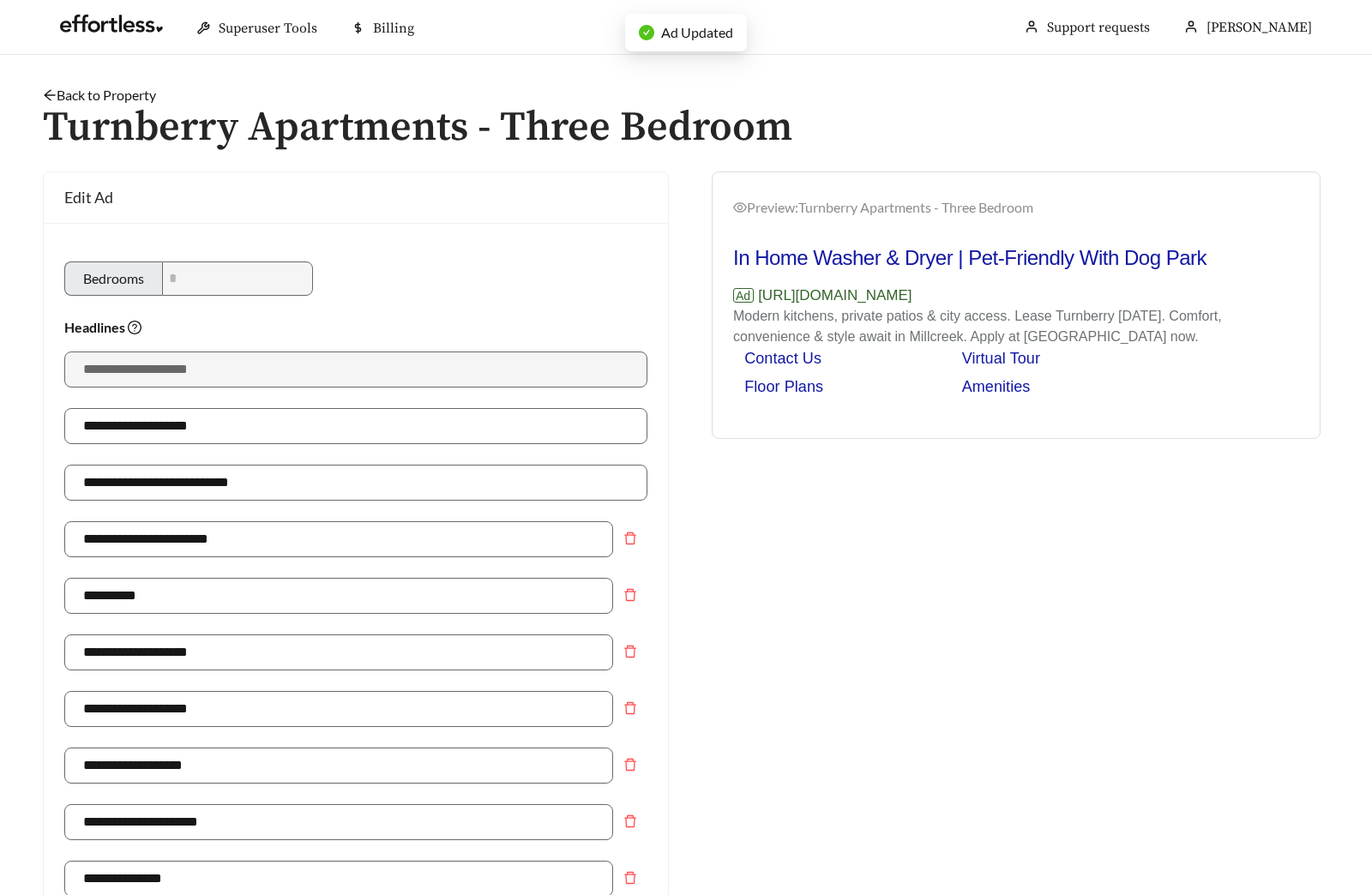
click at [121, 96] on link "Back to Property" at bounding box center [99, 94] width 113 height 16
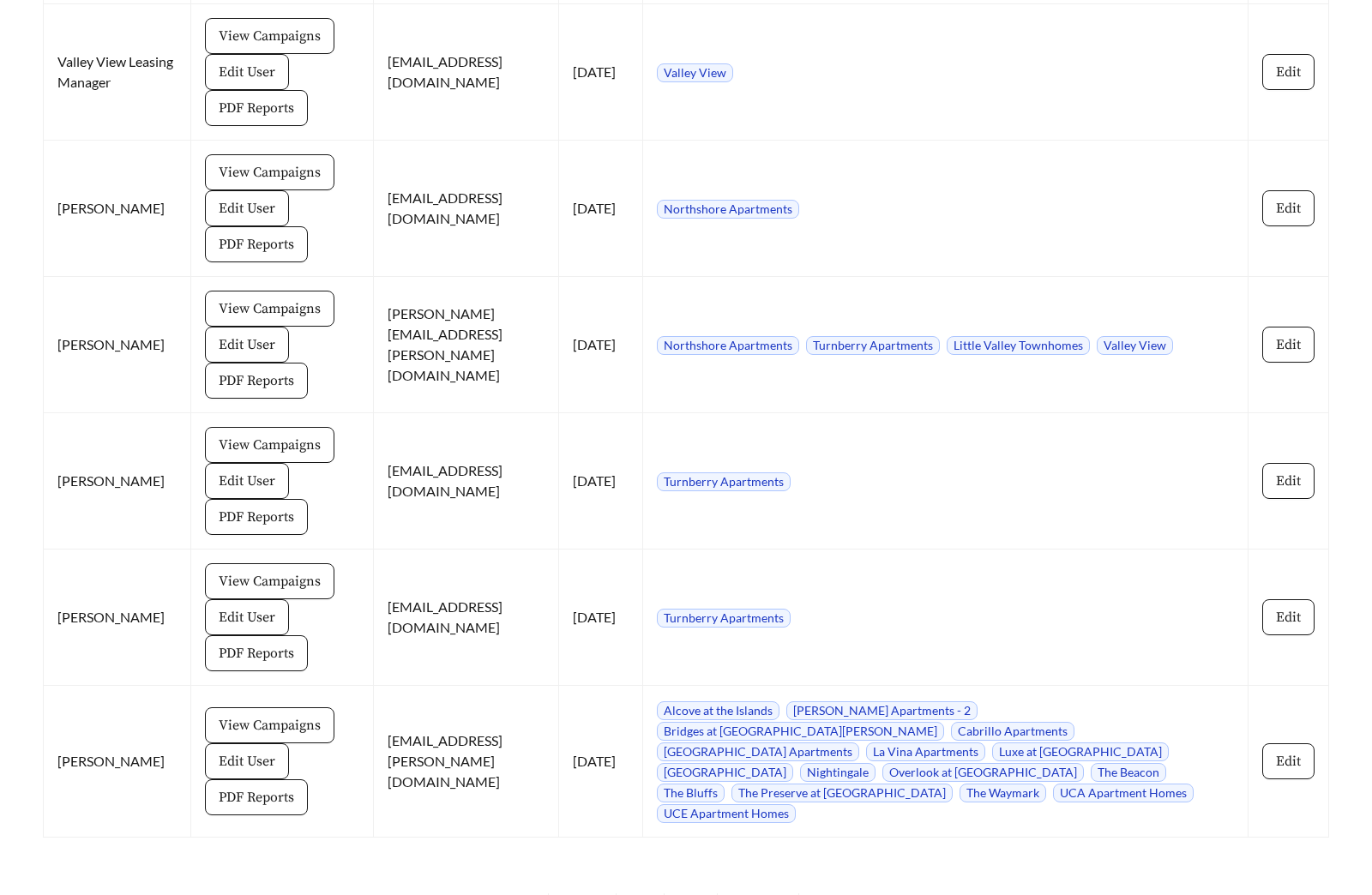
scroll to position [6283, 0]
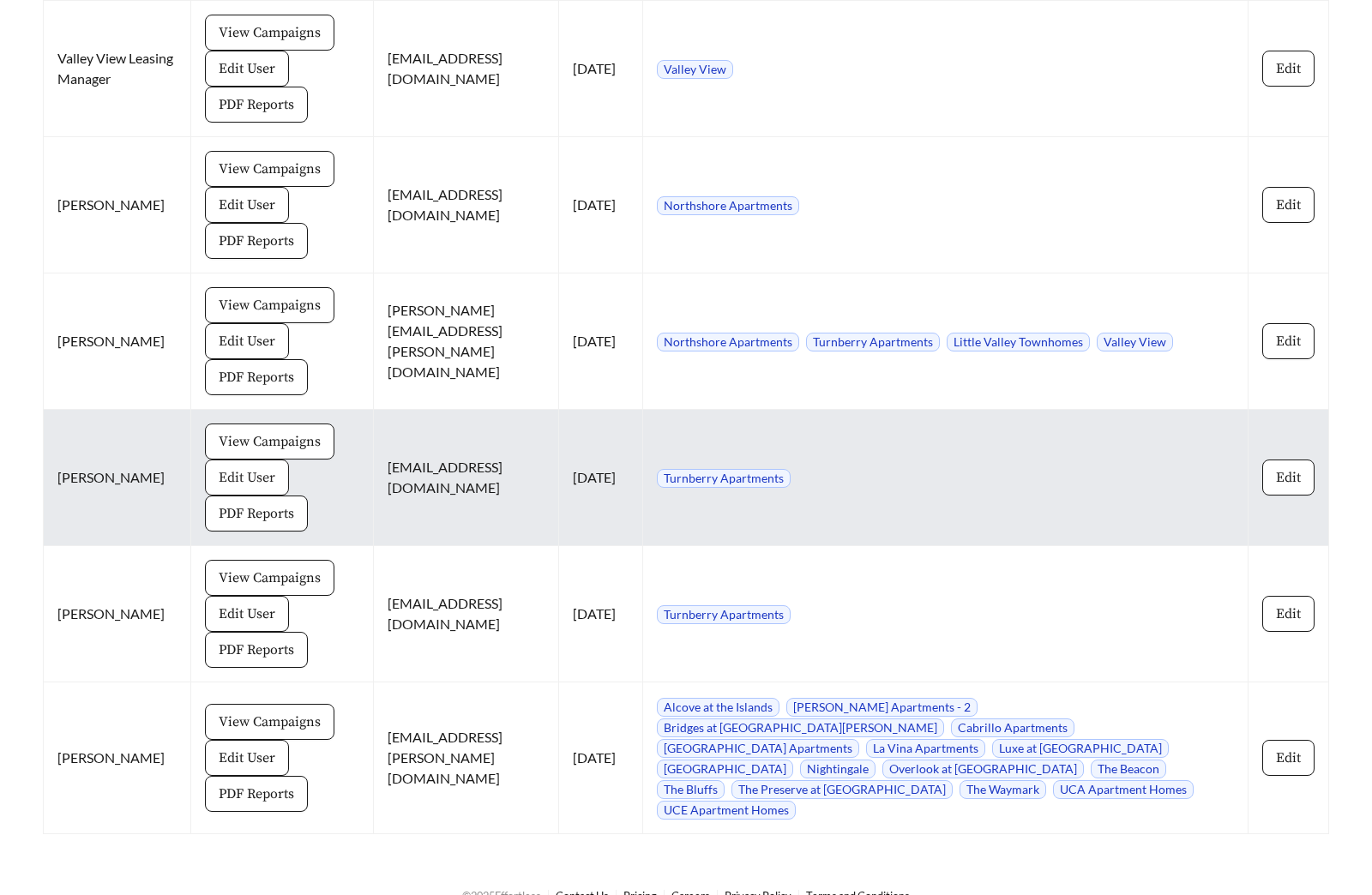
click at [233, 467] on span "Edit User" at bounding box center [247, 477] width 57 height 21
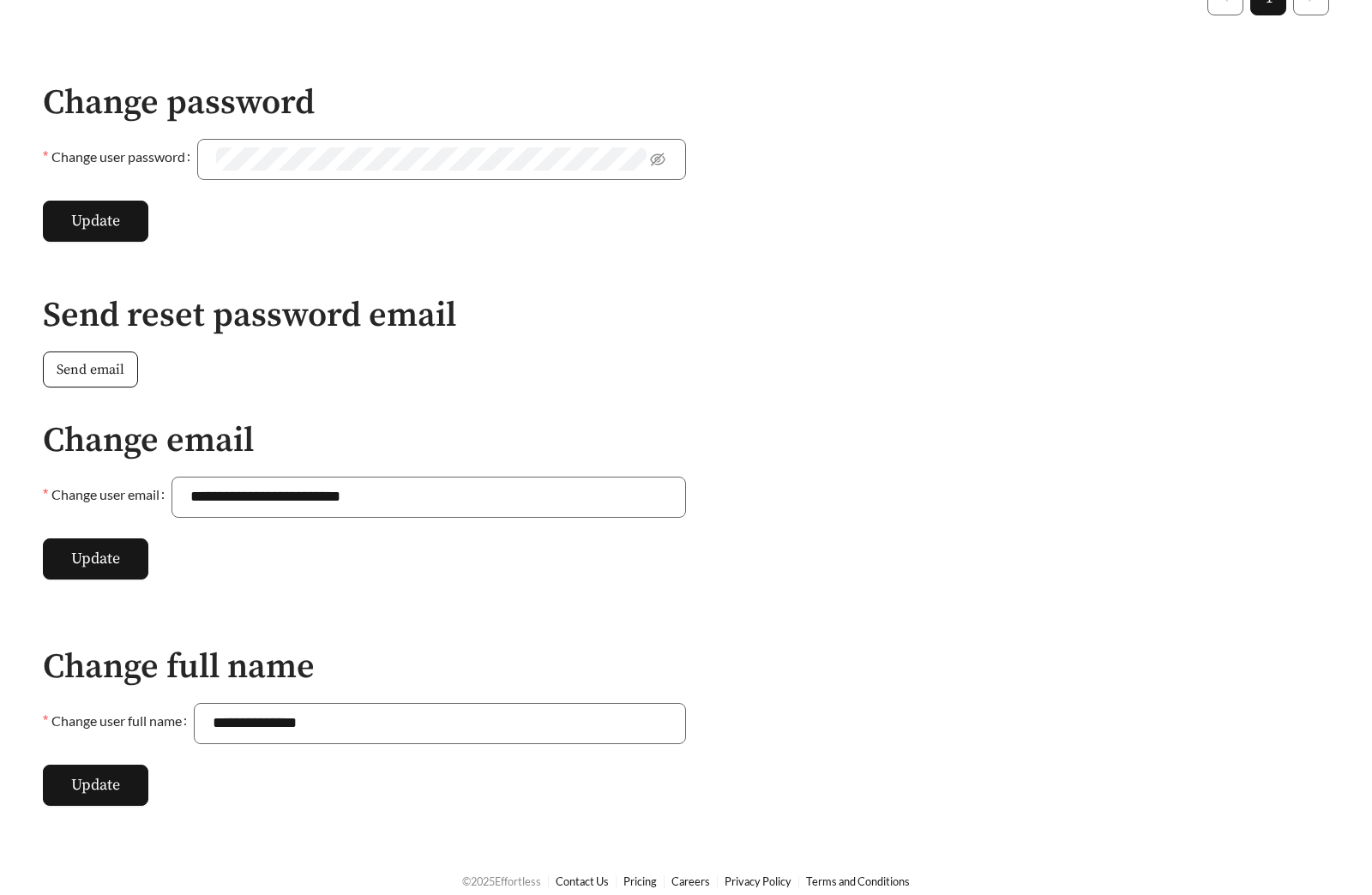
scroll to position [777, 0]
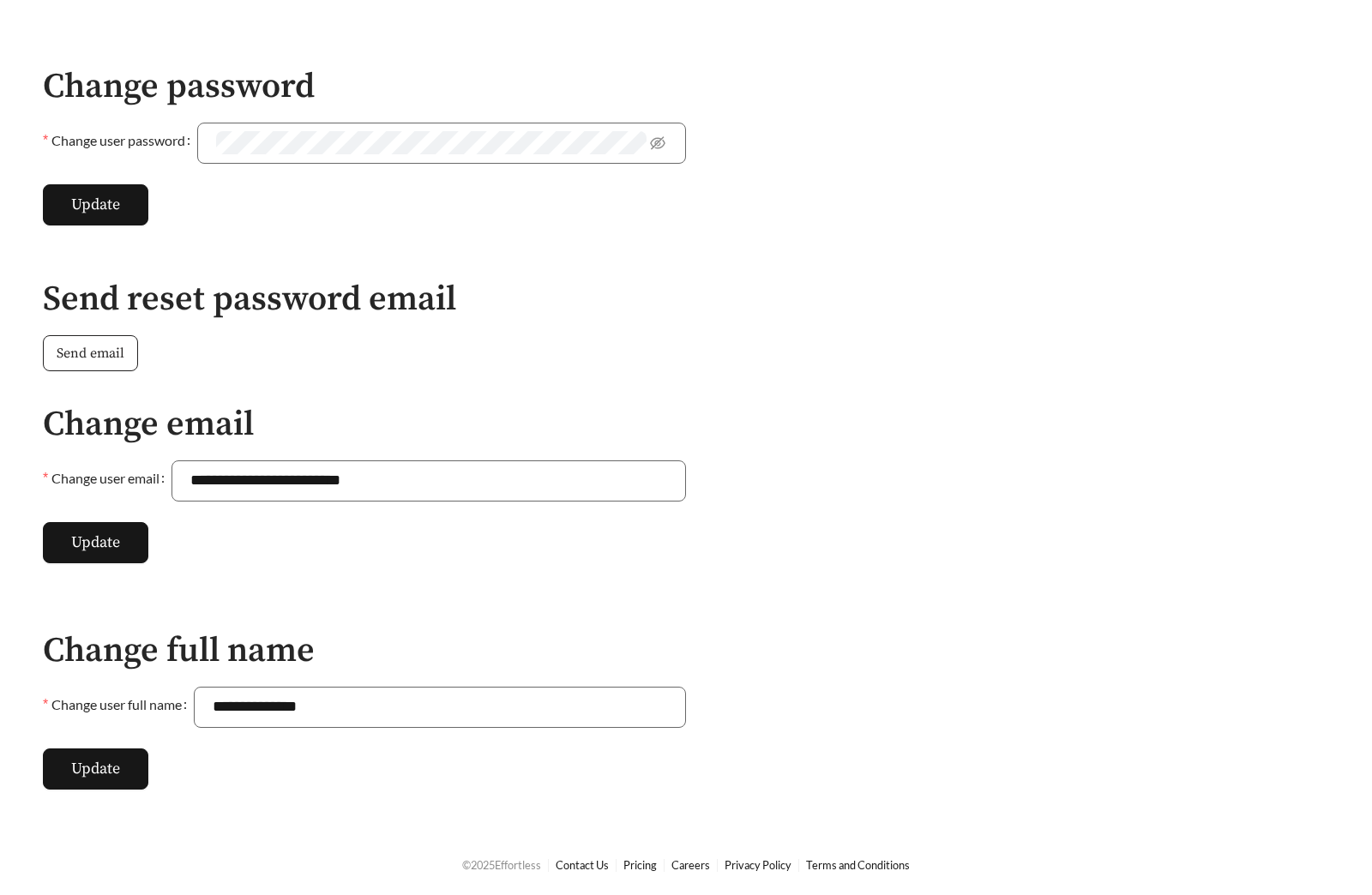
click at [111, 360] on span "Send email" at bounding box center [90, 353] width 68 height 21
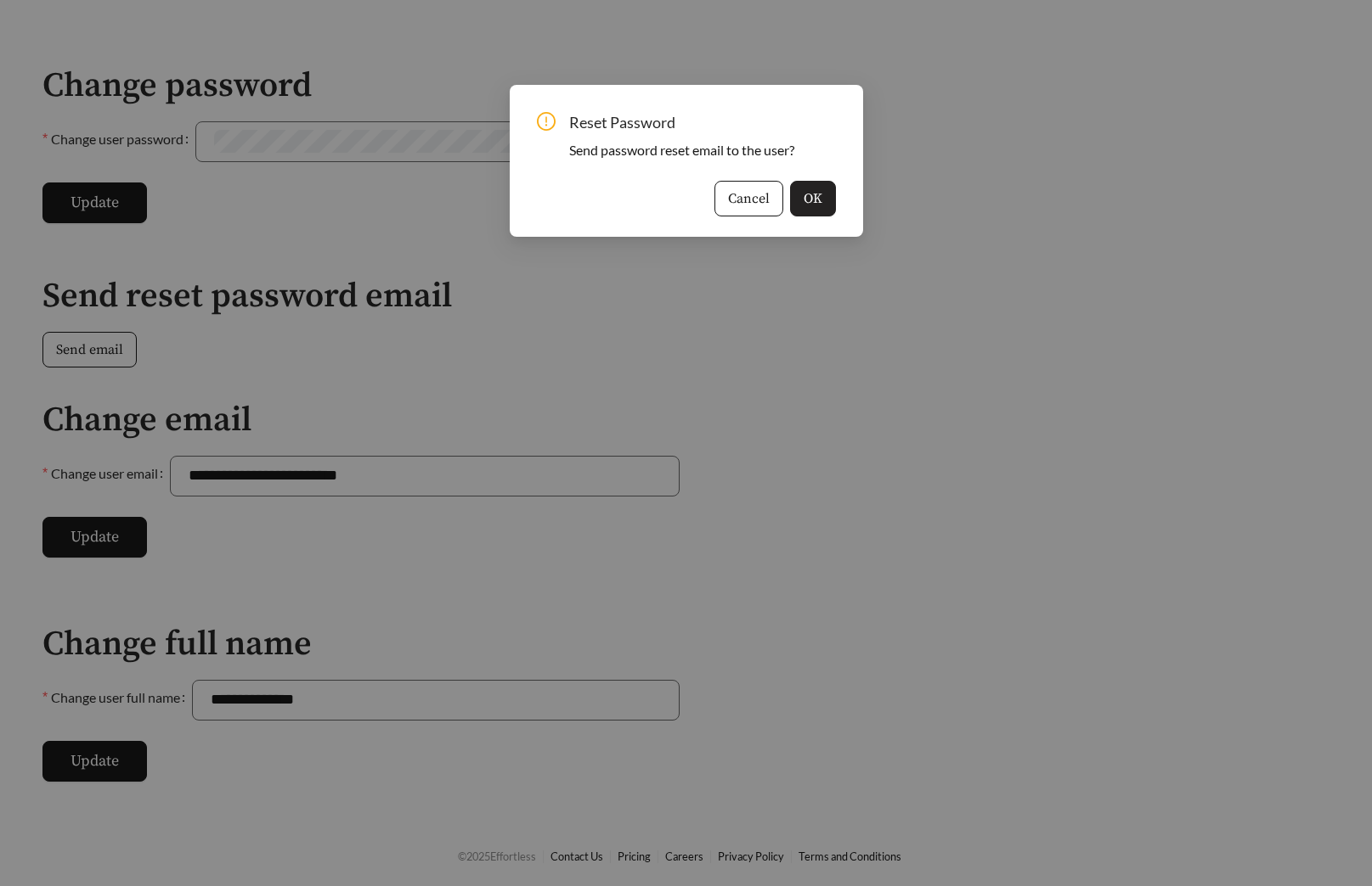
click at [825, 193] on button "OK" at bounding box center [813, 199] width 46 height 35
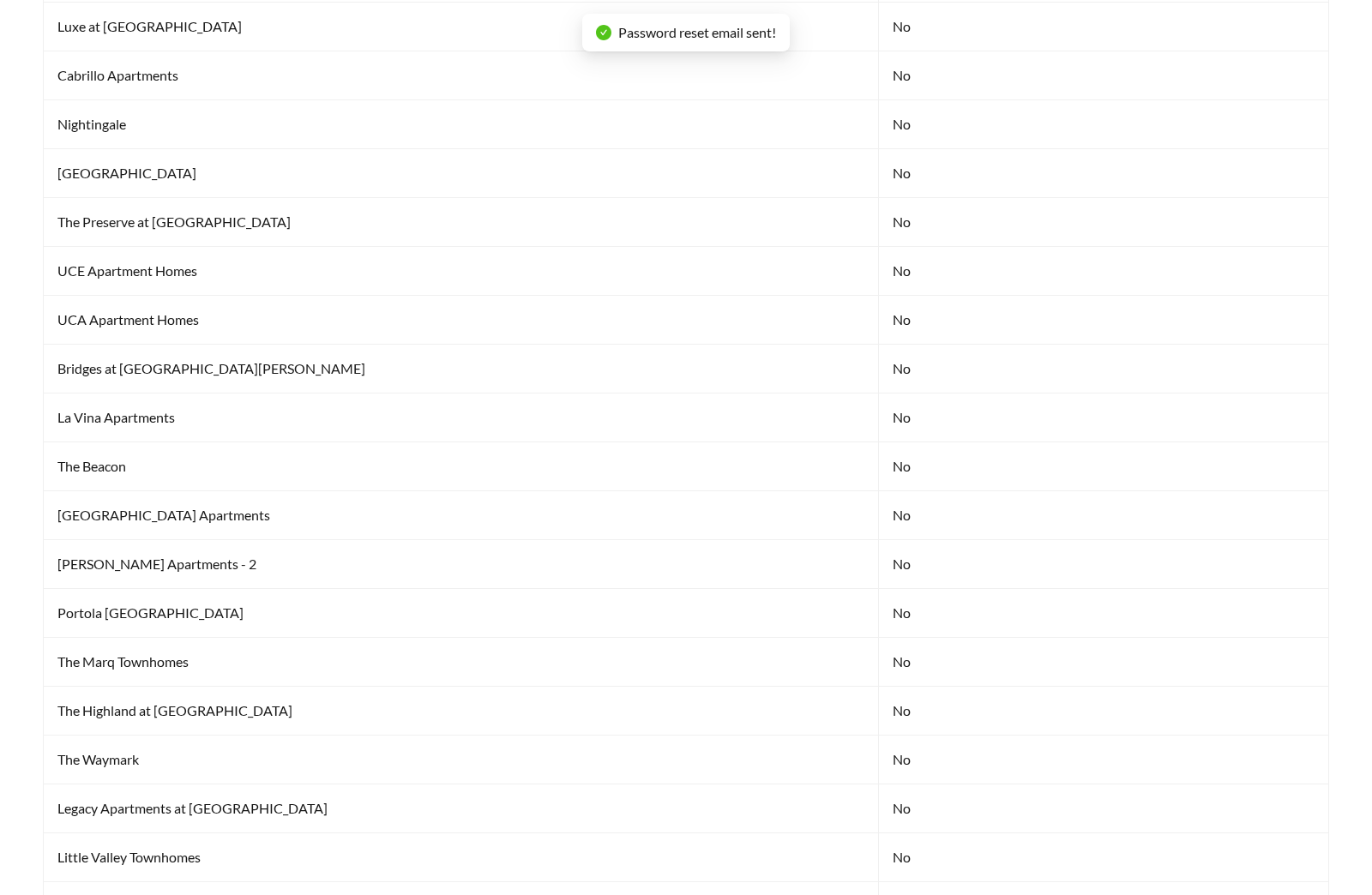
scroll to position [6283, 0]
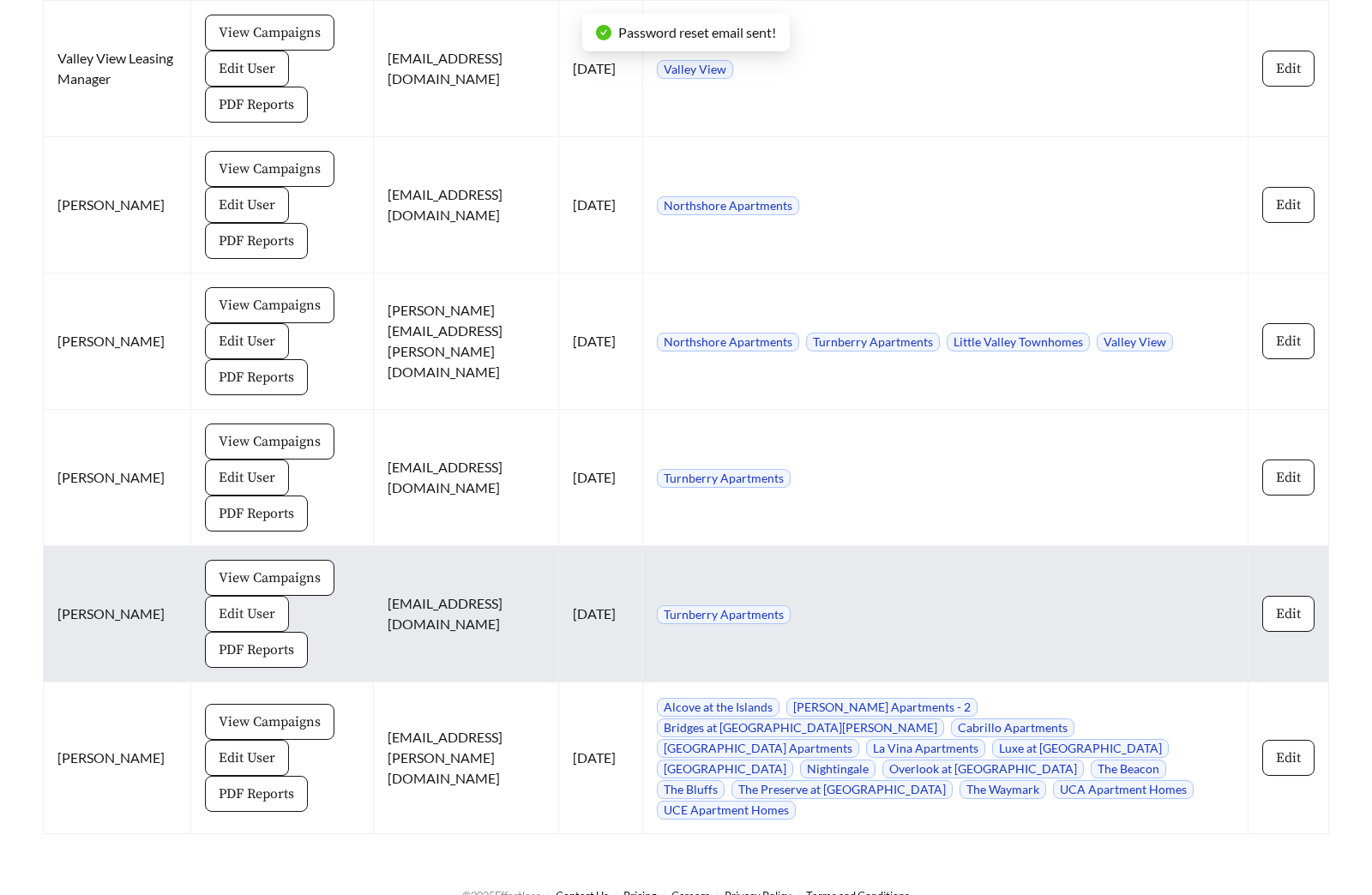
click at [238, 604] on span "Edit User" at bounding box center [247, 614] width 57 height 21
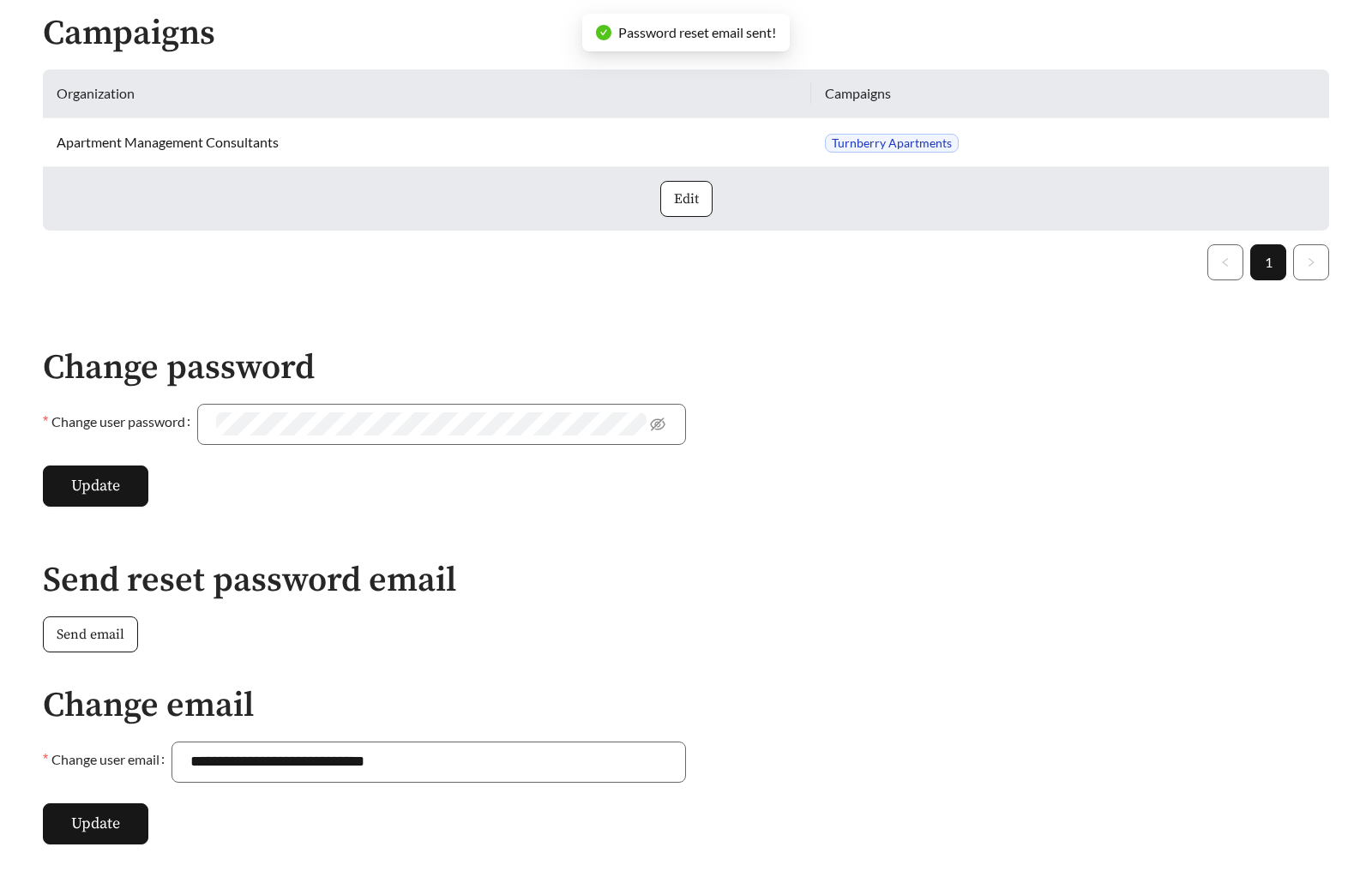
scroll to position [509, 0]
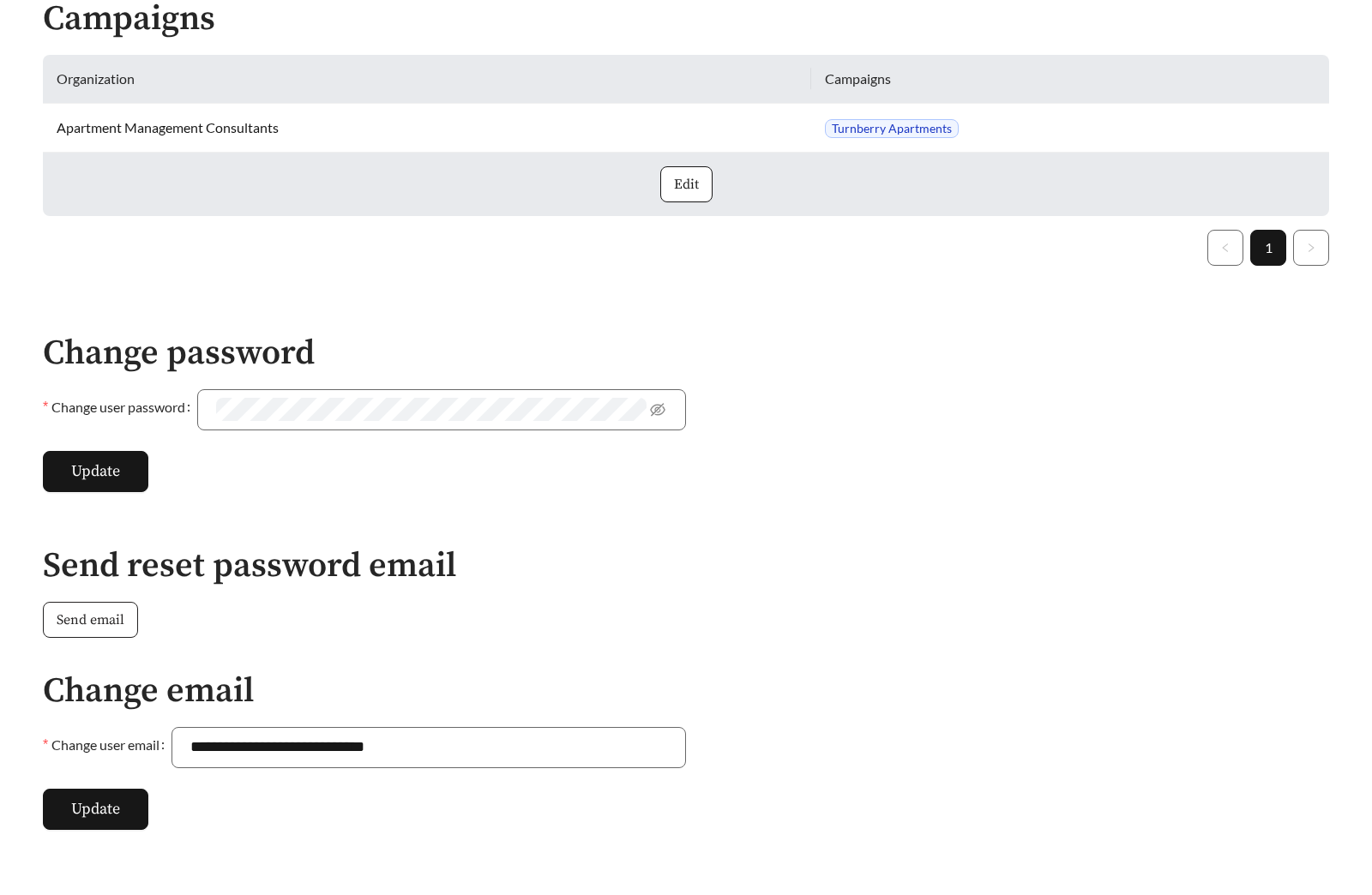
click at [96, 619] on span "Send email" at bounding box center [90, 620] width 68 height 21
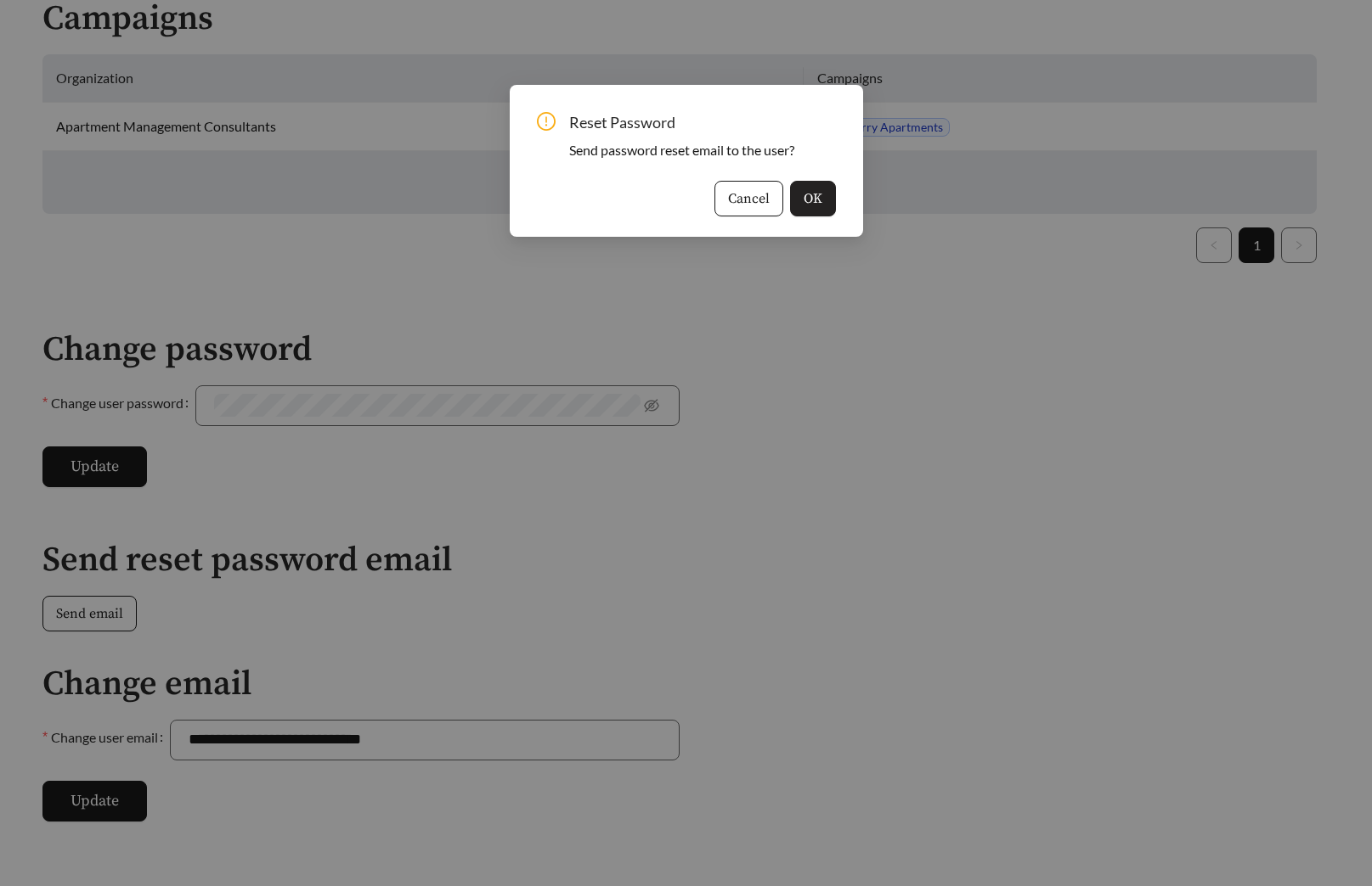
click at [813, 193] on span "OK" at bounding box center [813, 198] width 19 height 21
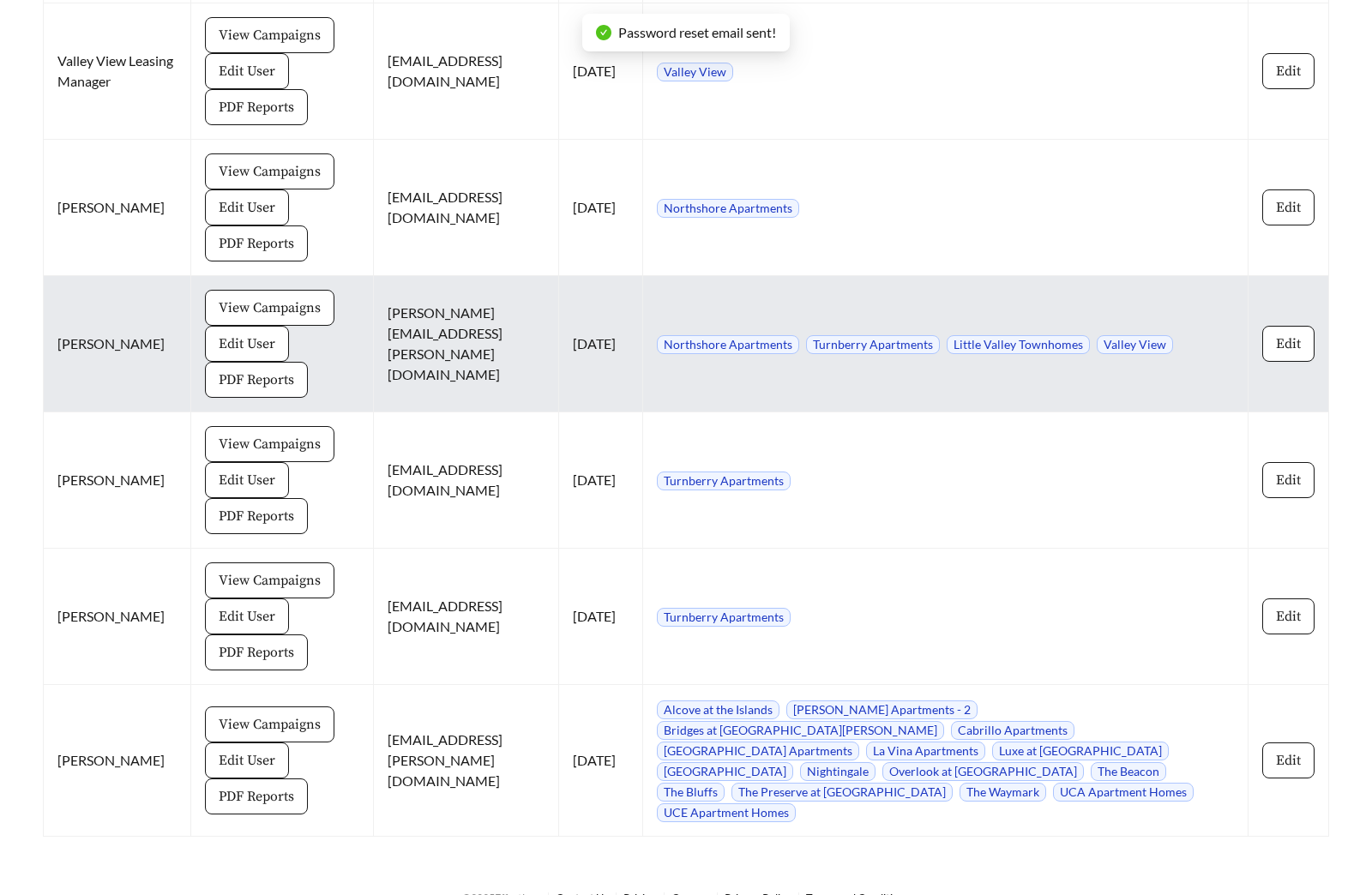
scroll to position [6280, 0]
click at [236, 334] on span "Edit User" at bounding box center [247, 344] width 57 height 21
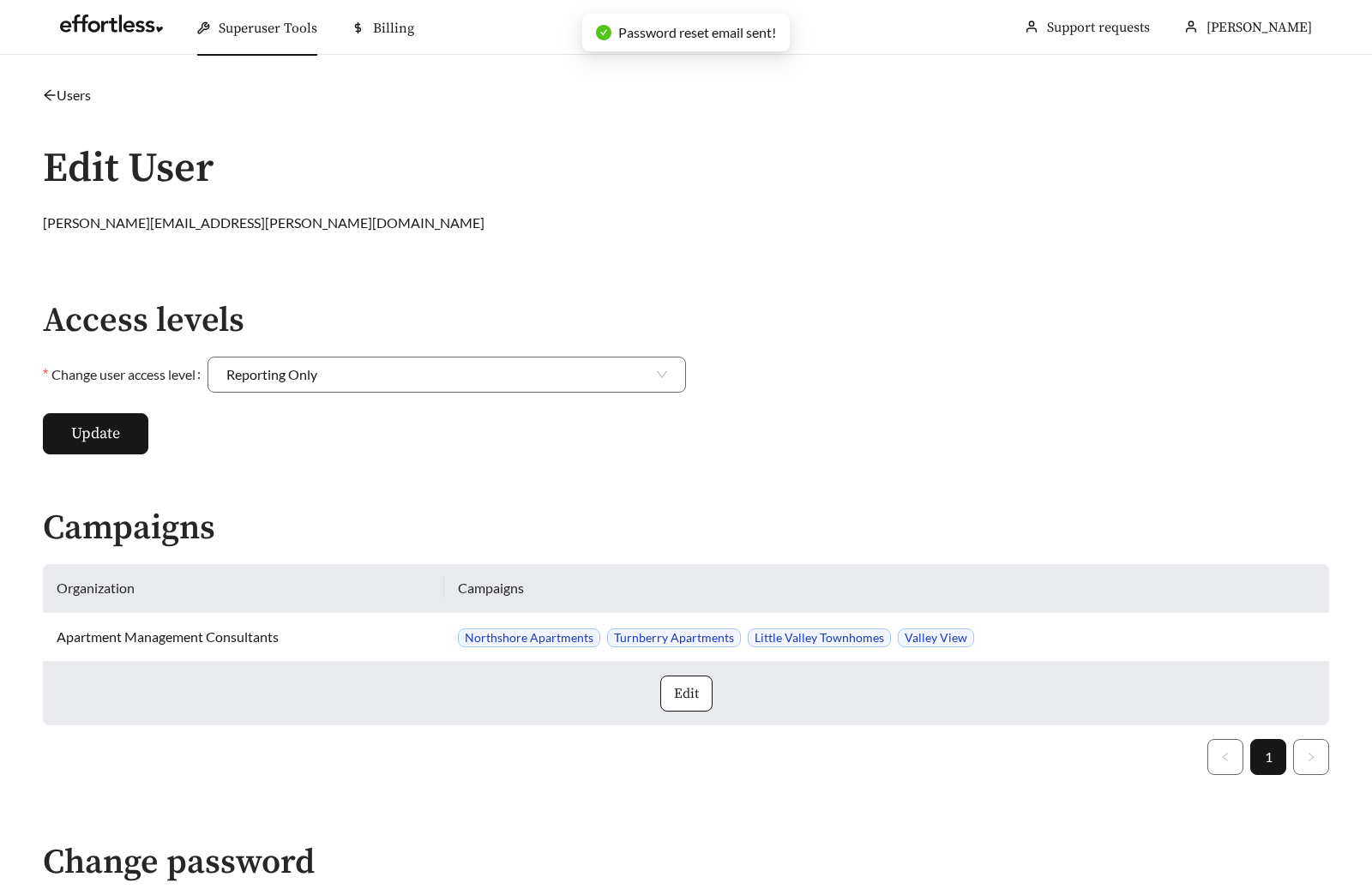
scroll to position [577, 0]
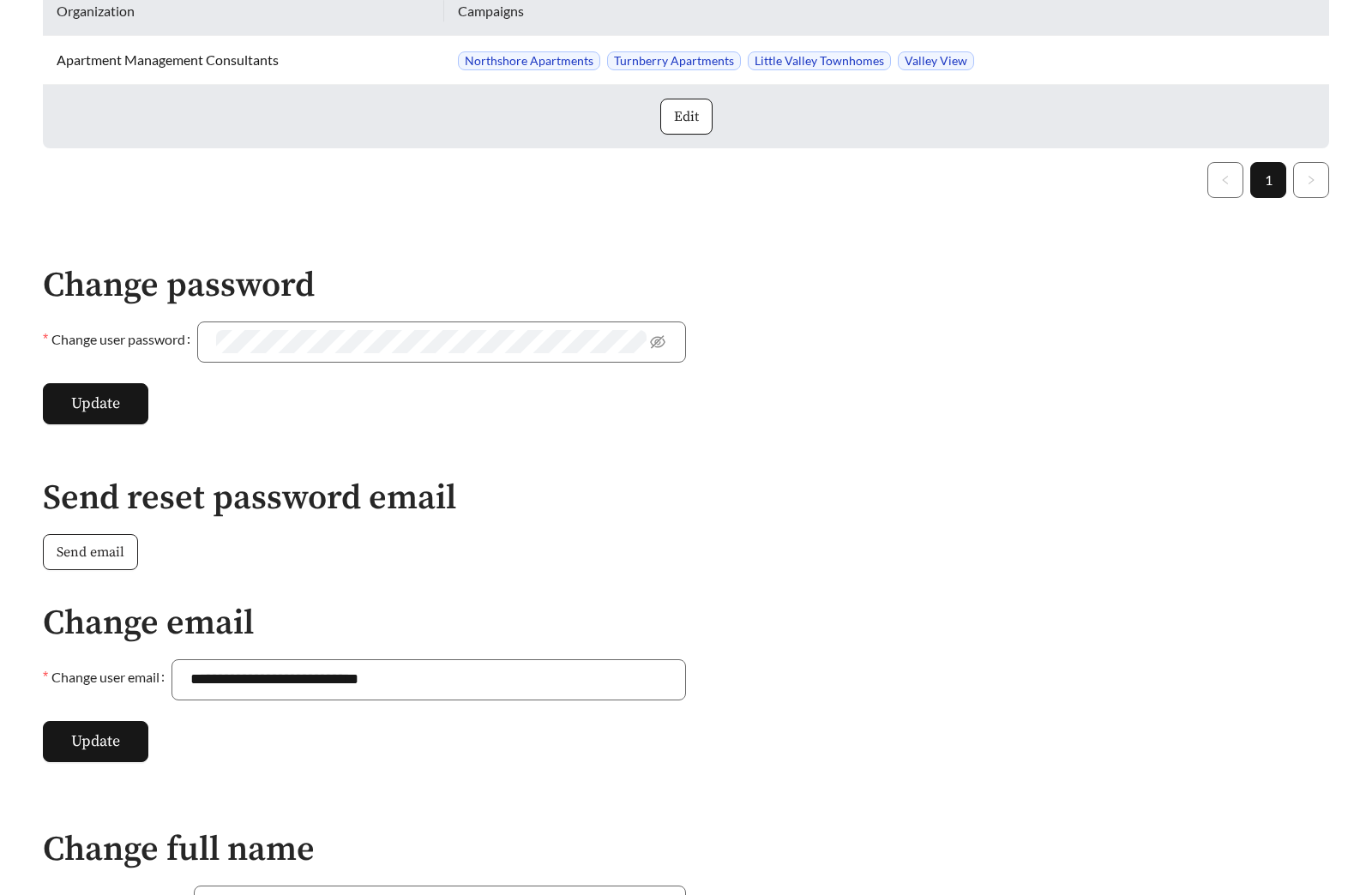
click at [112, 547] on span "Send email" at bounding box center [90, 552] width 68 height 21
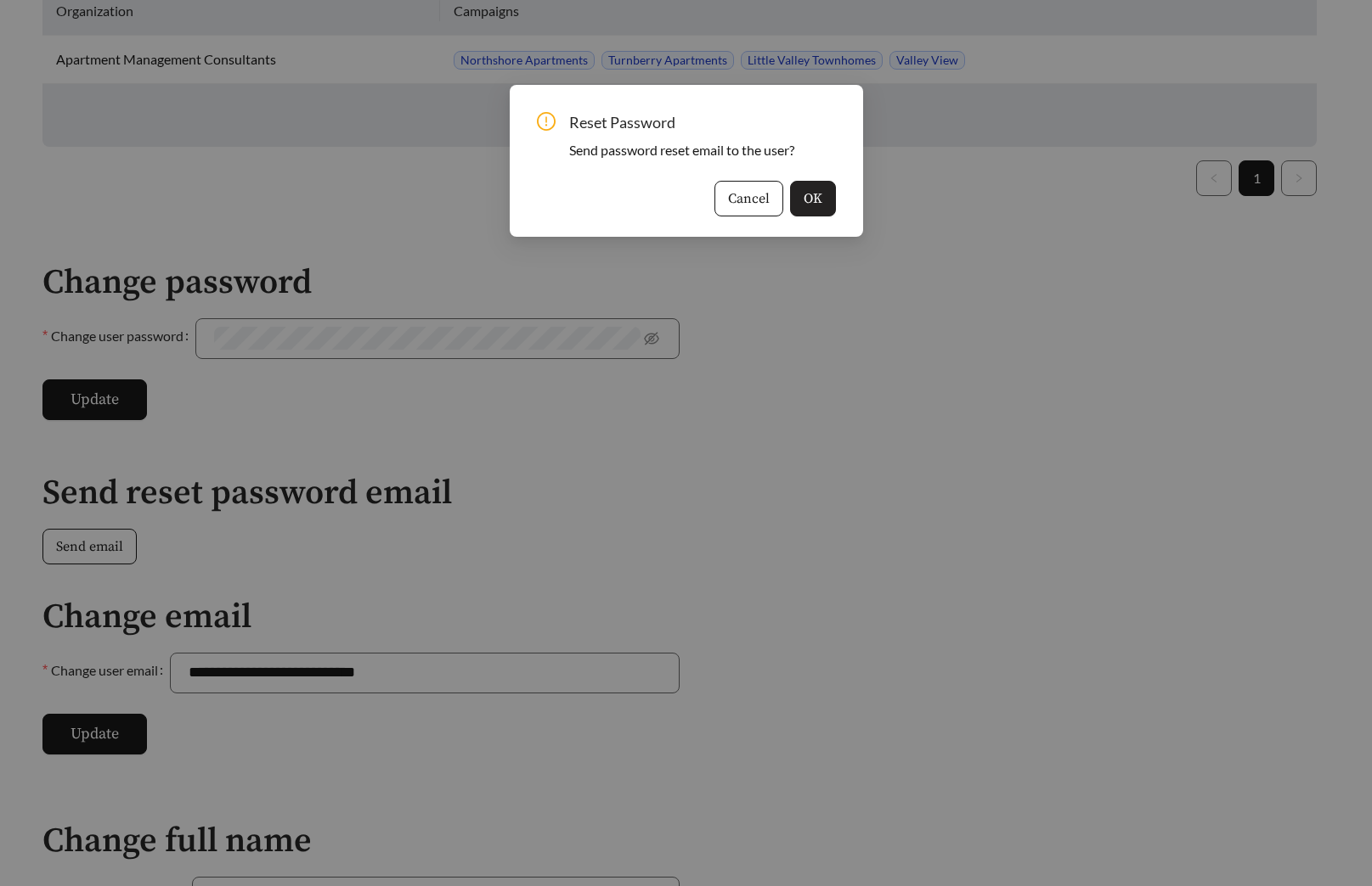
click at [807, 203] on span "OK" at bounding box center [813, 198] width 19 height 21
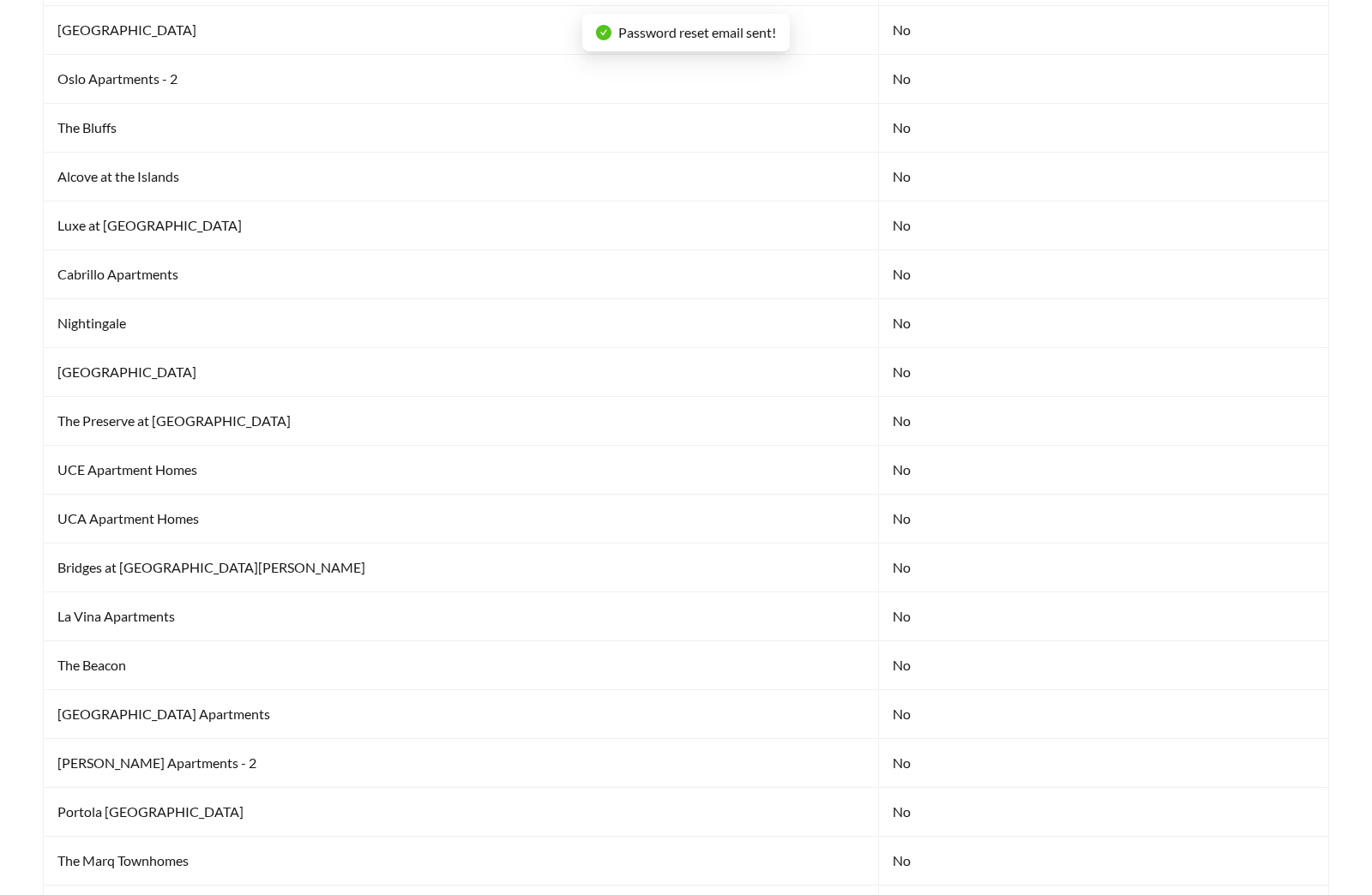
scroll to position [6280, 0]
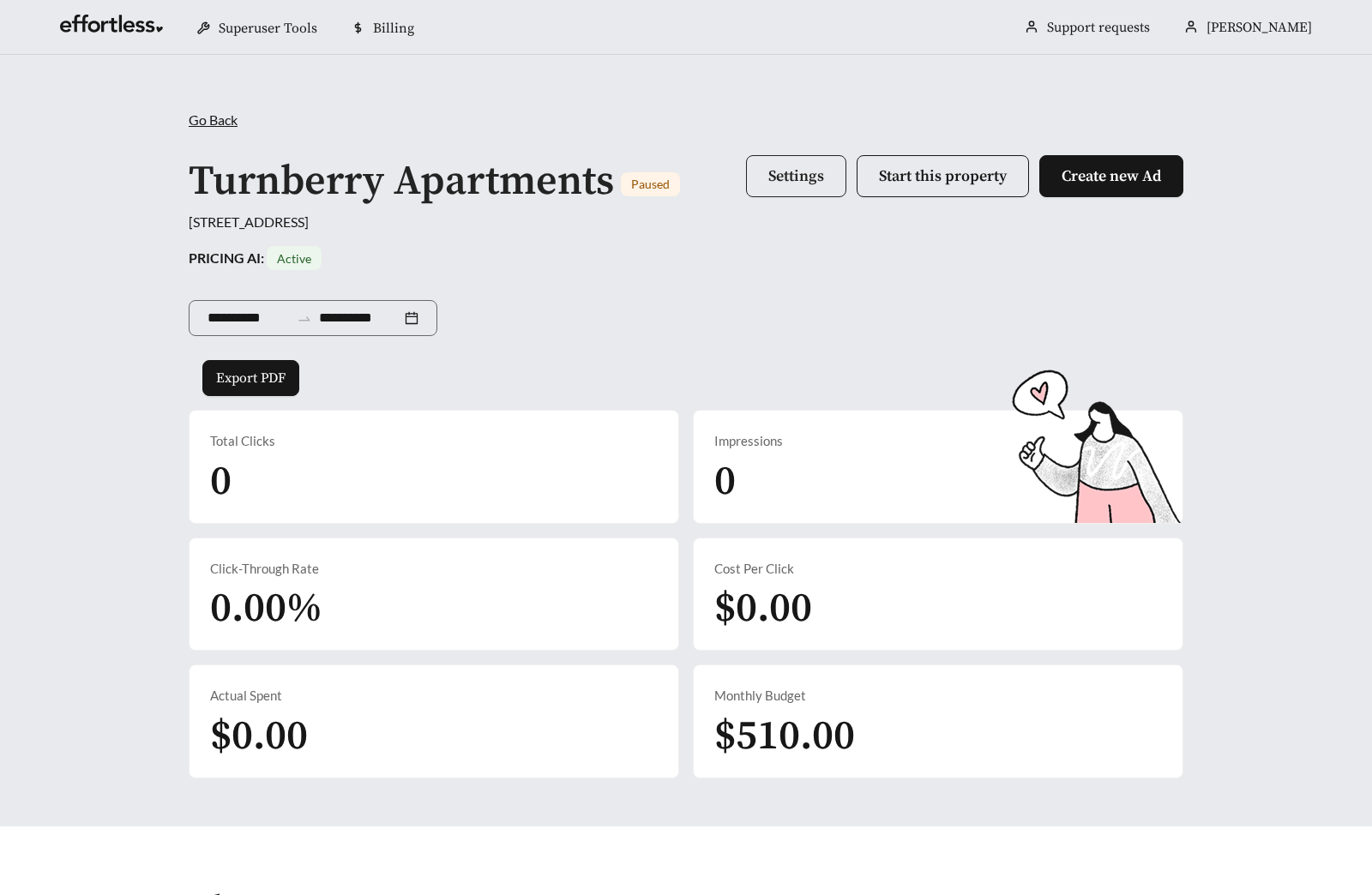
click at [797, 183] on span "Settings" at bounding box center [796, 176] width 56 height 20
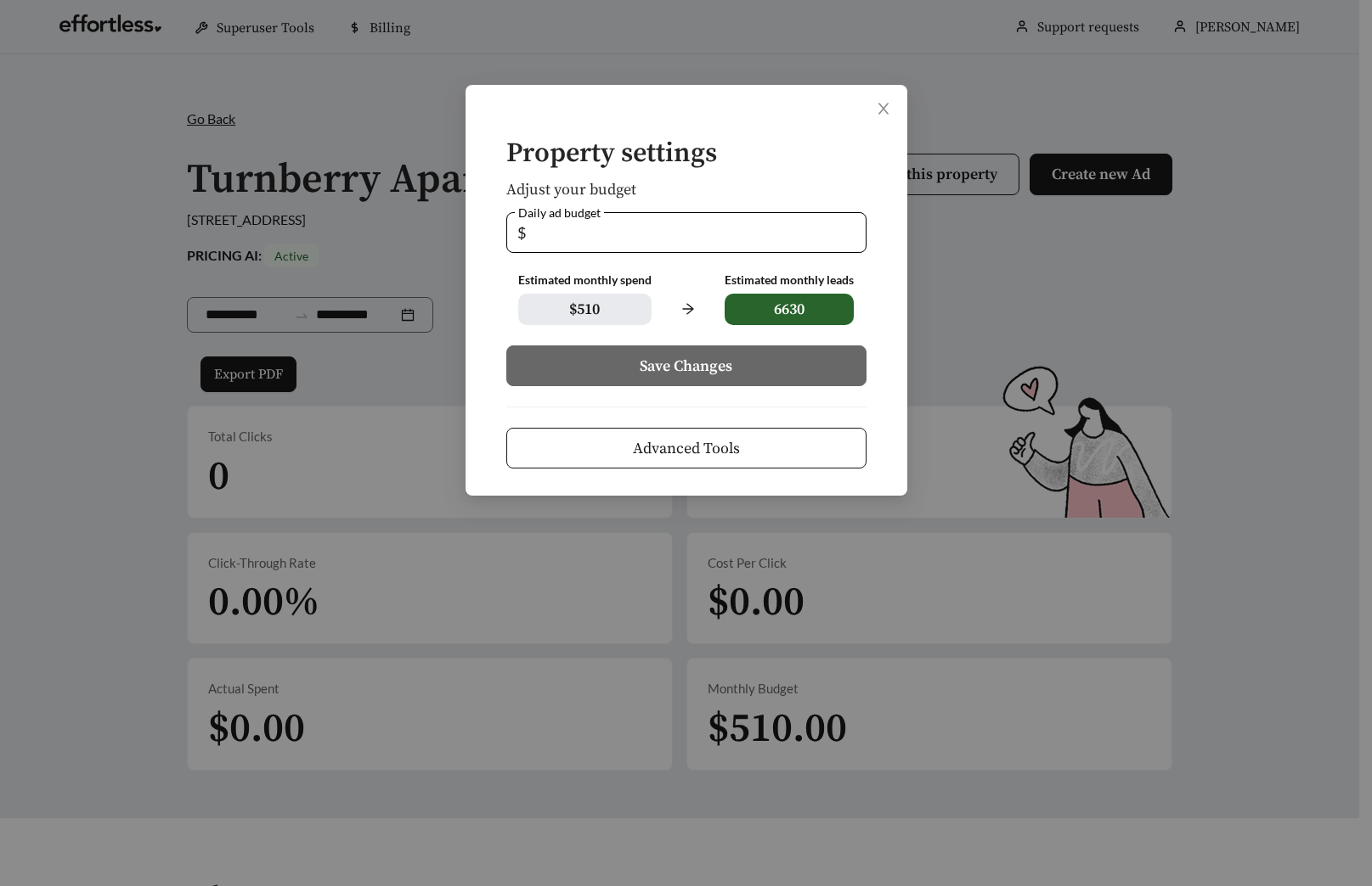
click at [759, 431] on button "Advanced Tools" at bounding box center [686, 448] width 360 height 40
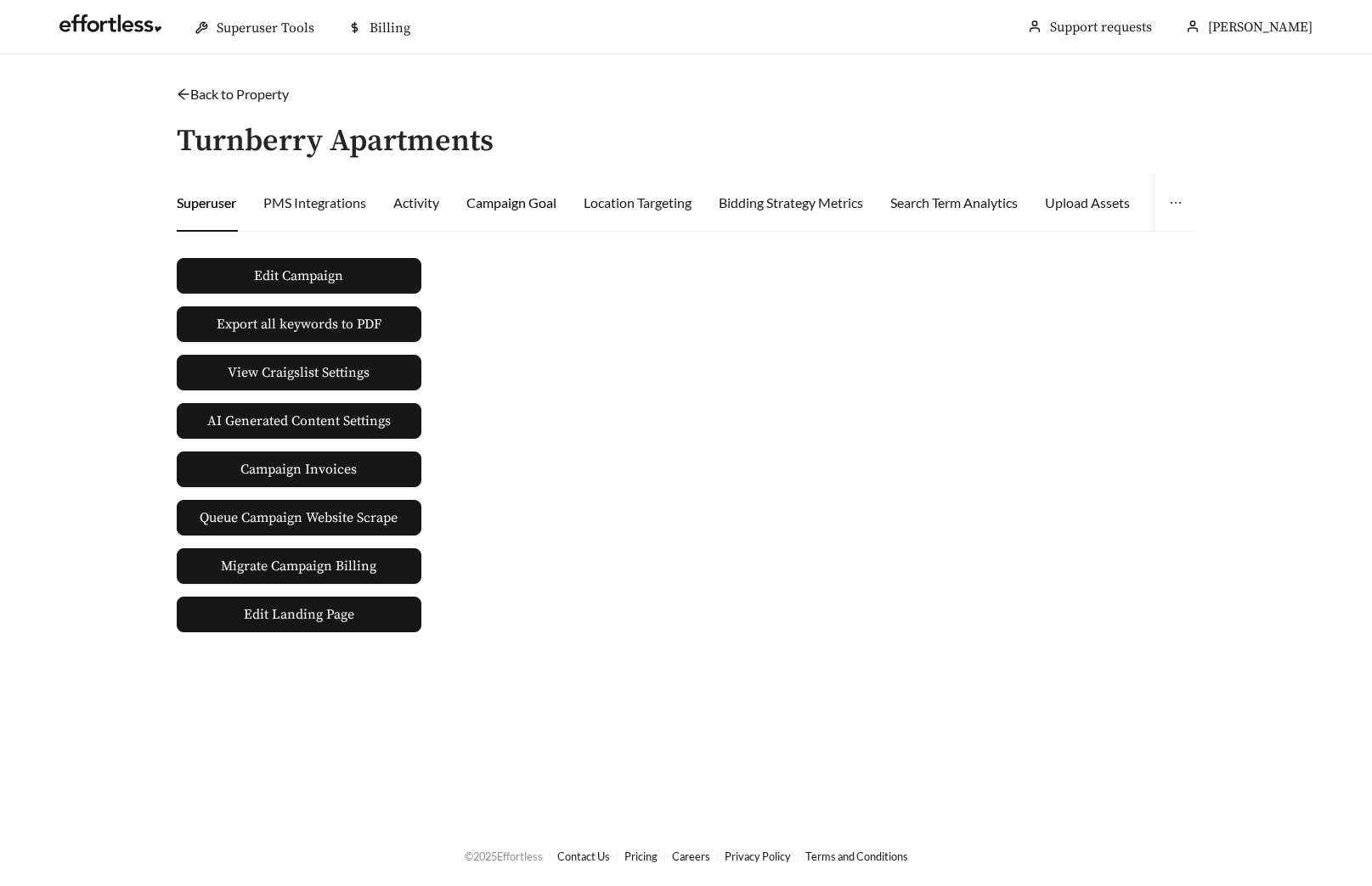
click at [511, 211] on div "Campaign Goal" at bounding box center [511, 203] width 90 height 21
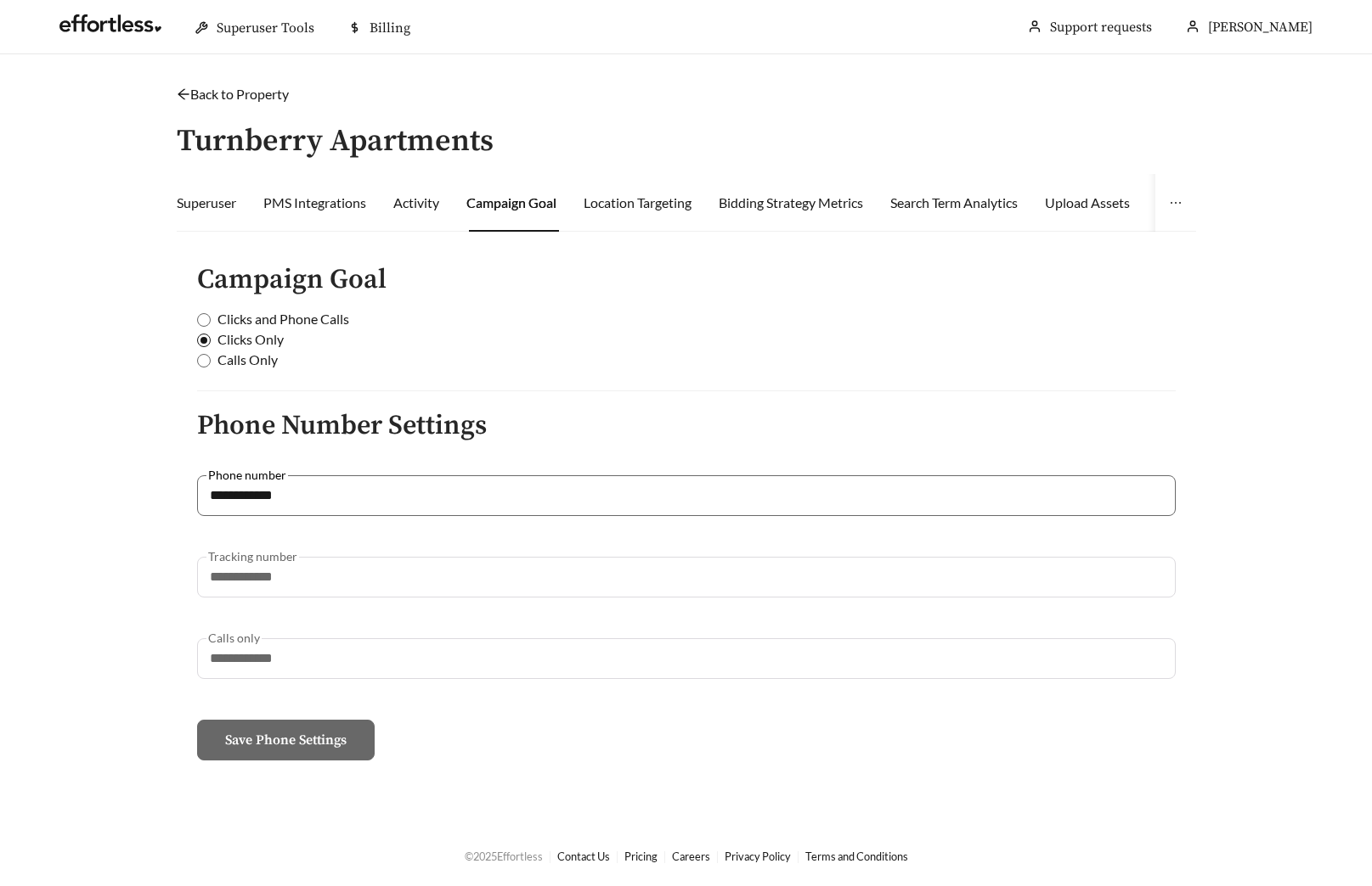
click at [207, 99] on link "Back to Property" at bounding box center [232, 94] width 112 height 16
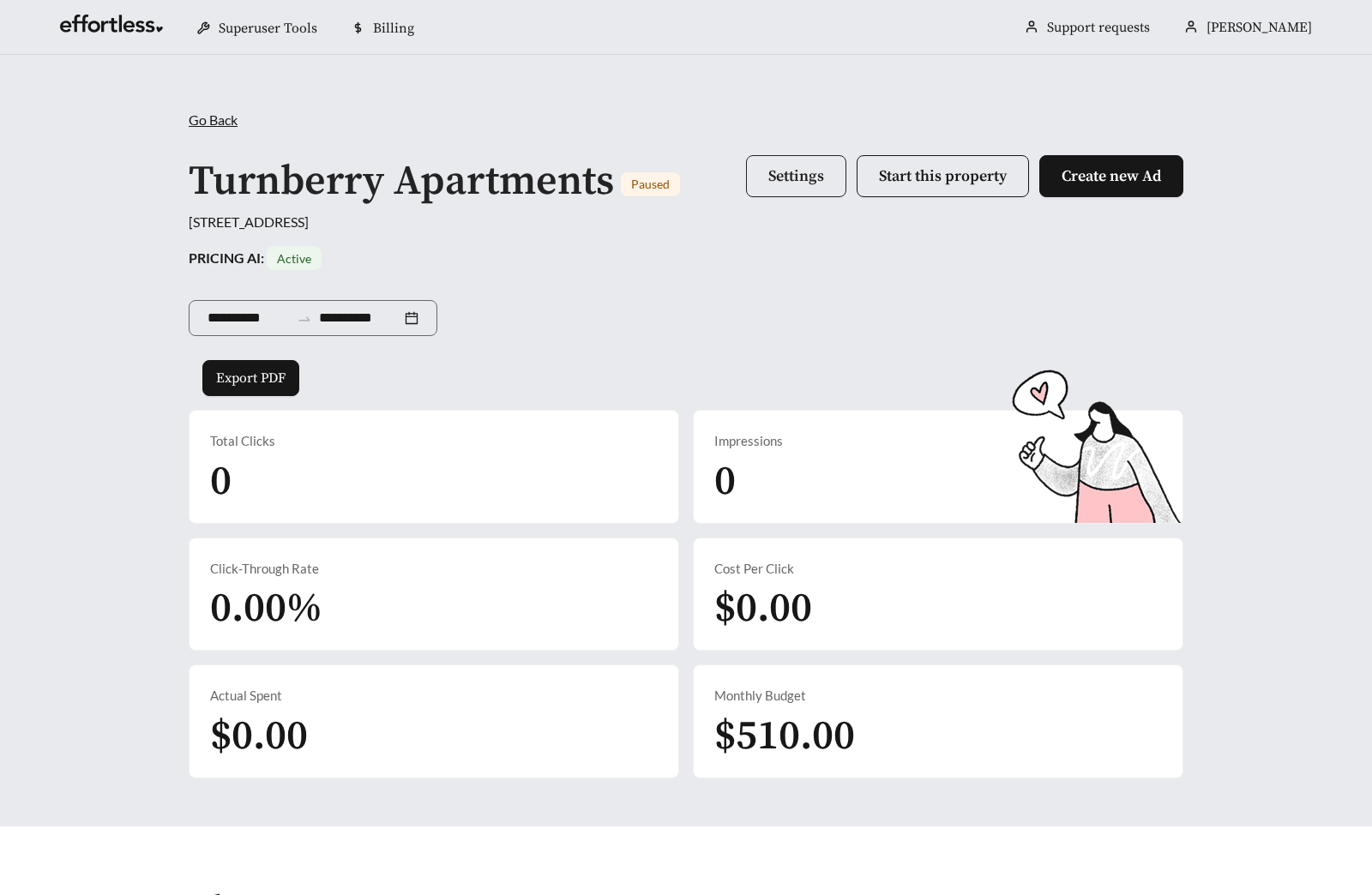
click at [786, 186] on button "Settings" at bounding box center [795, 176] width 100 height 42
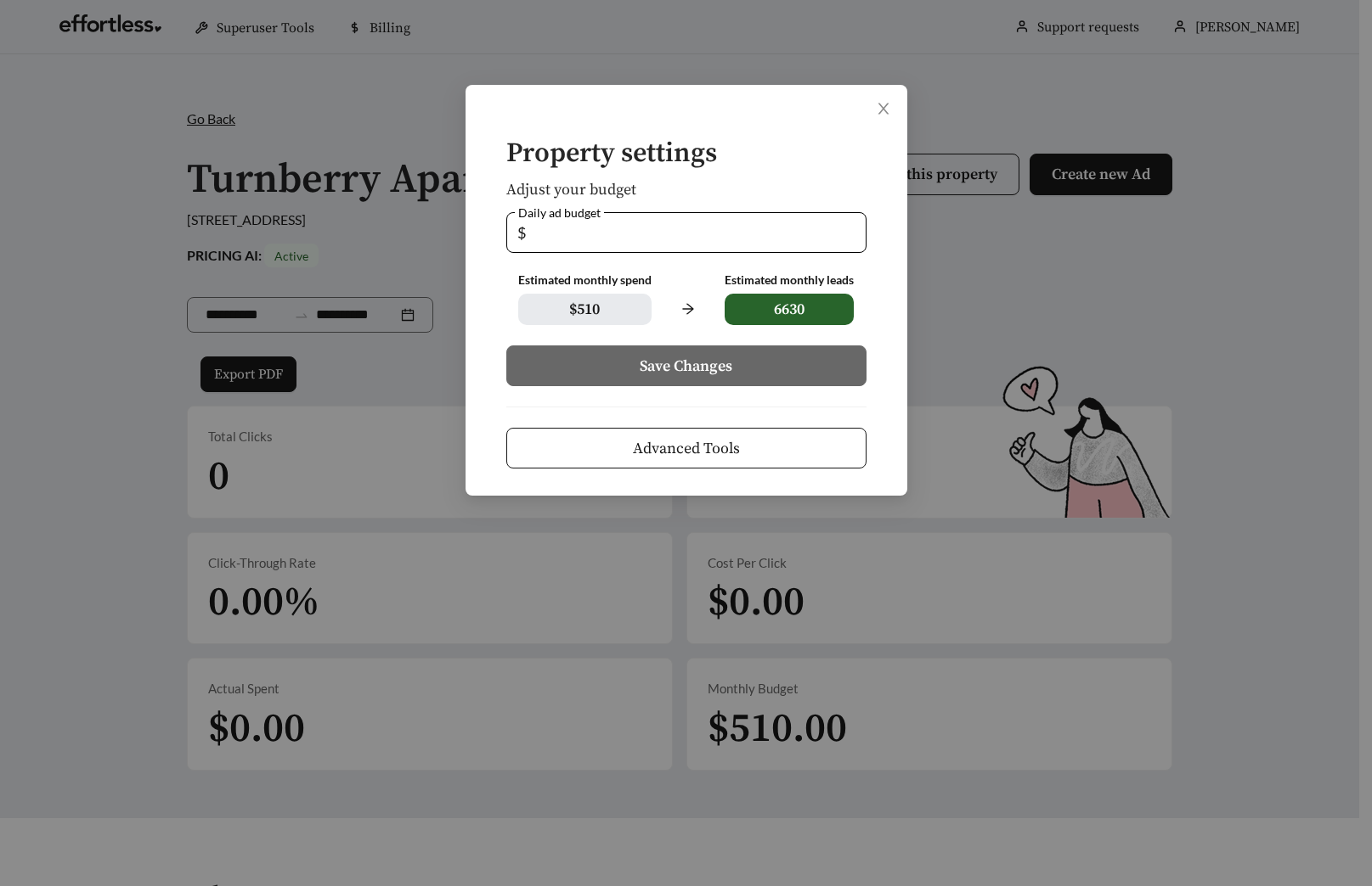
click at [722, 449] on span "Advanced Tools" at bounding box center [686, 448] width 107 height 23
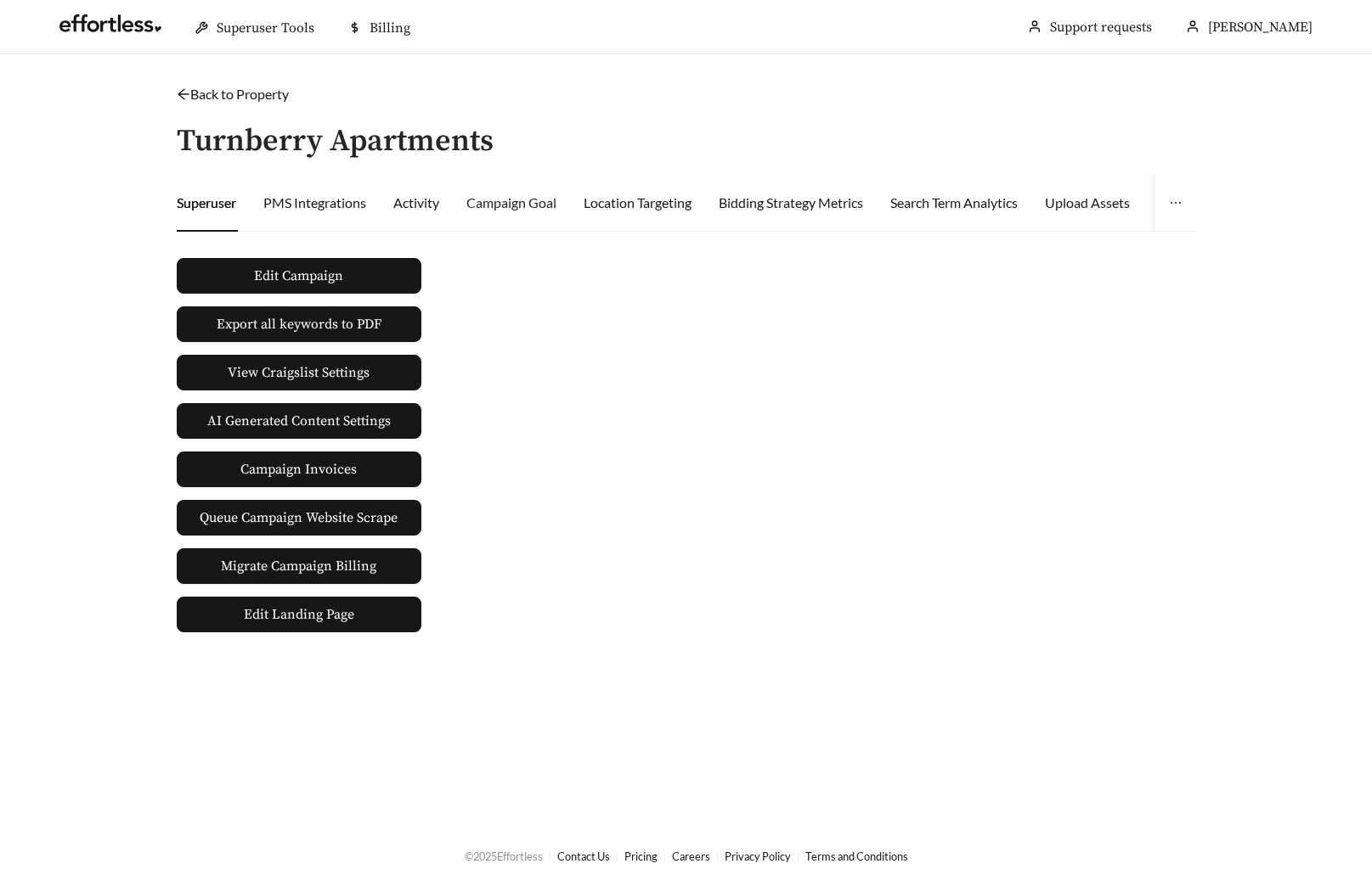
click at [516, 219] on div "Campaign Goal" at bounding box center [511, 203] width 90 height 58
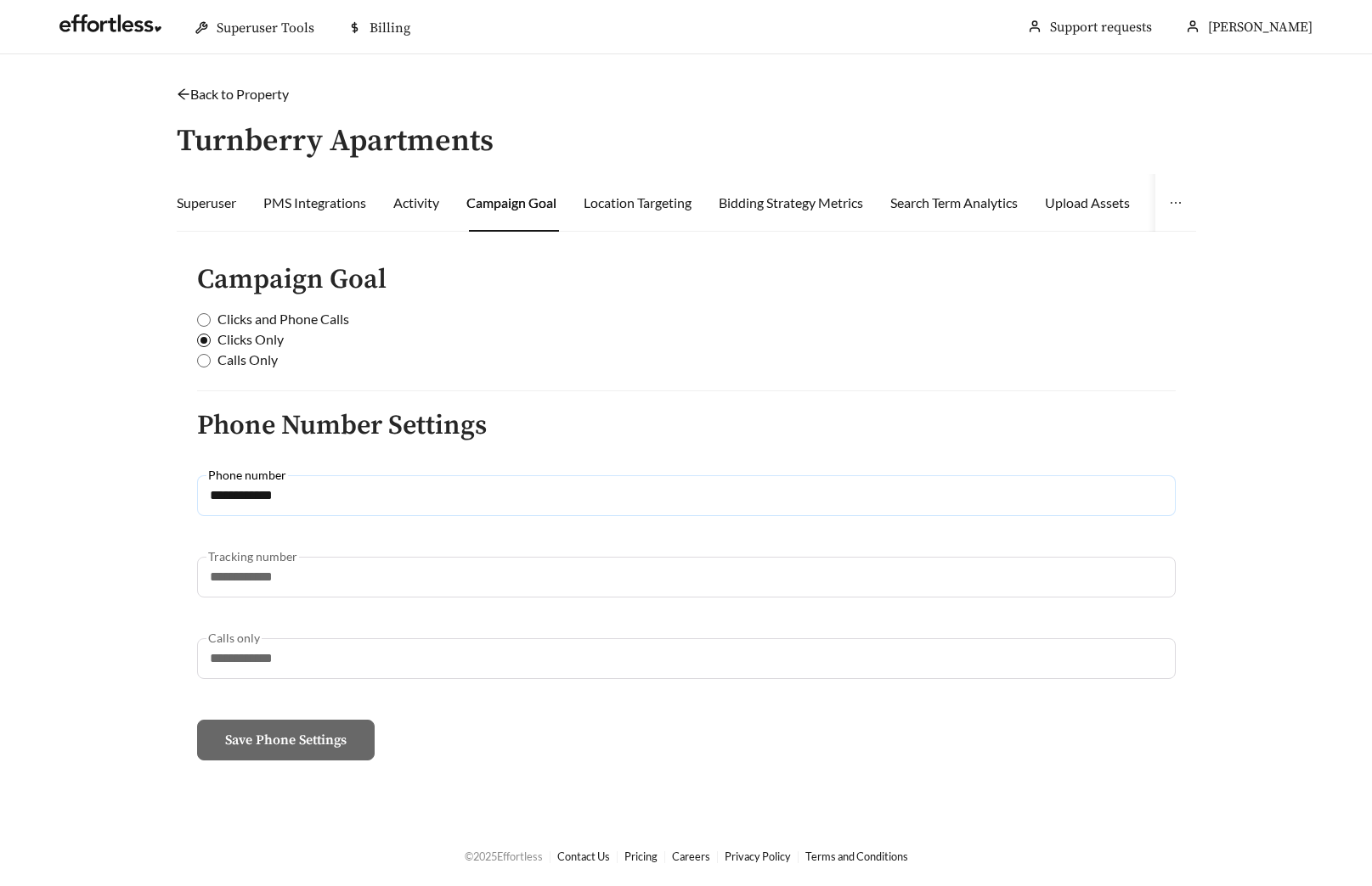
drag, startPoint x: 314, startPoint y: 489, endPoint x: 111, endPoint y: 486, distance: 203.0
click at [149, 489] on main "**********" at bounding box center [686, 439] width 1372 height 771
paste input "text"
type input "**********"
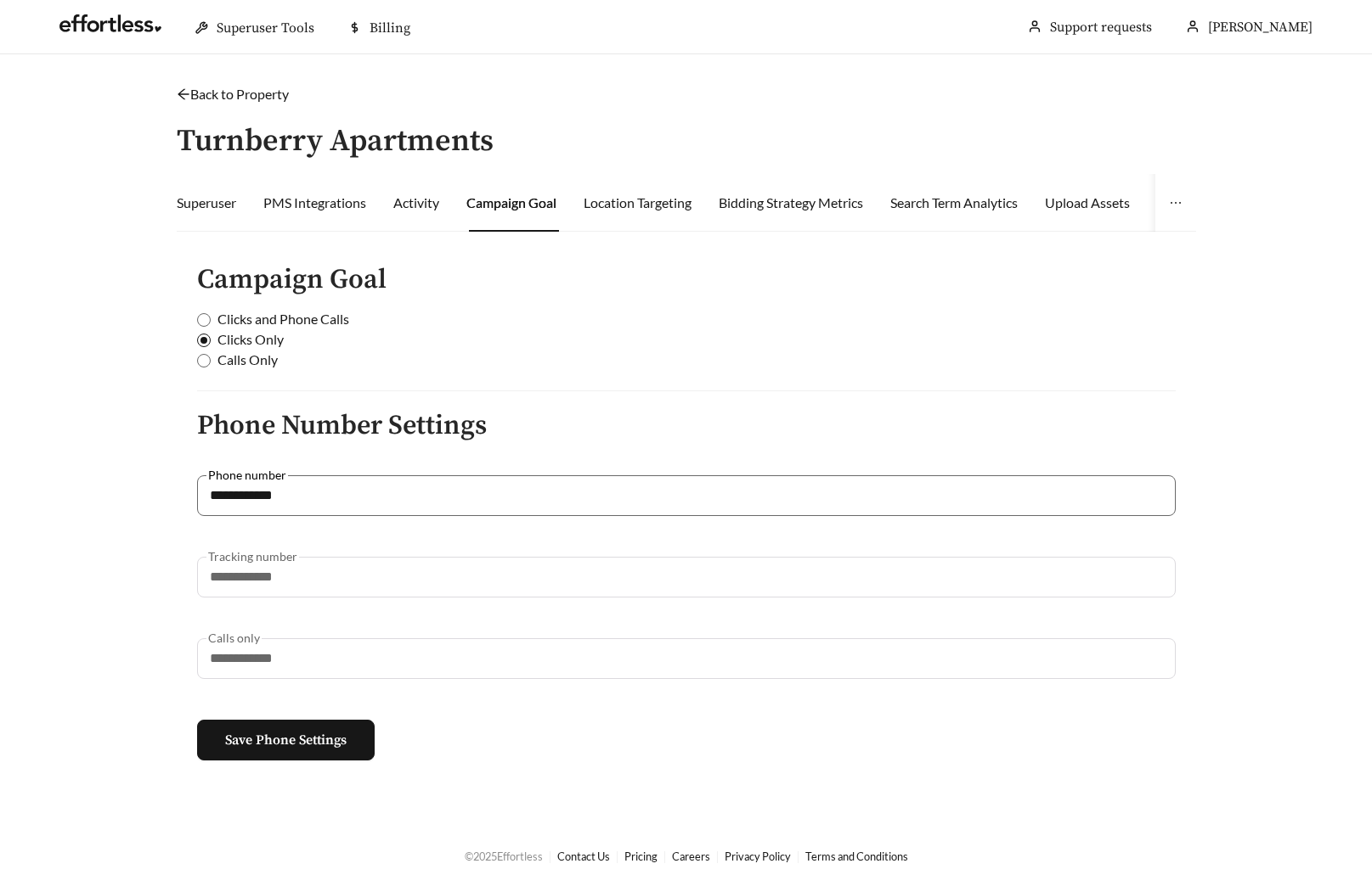
click at [510, 451] on form "**********" at bounding box center [686, 513] width 979 height 495
click at [219, 364] on span "Calls Only" at bounding box center [247, 359] width 74 height 21
drag, startPoint x: 321, startPoint y: 664, endPoint x: 86, endPoint y: 664, distance: 235.0
click at [86, 664] on main "**********" at bounding box center [686, 439] width 1372 height 771
paste input "text"
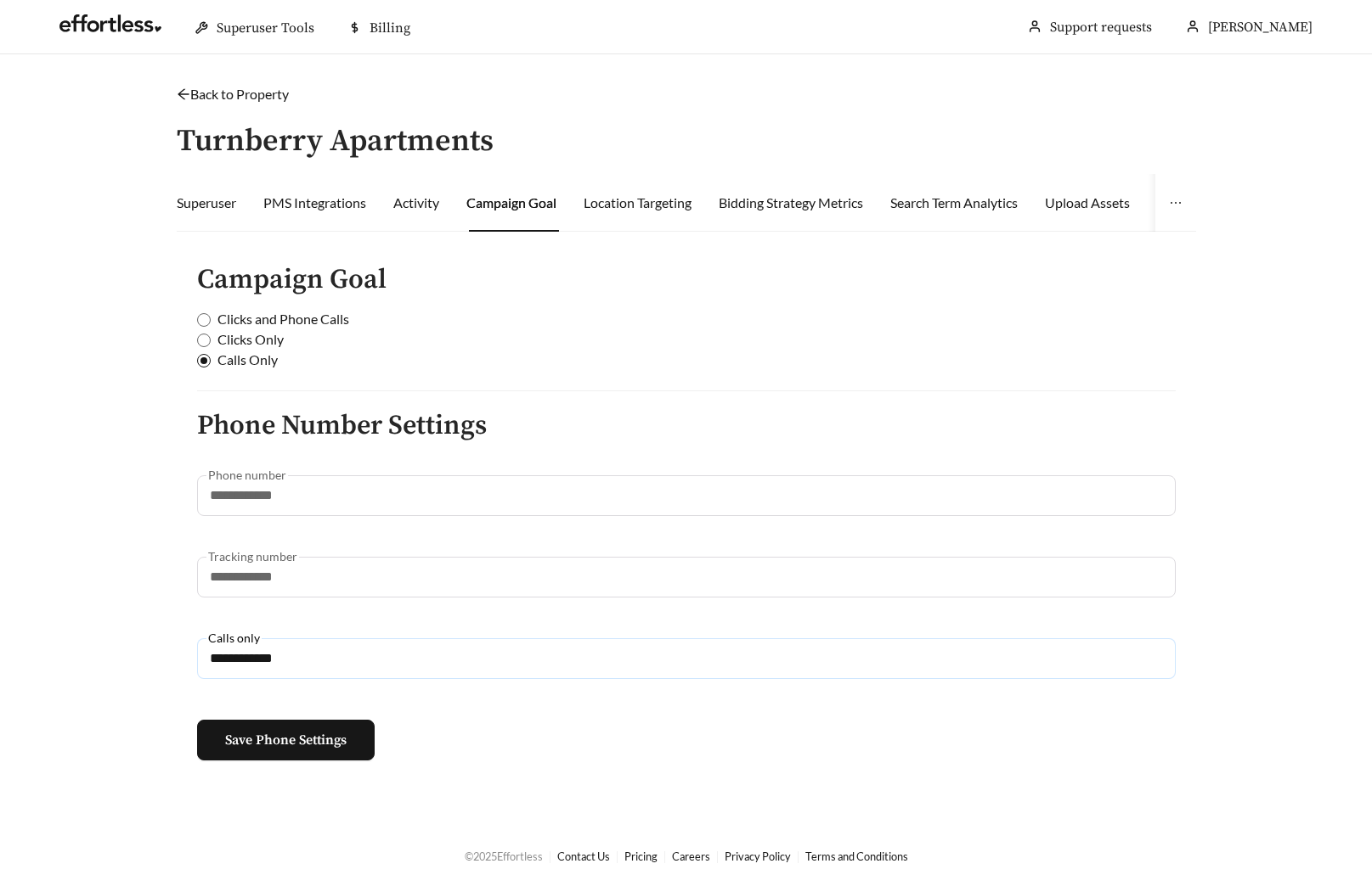
type input "**********"
click at [154, 619] on main "**********" at bounding box center [686, 439] width 1372 height 771
click at [232, 324] on span "Clicks and Phone Calls" at bounding box center [283, 319] width 145 height 21
click at [255, 343] on span "Clicks Only" at bounding box center [250, 340] width 80 height 21
click at [295, 745] on span "Save Phone Settings" at bounding box center [286, 740] width 121 height 21
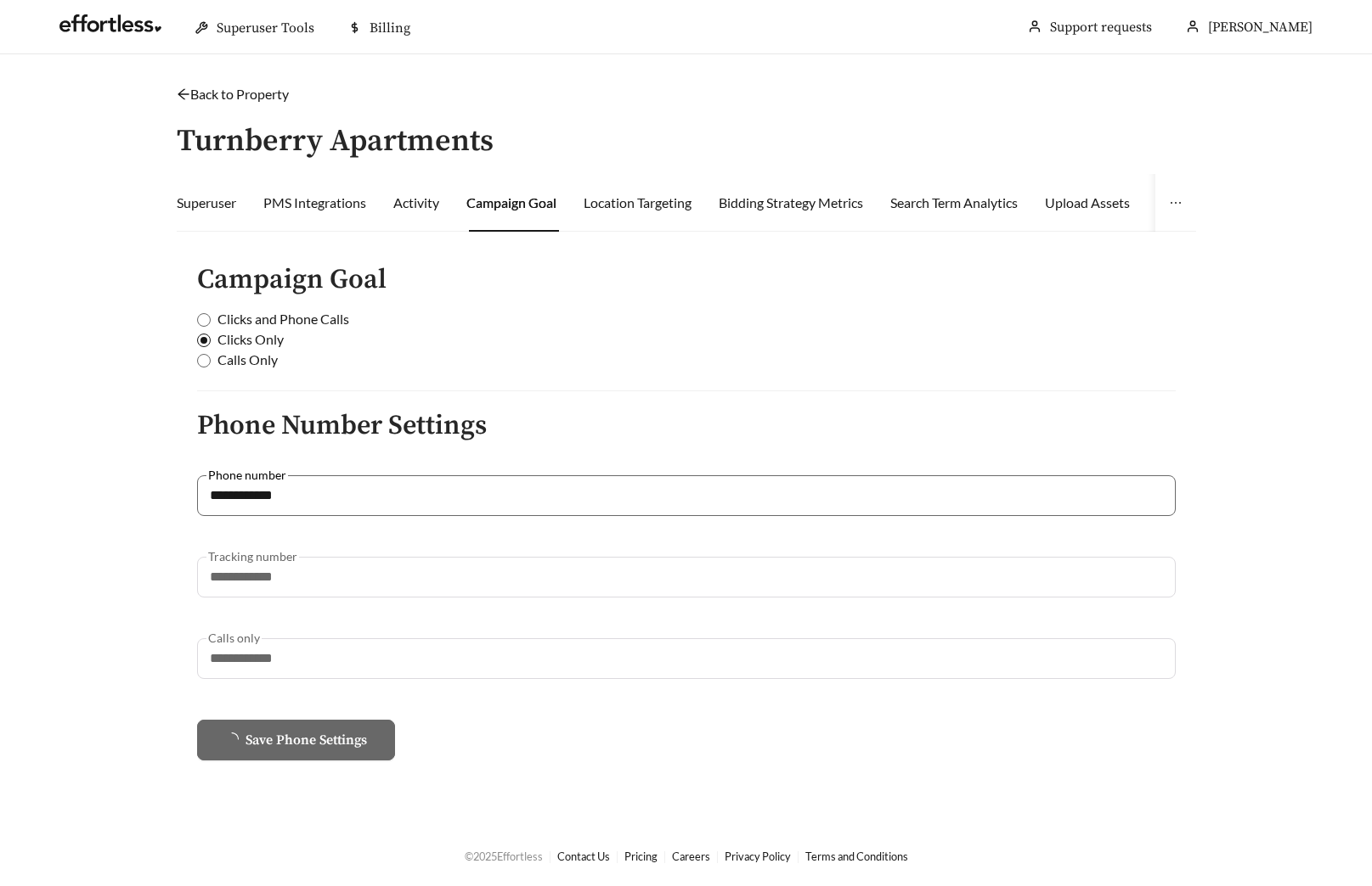
click at [248, 90] on link "Back to Property" at bounding box center [232, 94] width 112 height 16
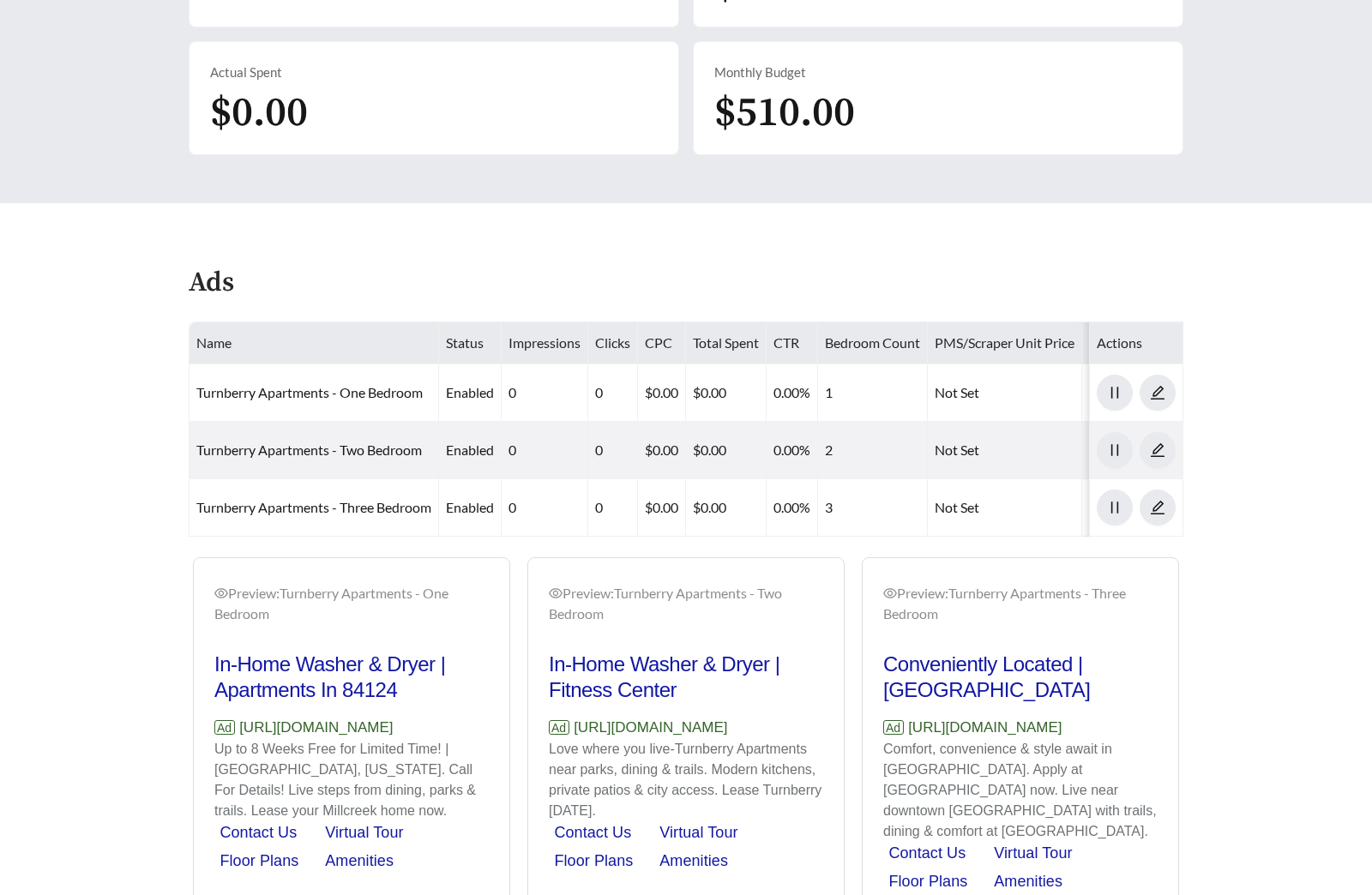
scroll to position [644, 0]
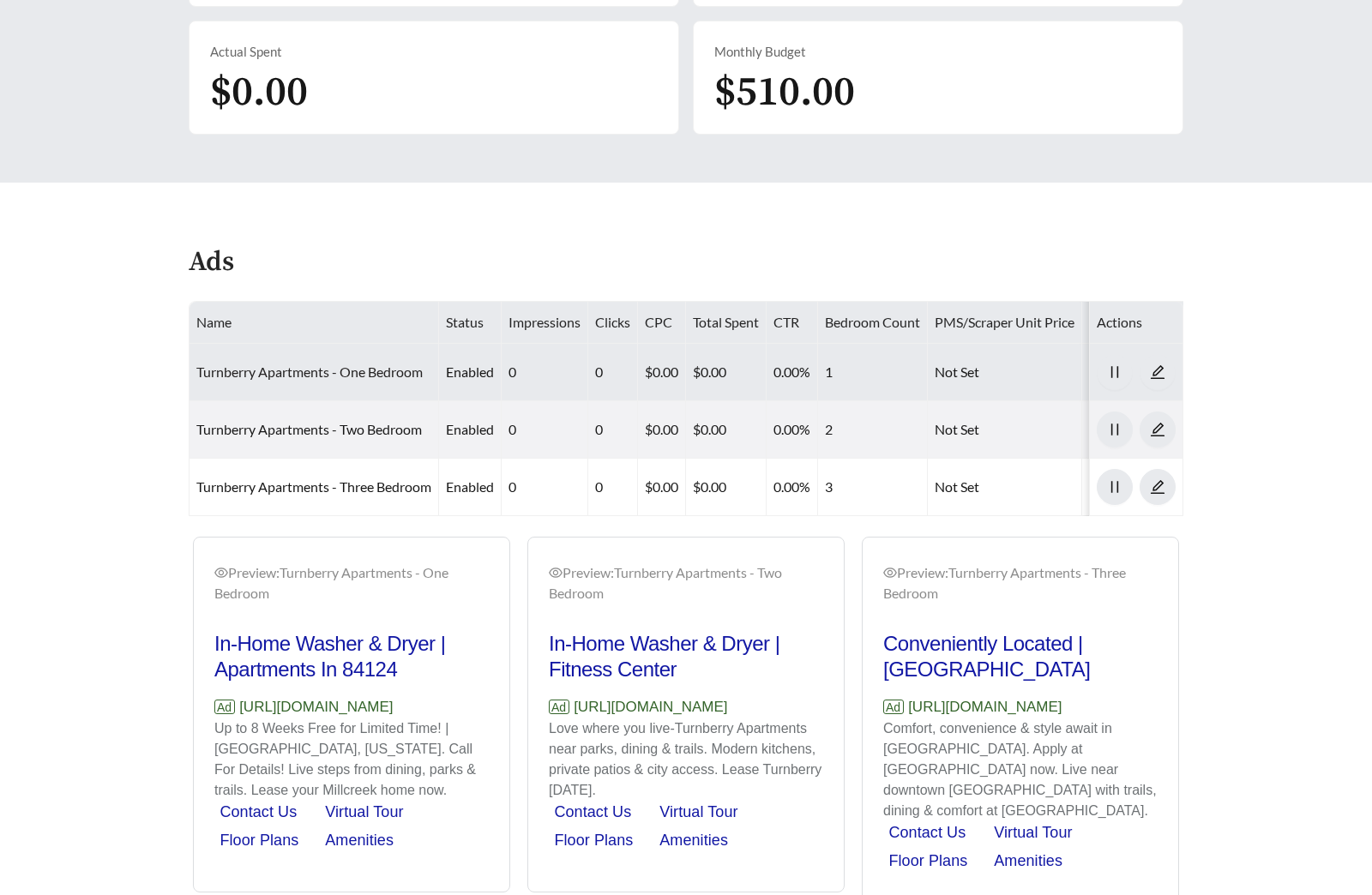
click at [303, 368] on link "Turnberry Apartments - One Bedroom" at bounding box center [310, 372] width 227 height 16
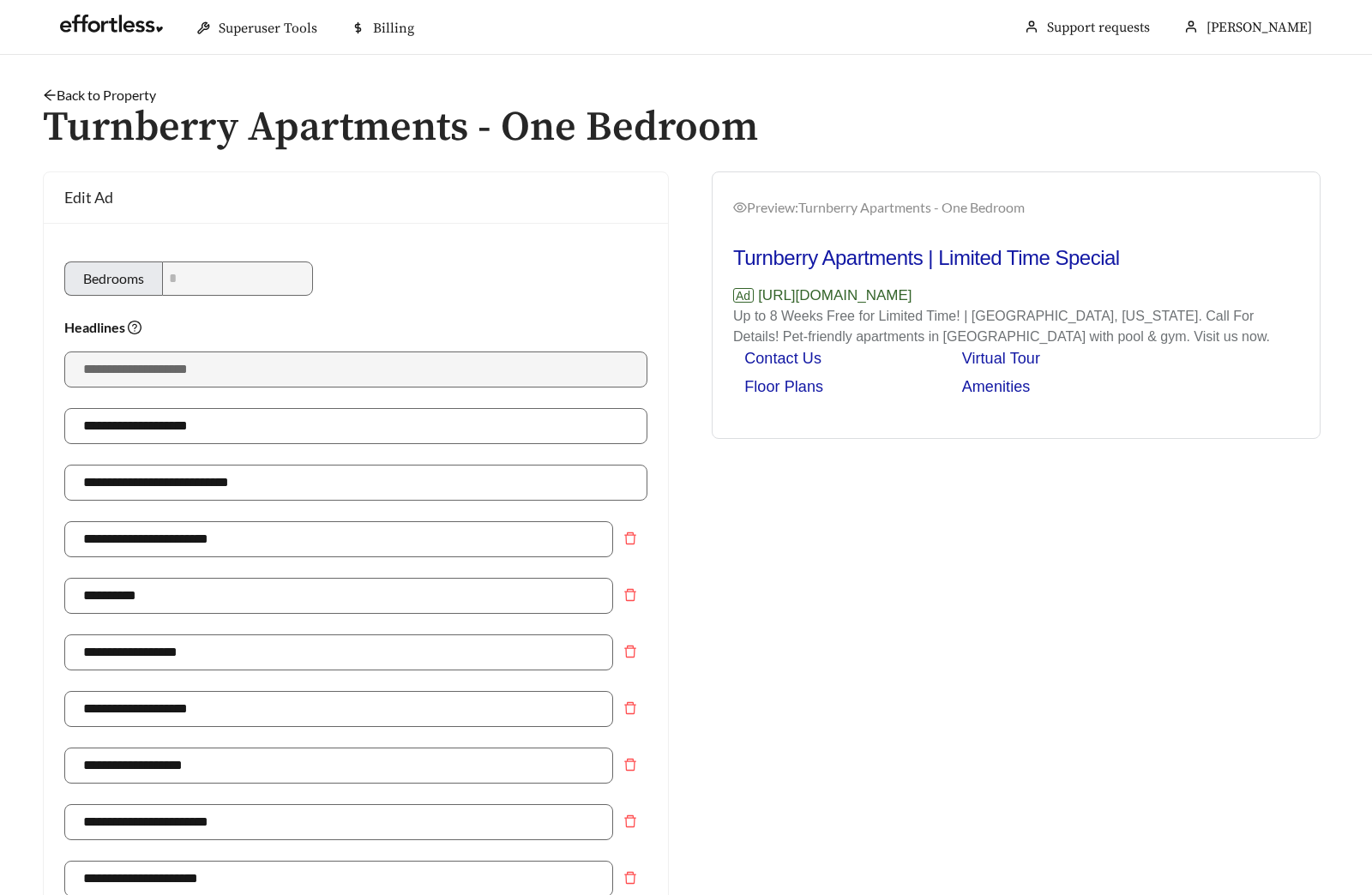
click at [122, 89] on link "Back to Property" at bounding box center [99, 94] width 113 height 16
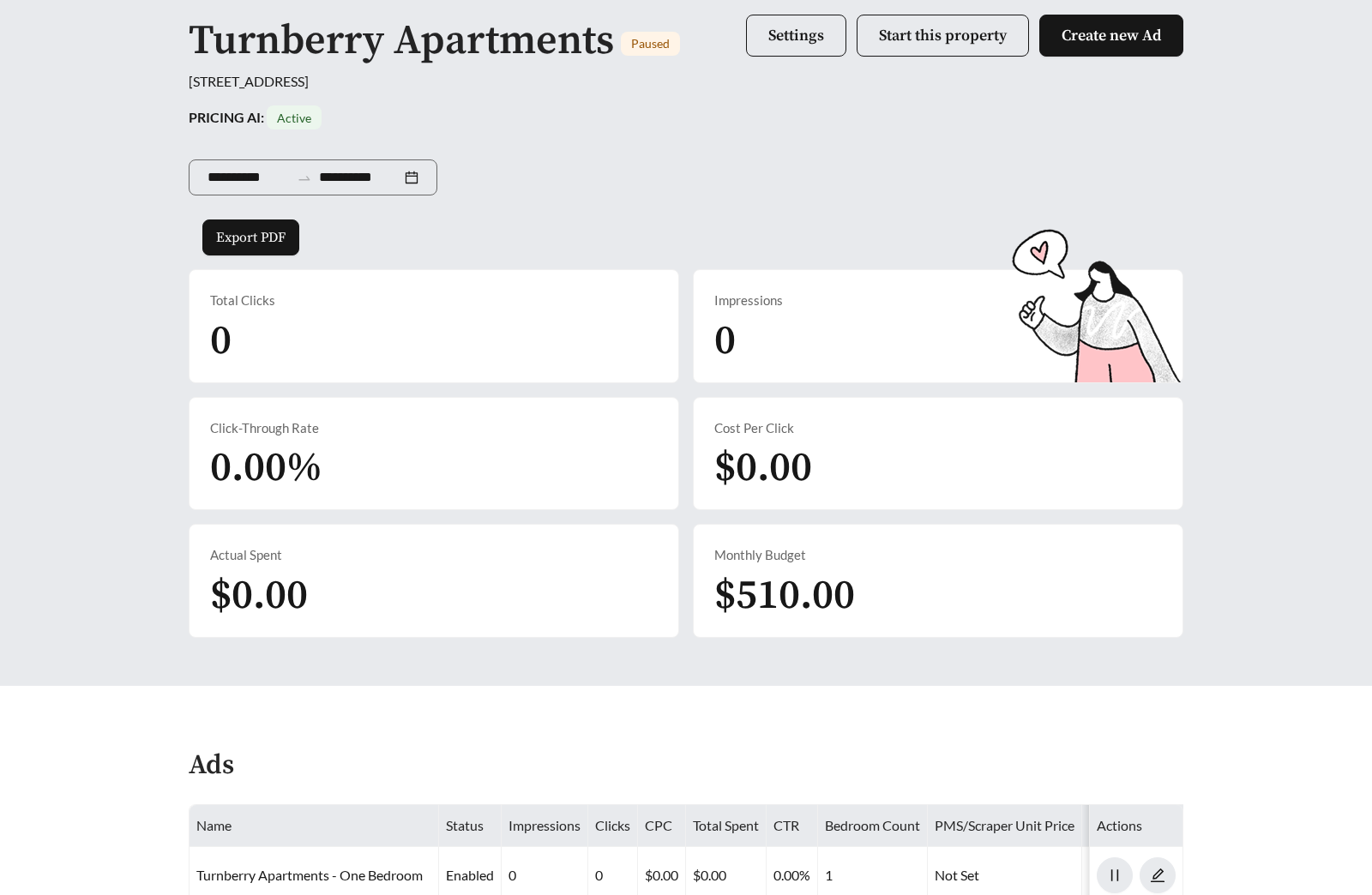
scroll to position [567, 0]
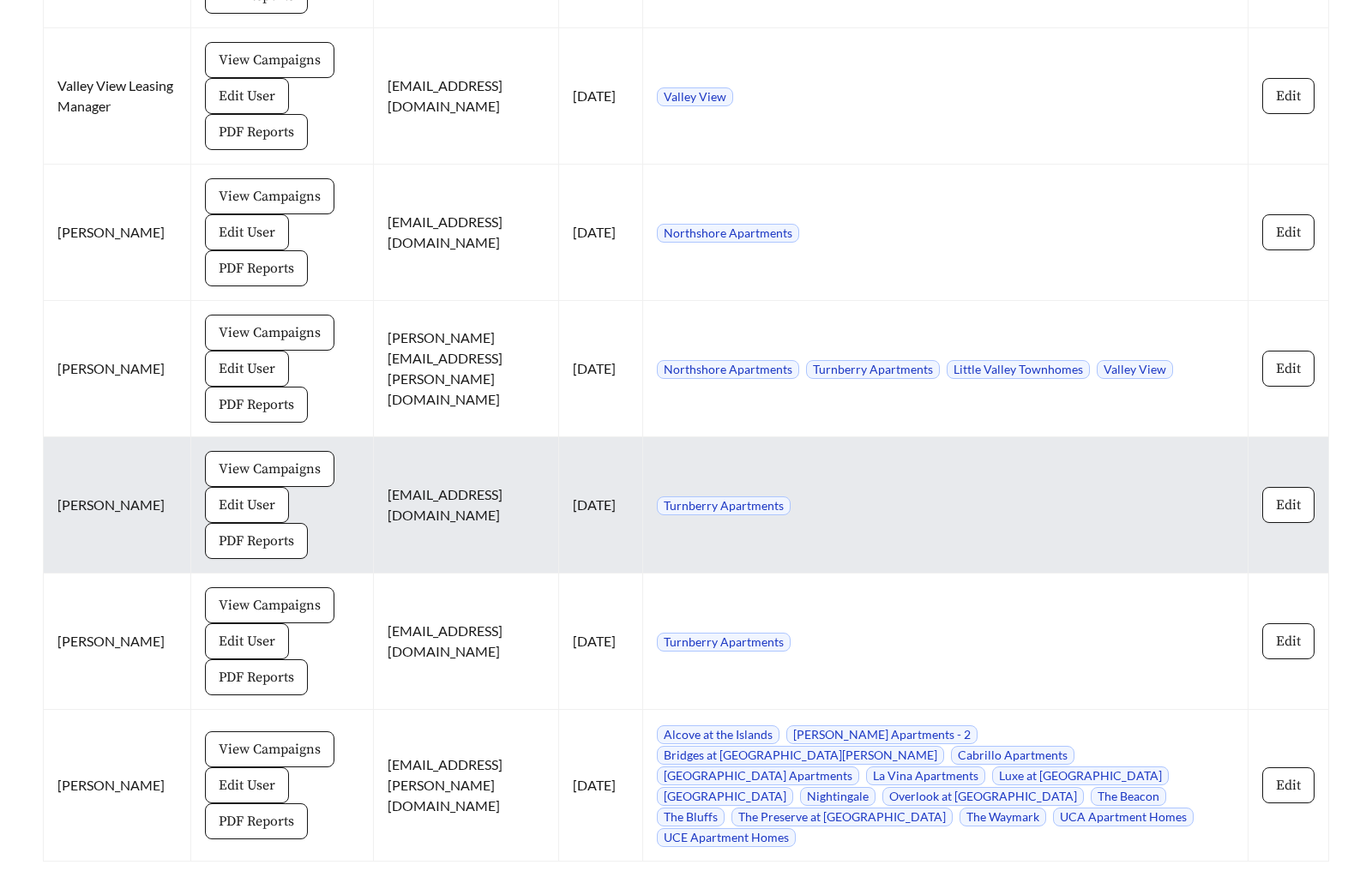
scroll to position [6283, 0]
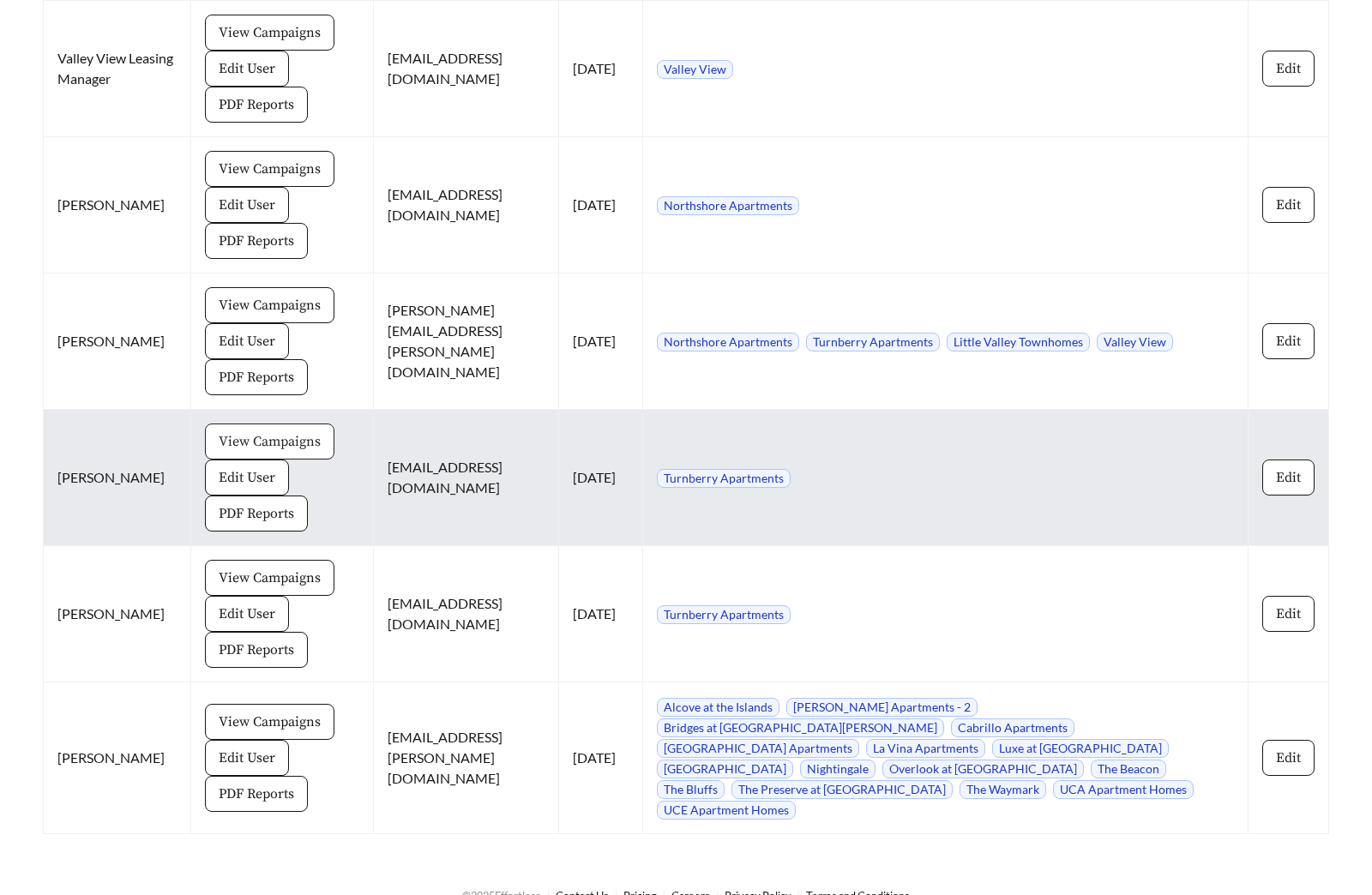
click at [266, 432] on span "View Campaigns" at bounding box center [269, 442] width 102 height 21
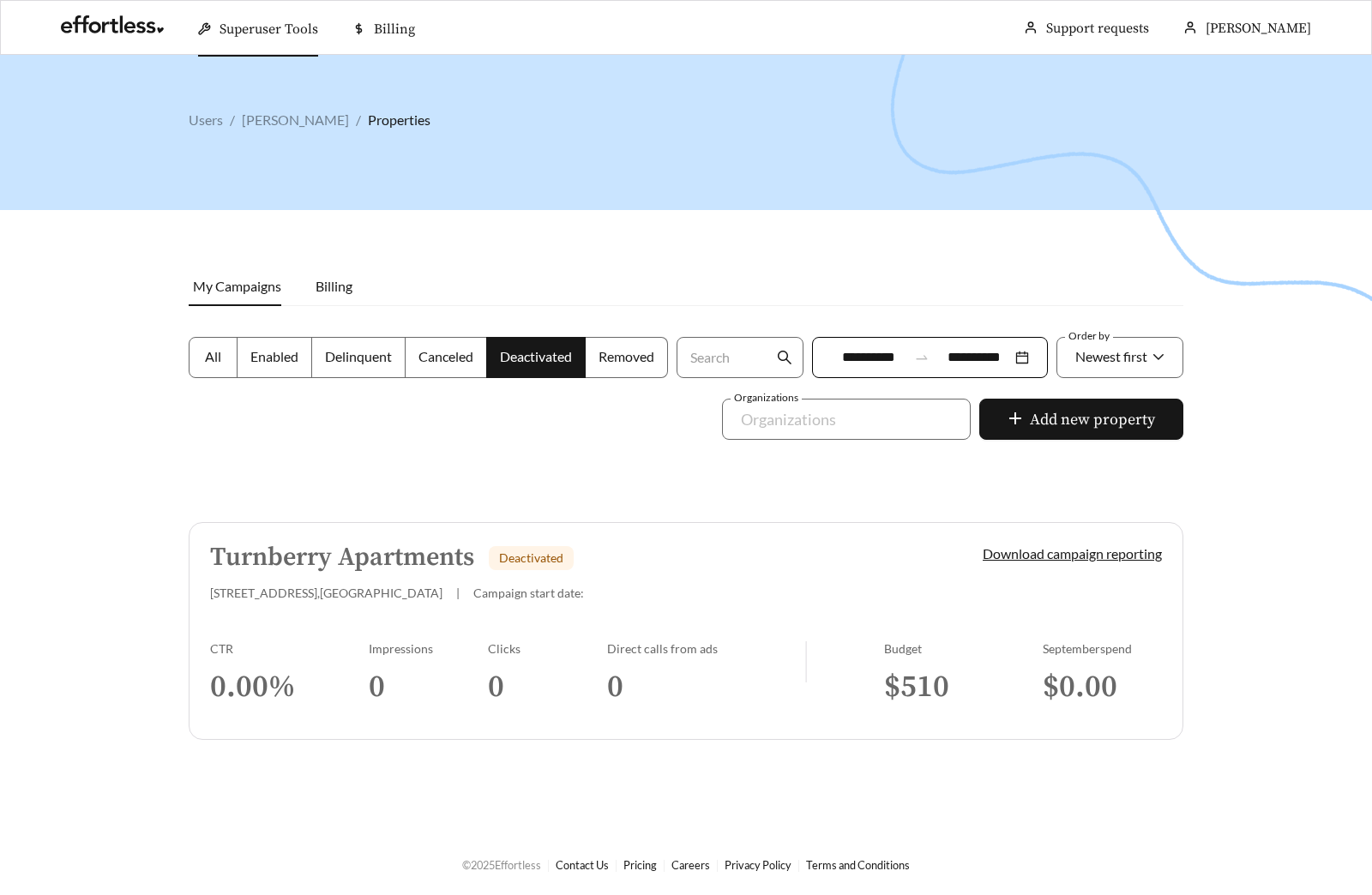
click at [216, 374] on label "All" at bounding box center [213, 357] width 49 height 41
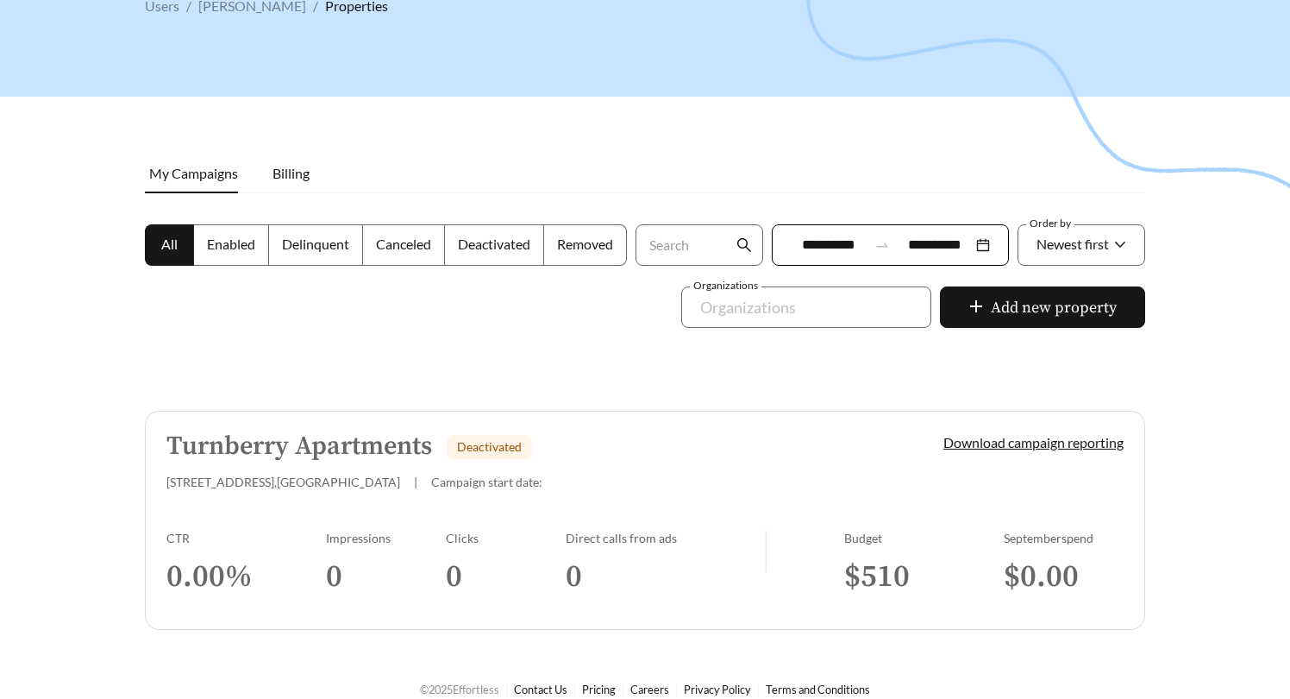
scroll to position [135, 0]
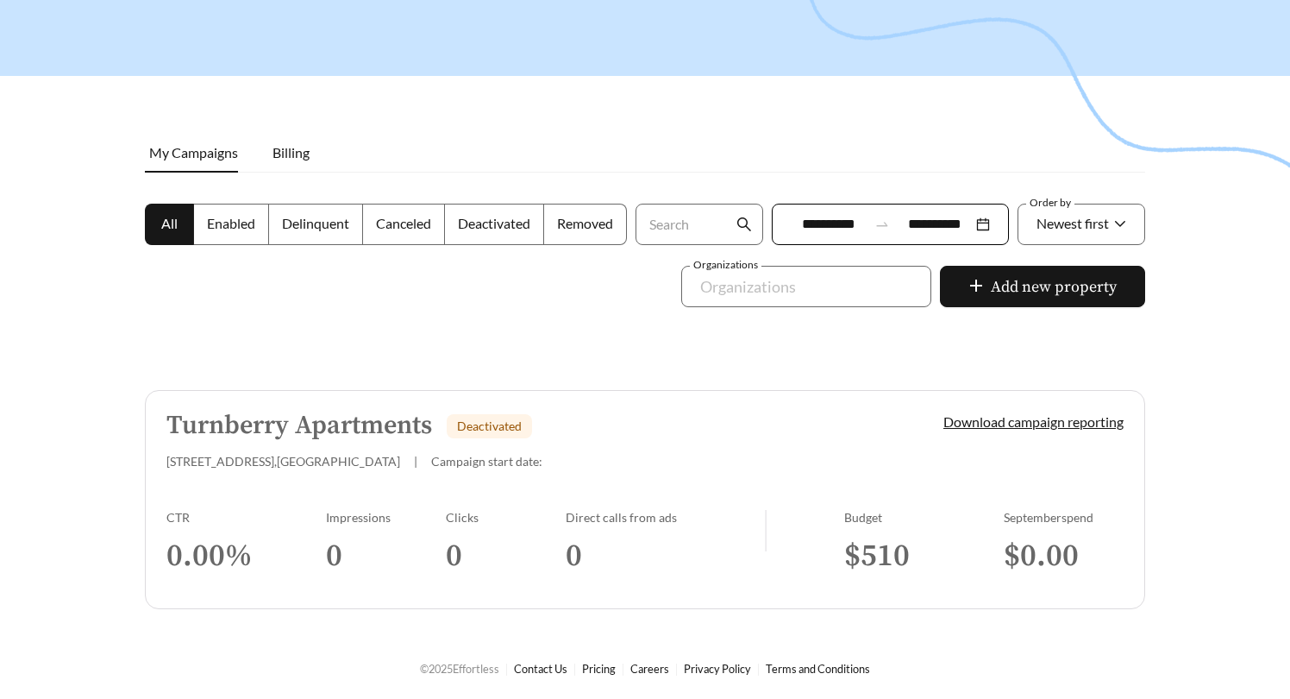
click at [580, 467] on div "4422 Muirfield Dr , Salt Lake City | Campaign start date:" at bounding box center [525, 461] width 718 height 15
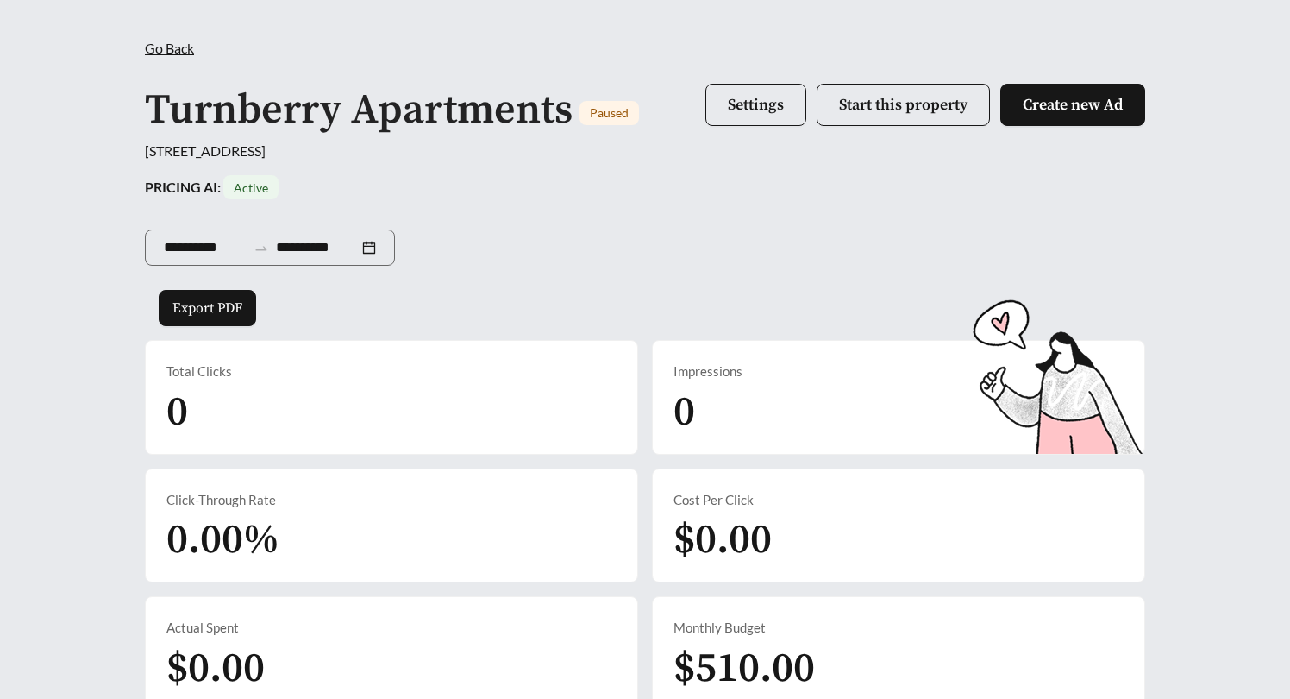
scroll to position [57, 0]
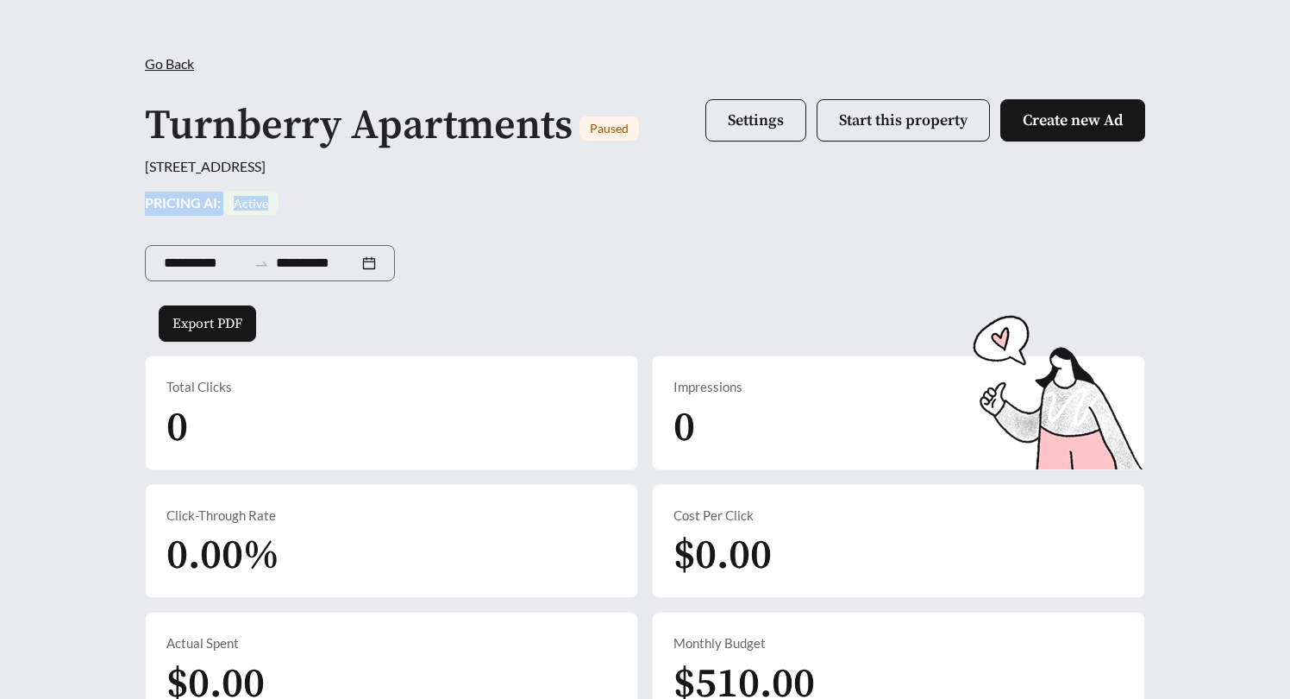
drag, startPoint x: 307, startPoint y: 206, endPoint x: 134, endPoint y: 208, distance: 173.4
click at [134, 208] on div "**********" at bounding box center [645, 389] width 1035 height 673
click at [411, 208] on div "PRICING AI: Active" at bounding box center [645, 203] width 1001 height 24
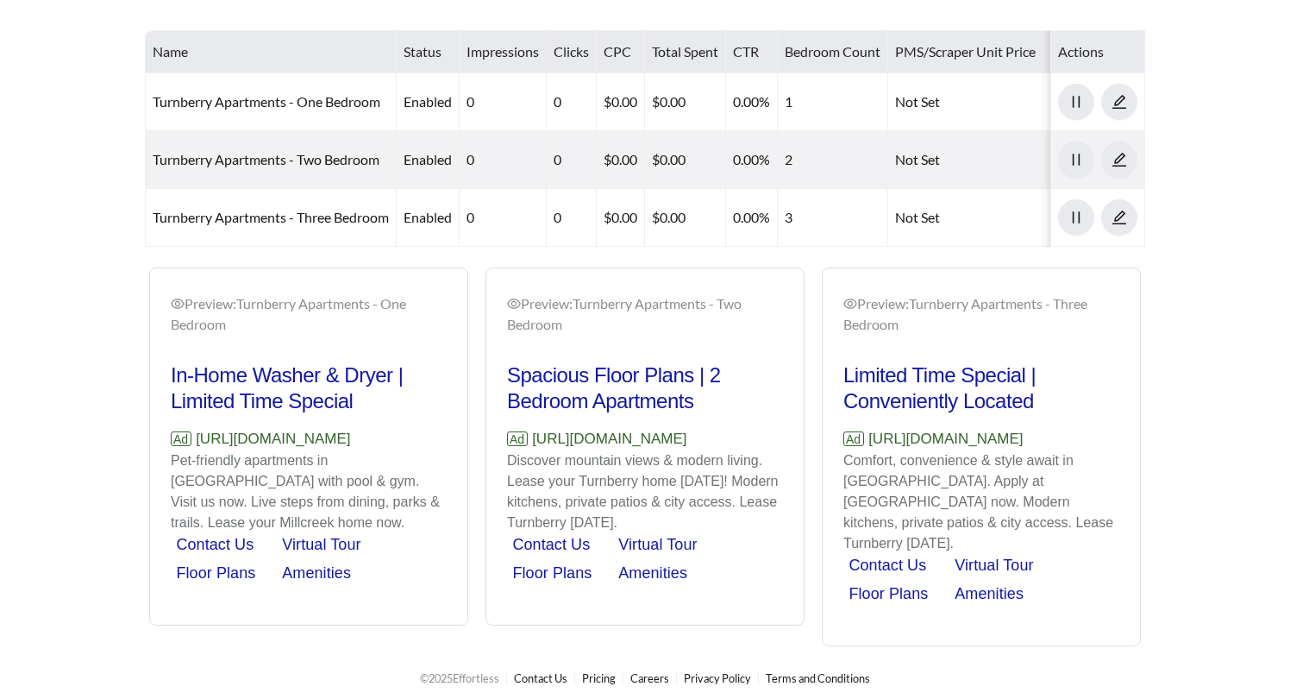
scroll to position [920, 0]
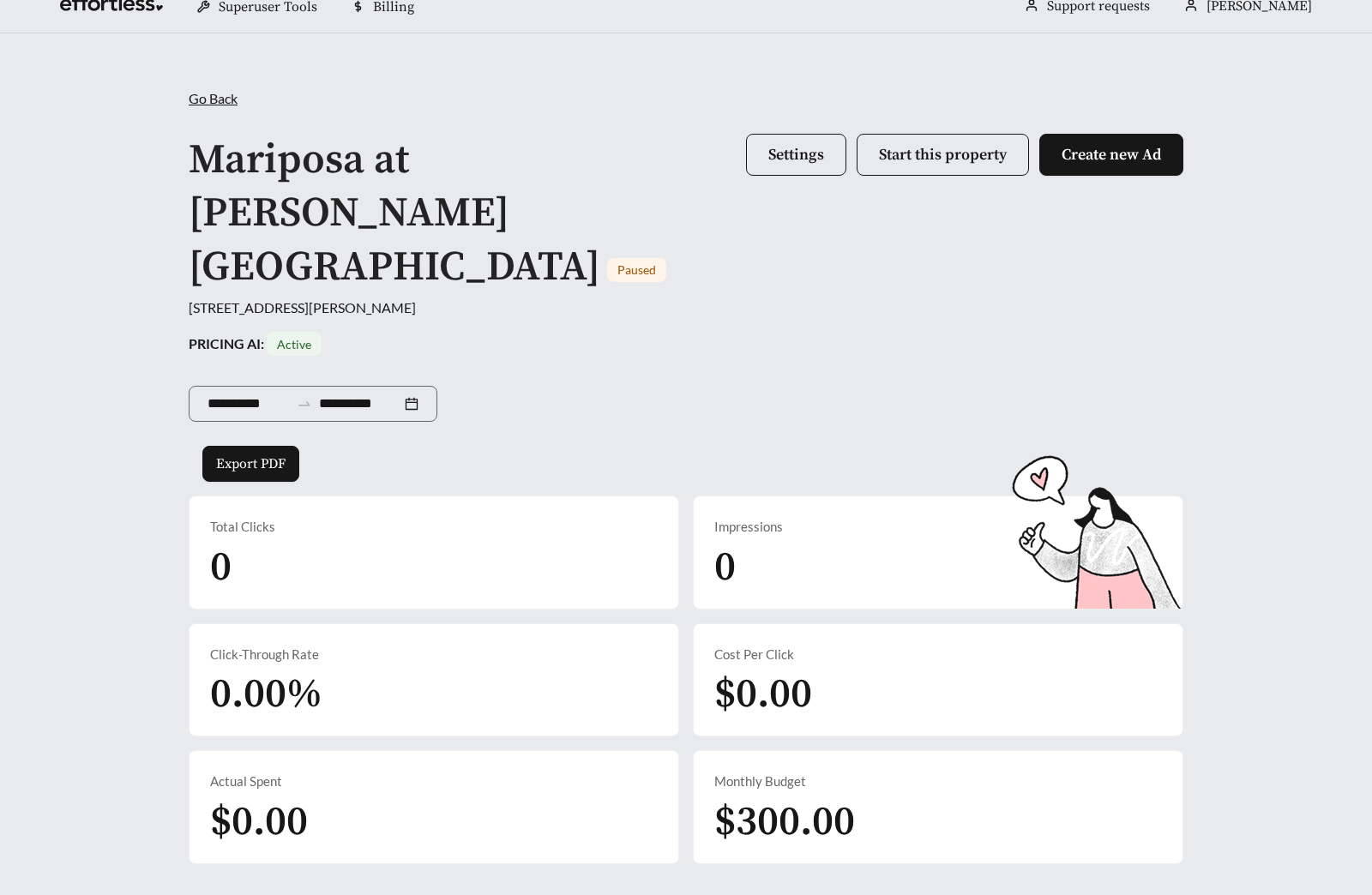
scroll to position [447, 0]
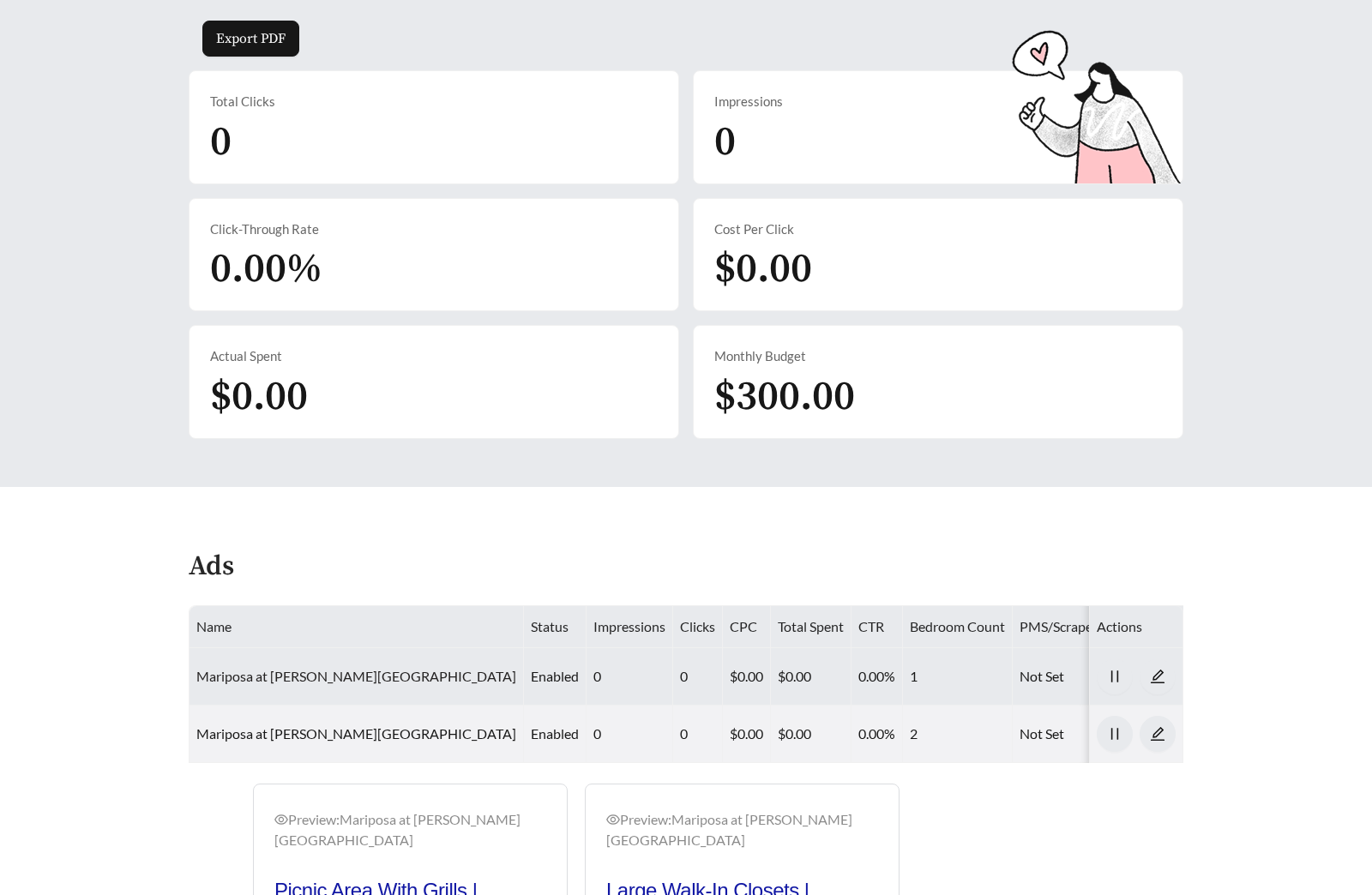
click at [346, 668] on link "Mariposa at Jason Avenue - One Bedroom" at bounding box center [357, 676] width 320 height 16
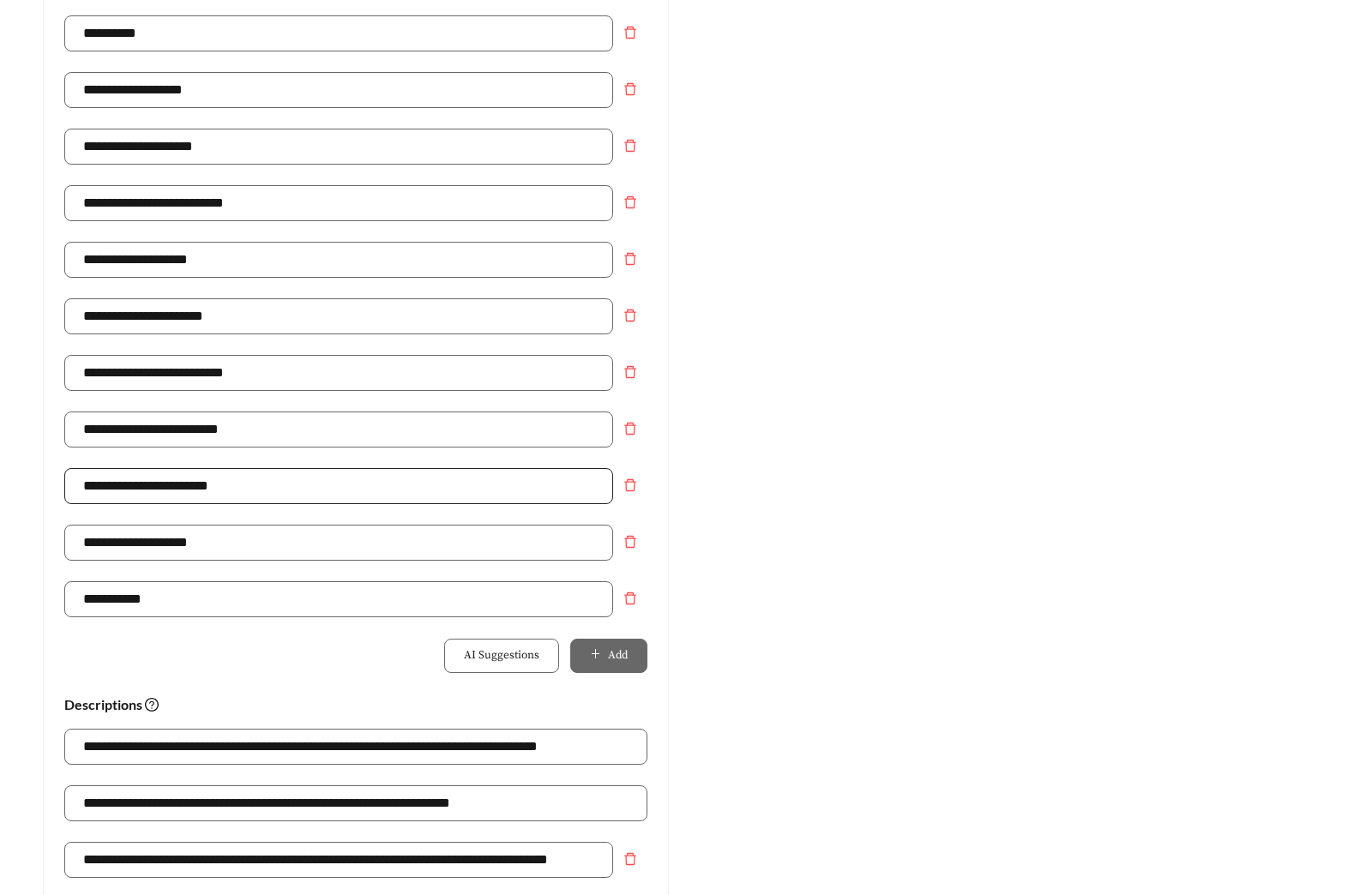
scroll to position [559, 0]
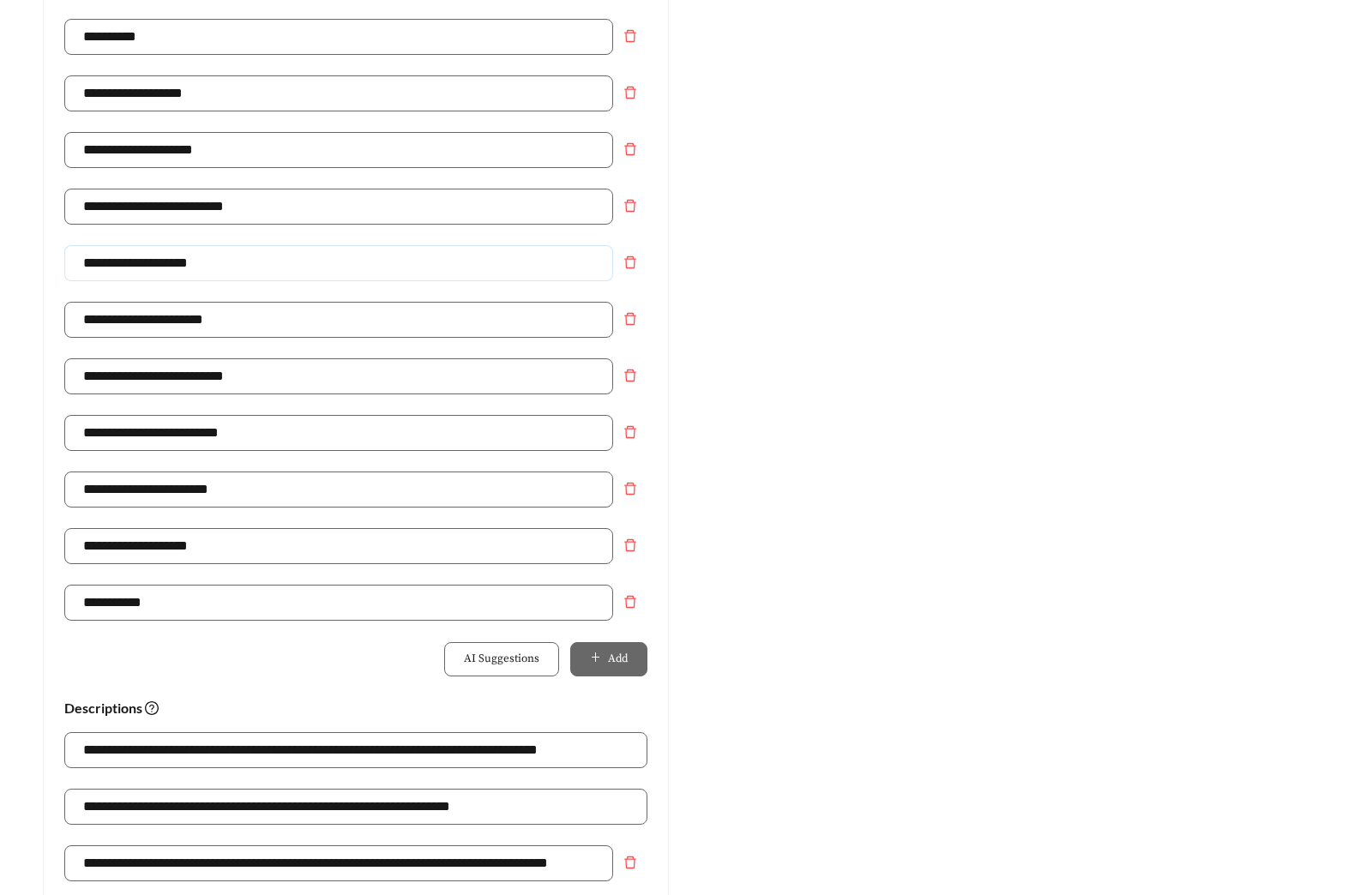
drag, startPoint x: 233, startPoint y: 267, endPoint x: -28, endPoint y: 271, distance: 261.0
type input "**********"
click at [980, 417] on div "Preview: Mariposa at Jason Avenue - One Bedroom Mariposa At Jason Avenue | Affo…" at bounding box center [1016, 450] width 660 height 1677
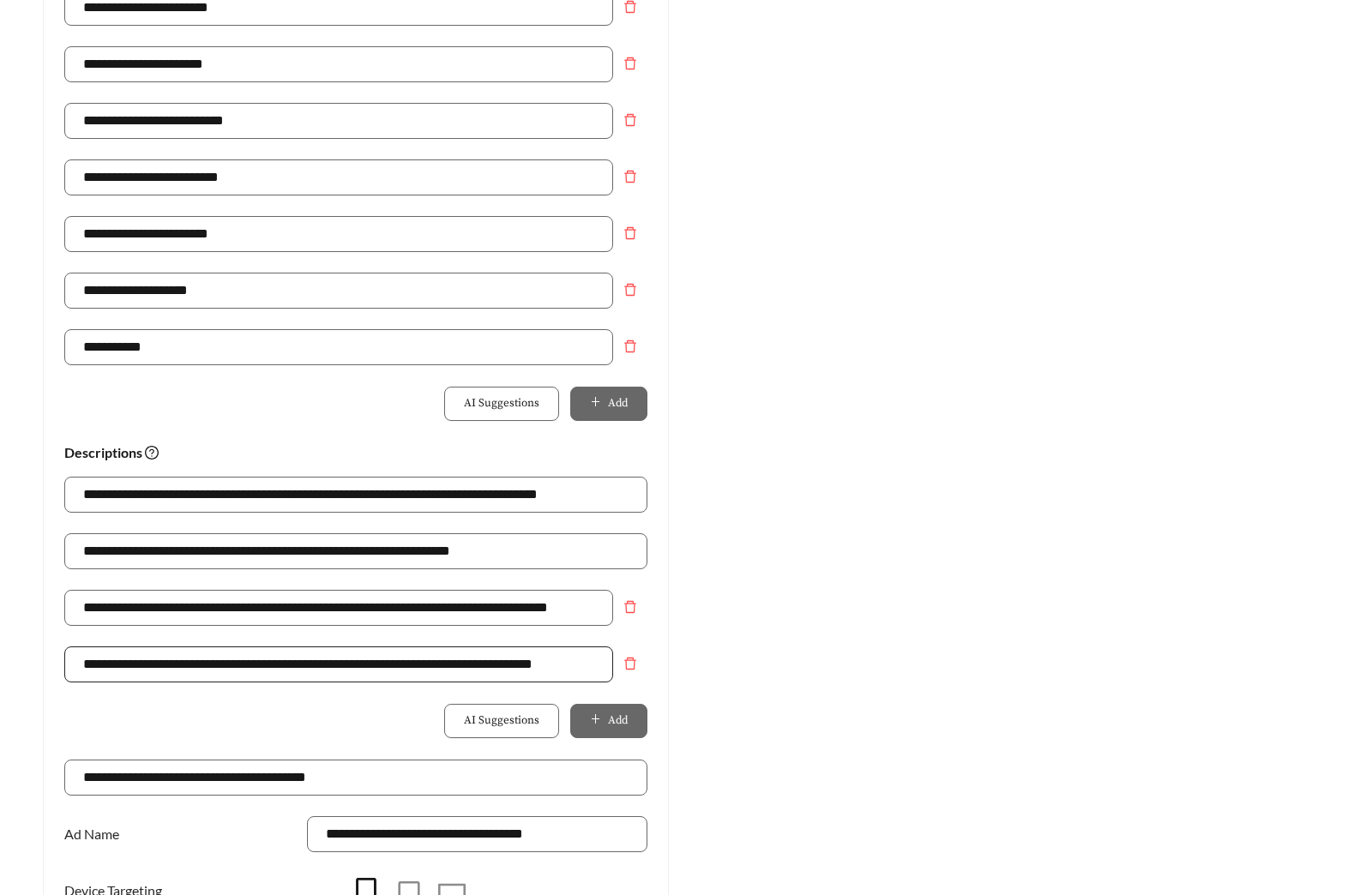
scroll to position [817, 0]
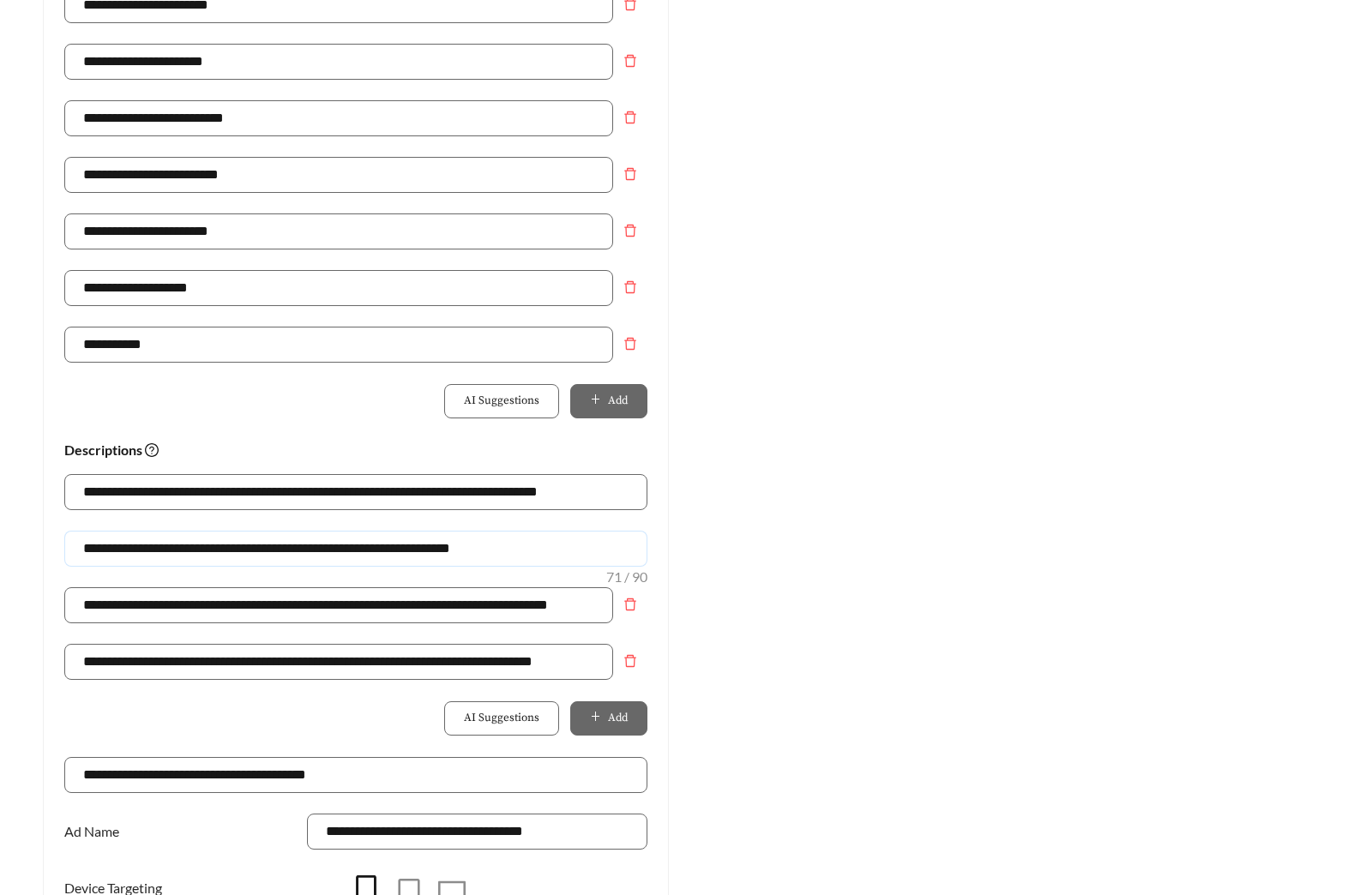
drag, startPoint x: 293, startPoint y: 555, endPoint x: 58, endPoint y: 562, distance: 235.1
click at [58, 562] on div "**********" at bounding box center [356, 218] width 624 height 1625
drag, startPoint x: 158, startPoint y: 346, endPoint x: 3, endPoint y: 347, distance: 155.0
click at [31, 347] on div "**********" at bounding box center [356, 193] width 660 height 1677
type input "**********"
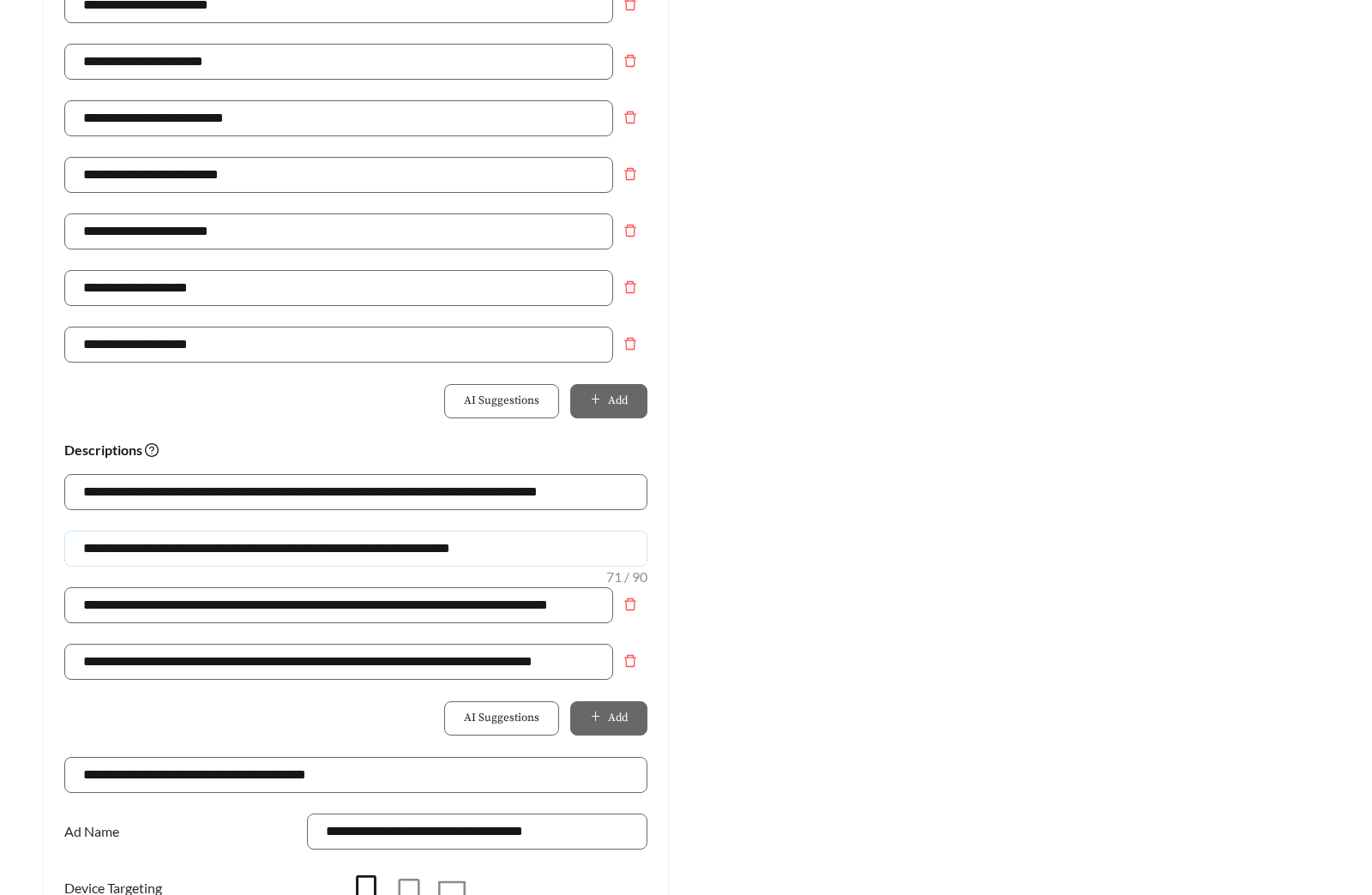
drag, startPoint x: 273, startPoint y: 547, endPoint x: 92, endPoint y: 530, distance: 181.8
click at [92, 531] on input "**********" at bounding box center [356, 549] width 584 height 36
drag, startPoint x: 321, startPoint y: 551, endPoint x: 471, endPoint y: 552, distance: 150.0
click at [471, 552] on input "**********" at bounding box center [356, 549] width 584 height 36
drag, startPoint x: 427, startPoint y: 549, endPoint x: -136, endPoint y: 522, distance: 563.6
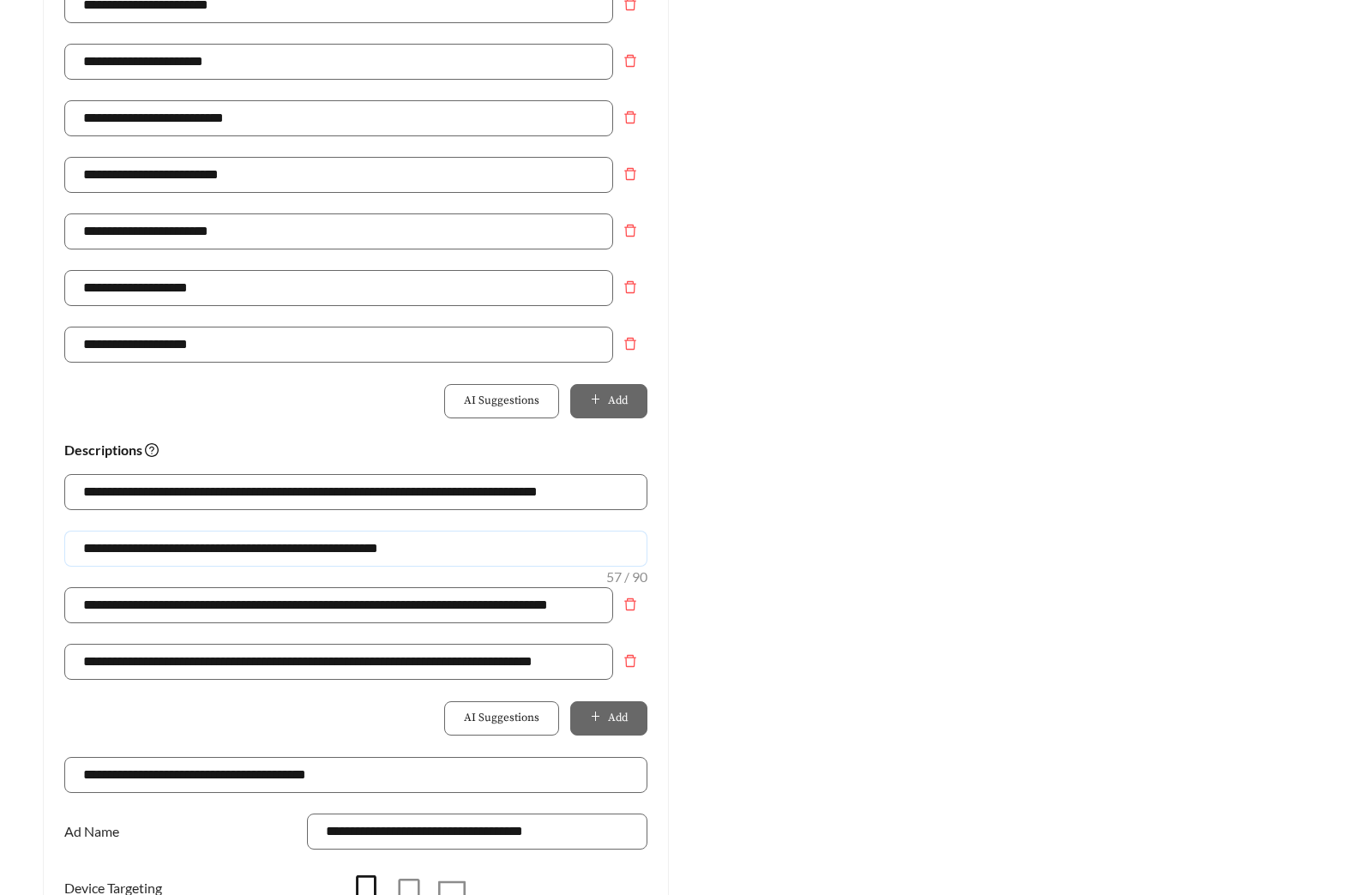
type input "**********"
click at [852, 640] on div "Preview: Mariposa at Jason Avenue - One Bedroom Mariposa At Jason Avenue | Affo…" at bounding box center [1016, 193] width 660 height 1677
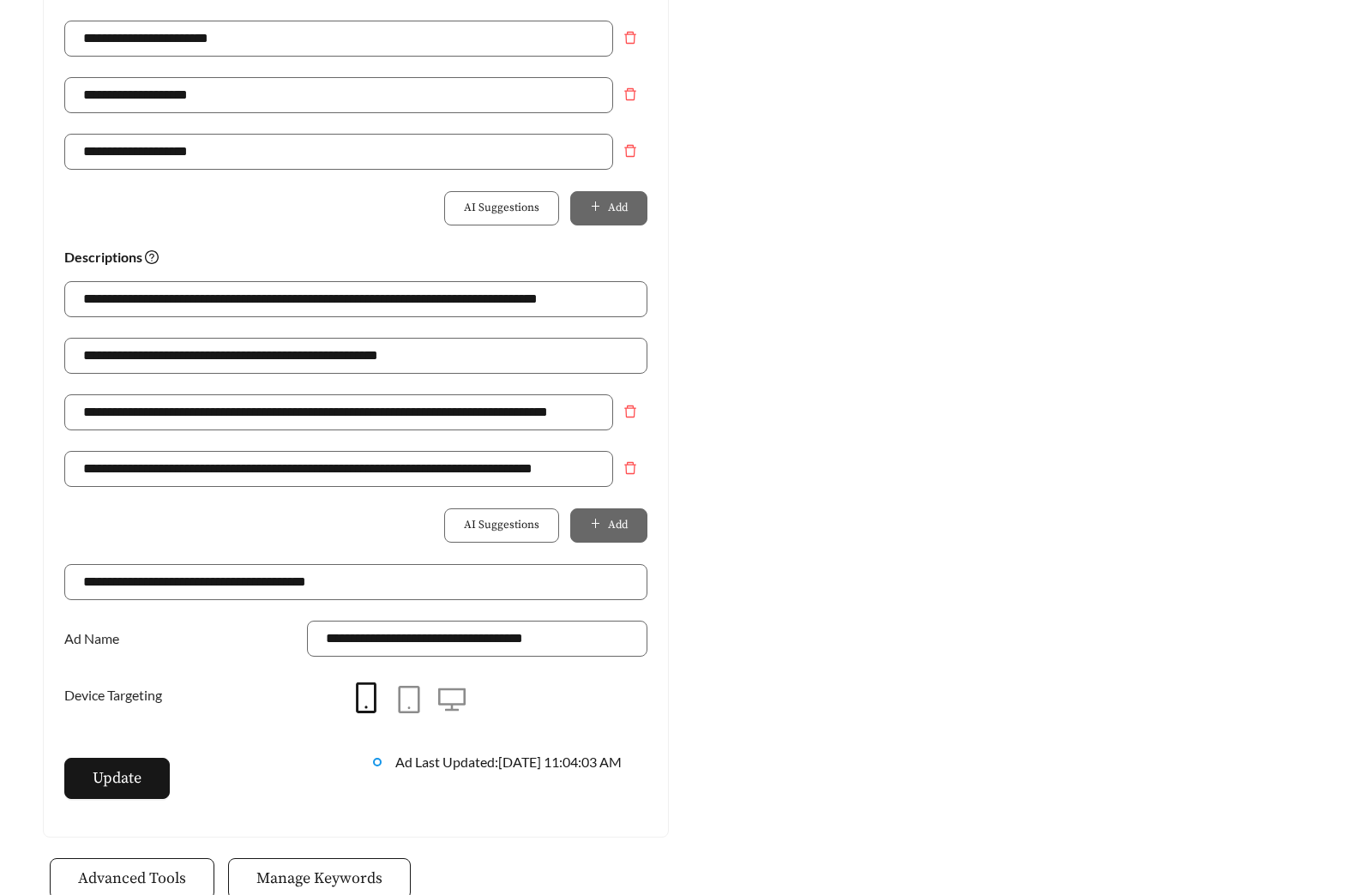
scroll to position [1209, 0]
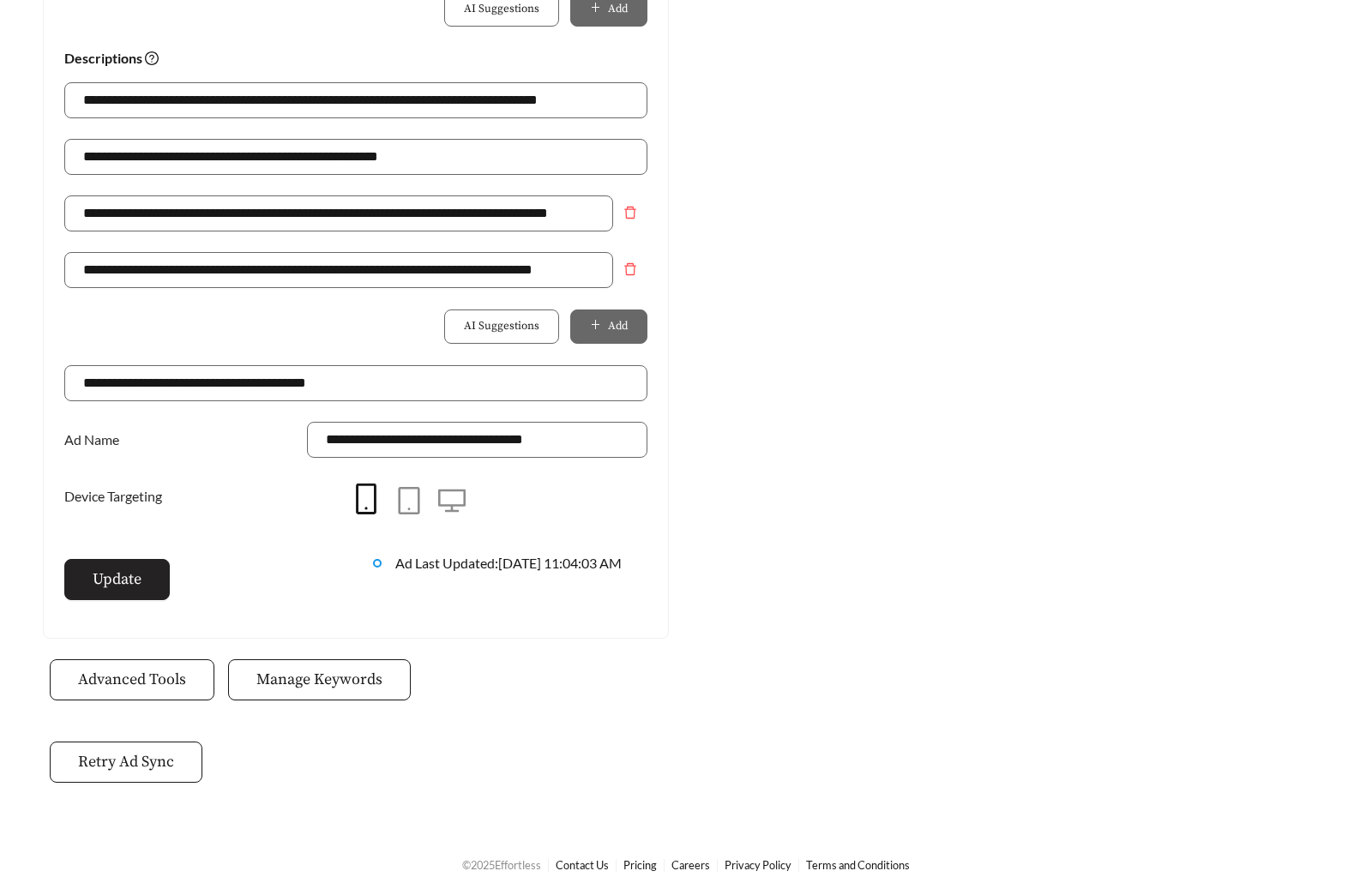
click at [95, 590] on span "Update" at bounding box center [116, 579] width 49 height 23
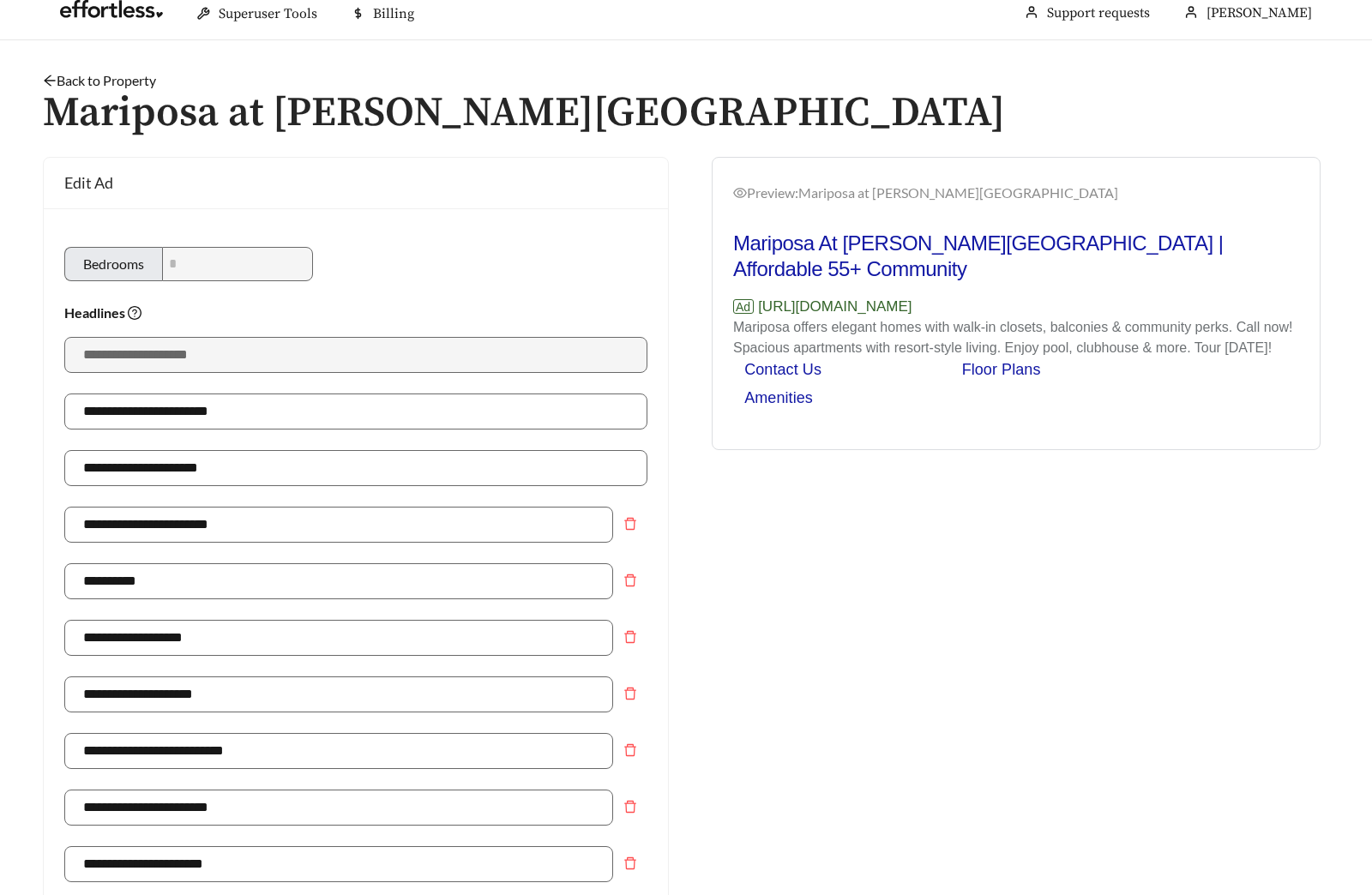
scroll to position [0, 0]
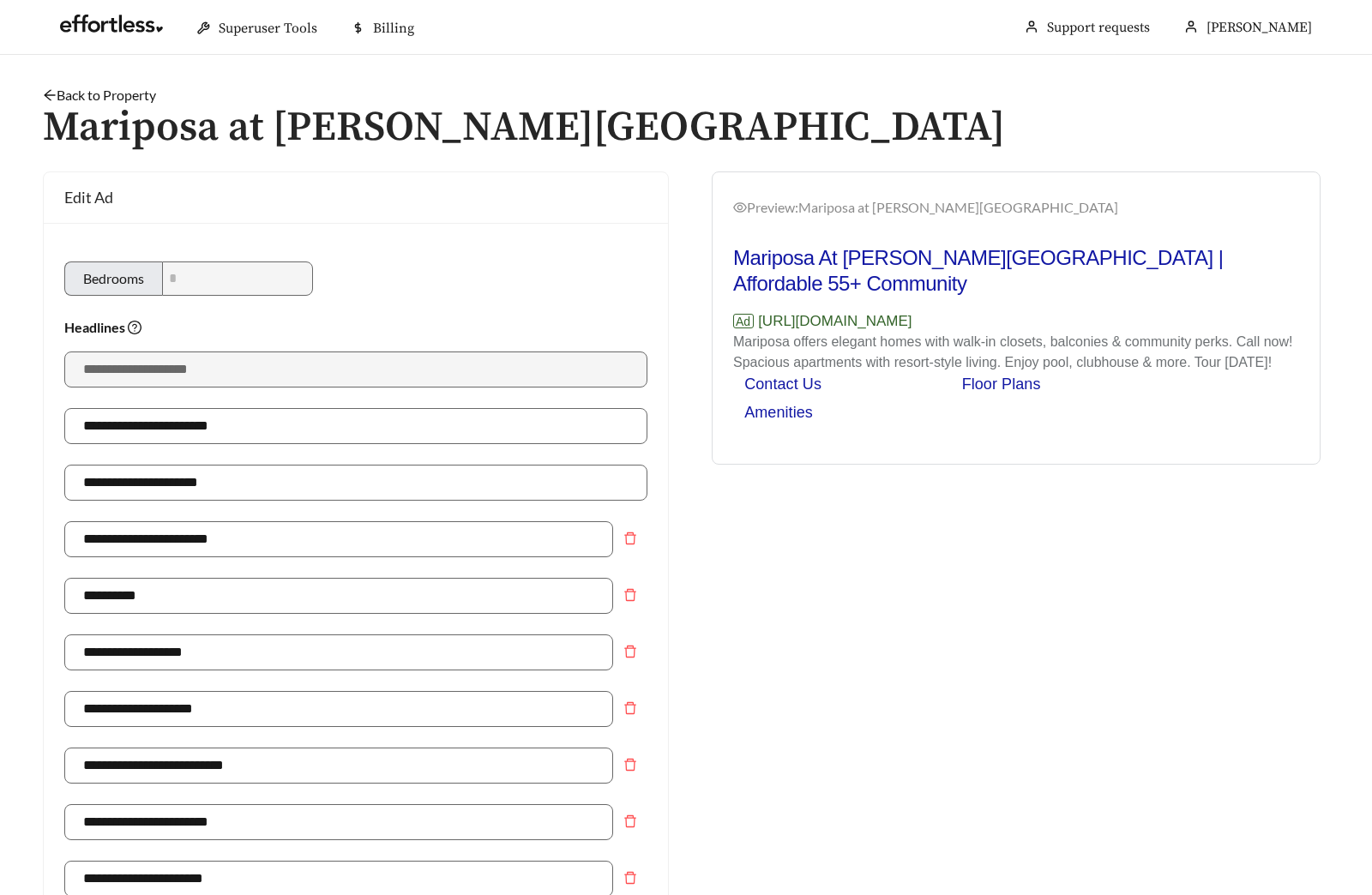
click at [121, 94] on link "Back to Property" at bounding box center [99, 94] width 113 height 16
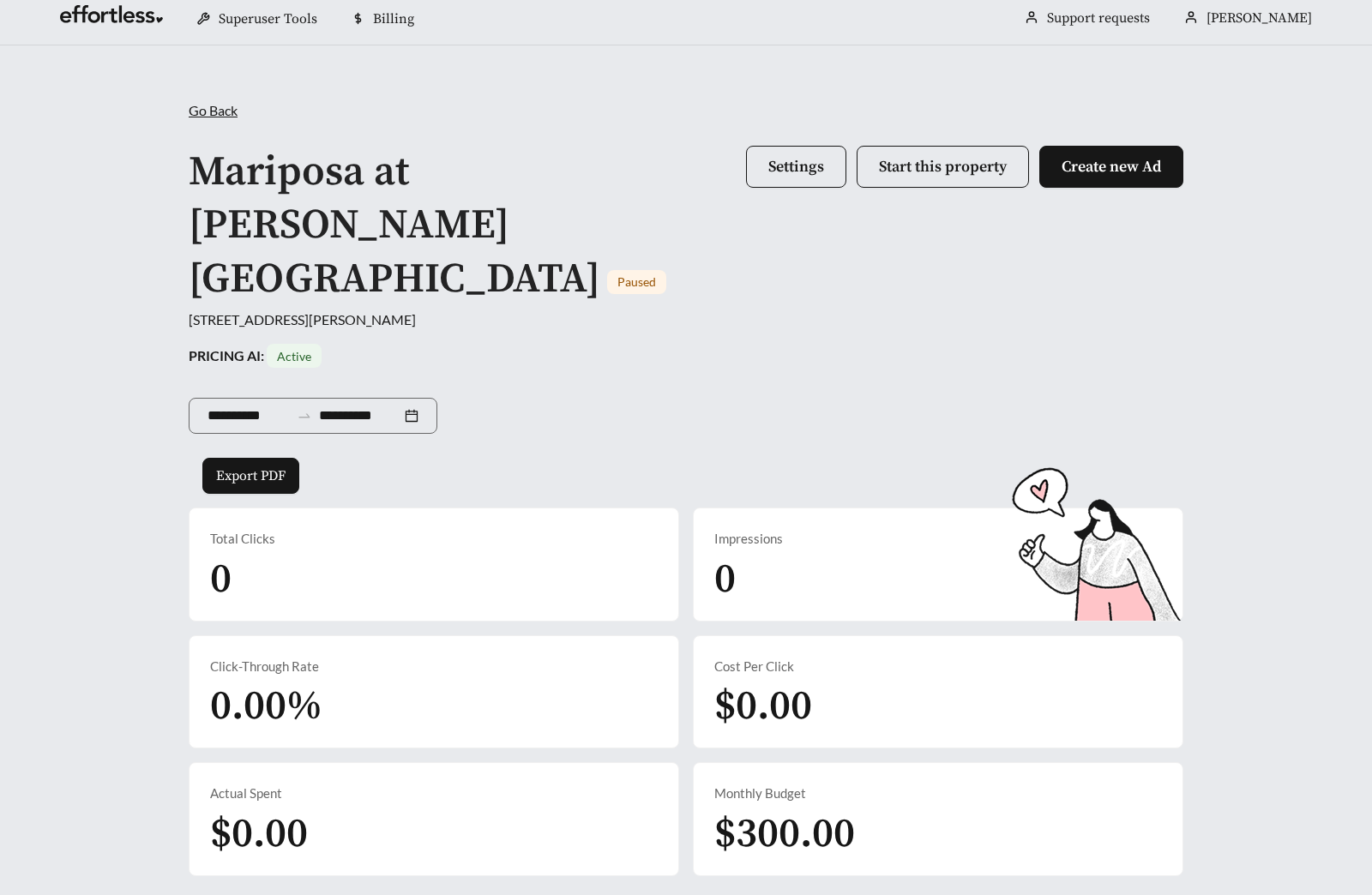
scroll to position [723, 0]
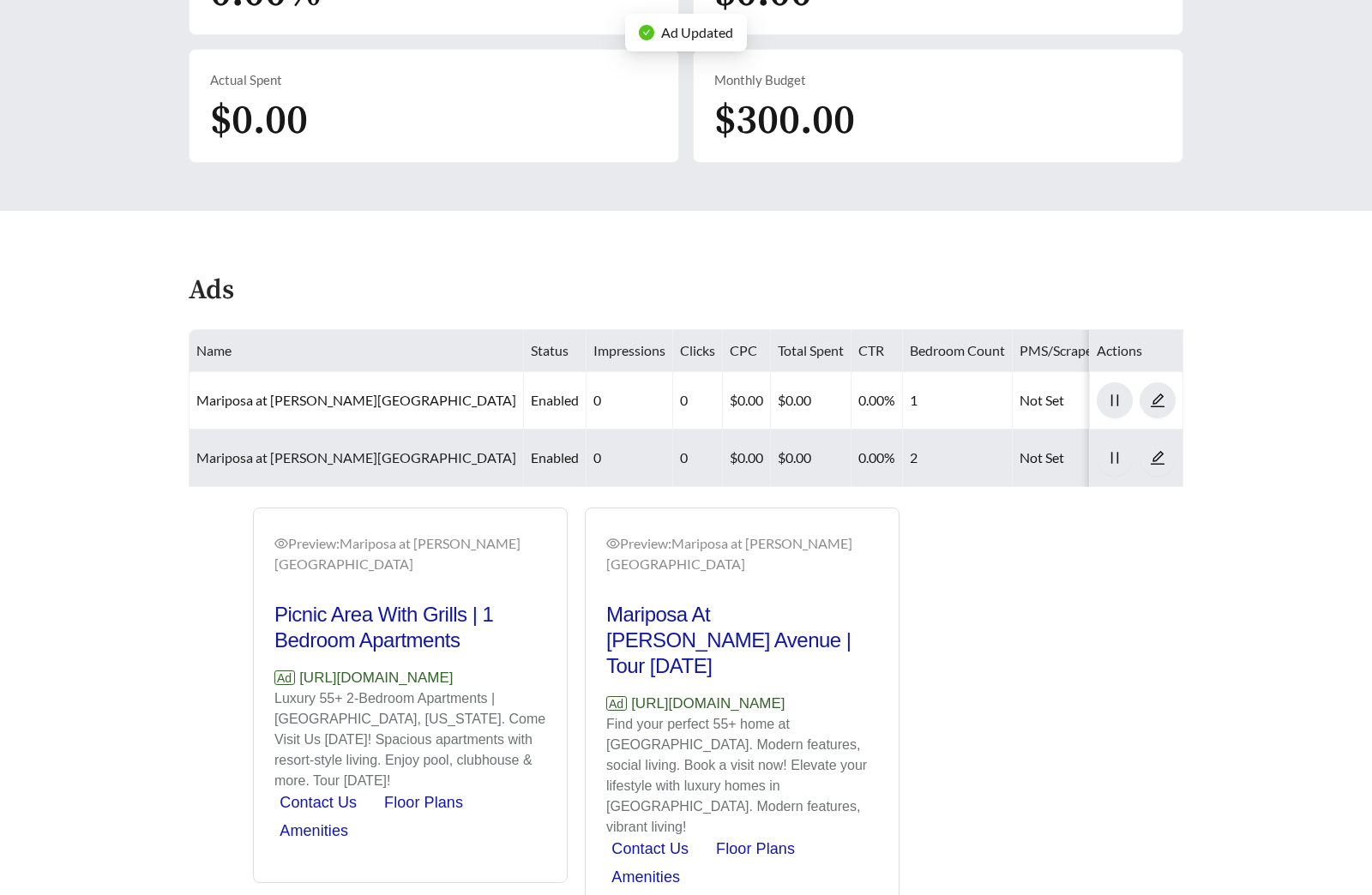
click at [348, 449] on link "Mariposa at Jason Avenue - Two Bedroom" at bounding box center [357, 457] width 320 height 16
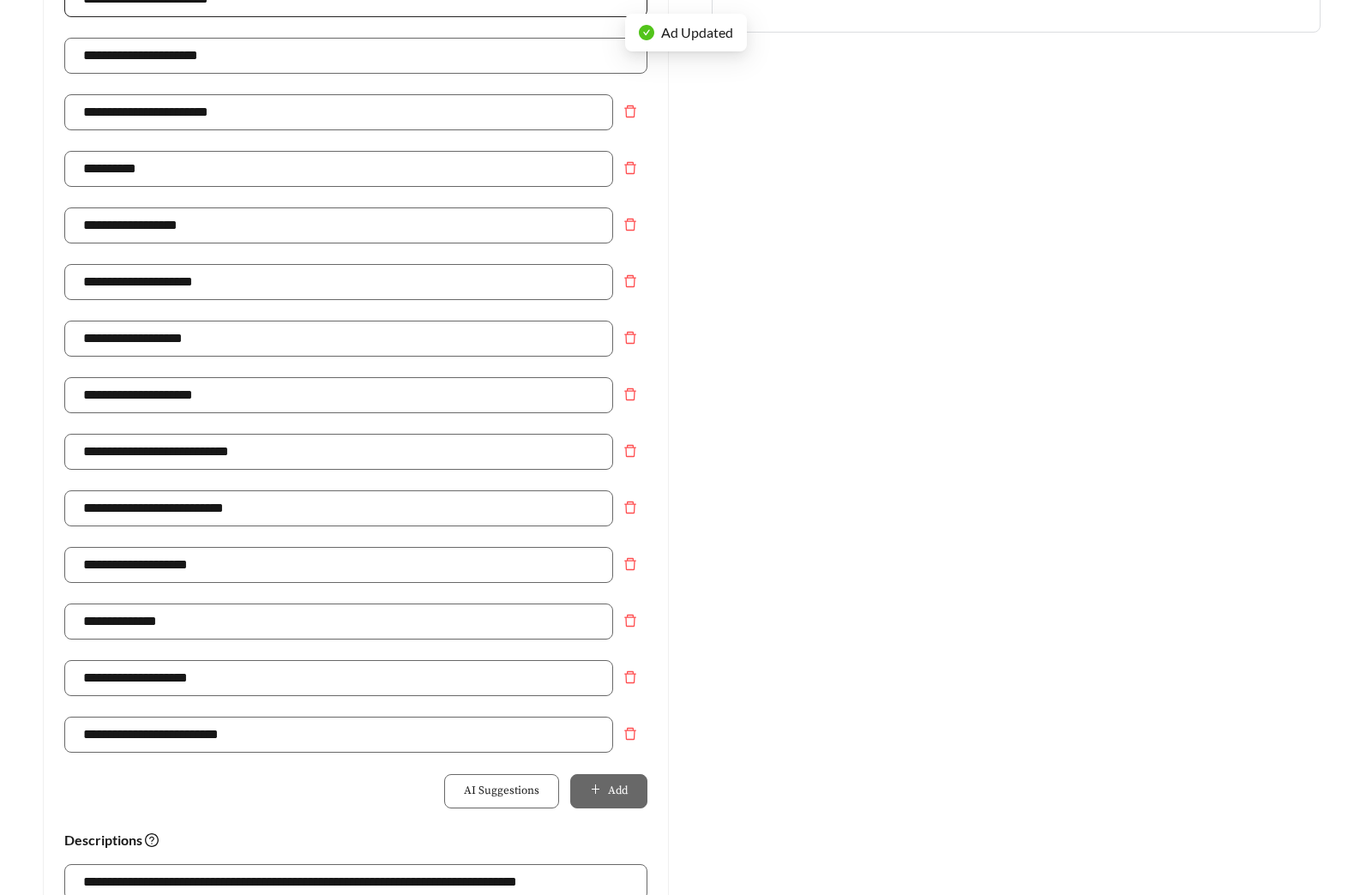
scroll to position [842, 0]
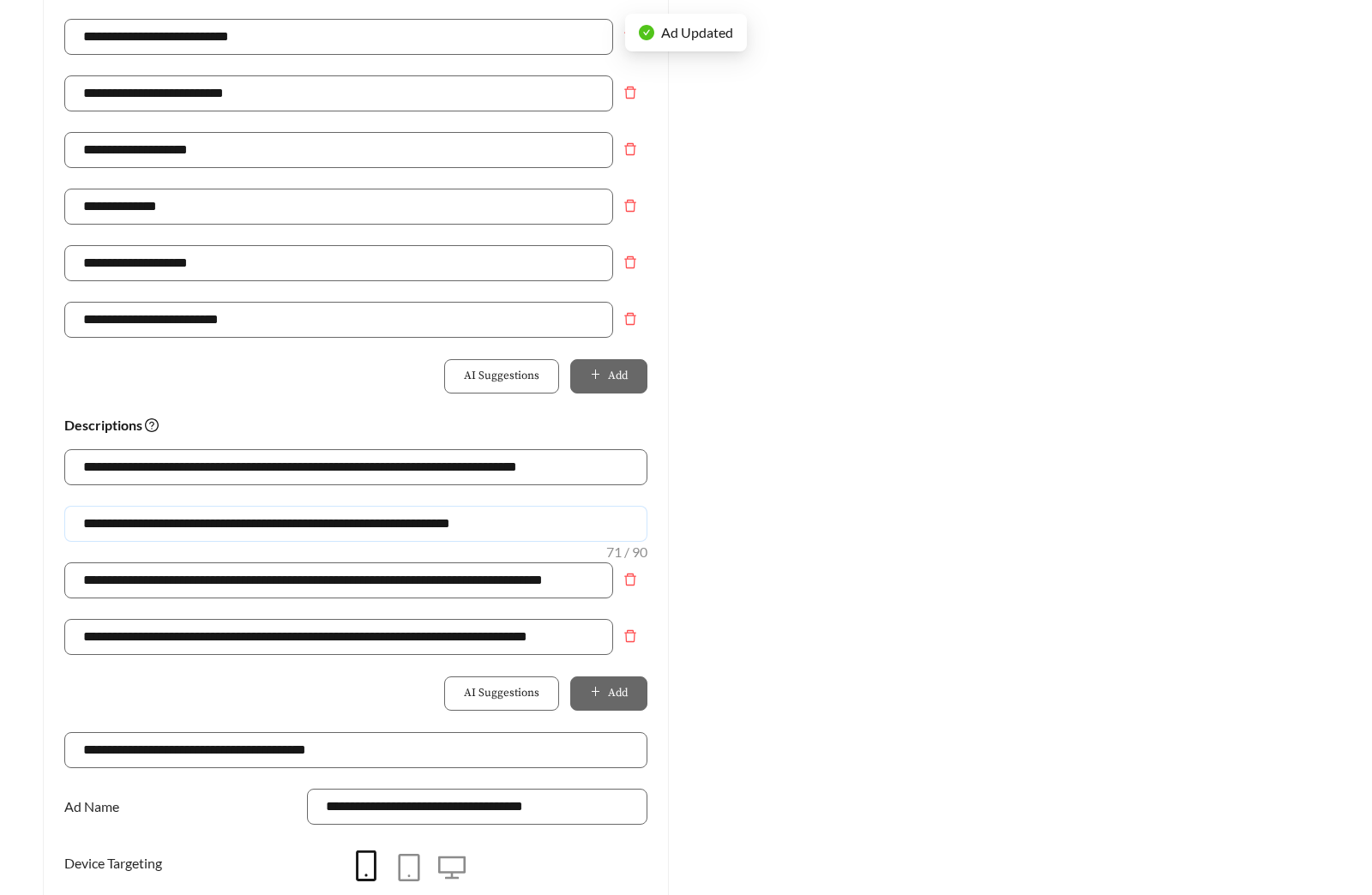
drag, startPoint x: 508, startPoint y: 512, endPoint x: 28, endPoint y: 521, distance: 480.1
click at [28, 521] on div "**********" at bounding box center [356, 168] width 660 height 1677
paste input "text"
type input "**********"
click at [760, 496] on div "Preview: Mariposa at Jason Avenue - Two Bedroom Luxury 55+ Apartments | Apartme…" at bounding box center [1016, 168] width 660 height 1677
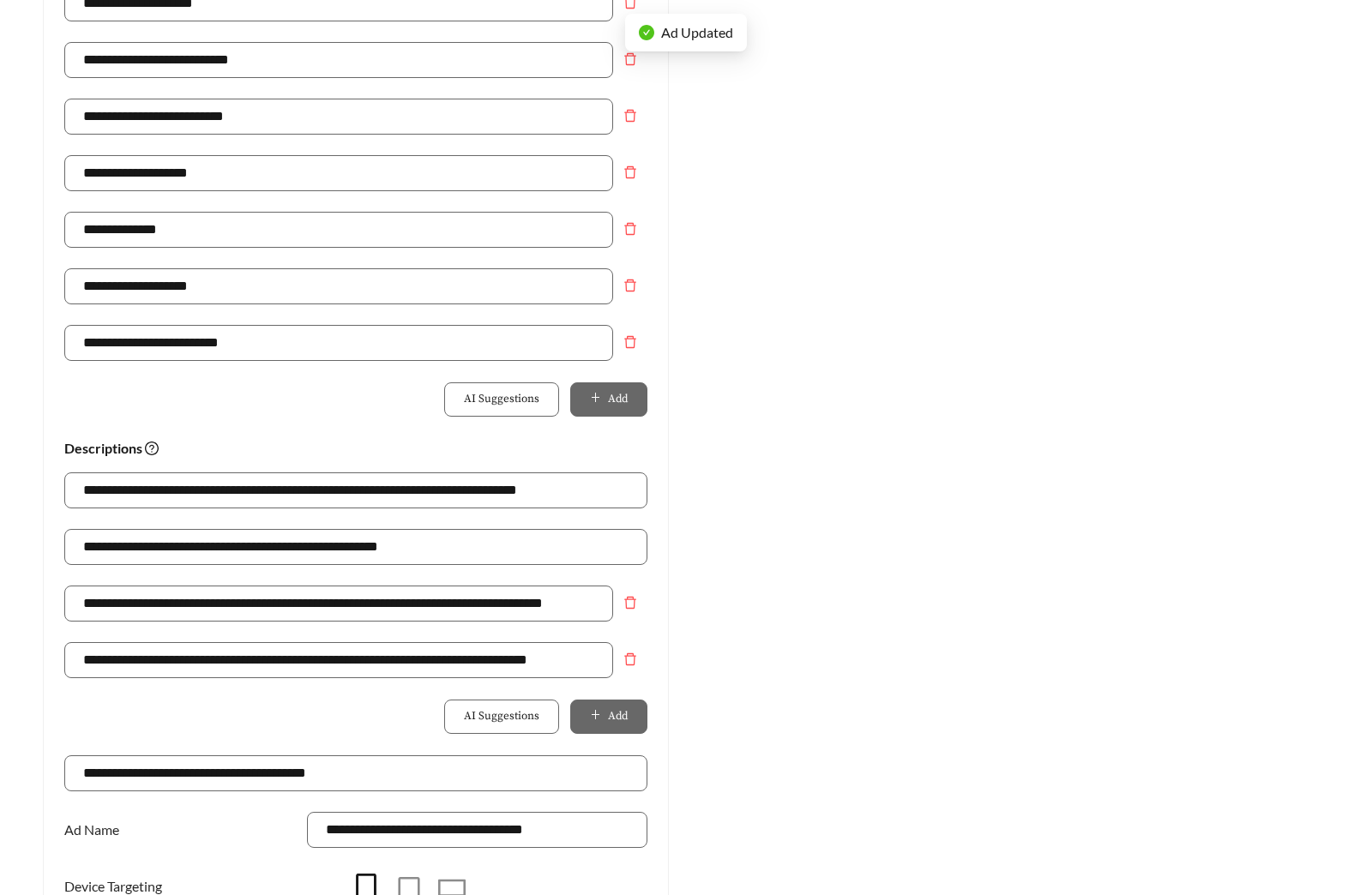
scroll to position [809, 0]
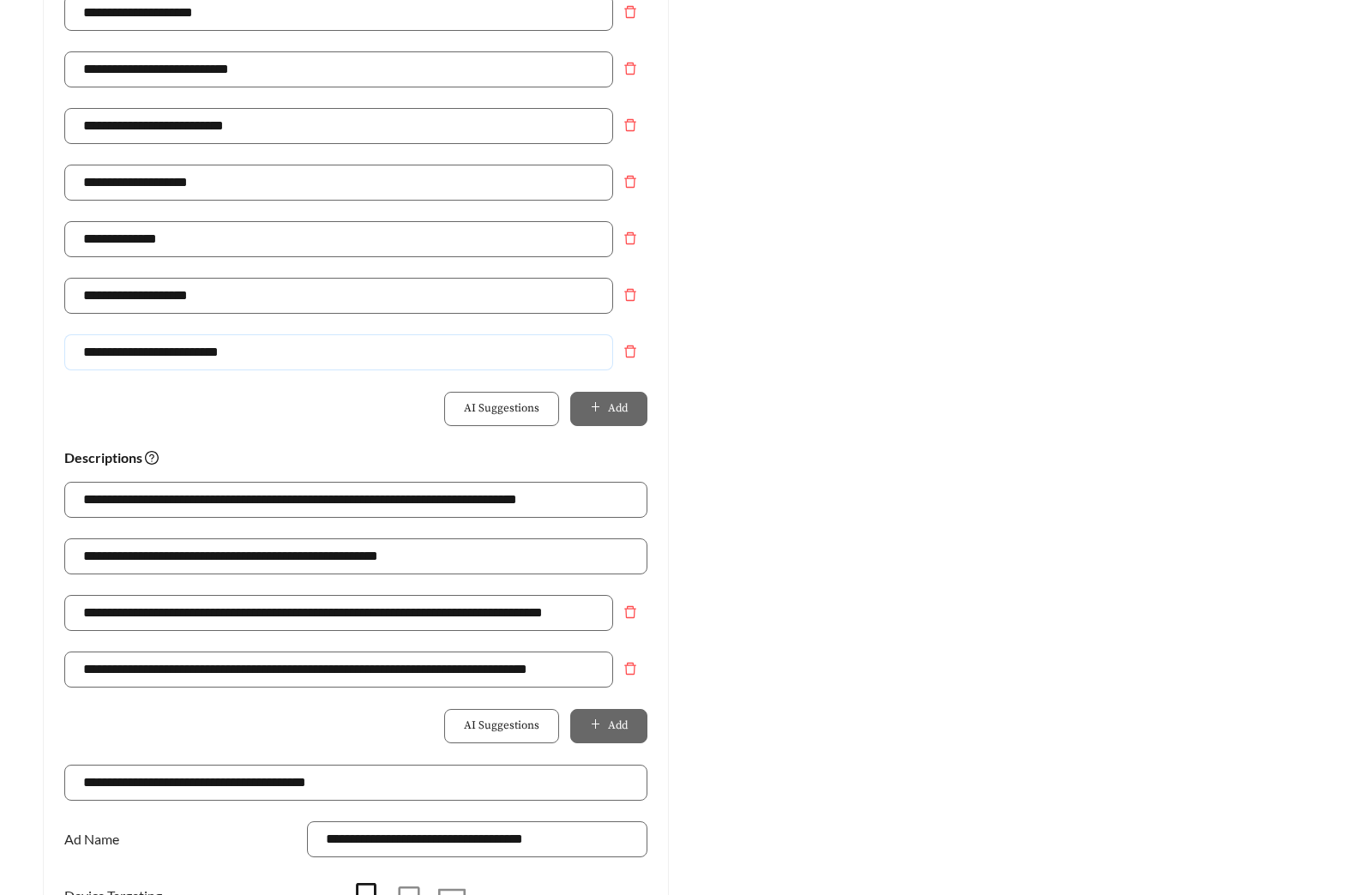
drag, startPoint x: 228, startPoint y: 359, endPoint x: -10, endPoint y: 359, distance: 238.0
type input "**********"
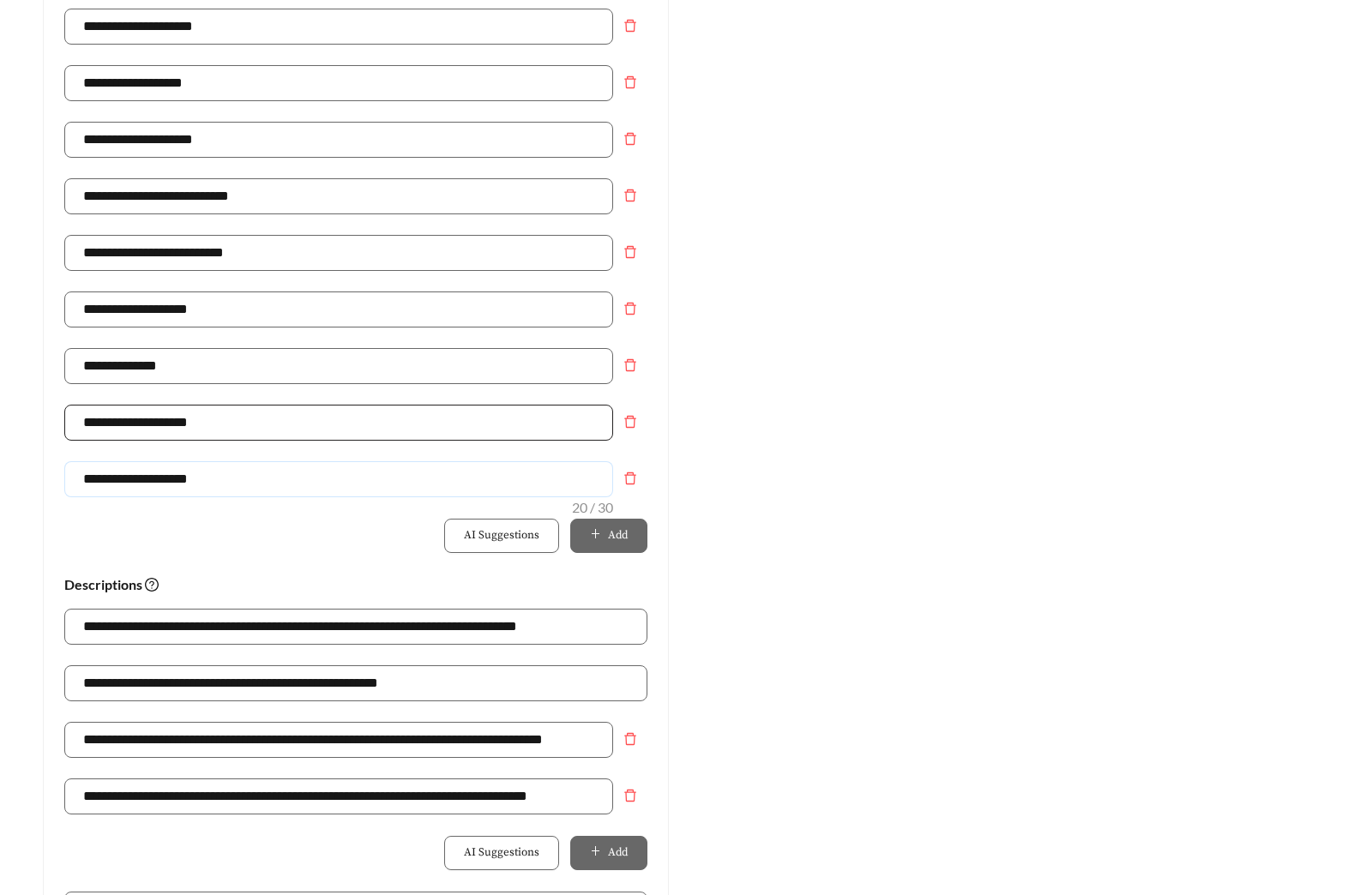
scroll to position [480, 0]
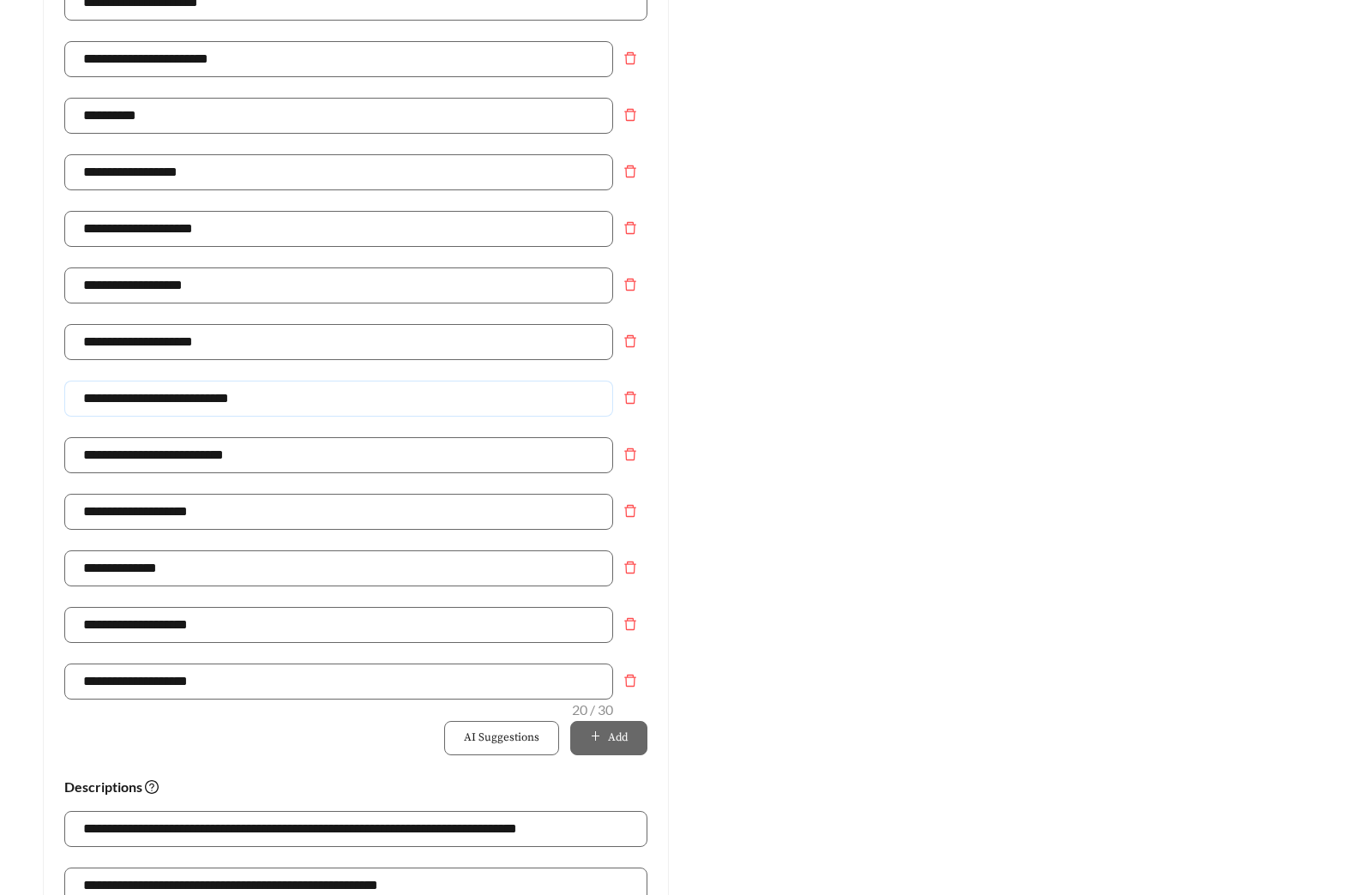
drag, startPoint x: 293, startPoint y: 395, endPoint x: -128, endPoint y: 393, distance: 421.0
type input "**********"
click at [946, 426] on div "Preview: Mariposa at Jason Avenue - Two Bedroom Luxury 55+ Apartments | Apartme…" at bounding box center [1016, 529] width 660 height 1677
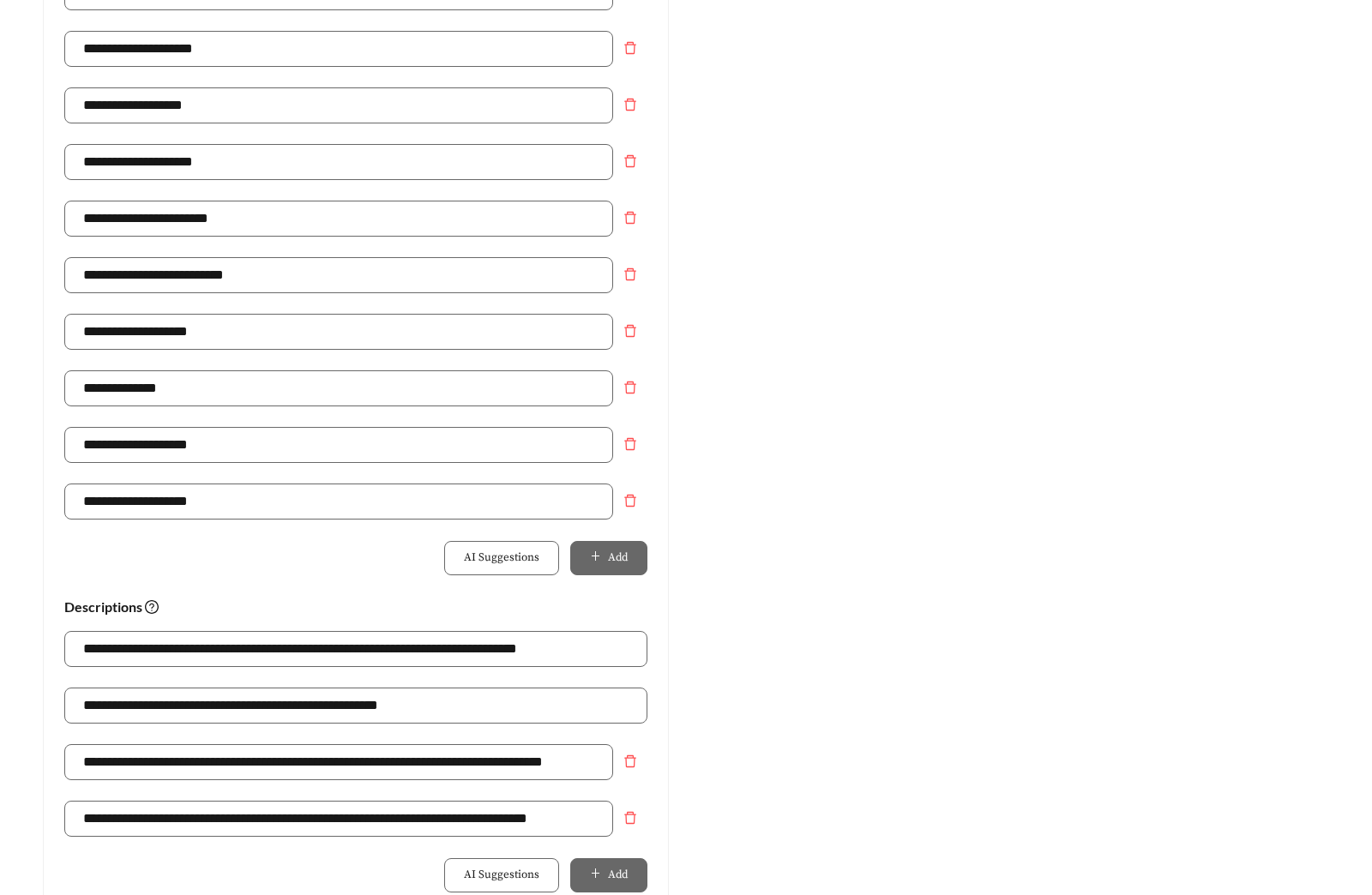
scroll to position [1084, 0]
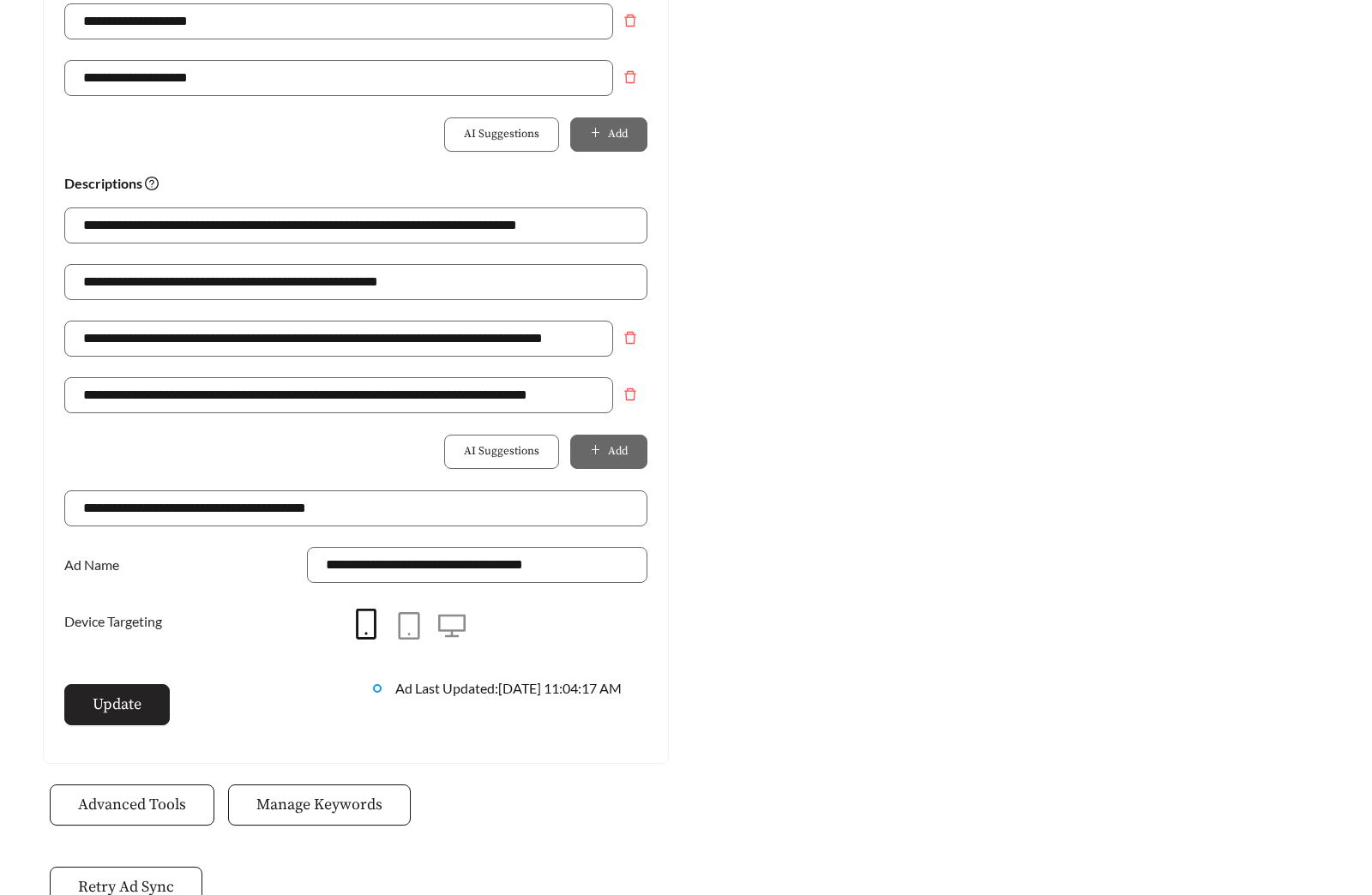
click at [140, 710] on span "Update" at bounding box center [116, 704] width 49 height 23
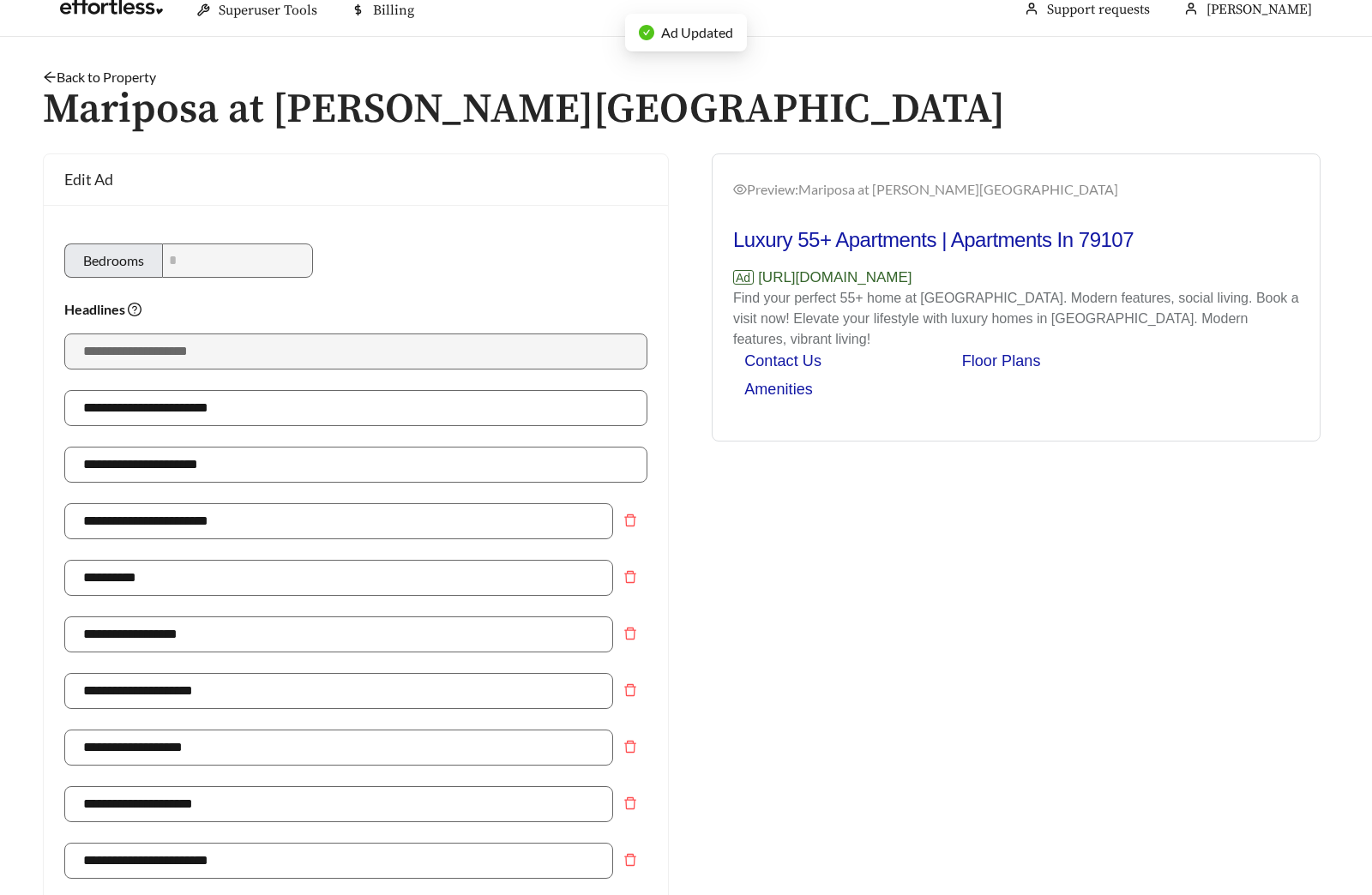
scroll to position [0, 0]
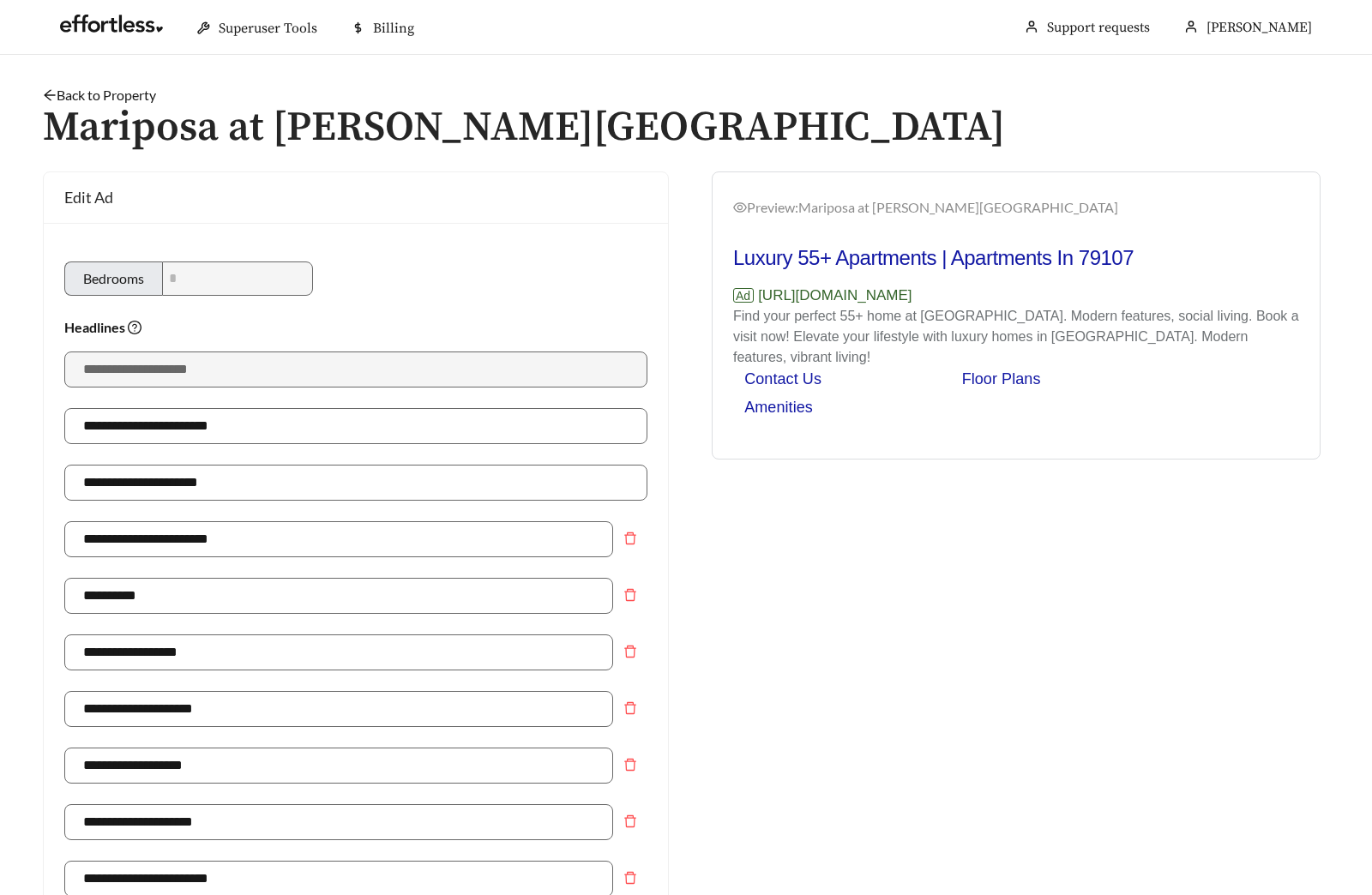
click at [120, 96] on link "Back to Property" at bounding box center [99, 94] width 113 height 16
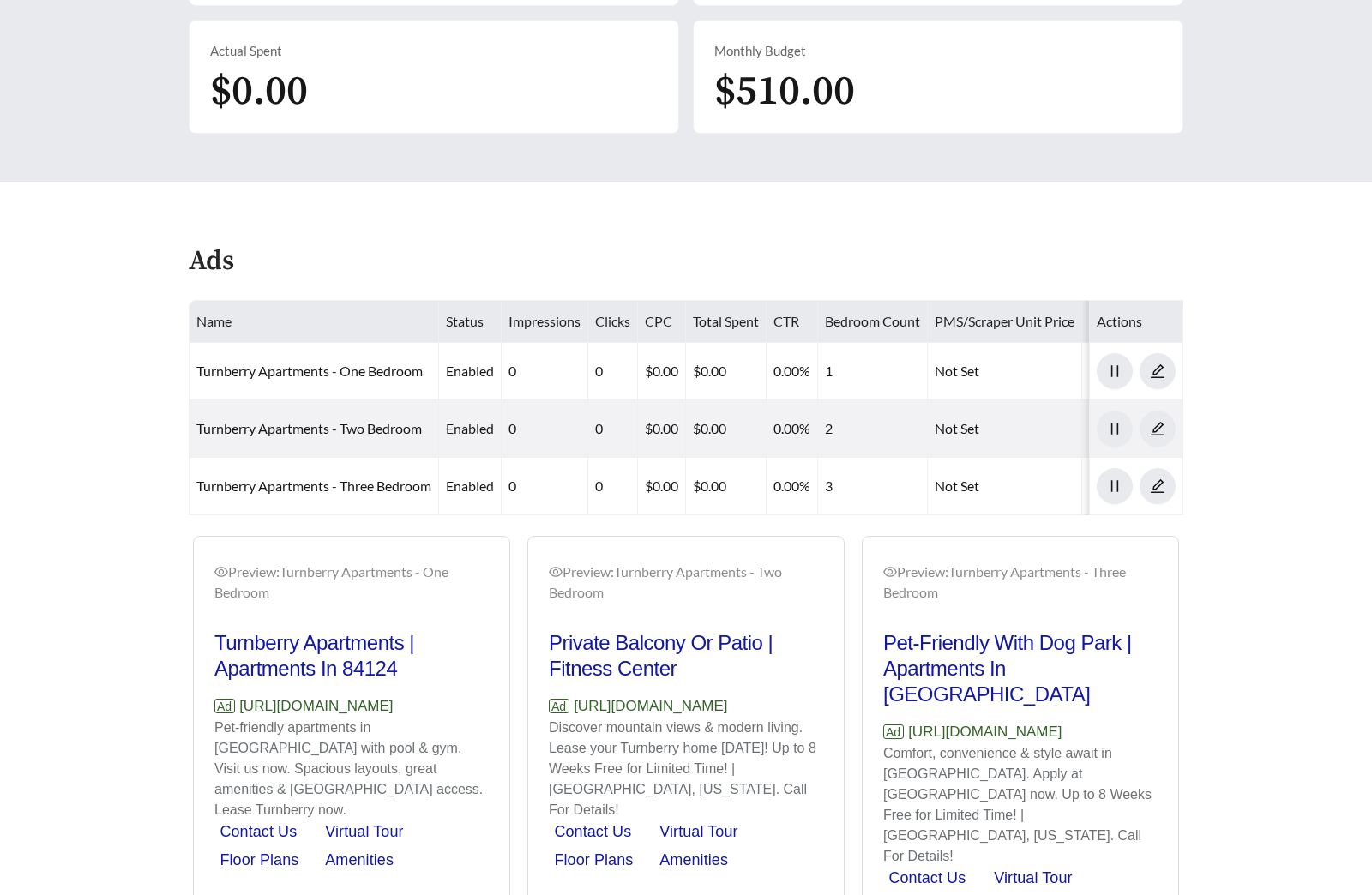
scroll to position [703, 0]
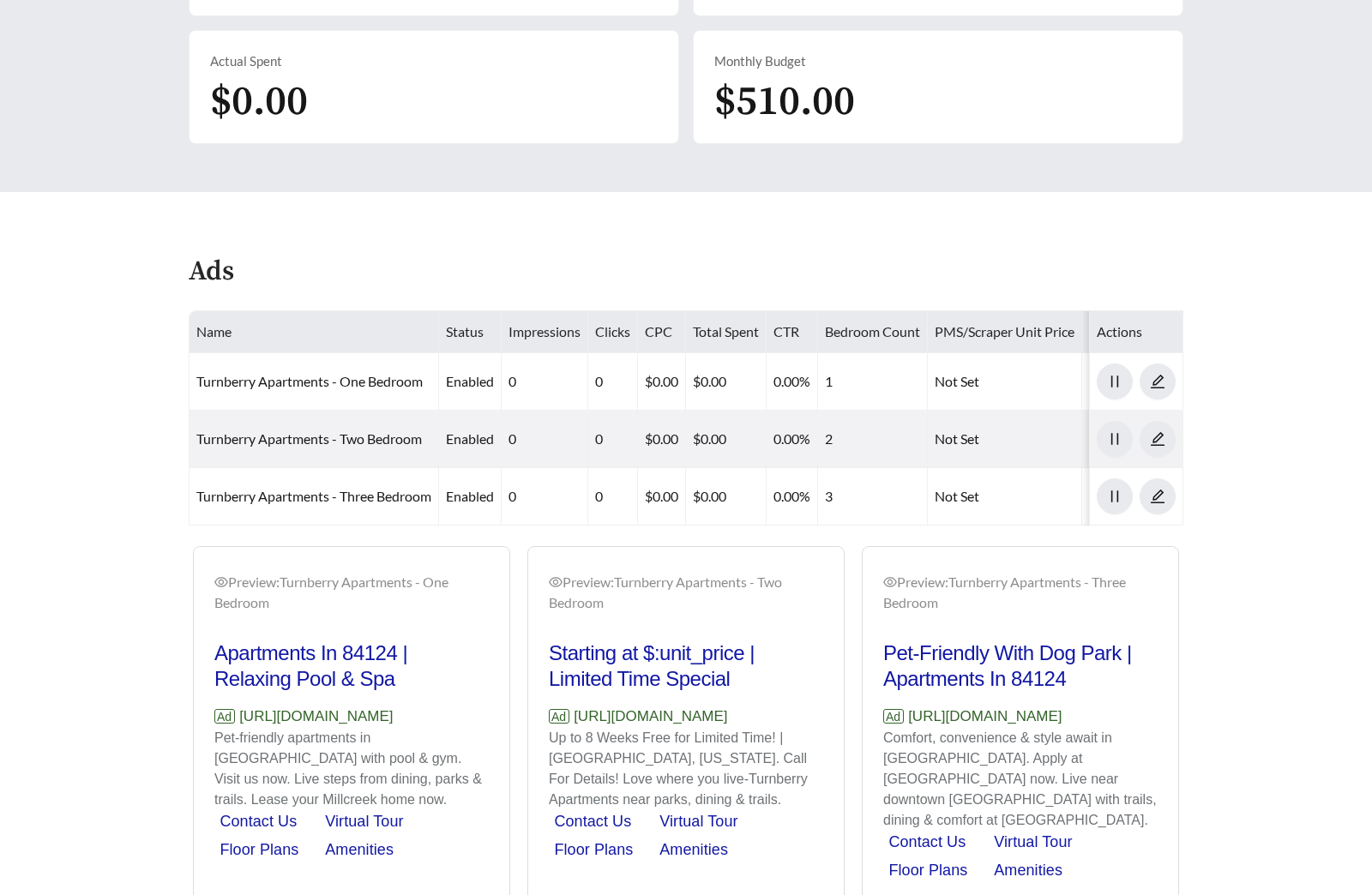
scroll to position [643, 0]
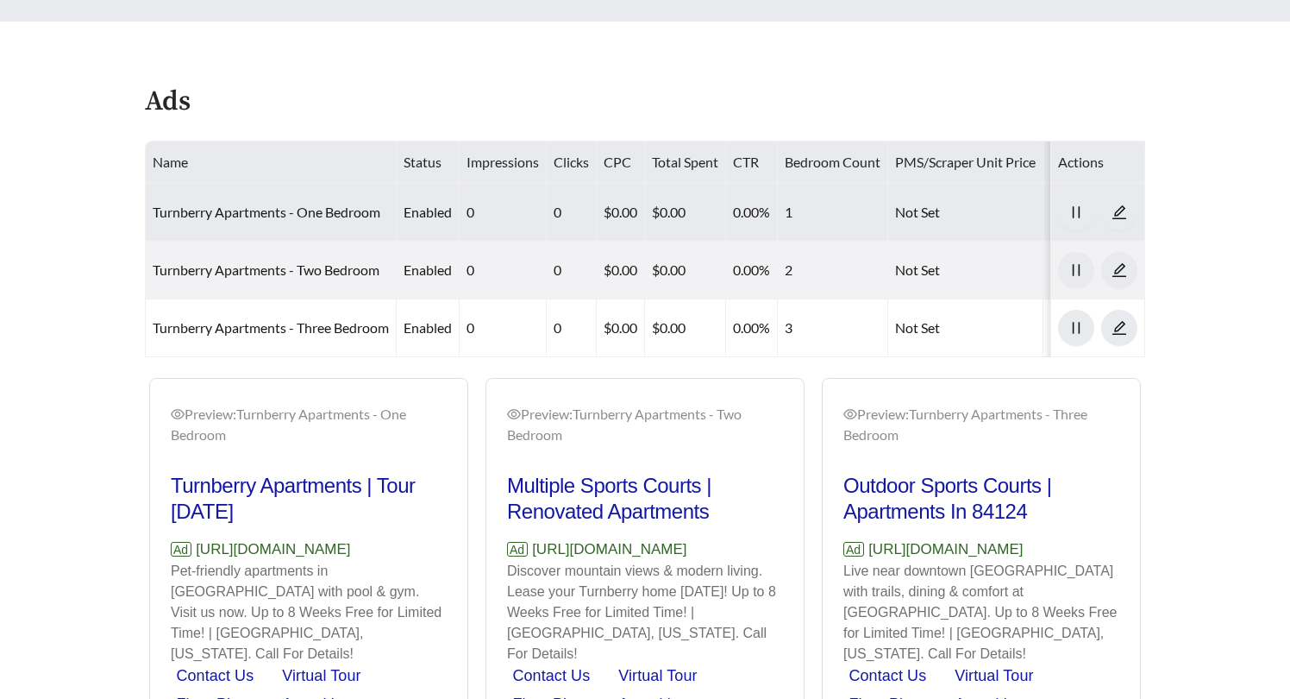
scroll to position [828, 0]
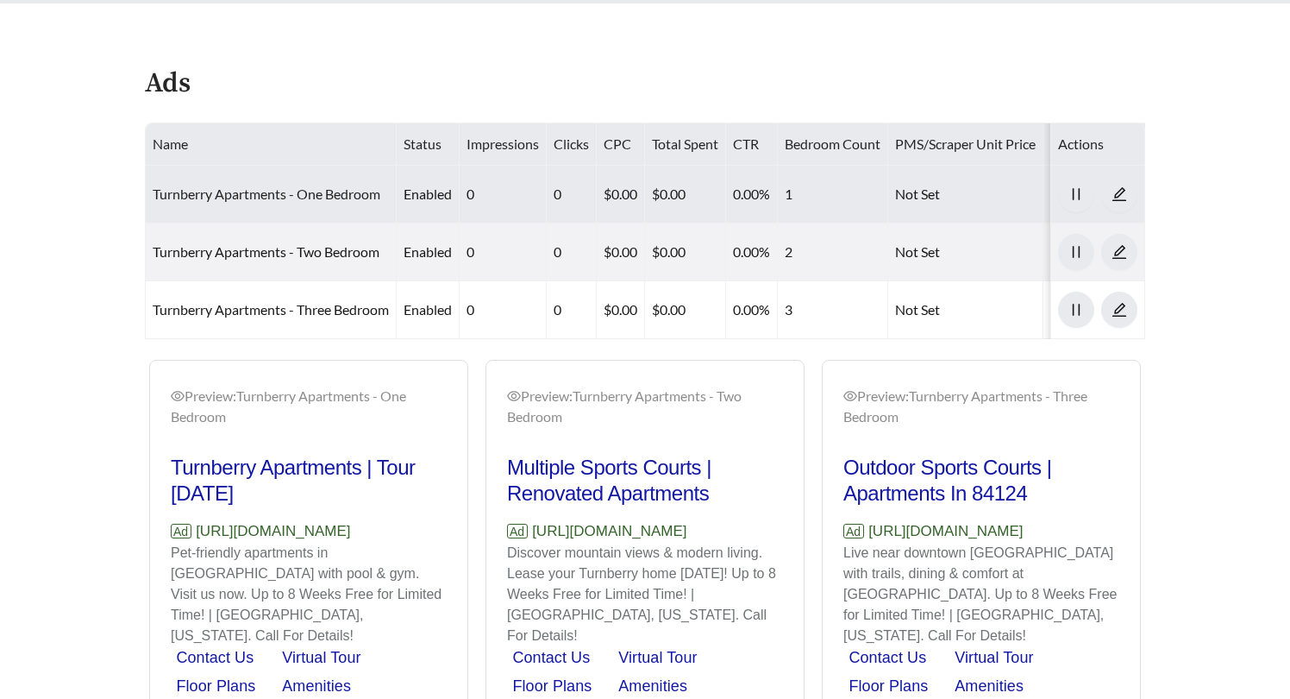
click at [347, 192] on link "Turnberry Apartments - One Bedroom" at bounding box center [267, 193] width 228 height 16
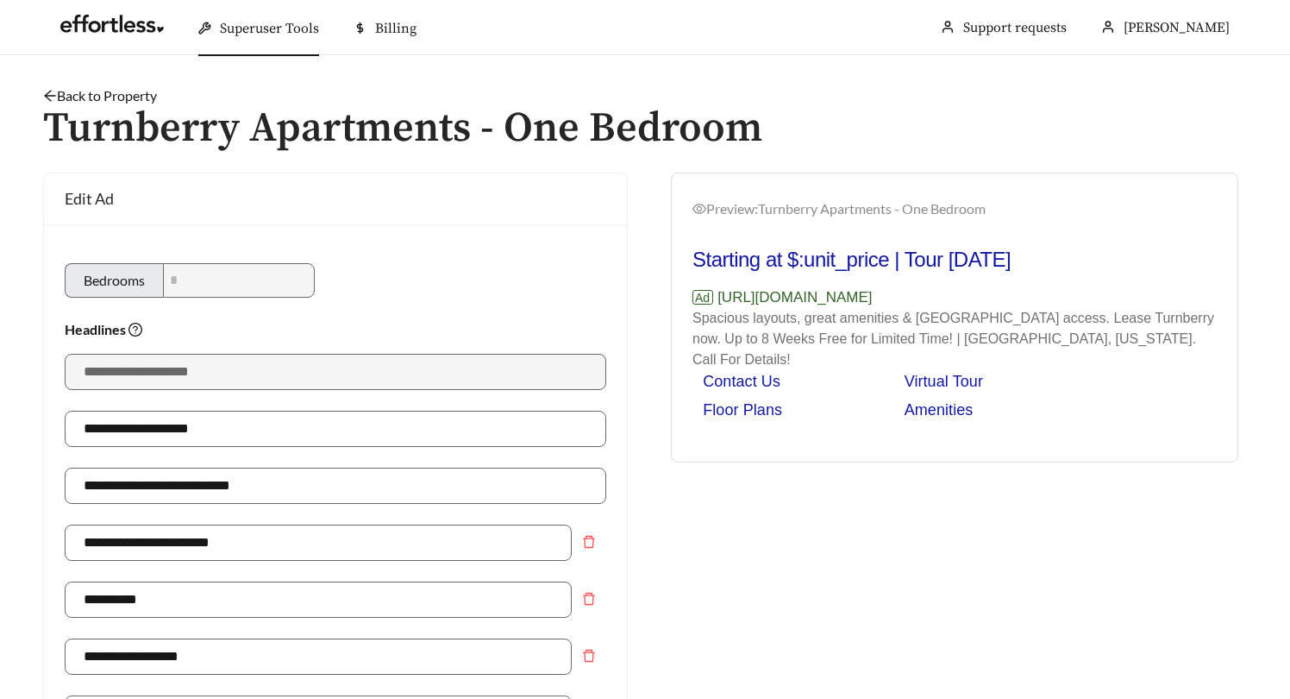
click at [134, 97] on link "Back to Property" at bounding box center [100, 95] width 114 height 16
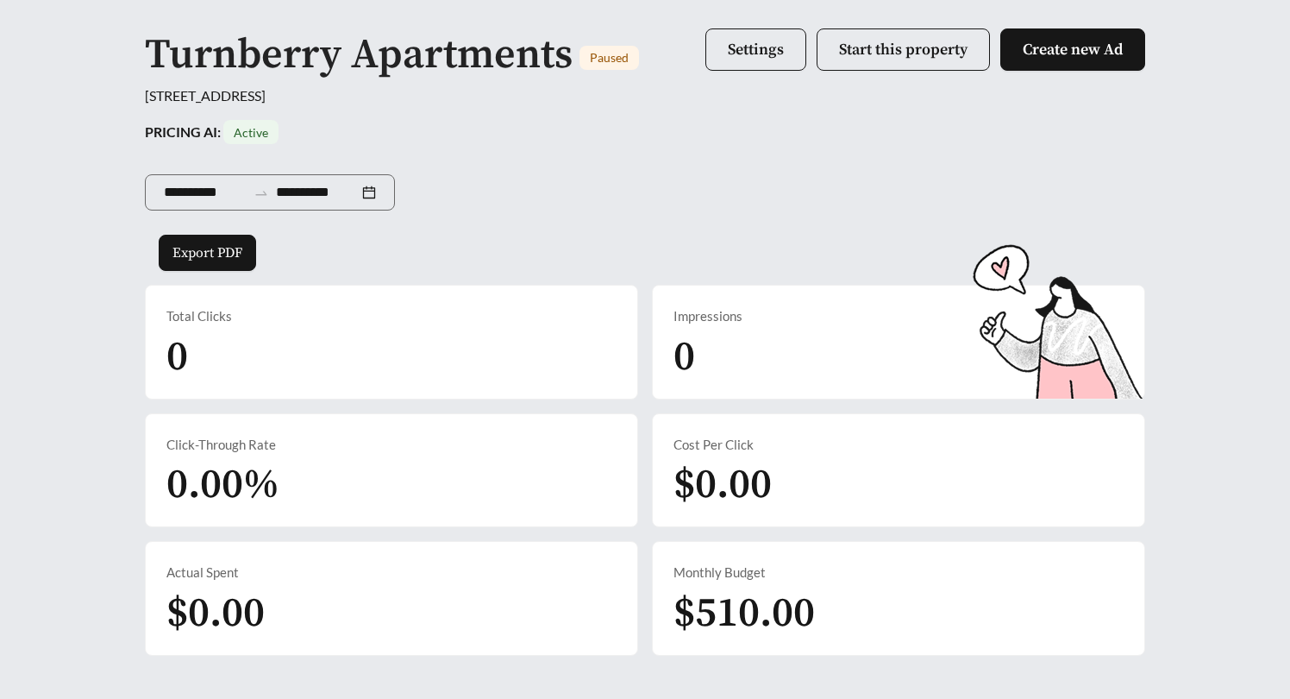
scroll to position [110, 0]
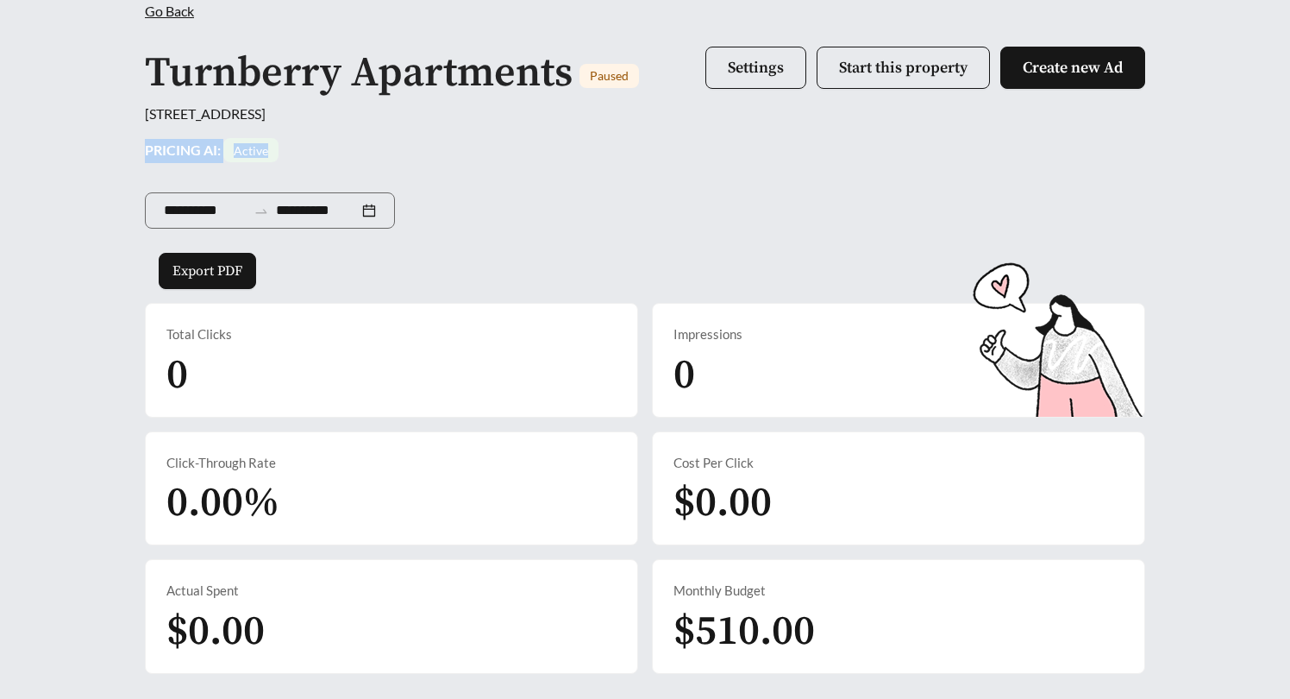
drag, startPoint x: 313, startPoint y: 150, endPoint x: 125, endPoint y: 152, distance: 188.0
click at [125, 152] on div "**********" at bounding box center [645, 334] width 1290 height 776
click at [406, 158] on div "PRICING AI: Active" at bounding box center [645, 150] width 1001 height 24
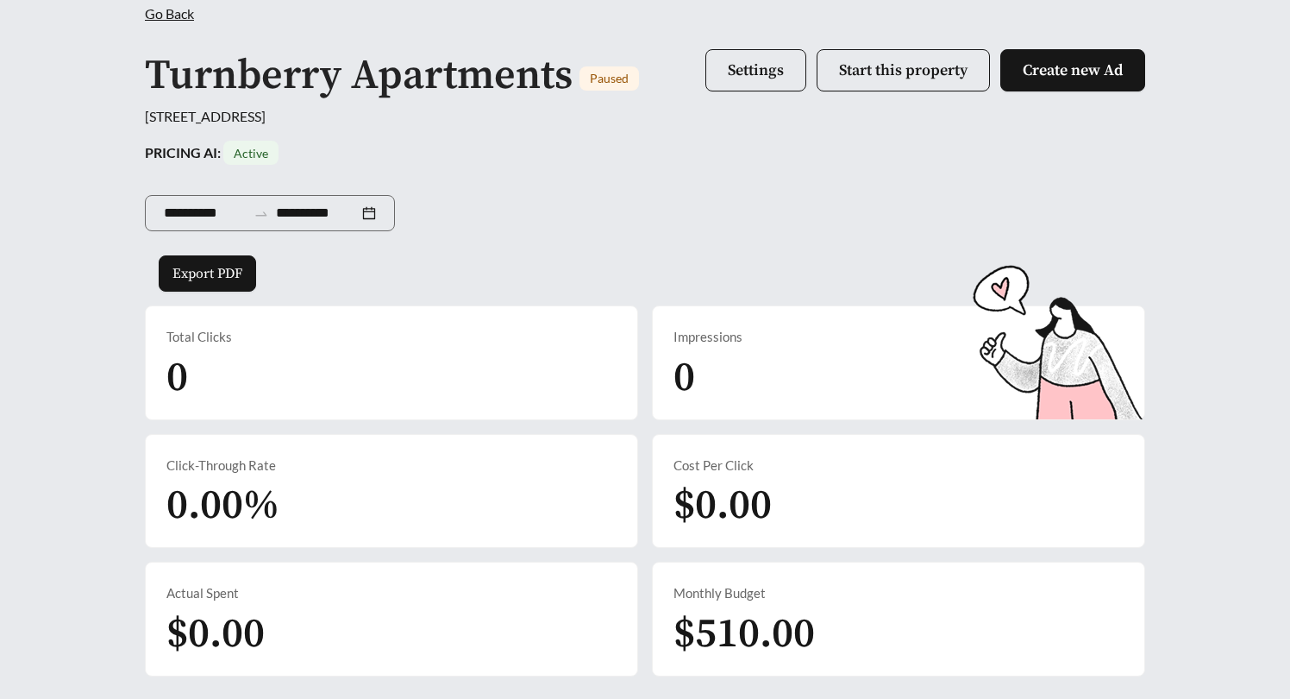
scroll to position [0, 0]
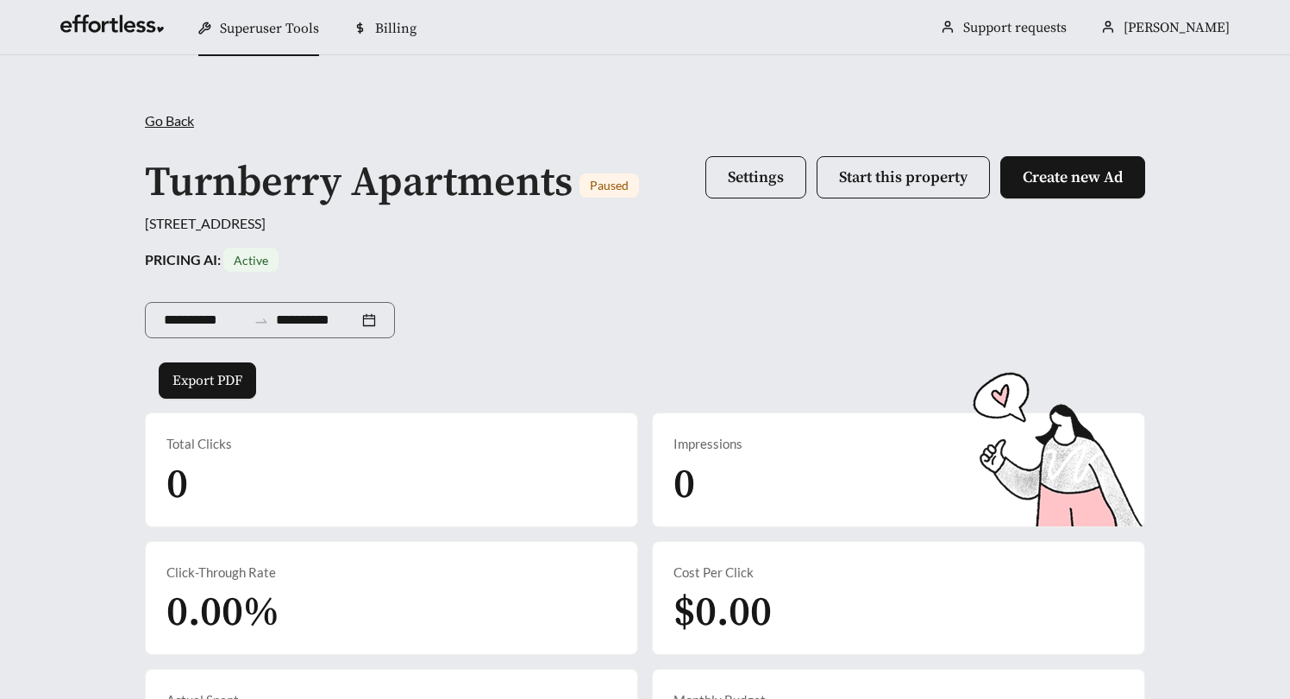
click at [850, 60] on div "**********" at bounding box center [645, 443] width 1290 height 776
click at [674, 319] on div "**********" at bounding box center [645, 317] width 1001 height 91
click at [856, 313] on div "**********" at bounding box center [645, 317] width 1001 height 91
click at [898, 187] on button "Start this property" at bounding box center [903, 177] width 173 height 42
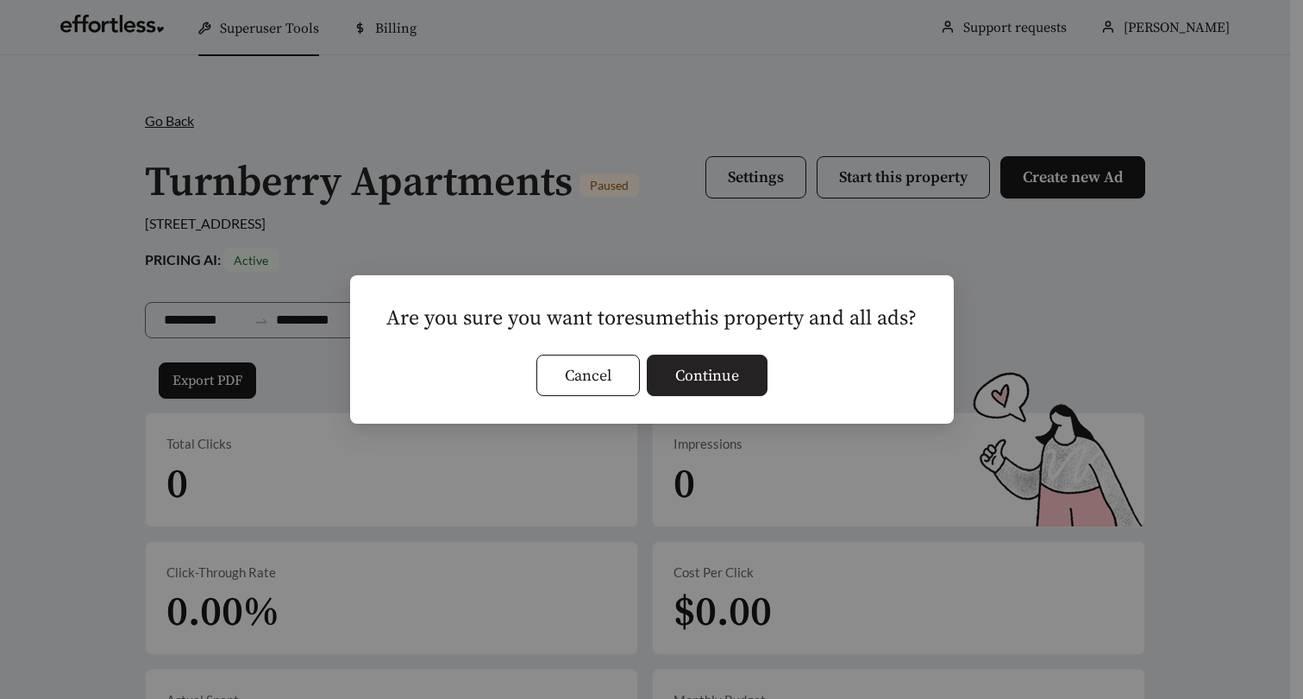
click at [727, 386] on span "Continue" at bounding box center [707, 375] width 64 height 23
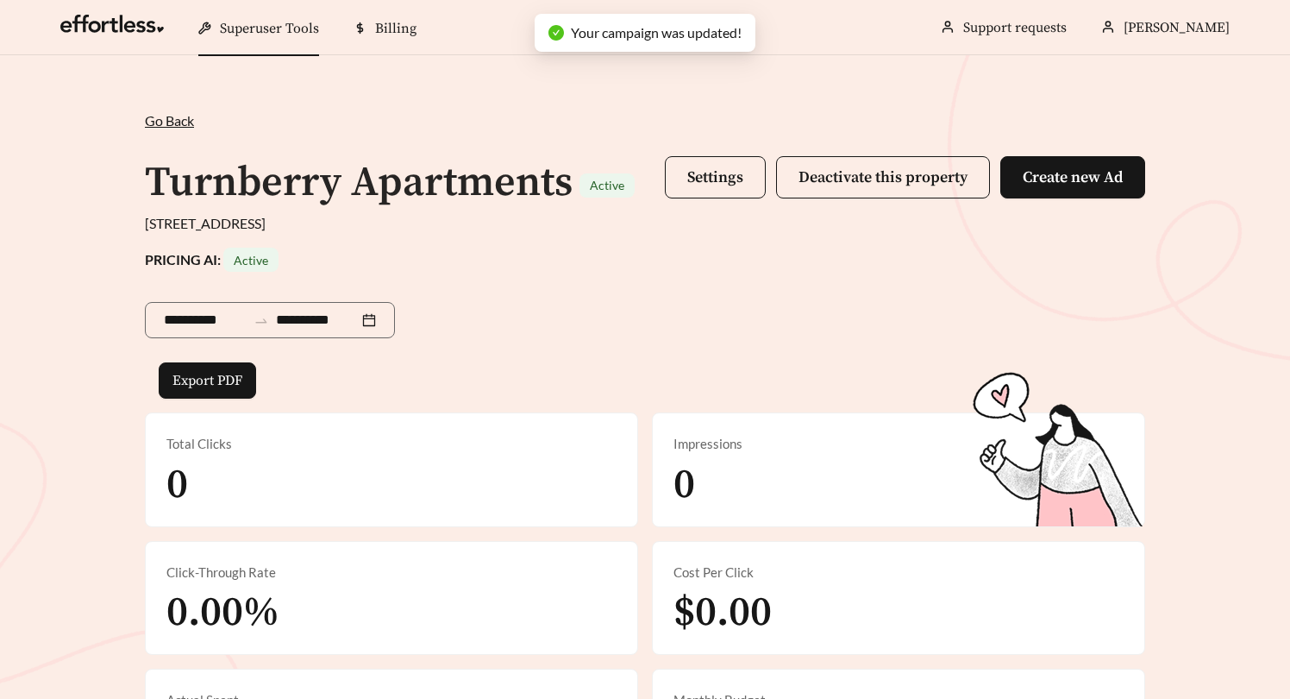
click at [940, 306] on div "**********" at bounding box center [645, 317] width 1001 height 91
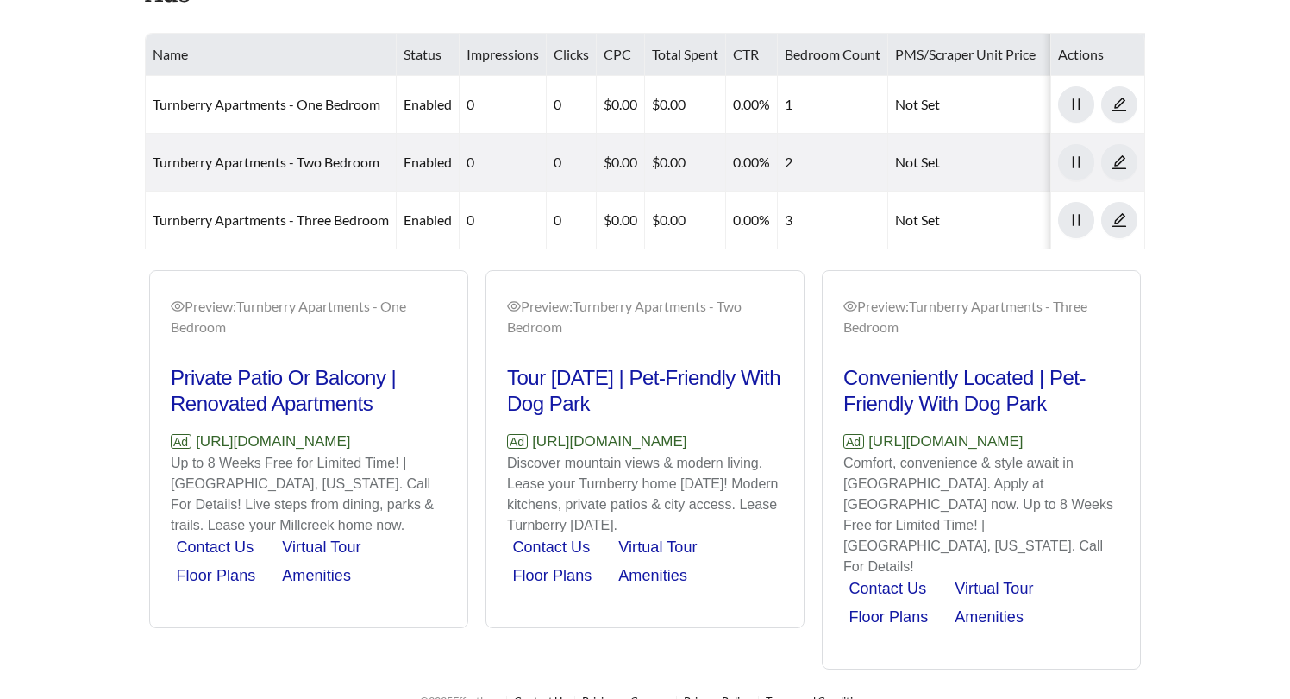
scroll to position [920, 0]
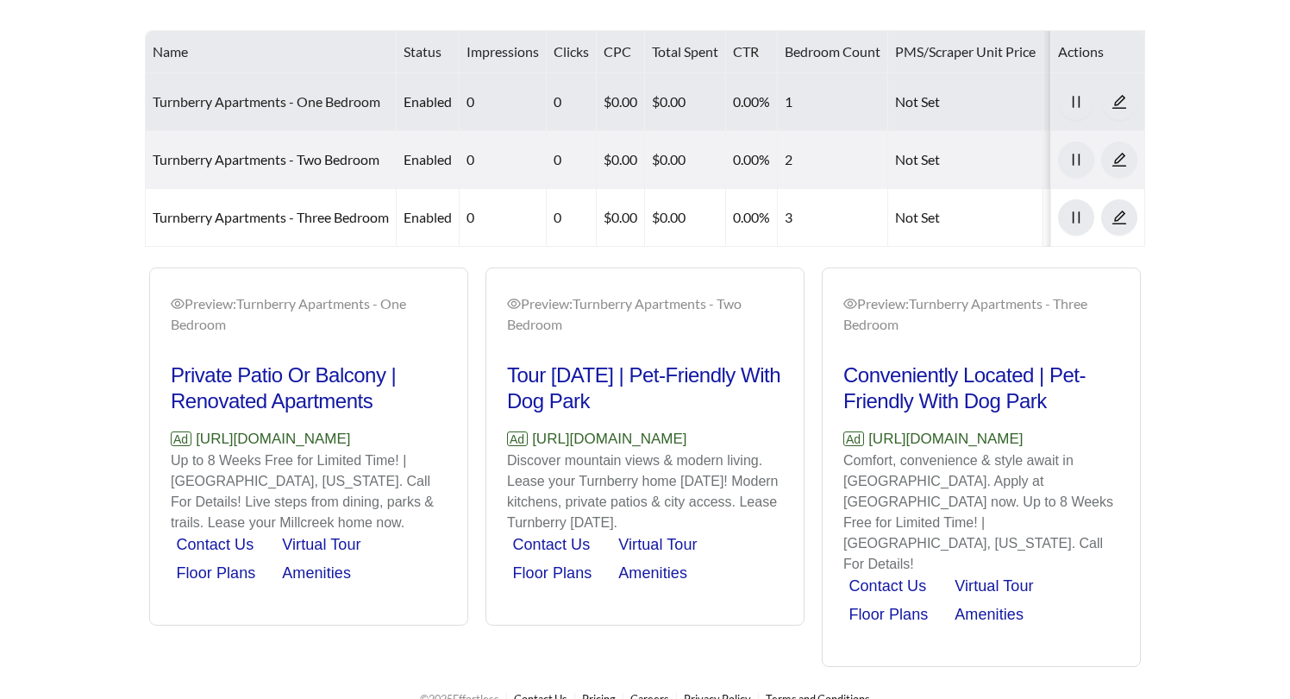
click at [252, 94] on link "Turnberry Apartments - One Bedroom" at bounding box center [267, 101] width 228 height 16
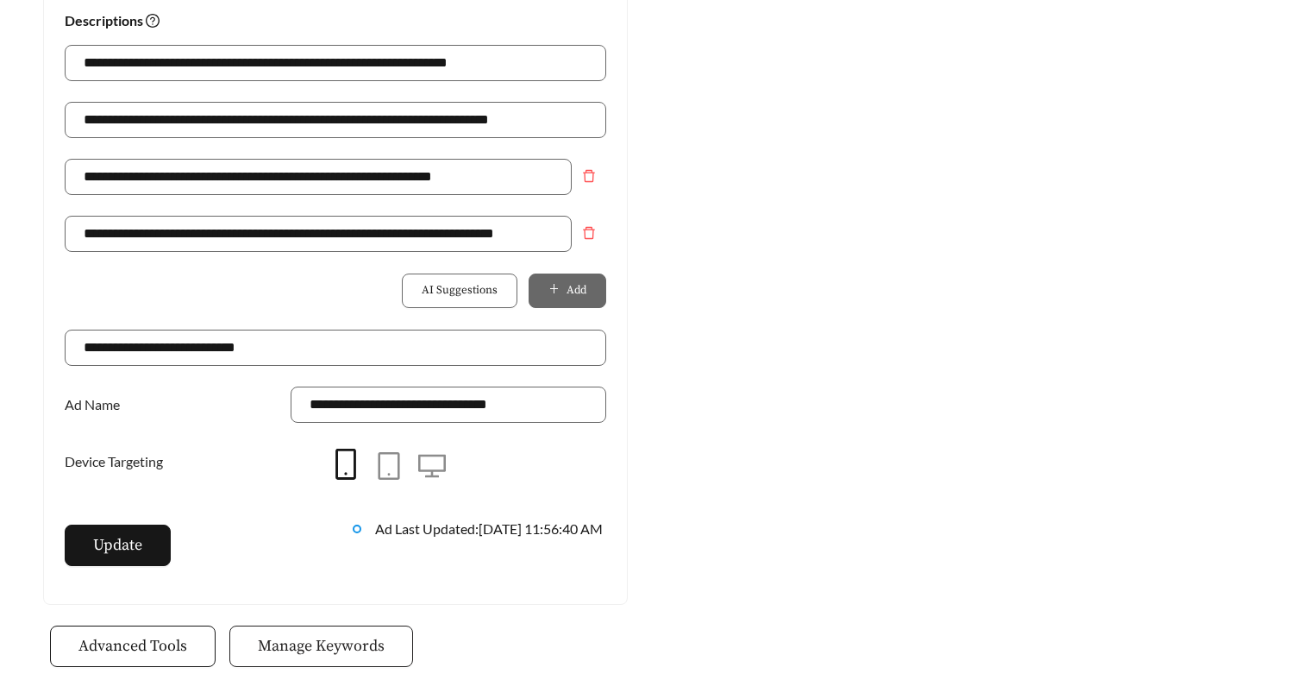
scroll to position [1418, 0]
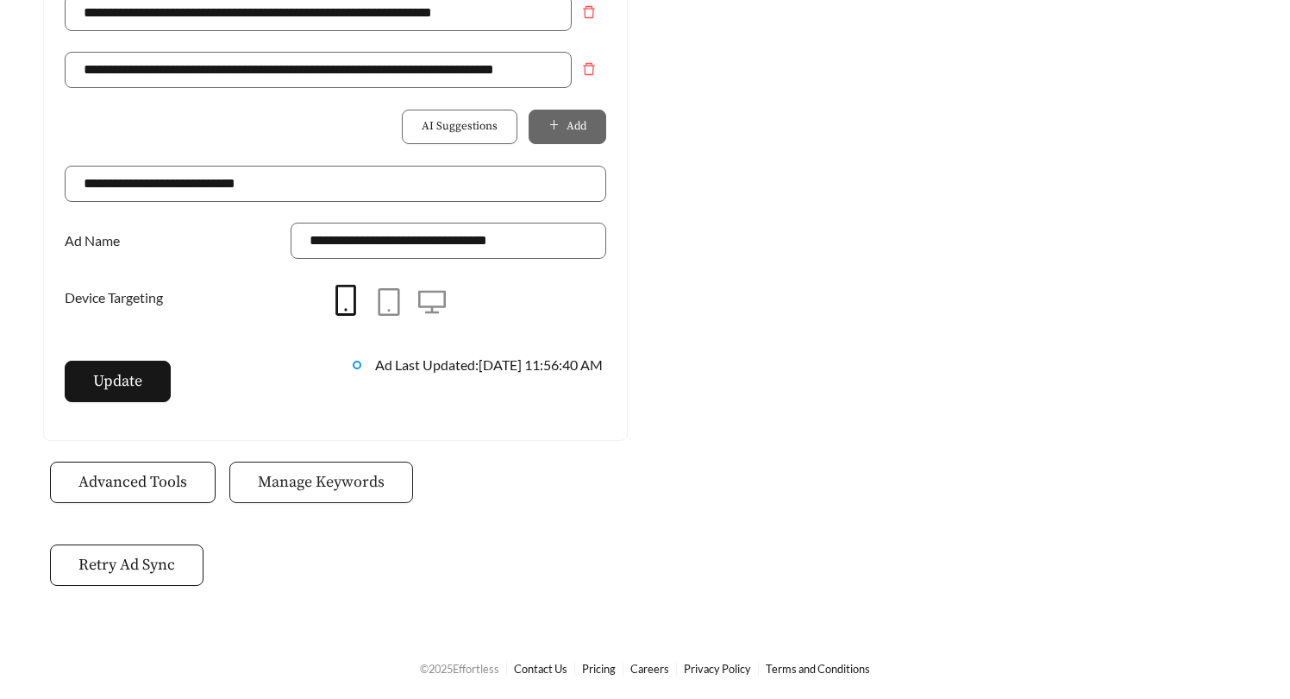
click at [356, 481] on span "Manage Keywords" at bounding box center [321, 481] width 127 height 23
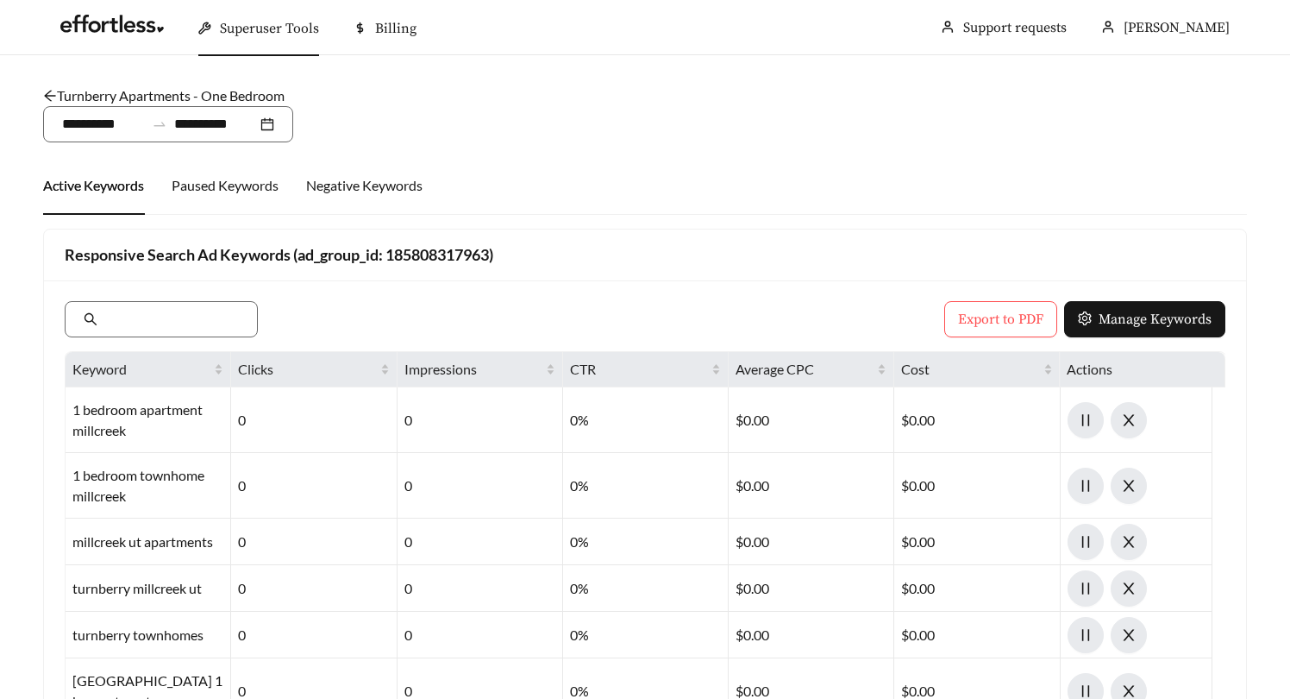
click at [146, 97] on link "Turnberry Apartments - One Bedroom" at bounding box center [164, 95] width 242 height 16
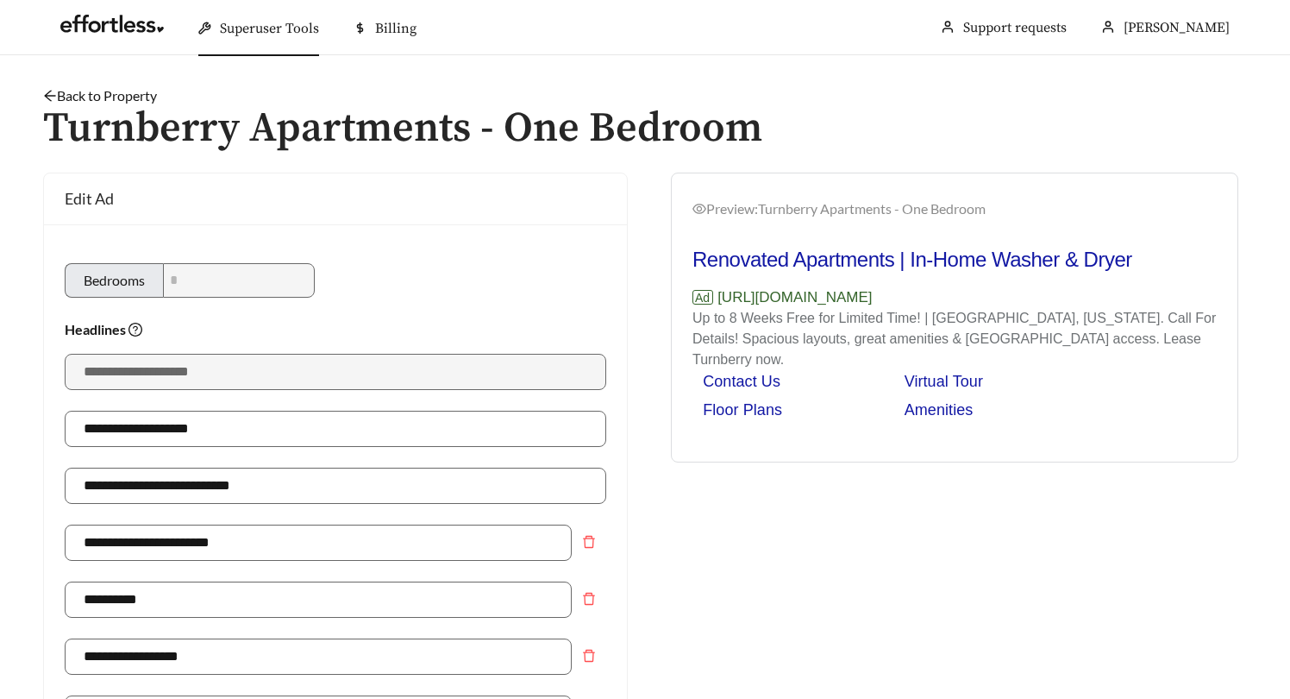
click at [120, 91] on link "Back to Property" at bounding box center [100, 95] width 114 height 16
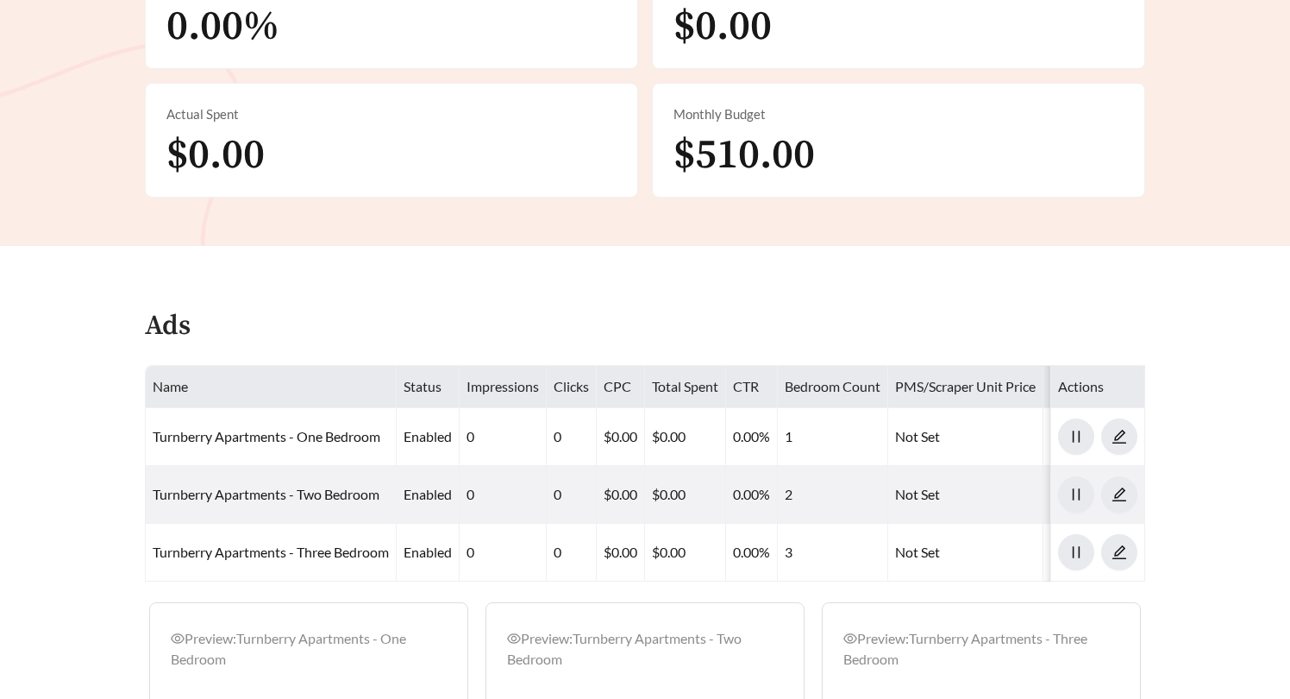
scroll to position [920, 0]
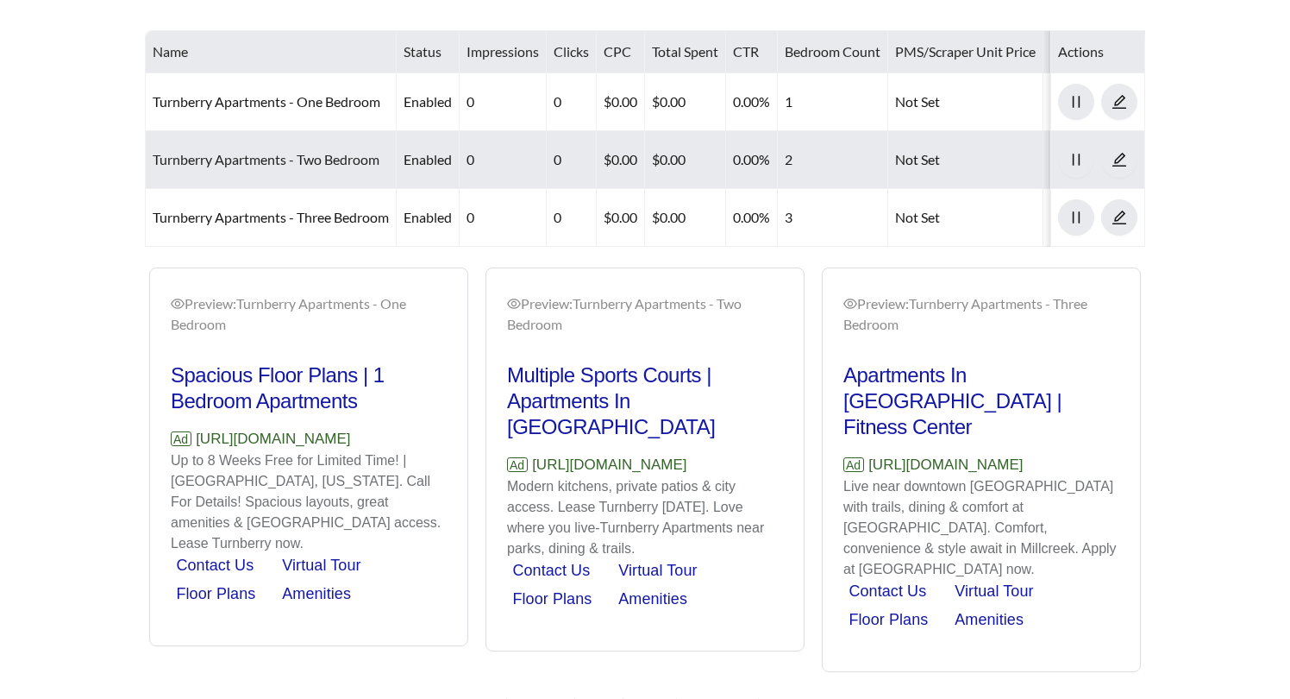
click at [285, 153] on link "Turnberry Apartments - Two Bedroom" at bounding box center [266, 159] width 227 height 16
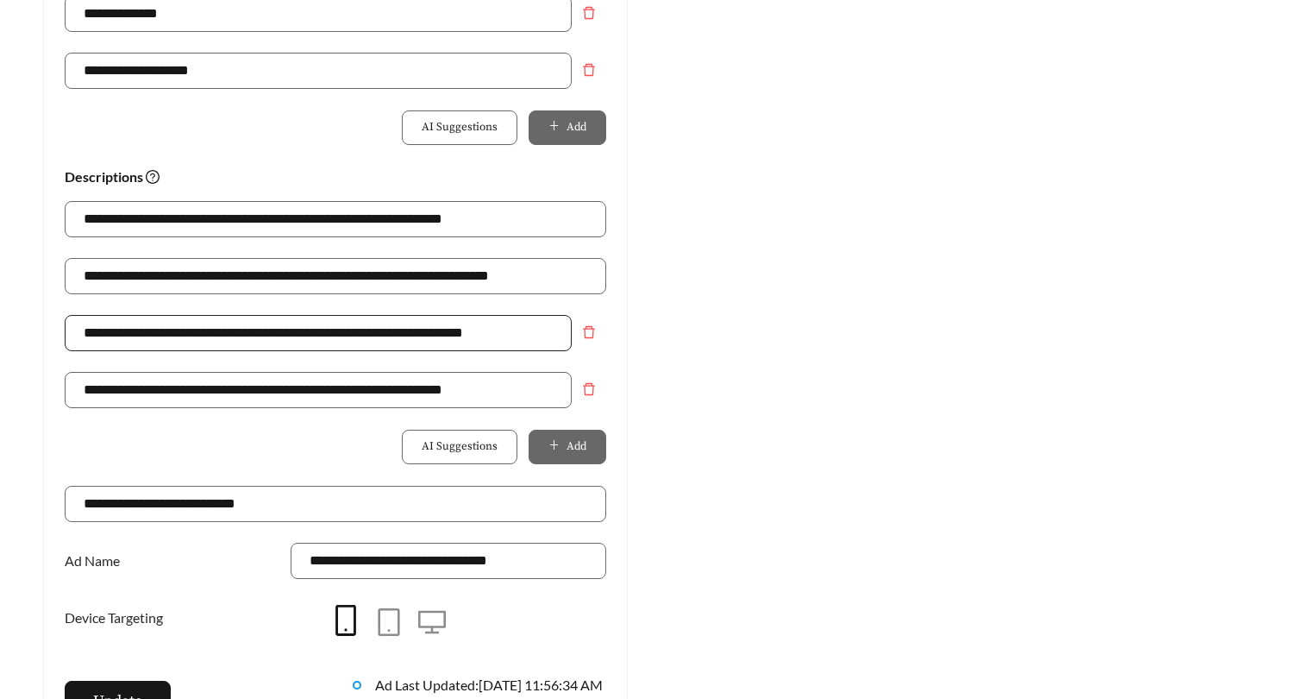
scroll to position [1418, 0]
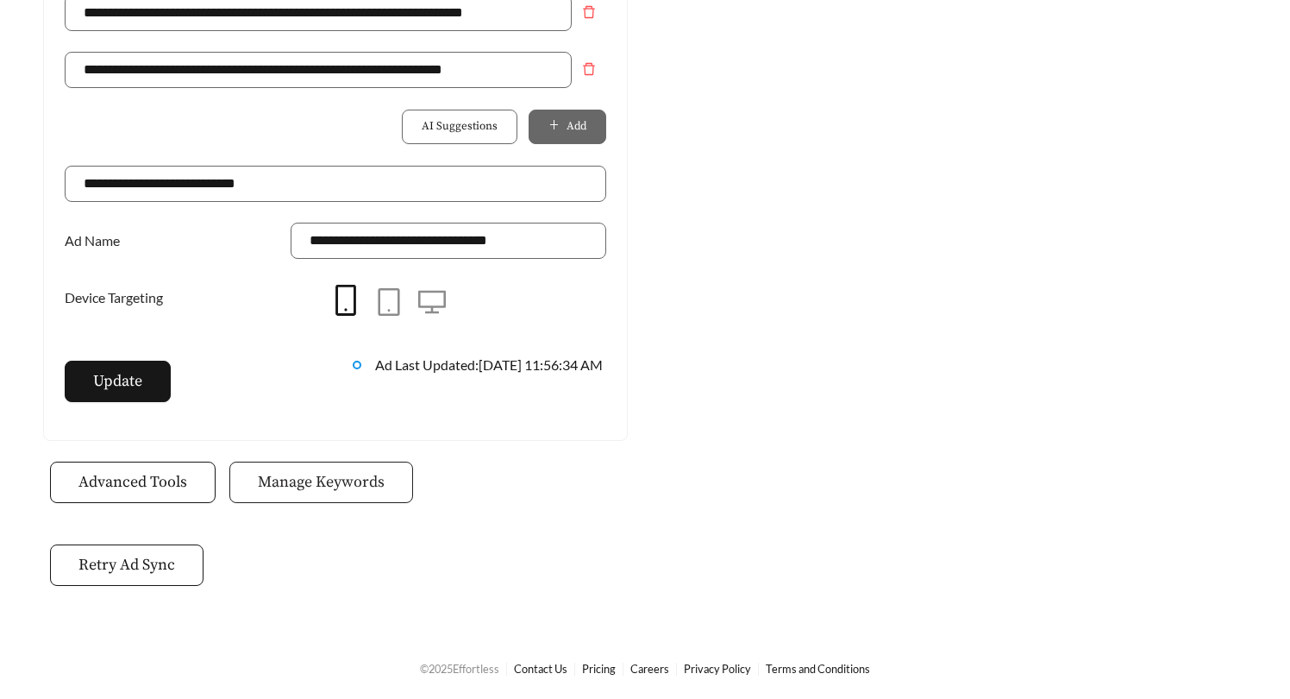
click at [313, 481] on span "Manage Keywords" at bounding box center [321, 481] width 127 height 23
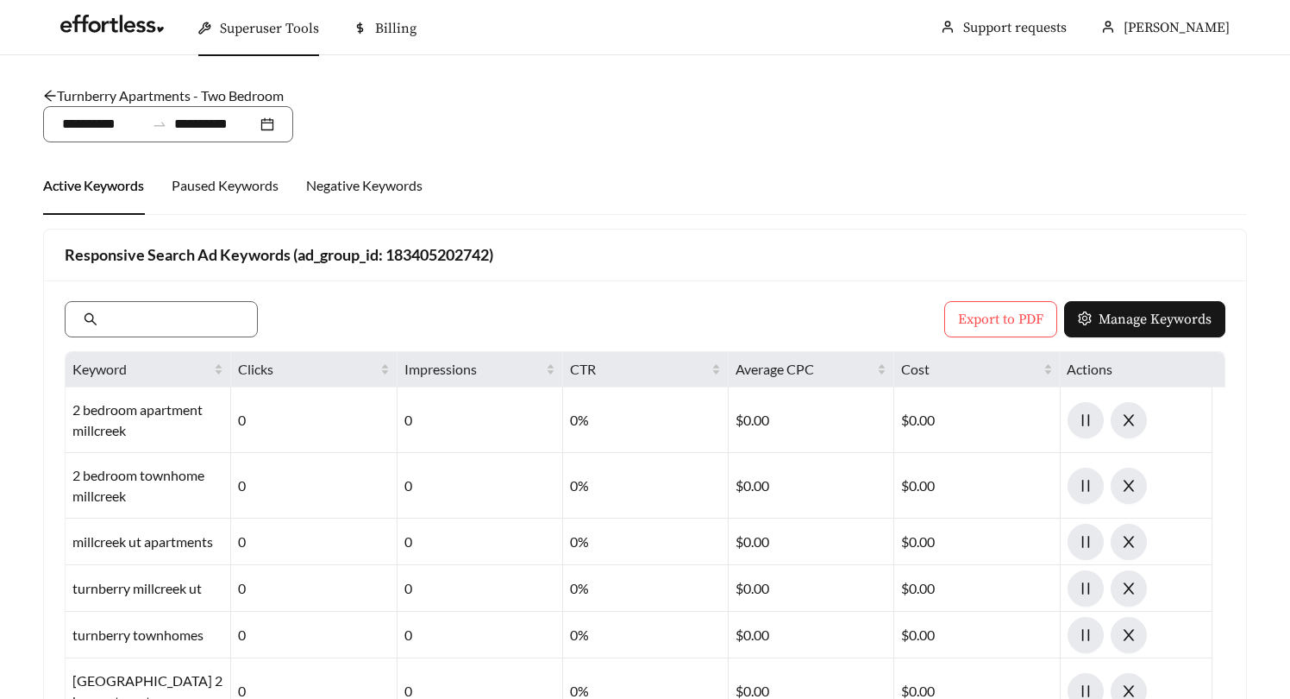
click at [67, 97] on link "Turnberry Apartments - Two Bedroom" at bounding box center [163, 95] width 241 height 16
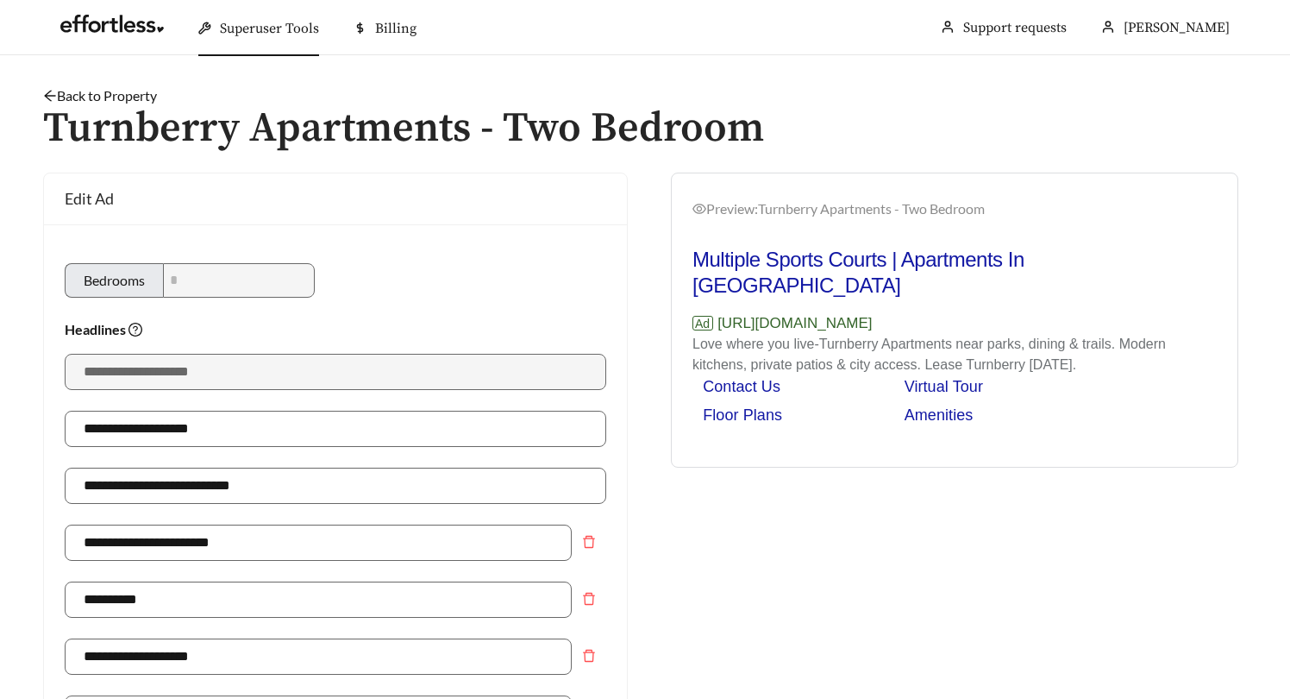
click at [66, 93] on link "Back to Property" at bounding box center [100, 95] width 114 height 16
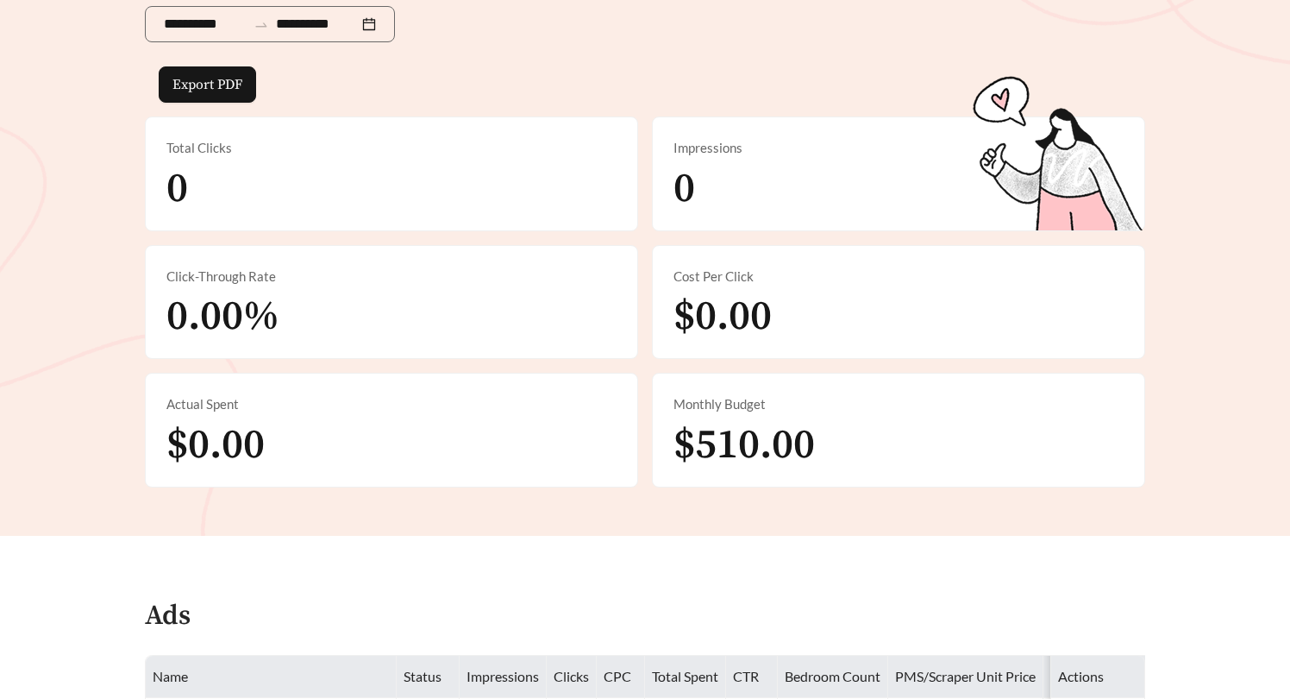
scroll to position [843, 0]
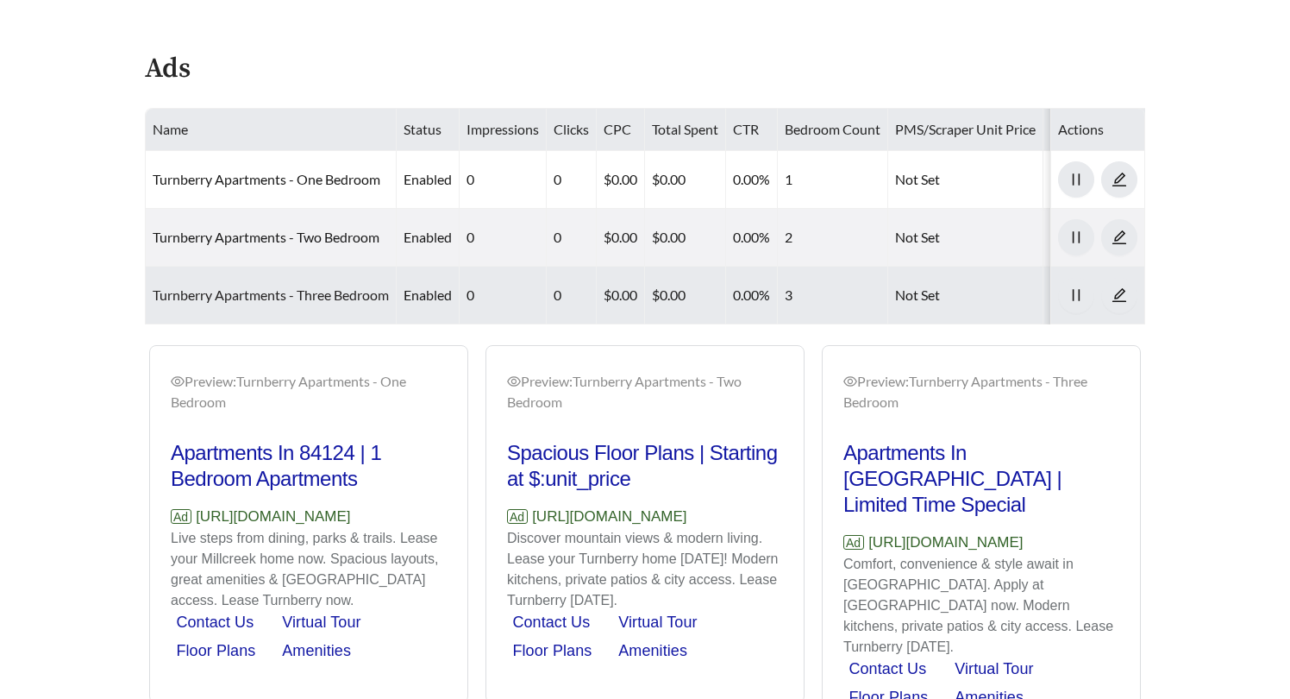
click at [243, 291] on link "Turnberry Apartments - Three Bedroom" at bounding box center [271, 294] width 236 height 16
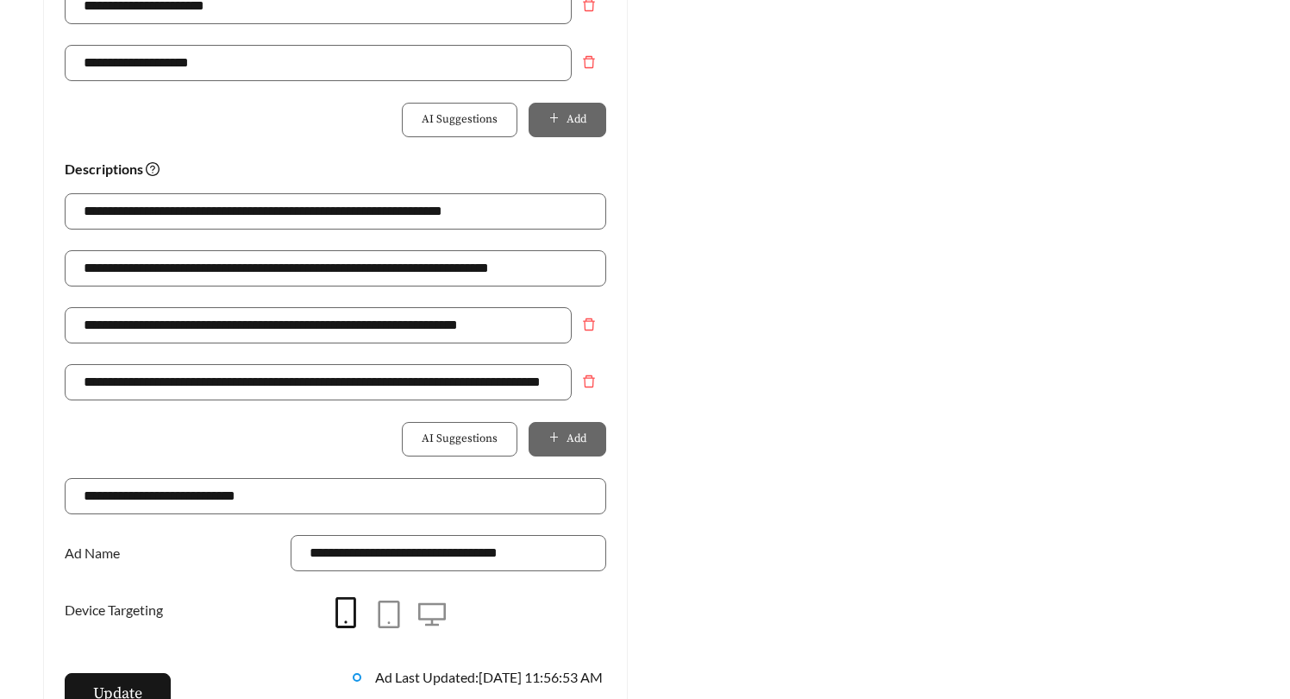
scroll to position [1418, 0]
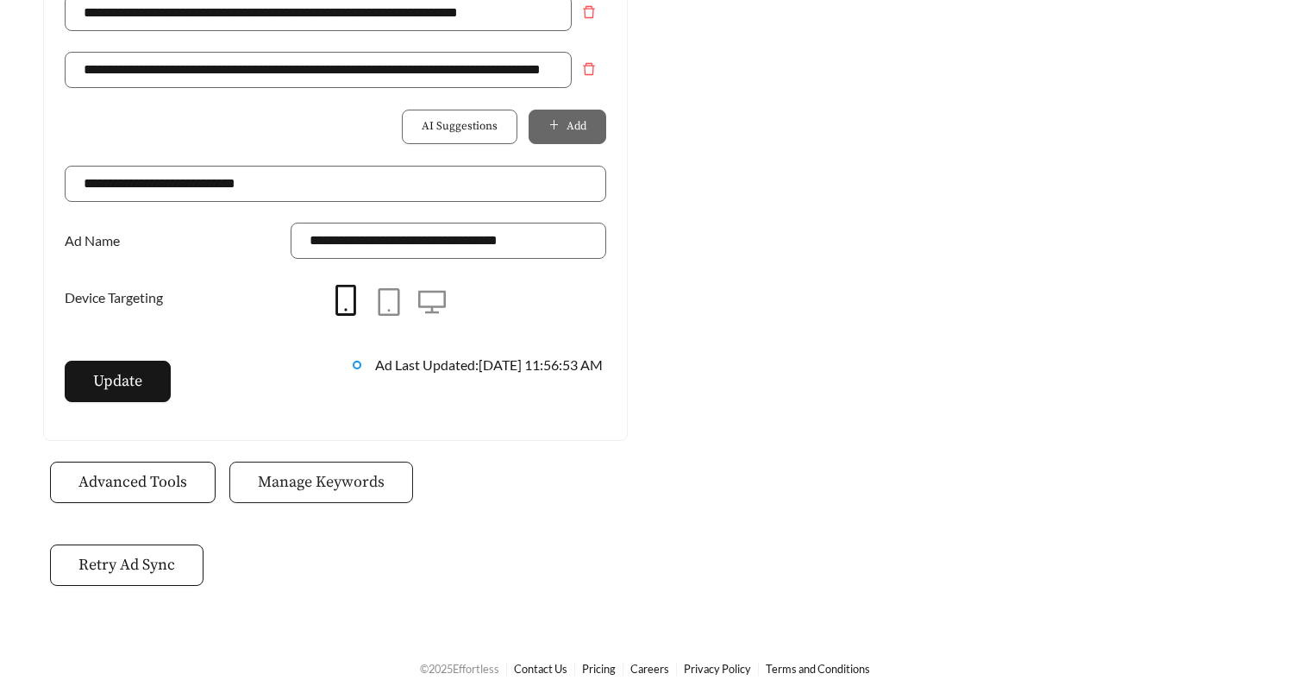
click at [314, 463] on button "Manage Keywords" at bounding box center [321, 481] width 184 height 41
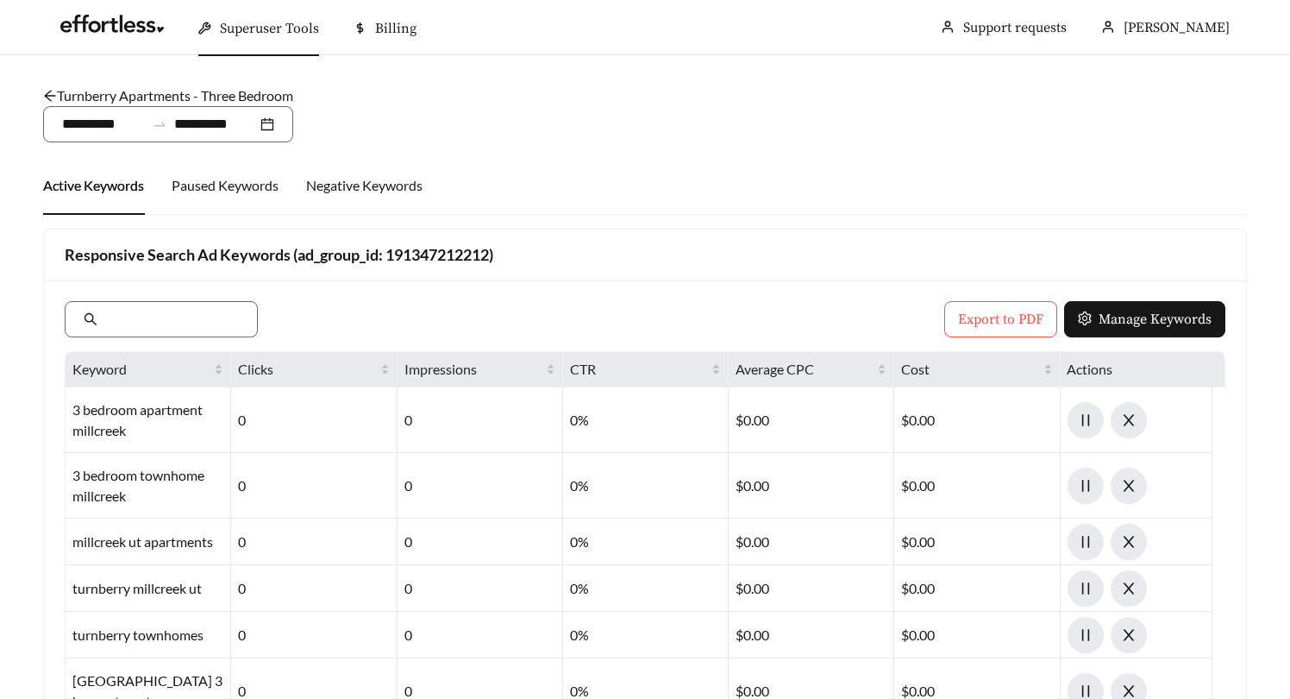
click at [116, 90] on link "Turnberry Apartments - Three Bedroom" at bounding box center [168, 95] width 250 height 16
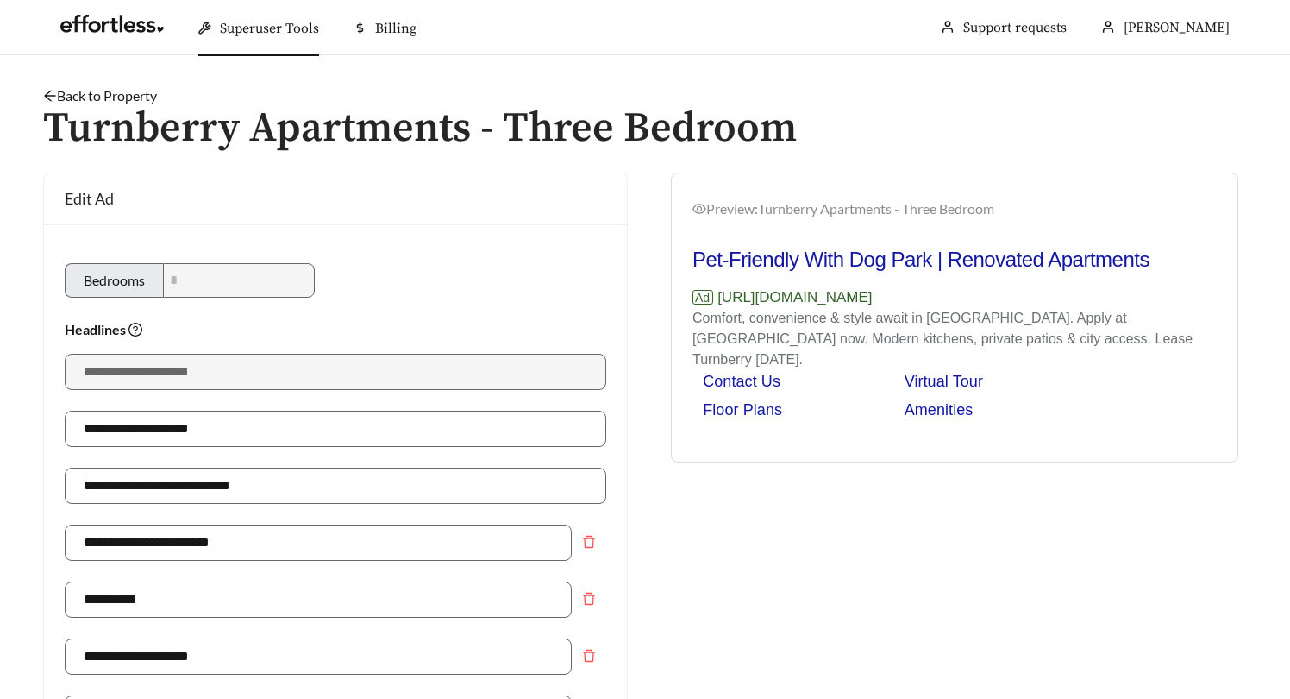
click at [55, 91] on icon "arrow-left" at bounding box center [50, 96] width 14 height 14
